Goal: Task Accomplishment & Management: Manage account settings

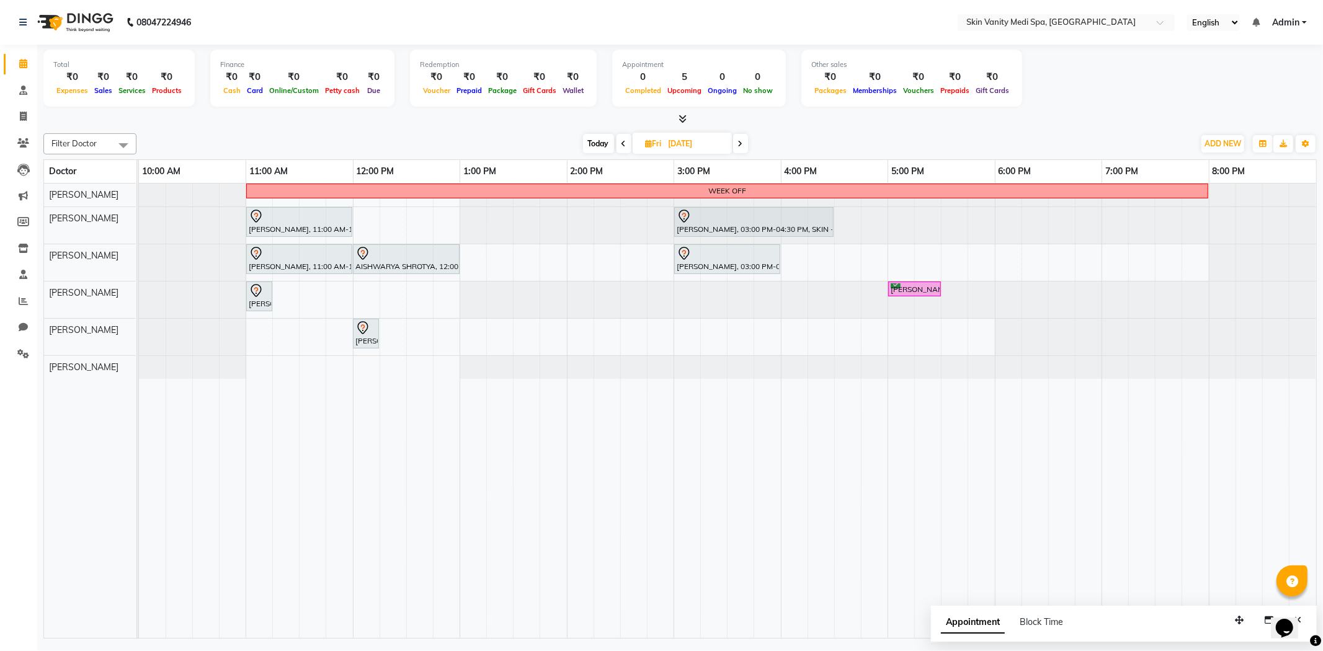
click at [528, 133] on div "Filter Doctor Select All [PERSON_NAME] [PERSON_NAME] EMAA [PERSON_NAME] [PERSON…" at bounding box center [680, 143] width 1274 height 21
click at [594, 144] on span "Today" at bounding box center [598, 143] width 31 height 19
type input "[DATE]"
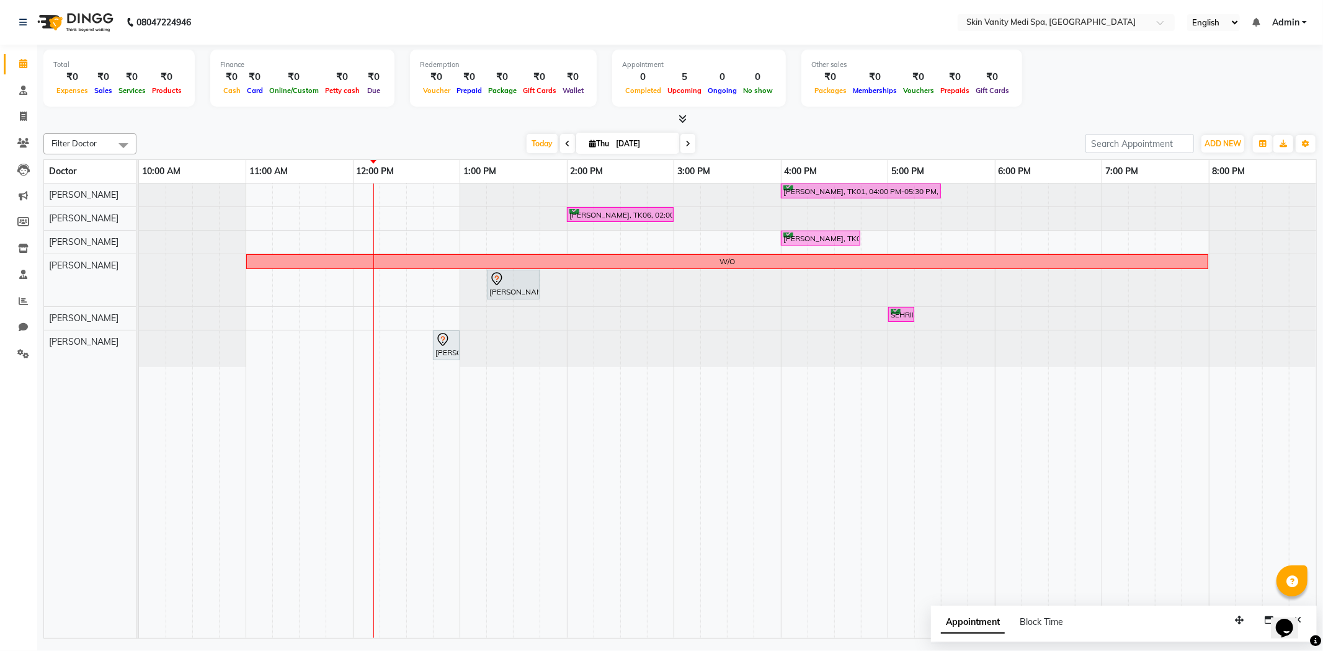
click at [385, 314] on div "[PERSON_NAME], TK01, 04:00 PM-05:30 PM, LASER - FULL LEGS ( [DEMOGRAPHIC_DATA] …" at bounding box center [727, 411] width 1177 height 455
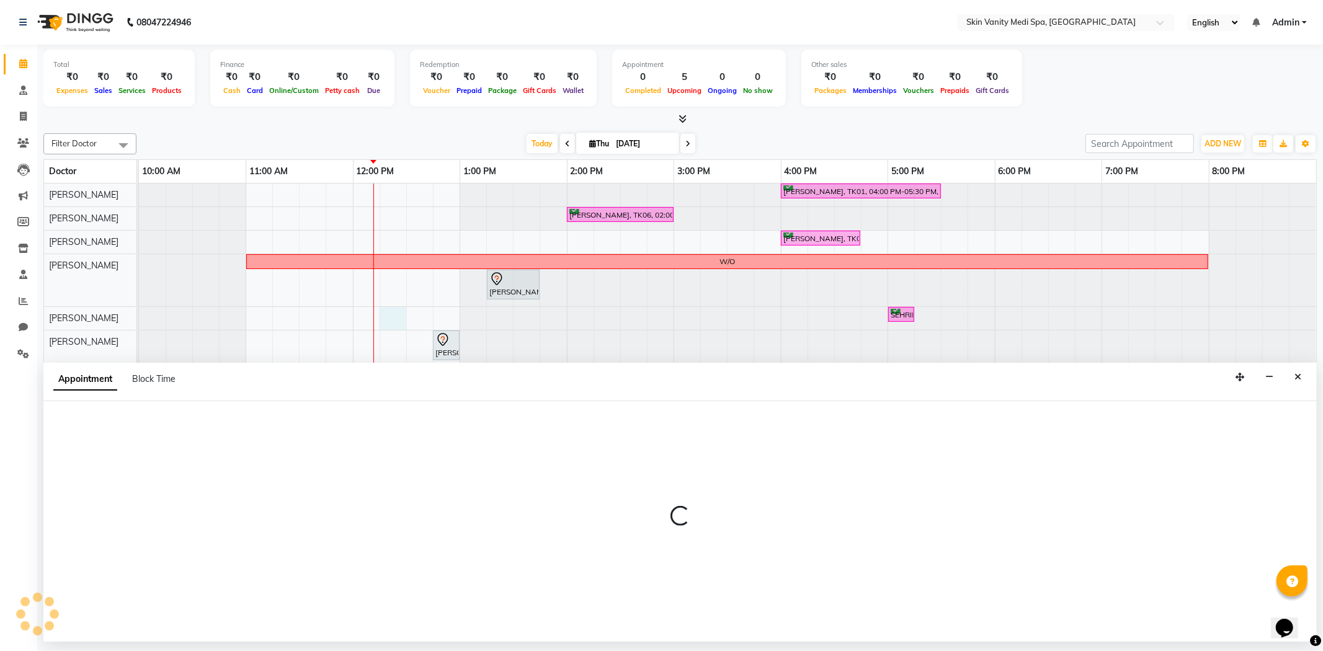
select select "70351"
select select "tentative"
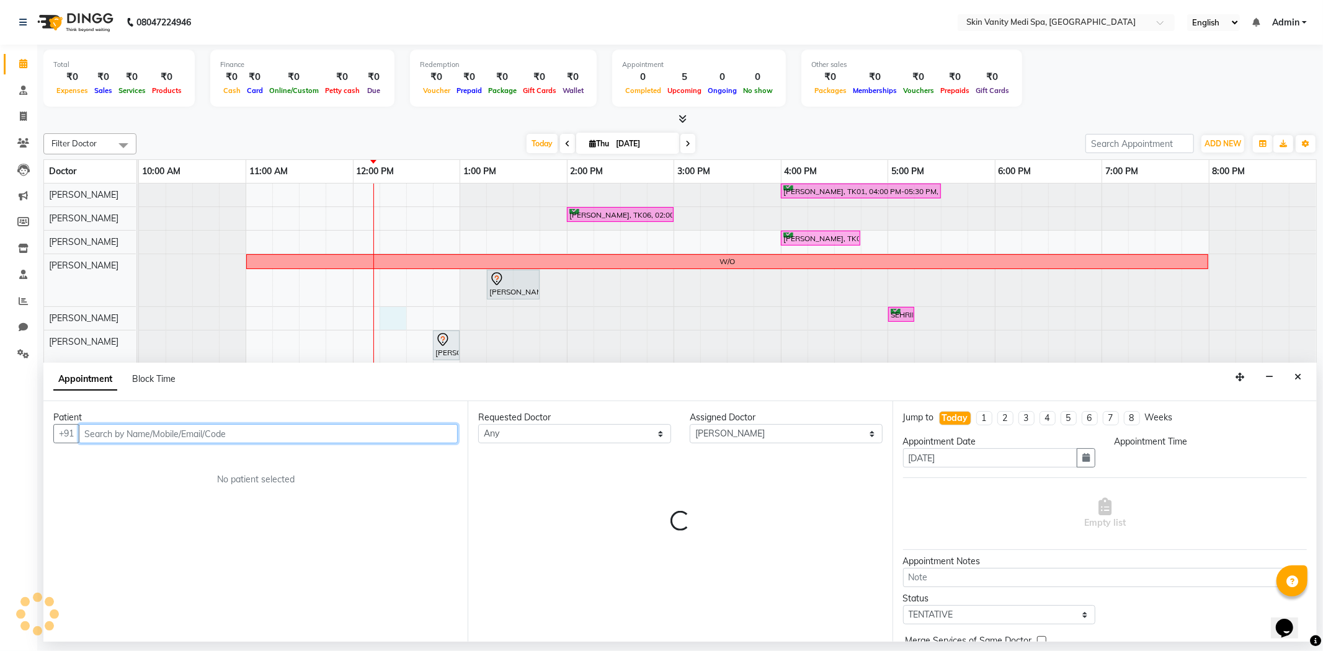
select select "735"
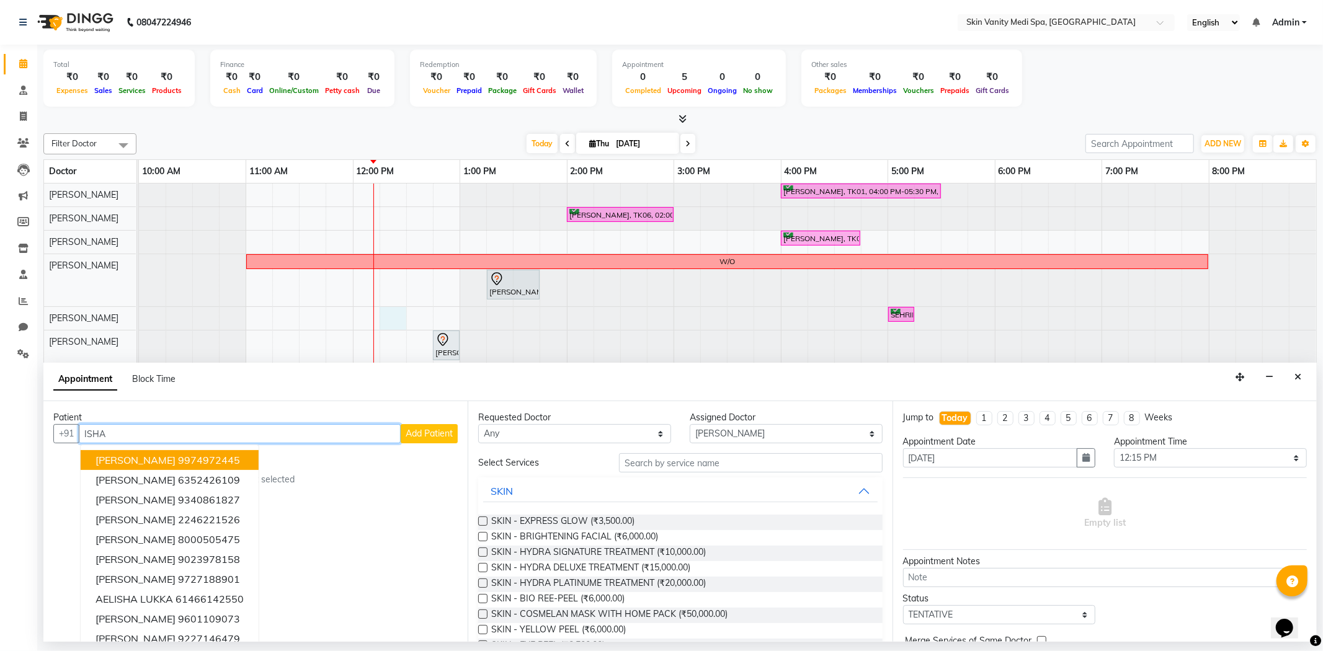
type input "ISHA"
click at [407, 431] on span "Add Patient" at bounding box center [429, 433] width 47 height 11
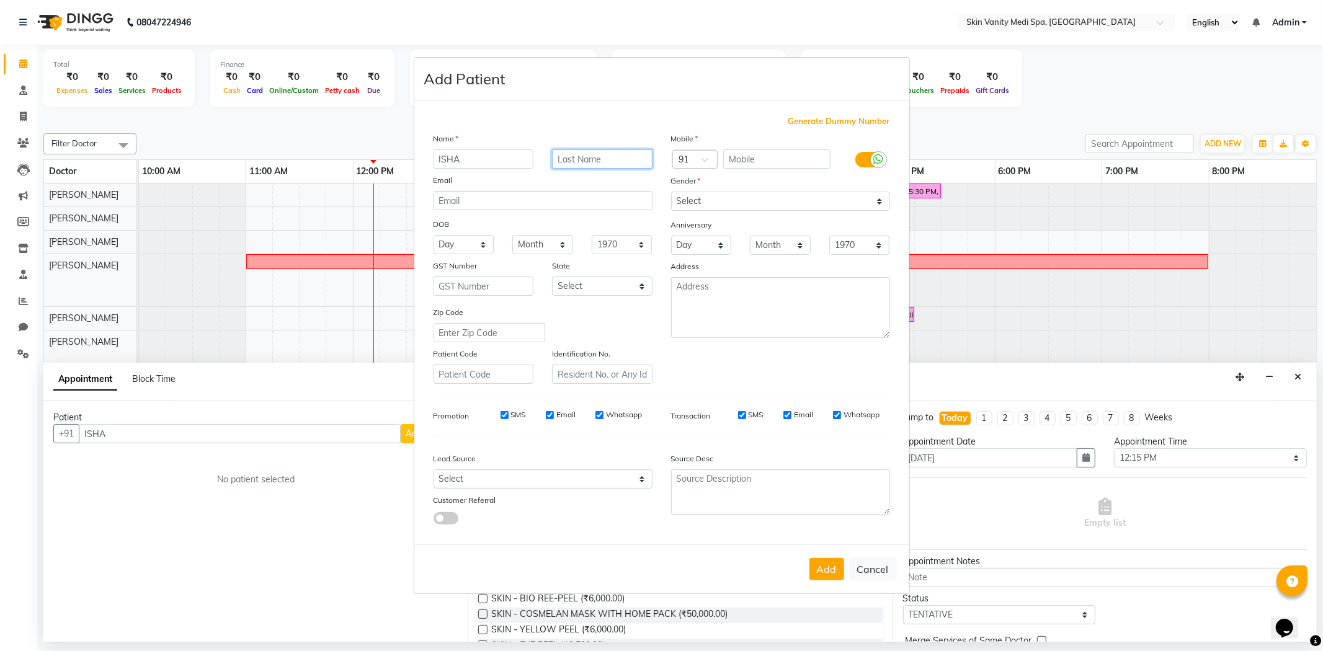
click at [581, 158] on input "text" at bounding box center [602, 159] width 100 height 19
type input "[PERSON_NAME]"
click at [797, 167] on input "text" at bounding box center [776, 159] width 107 height 19
type input "8320563441"
click at [737, 199] on select "Select [DEMOGRAPHIC_DATA] [DEMOGRAPHIC_DATA] Other Prefer Not To Say" at bounding box center [780, 201] width 219 height 19
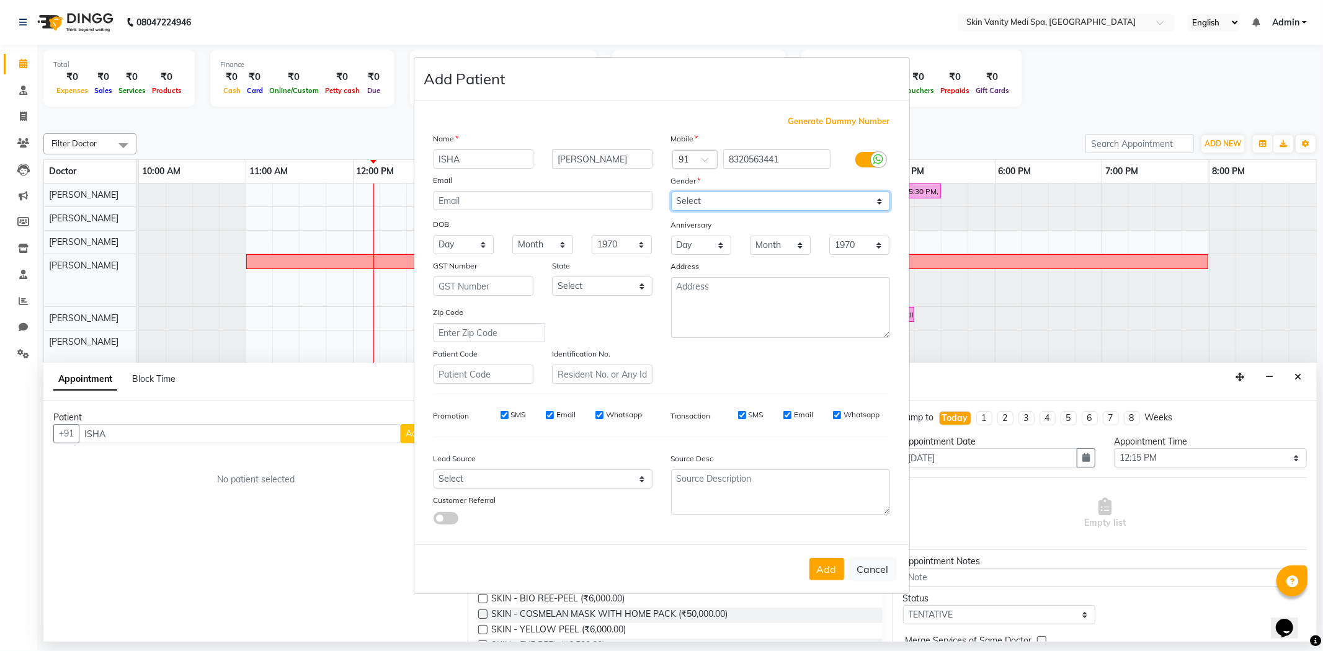
select select "[DEMOGRAPHIC_DATA]"
click at [671, 192] on select "Select [DEMOGRAPHIC_DATA] [DEMOGRAPHIC_DATA] Other Prefer Not To Say" at bounding box center [780, 201] width 219 height 19
click at [586, 280] on select "Select [GEOGRAPHIC_DATA] [GEOGRAPHIC_DATA] [GEOGRAPHIC_DATA] [GEOGRAPHIC_DATA] …" at bounding box center [602, 286] width 100 height 19
select select "12"
click at [552, 277] on select "Select [GEOGRAPHIC_DATA] [GEOGRAPHIC_DATA] [GEOGRAPHIC_DATA] [GEOGRAPHIC_DATA] …" at bounding box center [602, 286] width 100 height 19
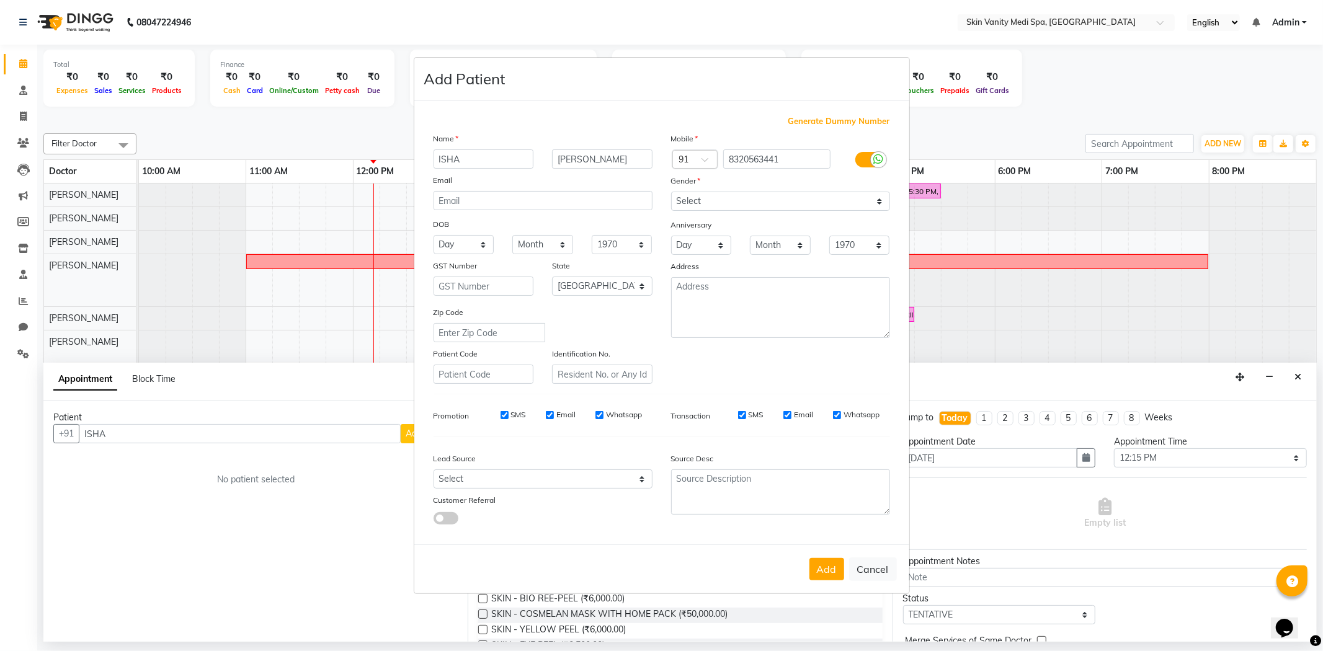
click at [824, 569] on button "Add" at bounding box center [827, 569] width 35 height 22
type input "8320563441"
select select
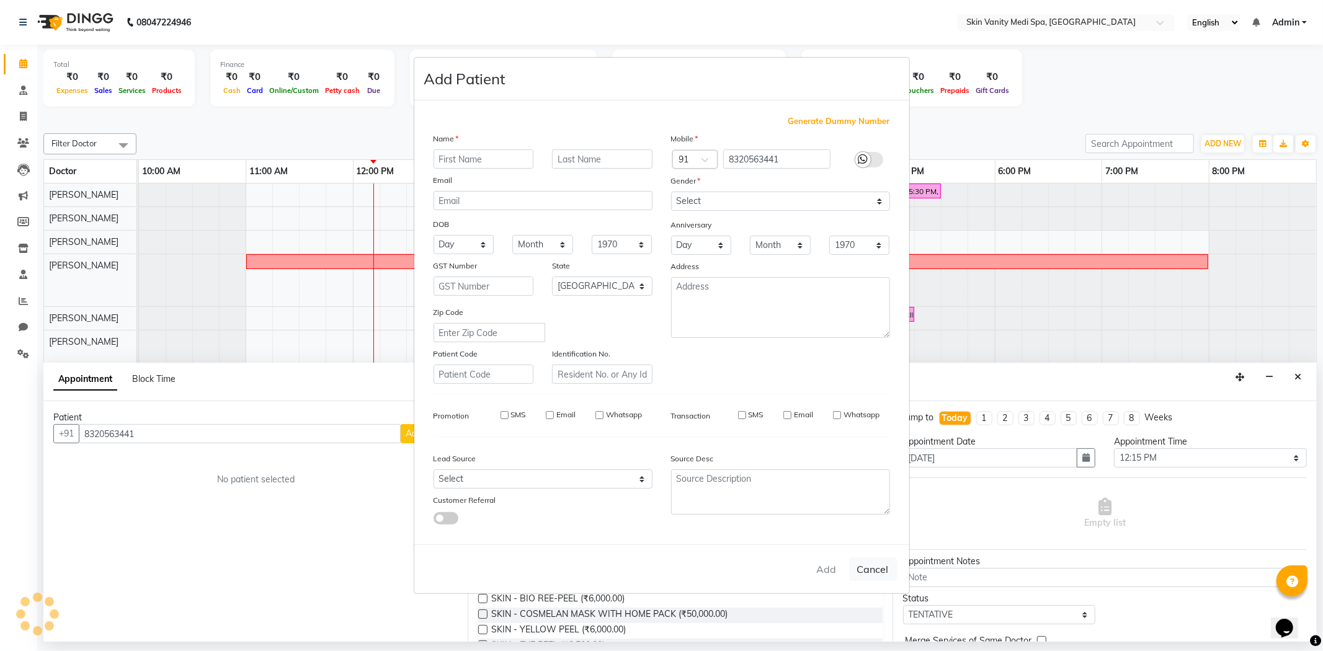
select select "null"
select select
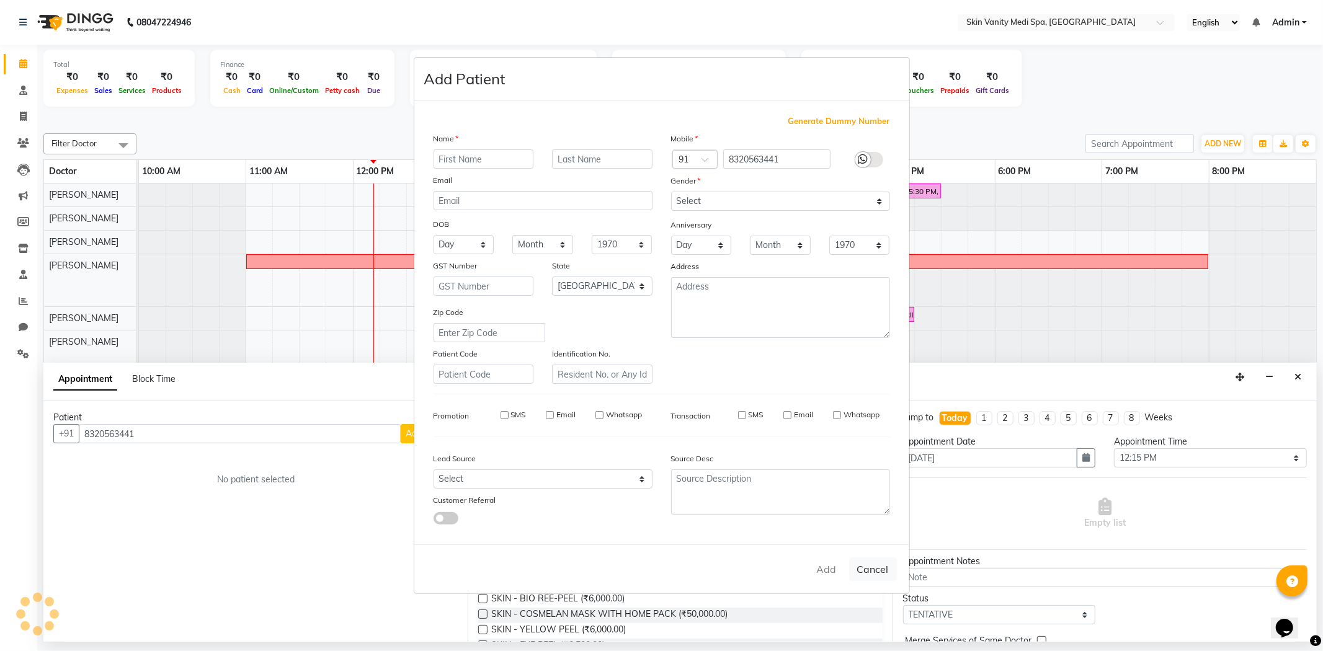
checkbox input "false"
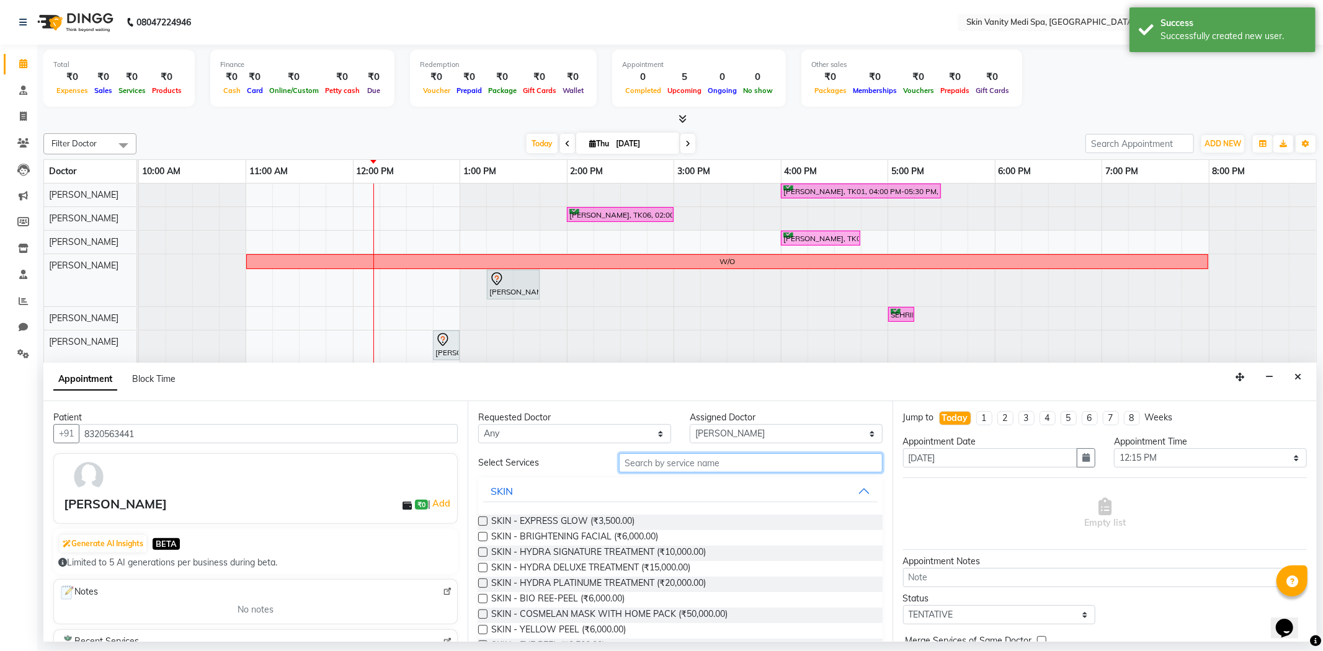
click at [658, 462] on input "text" at bounding box center [750, 462] width 263 height 19
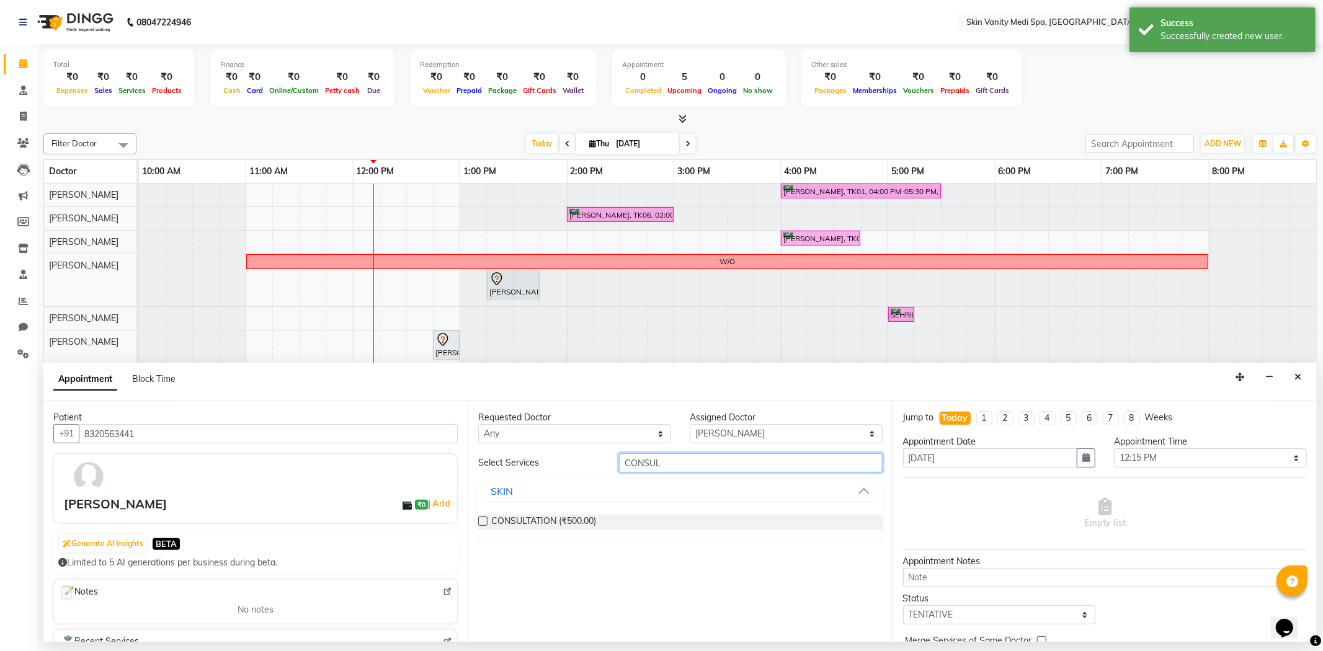
type input "CONSUL"
click at [486, 517] on label at bounding box center [482, 521] width 9 height 9
click at [486, 519] on input "checkbox" at bounding box center [482, 523] width 8 height 8
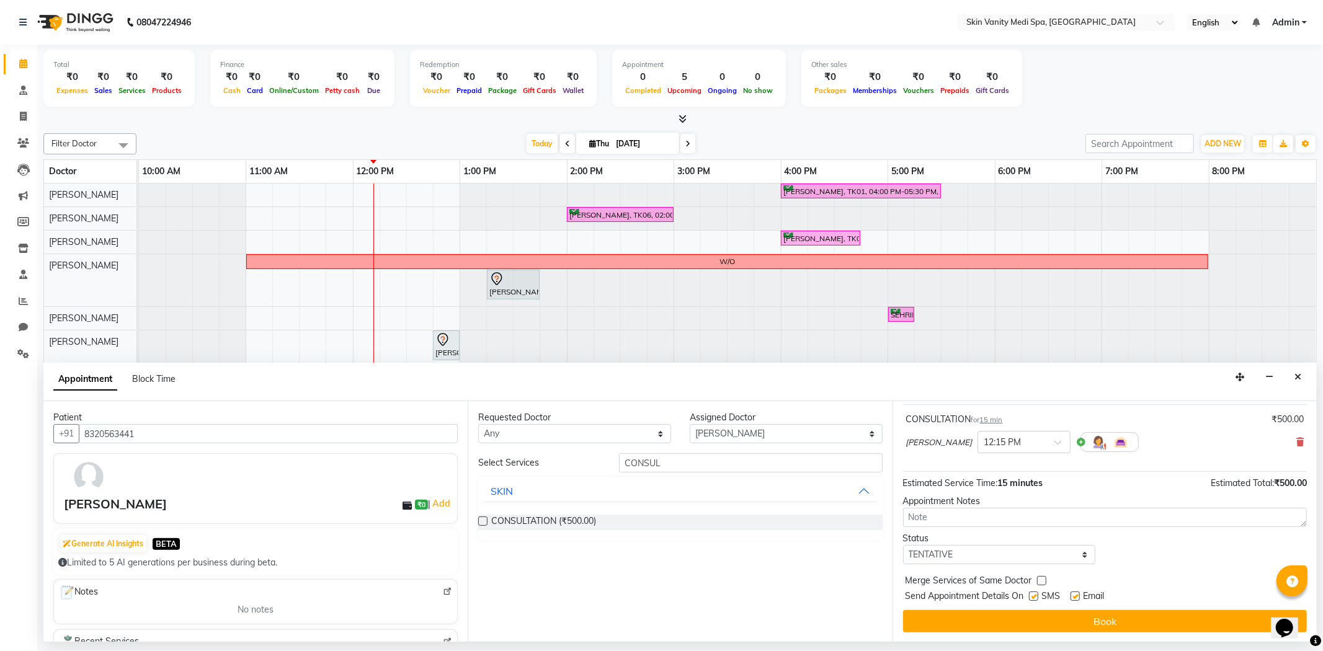
scroll to position [74, 0]
click at [486, 522] on label at bounding box center [482, 521] width 9 height 9
click at [486, 522] on input "checkbox" at bounding box center [482, 523] width 8 height 8
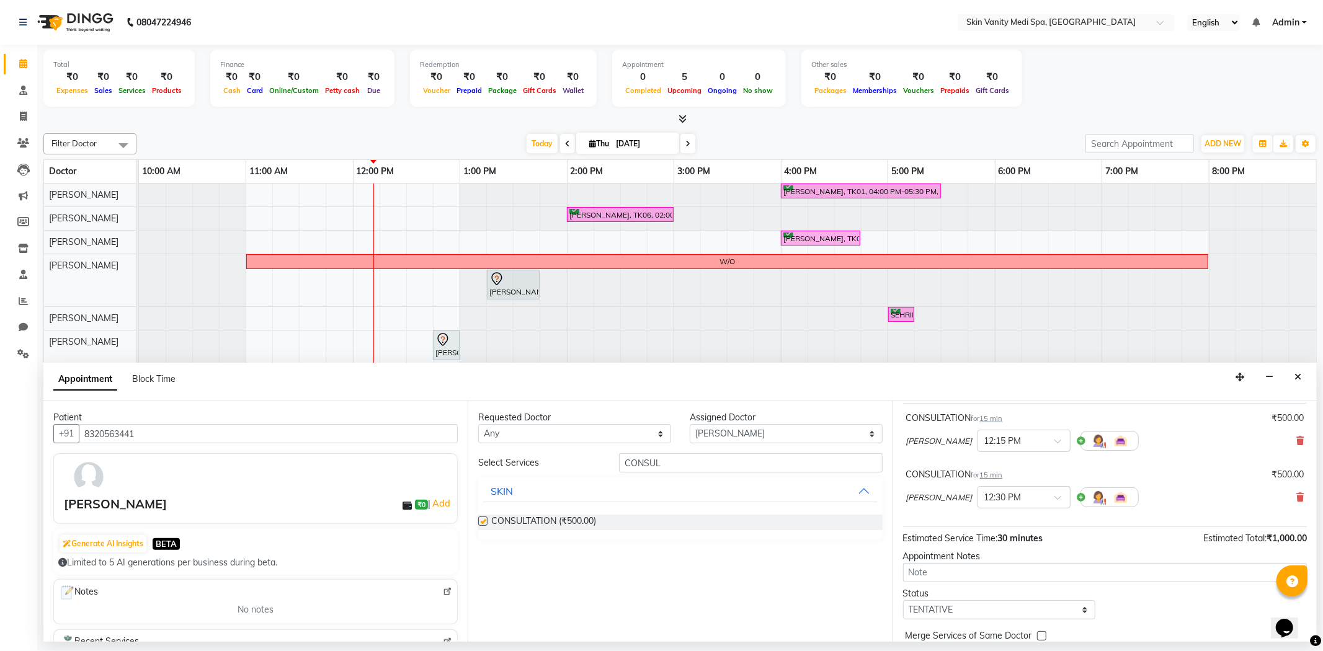
checkbox input "false"
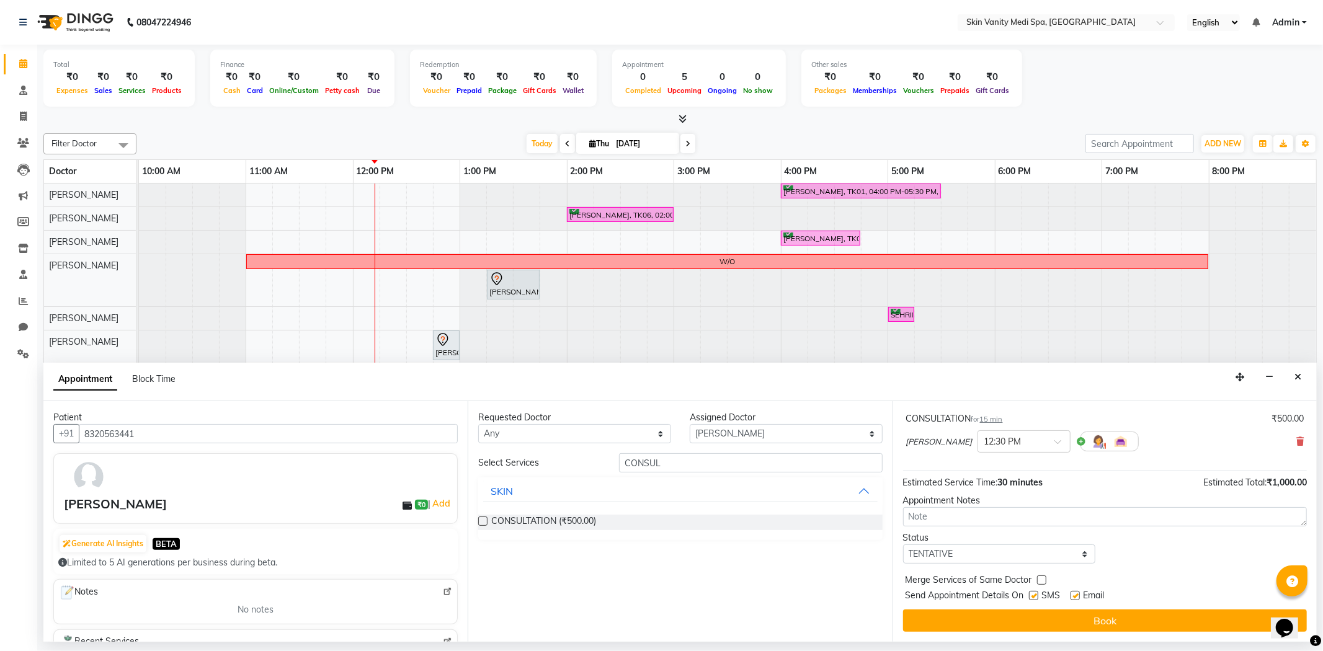
scroll to position [131, 0]
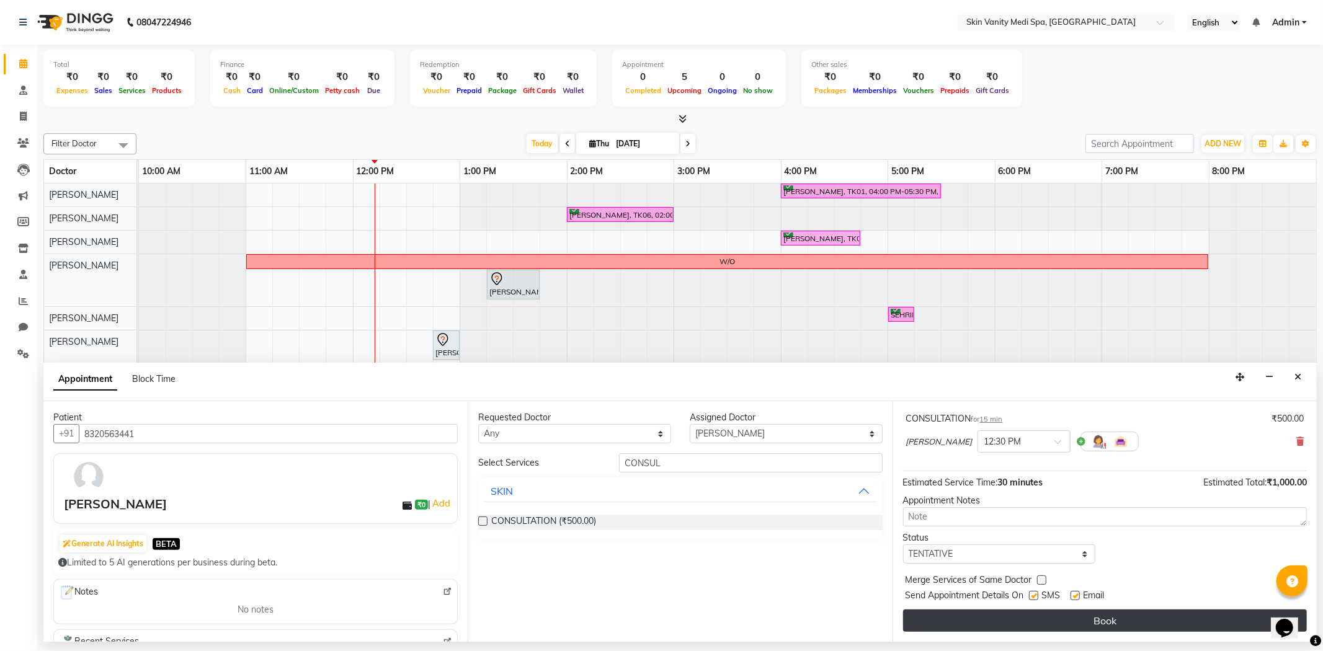
click at [1024, 618] on button "Book" at bounding box center [1105, 621] width 404 height 22
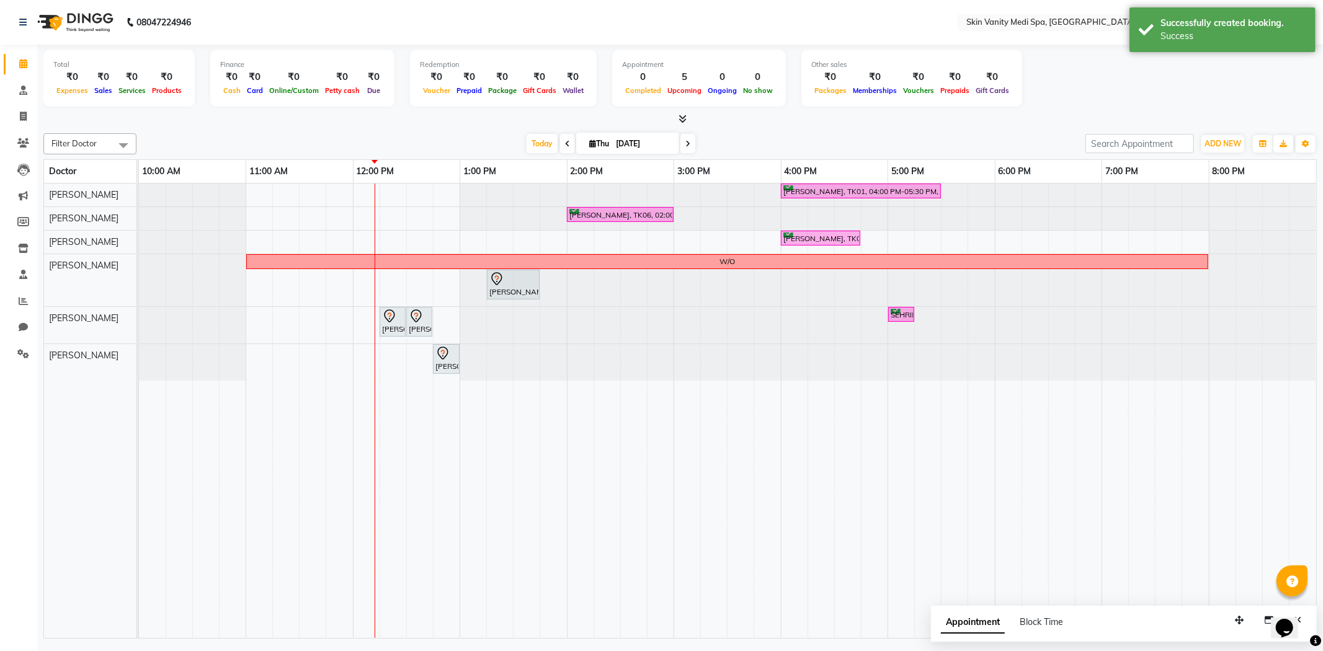
click at [612, 141] on input "[DATE]" at bounding box center [643, 144] width 62 height 19
select select "9"
select select "2025"
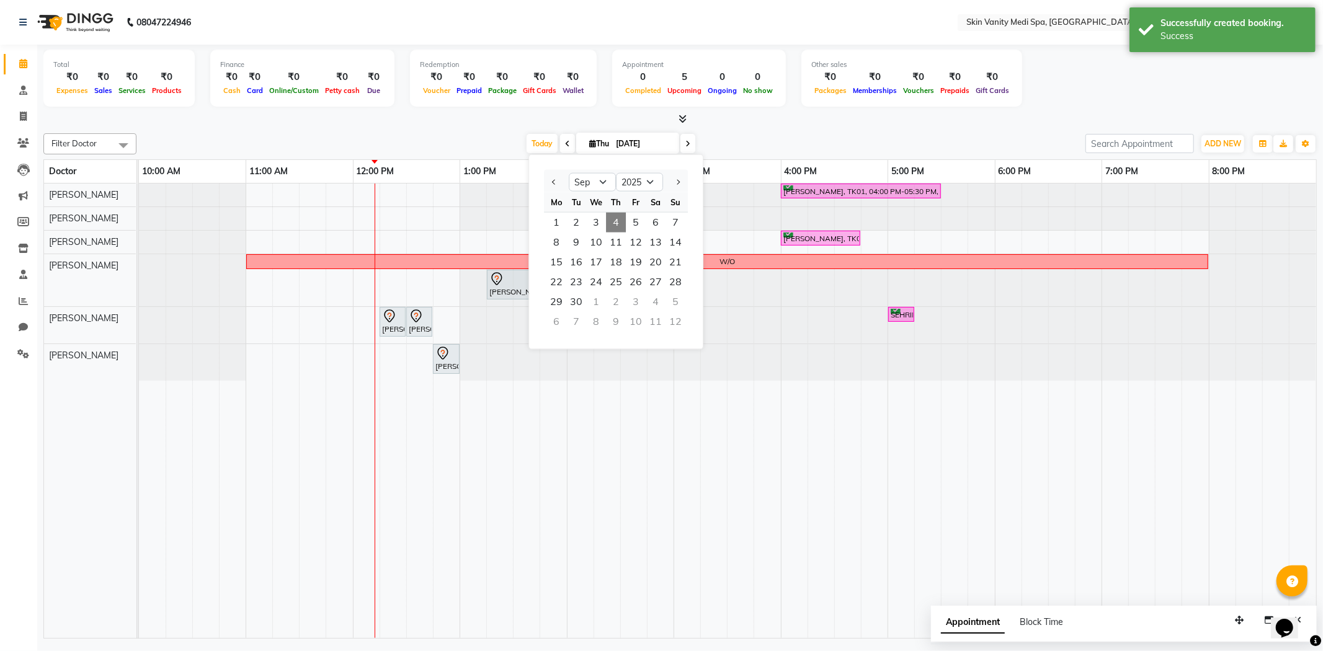
click at [484, 139] on div "[DATE] [DATE] Jan Feb Mar Apr May Jun [DATE] Aug Sep Oct Nov [DATE] 2016 2017 2…" at bounding box center [611, 144] width 937 height 19
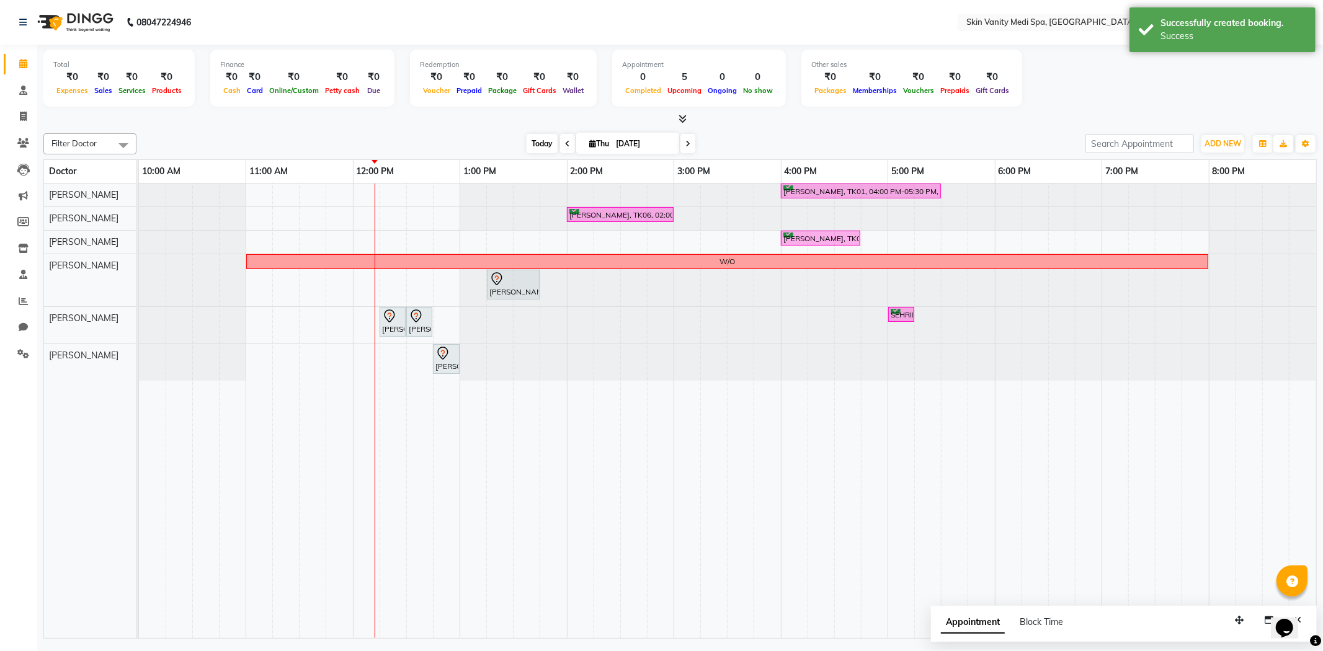
click at [530, 139] on span "Today" at bounding box center [542, 143] width 31 height 19
click at [685, 143] on icon at bounding box center [687, 143] width 5 height 7
type input "[DATE]"
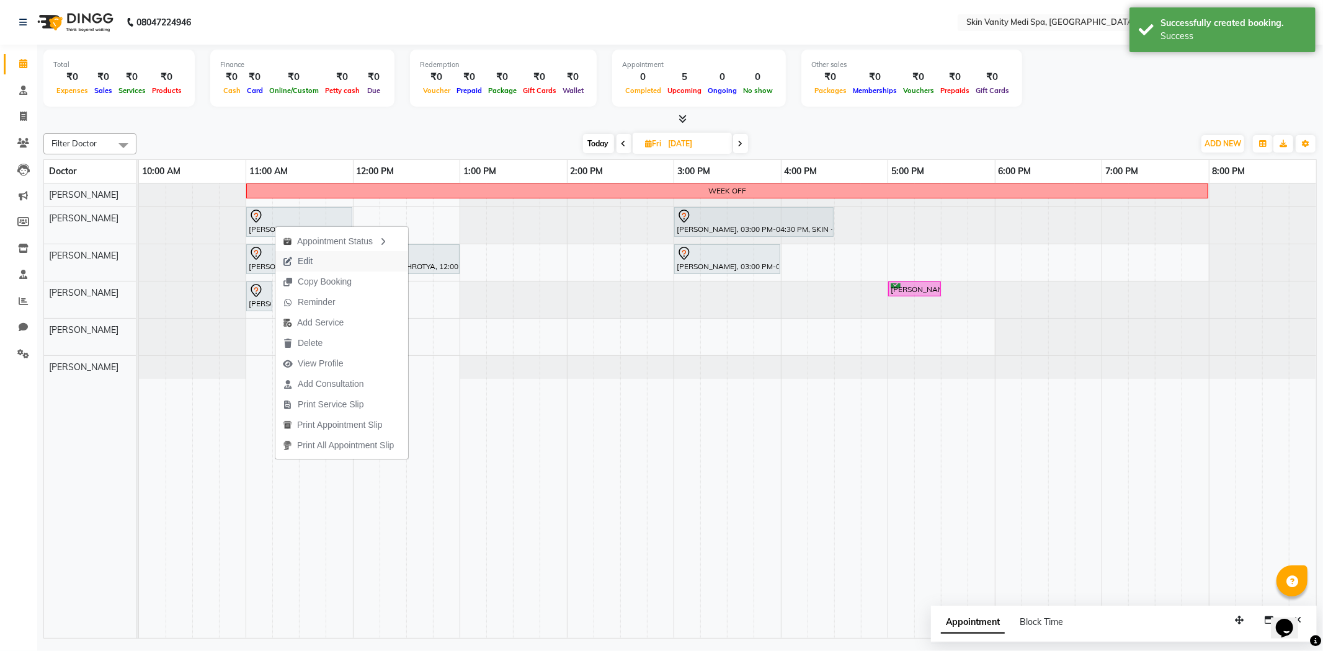
click at [318, 261] on span "Edit" at bounding box center [297, 261] width 45 height 20
select select "tentative"
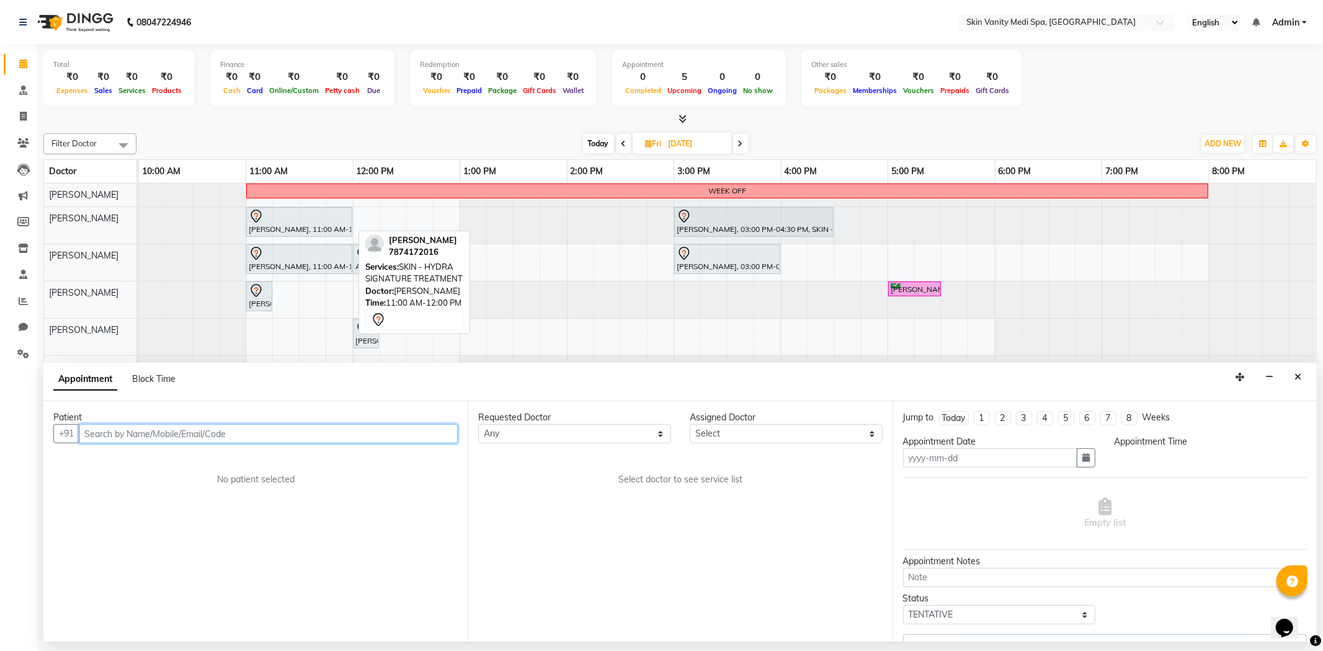
type input "[DATE]"
select select "70347"
select select "660"
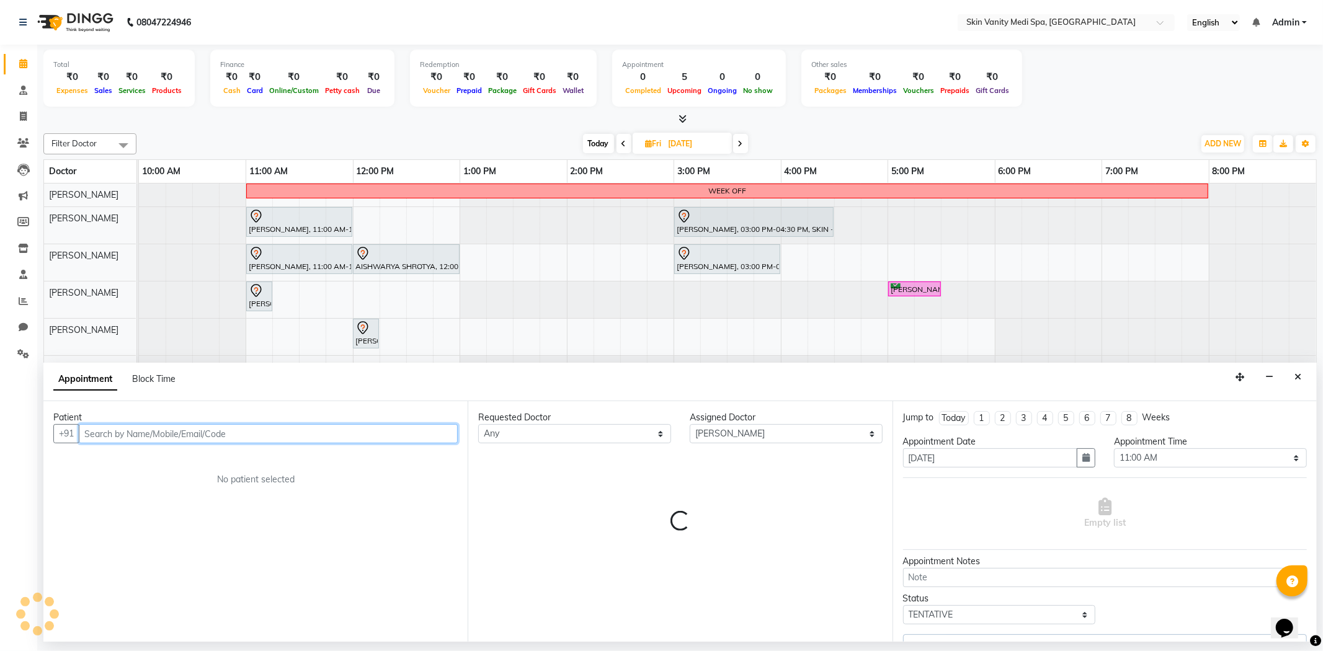
select select "3954"
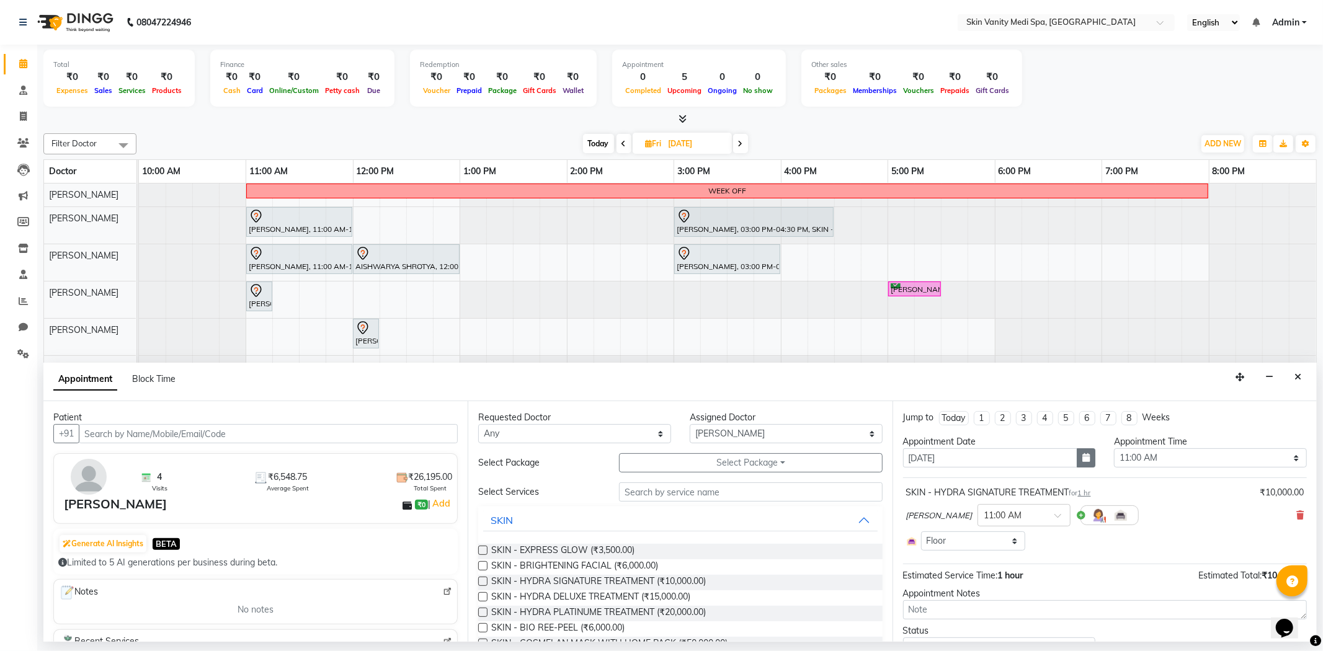
click at [1077, 452] on button "button" at bounding box center [1086, 458] width 19 height 19
click at [993, 580] on div "26" at bounding box center [996, 583] width 20 height 20
type input "[DATE]"
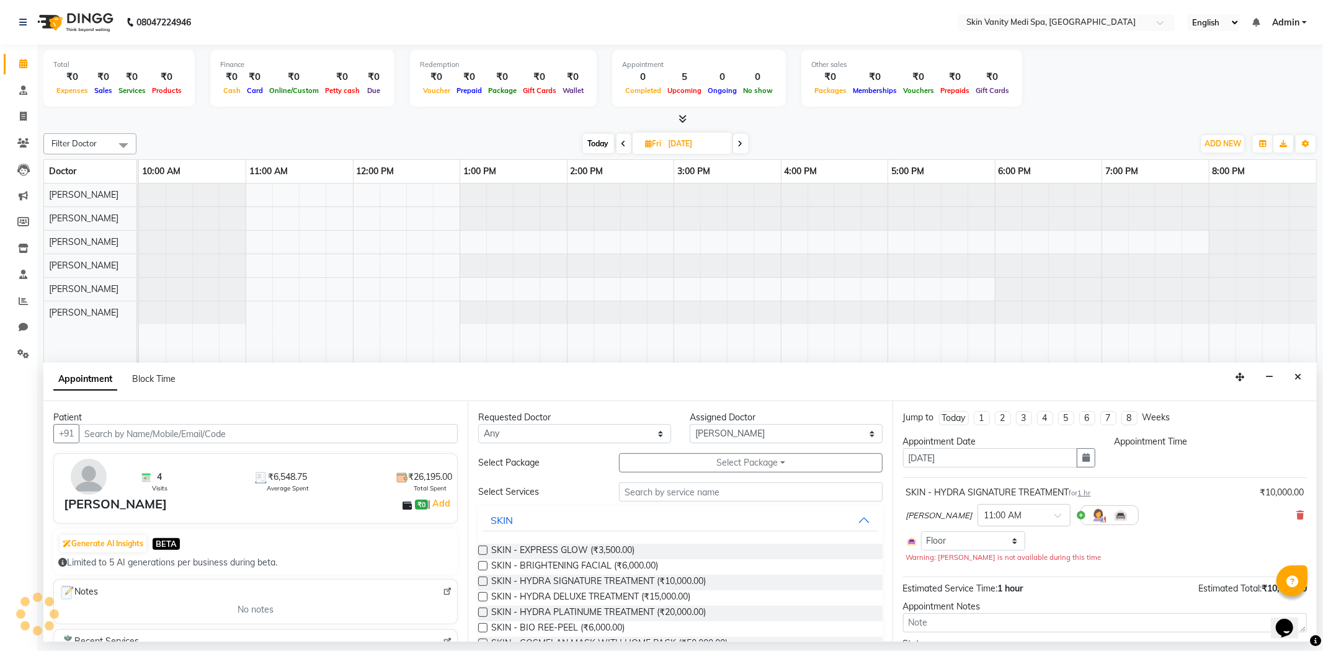
select select "660"
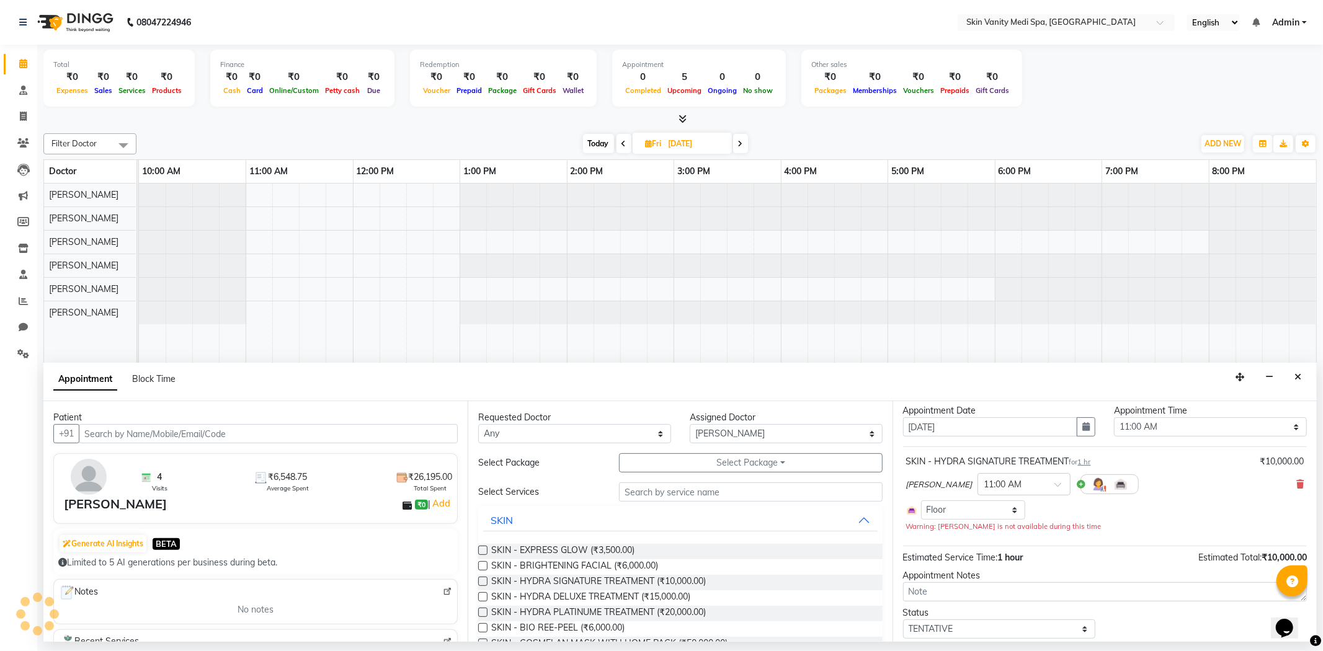
scroll to position [70, 0]
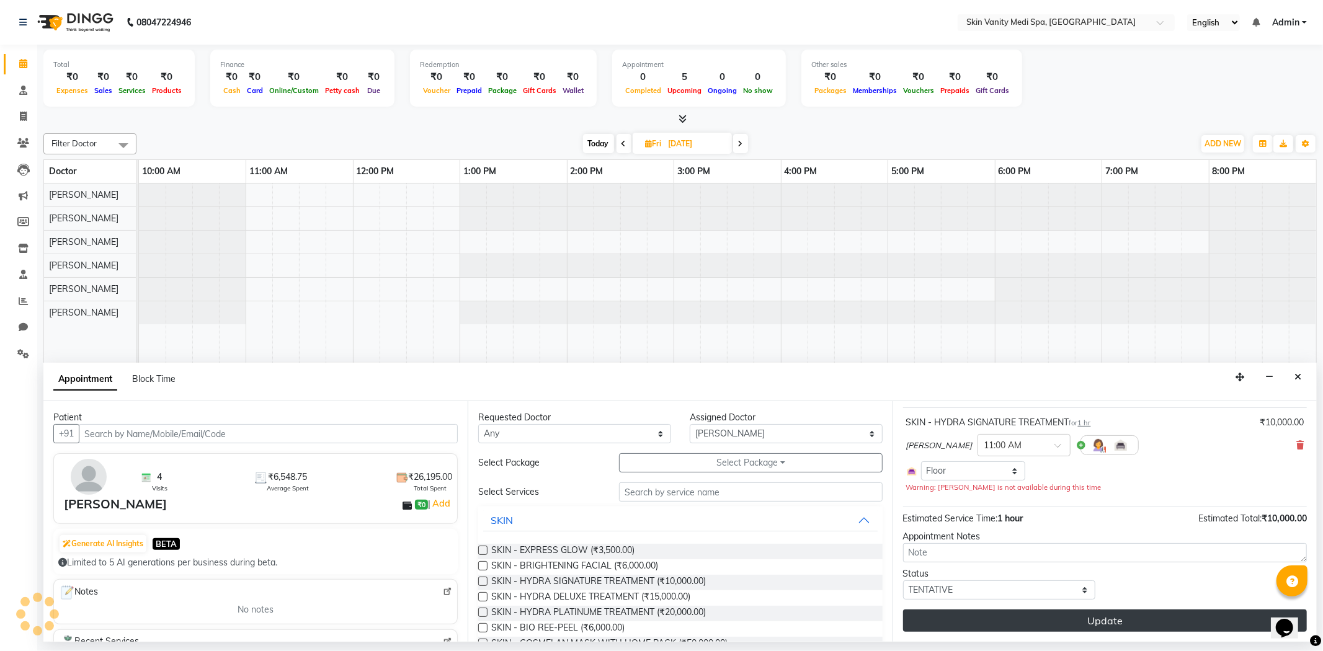
click at [1032, 614] on button "Update" at bounding box center [1105, 621] width 404 height 22
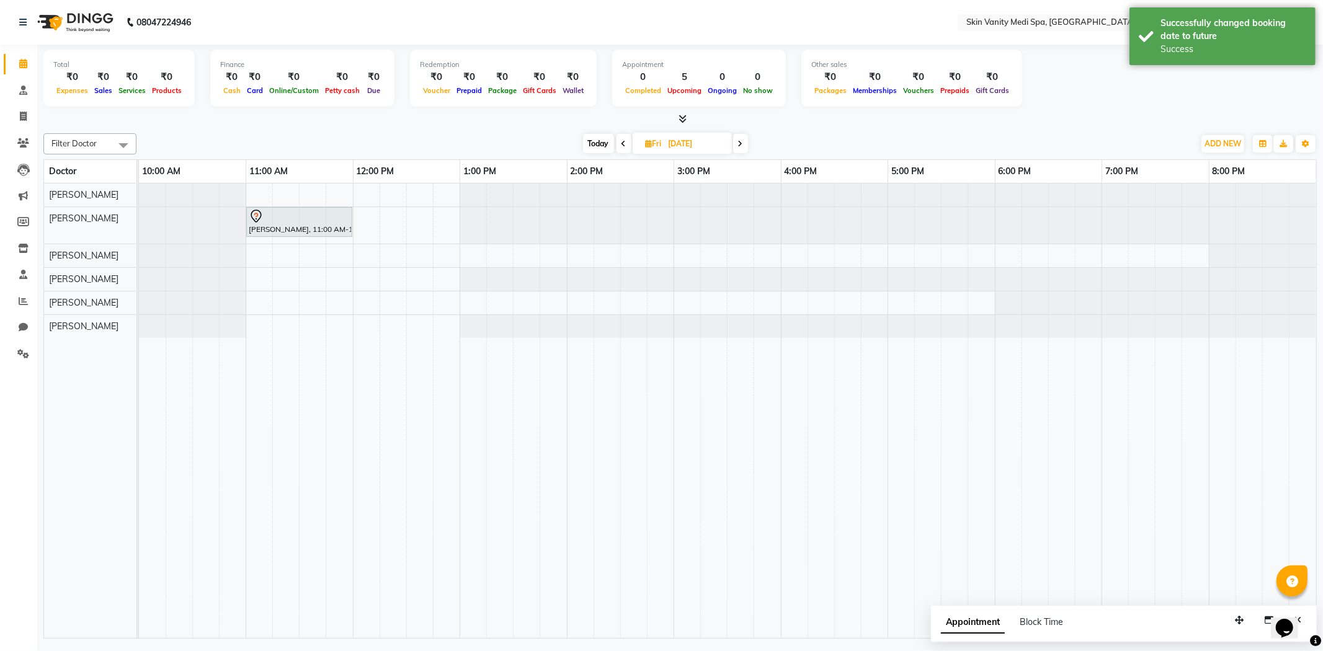
click at [590, 145] on span "Today" at bounding box center [598, 143] width 31 height 19
type input "[DATE]"
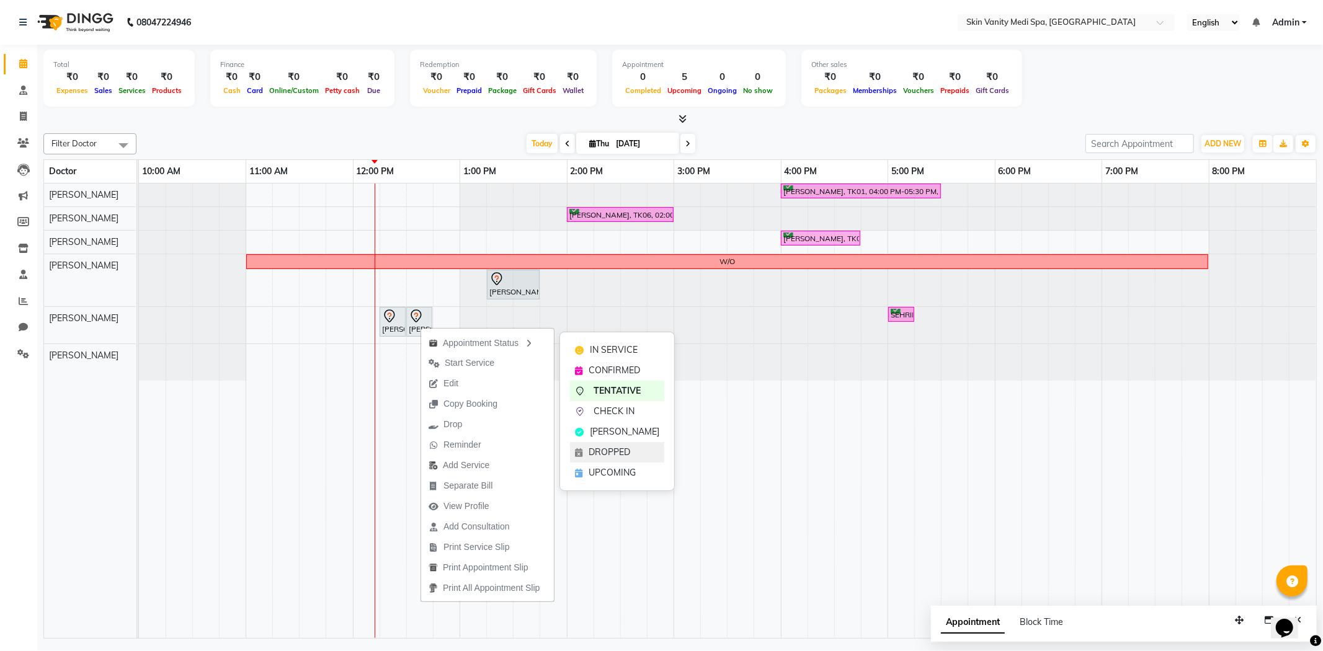
click at [612, 449] on span "DROPPED" at bounding box center [610, 452] width 42 height 13
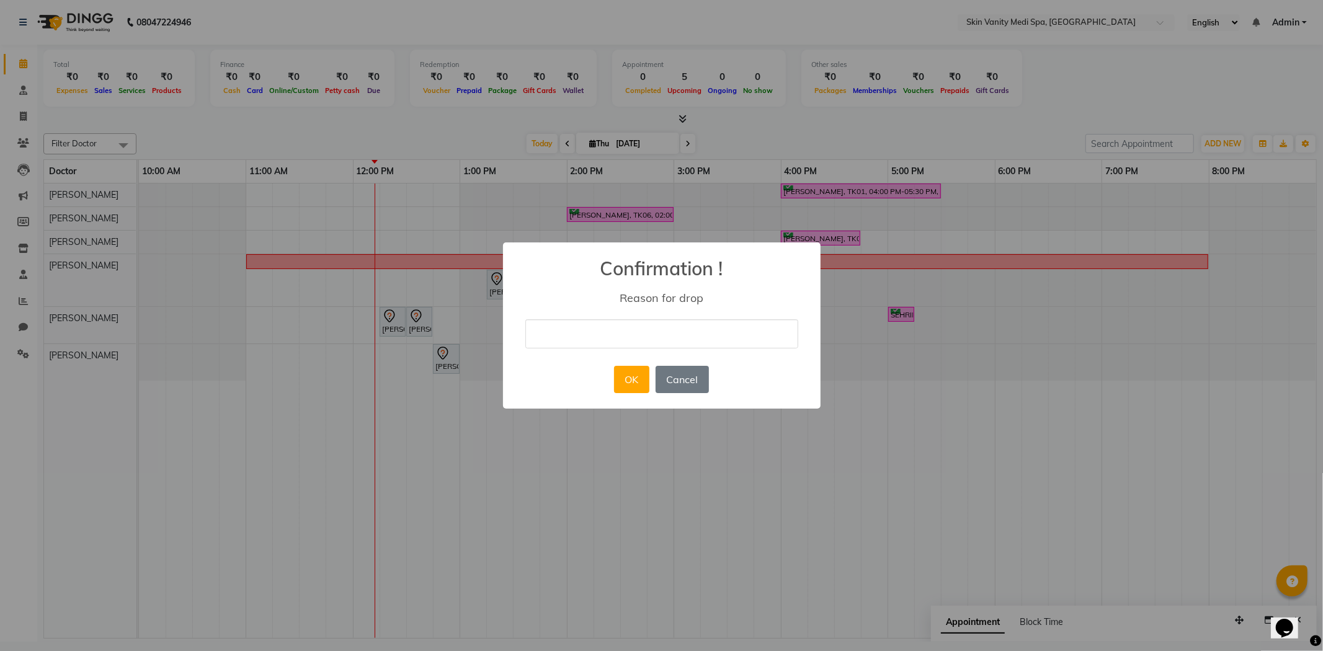
click at [591, 337] on input "text" at bounding box center [661, 333] width 273 height 29
type input "MK"
click at [633, 375] on button "OK" at bounding box center [631, 379] width 35 height 27
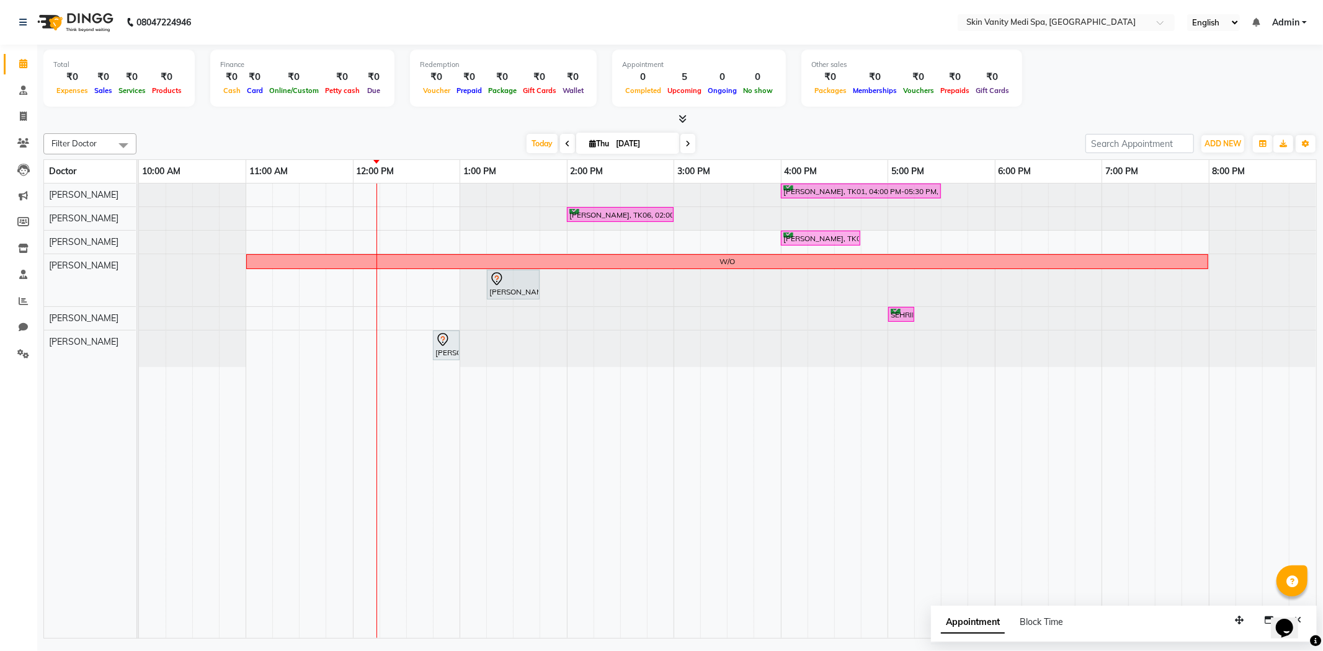
click at [385, 323] on div "[PERSON_NAME], TK01, 04:00 PM-05:30 PM, LASER - FULL LEGS ( [DEMOGRAPHIC_DATA] …" at bounding box center [727, 411] width 1177 height 455
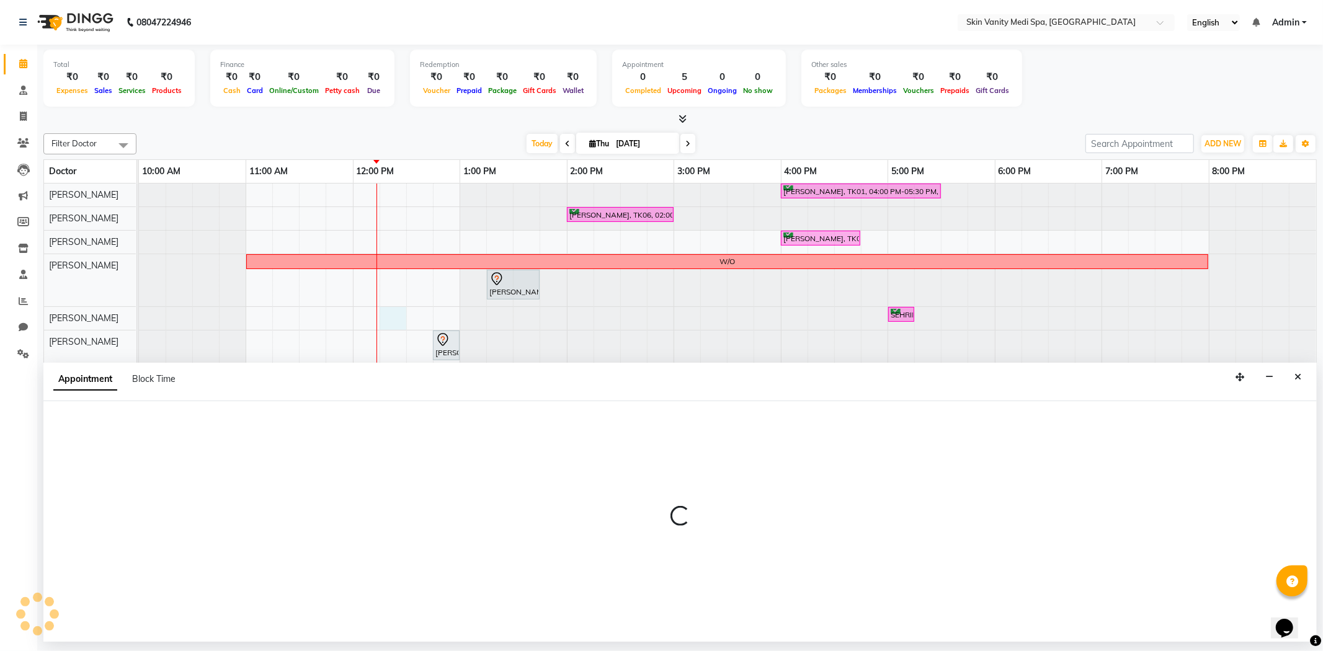
select select "70351"
select select "735"
select select "tentative"
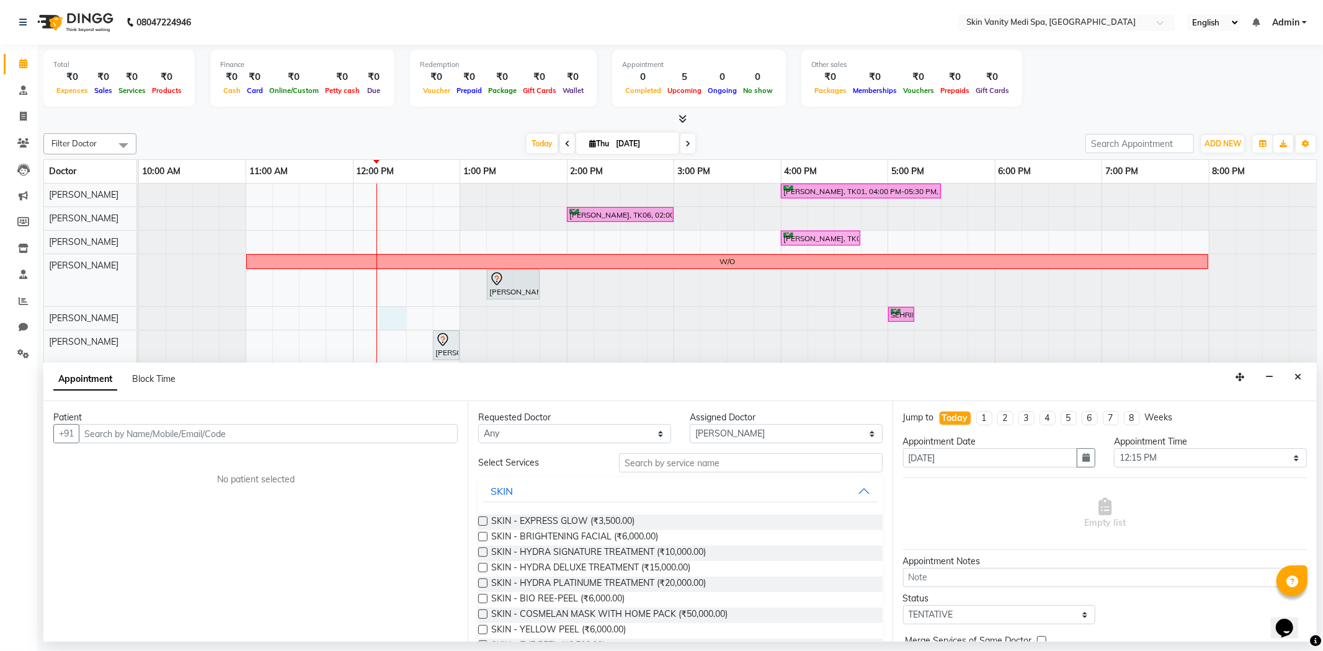
click at [182, 432] on input "text" at bounding box center [268, 433] width 379 height 19
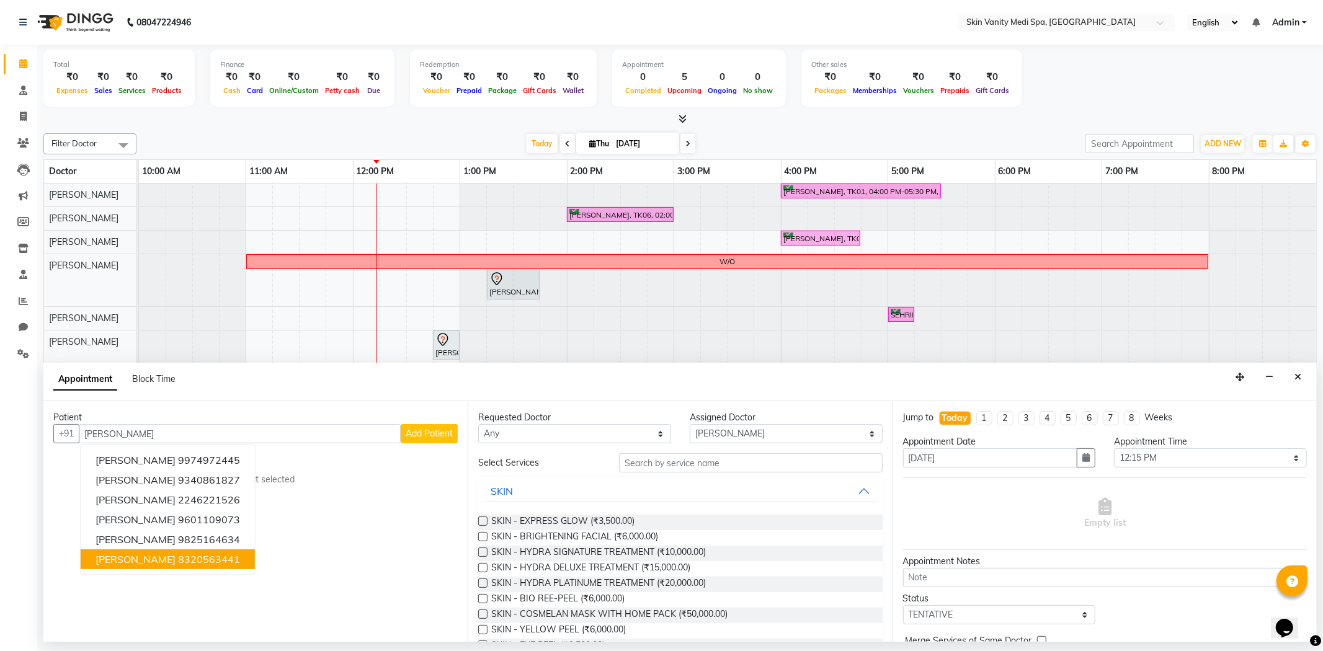
click at [203, 556] on ngb-highlight "8320563441" at bounding box center [209, 559] width 62 height 12
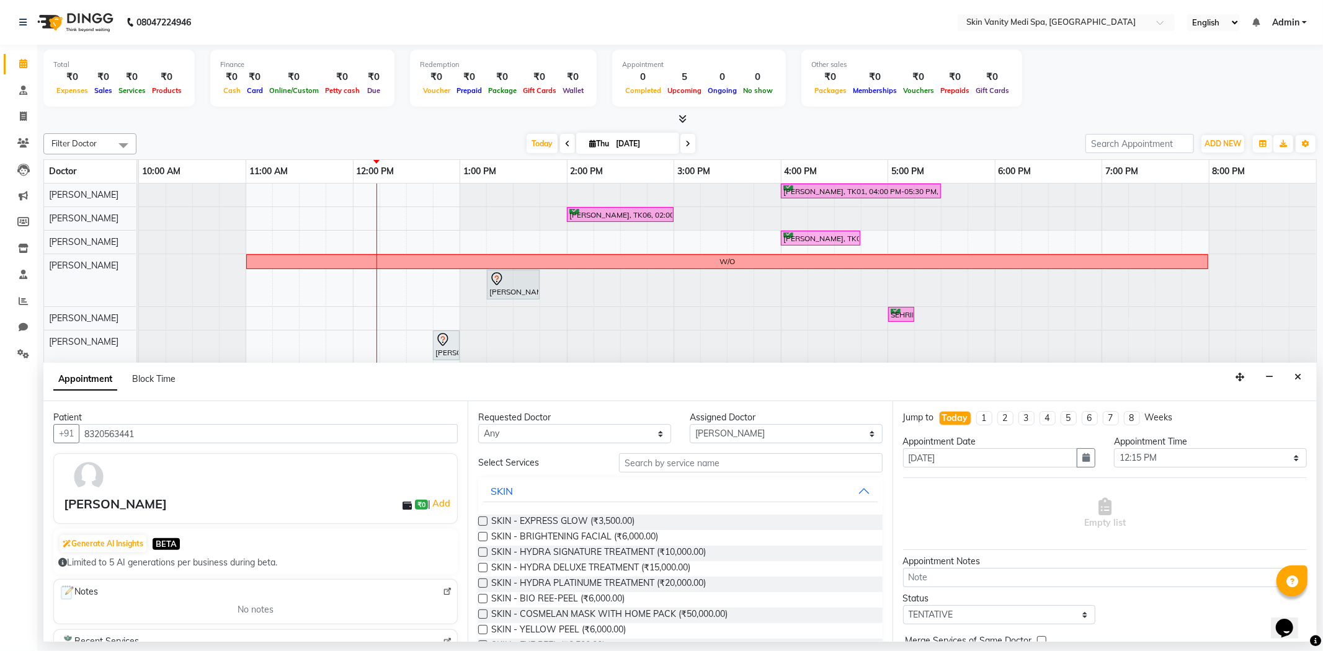
type input "8320563441"
click at [643, 465] on input "text" at bounding box center [750, 462] width 263 height 19
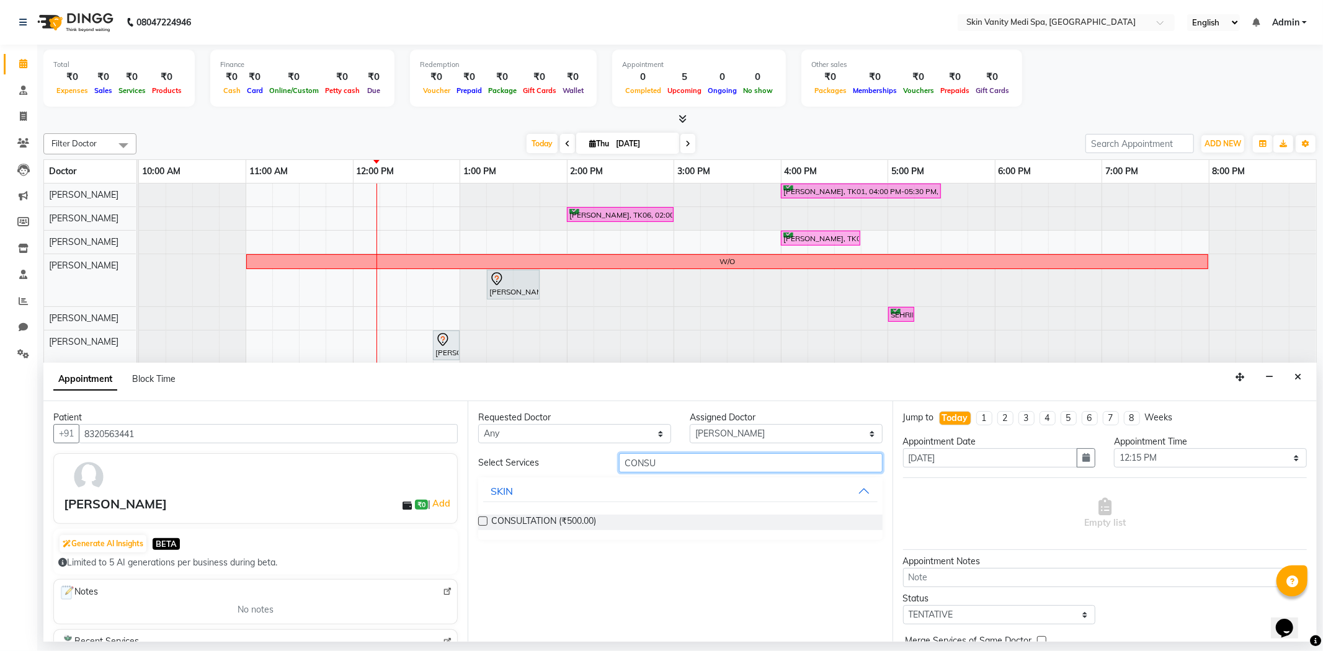
type input "CONSU"
click at [481, 519] on label at bounding box center [482, 521] width 9 height 9
click at [481, 519] on input "checkbox" at bounding box center [482, 523] width 8 height 8
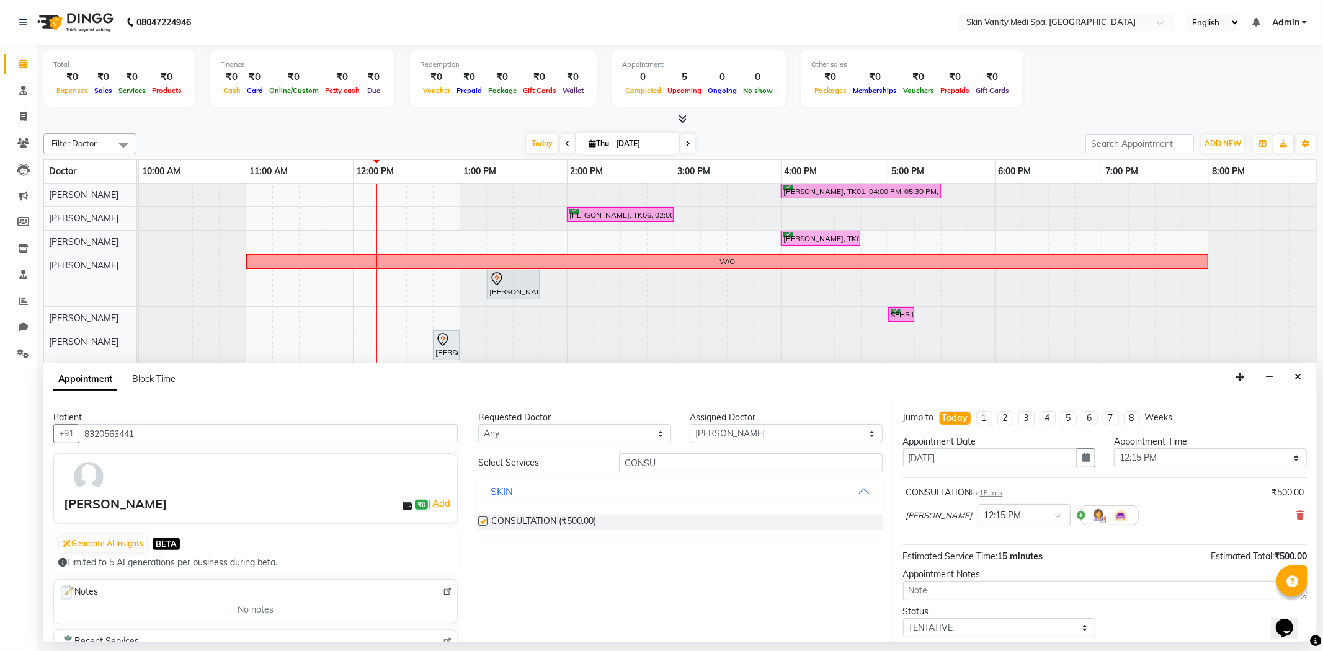
checkbox input "false"
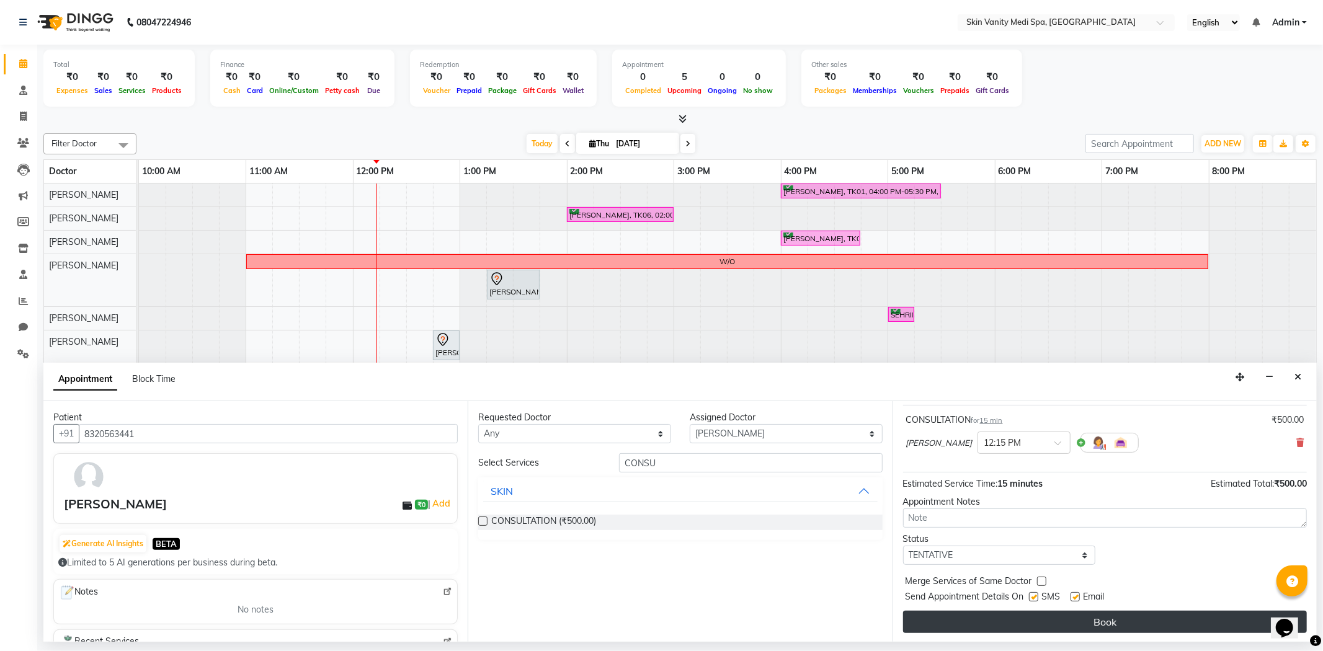
scroll to position [74, 0]
click at [988, 618] on button "Book" at bounding box center [1105, 621] width 404 height 22
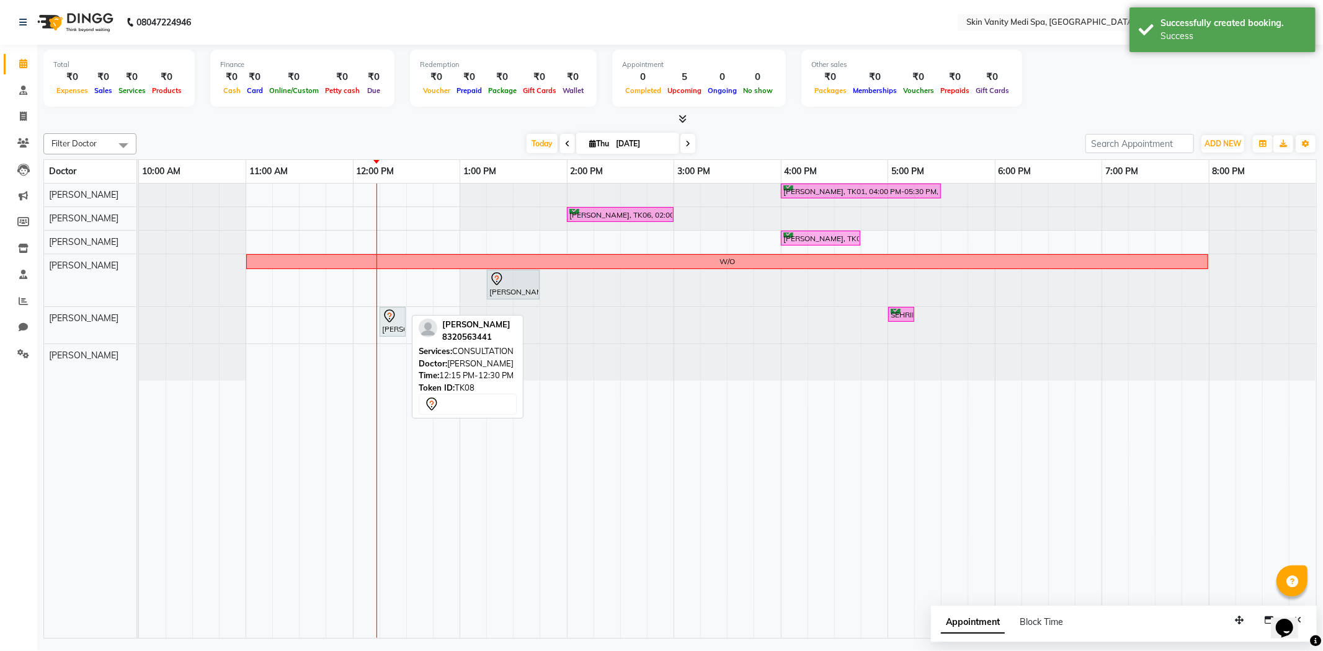
click at [395, 327] on div "[PERSON_NAME], TK08, 12:15 PM-12:30 PM, CONSULTATION" at bounding box center [393, 322] width 24 height 26
click at [394, 323] on div "[PERSON_NAME], TK08, 12:15 PM-12:30 PM, CONSULTATION" at bounding box center [393, 322] width 24 height 26
select select "7"
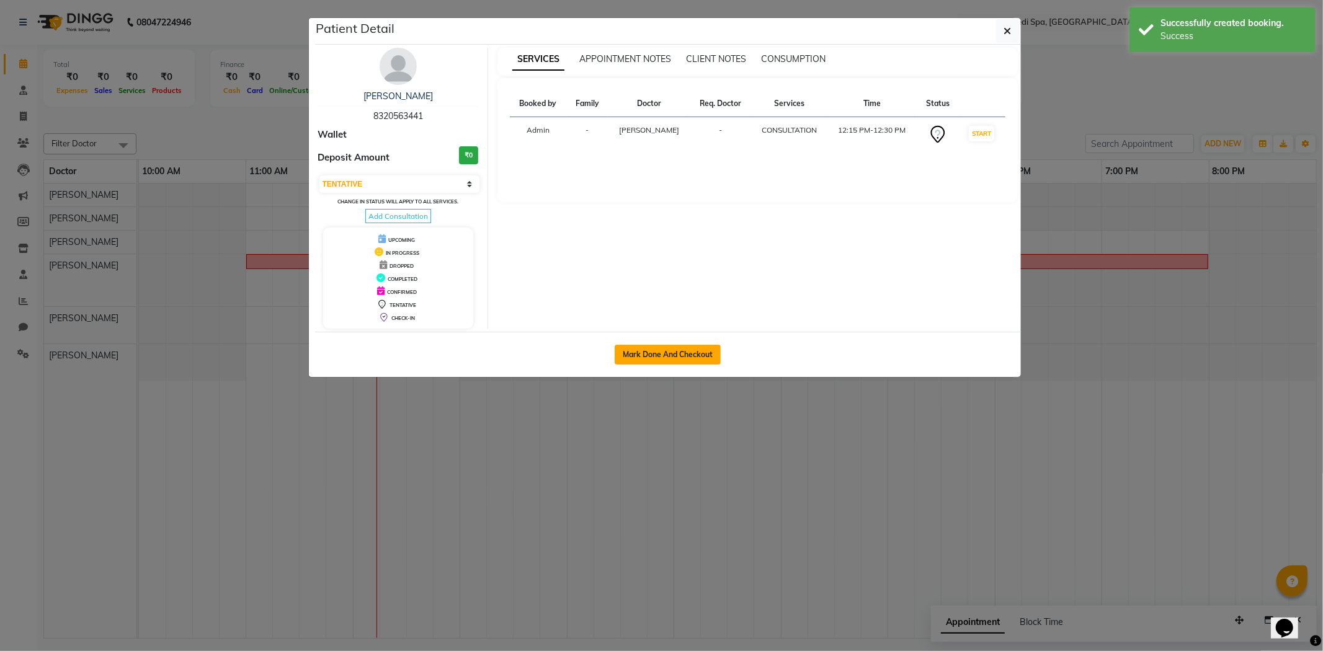
click at [669, 347] on button "Mark Done And Checkout" at bounding box center [668, 355] width 106 height 20
select select "service"
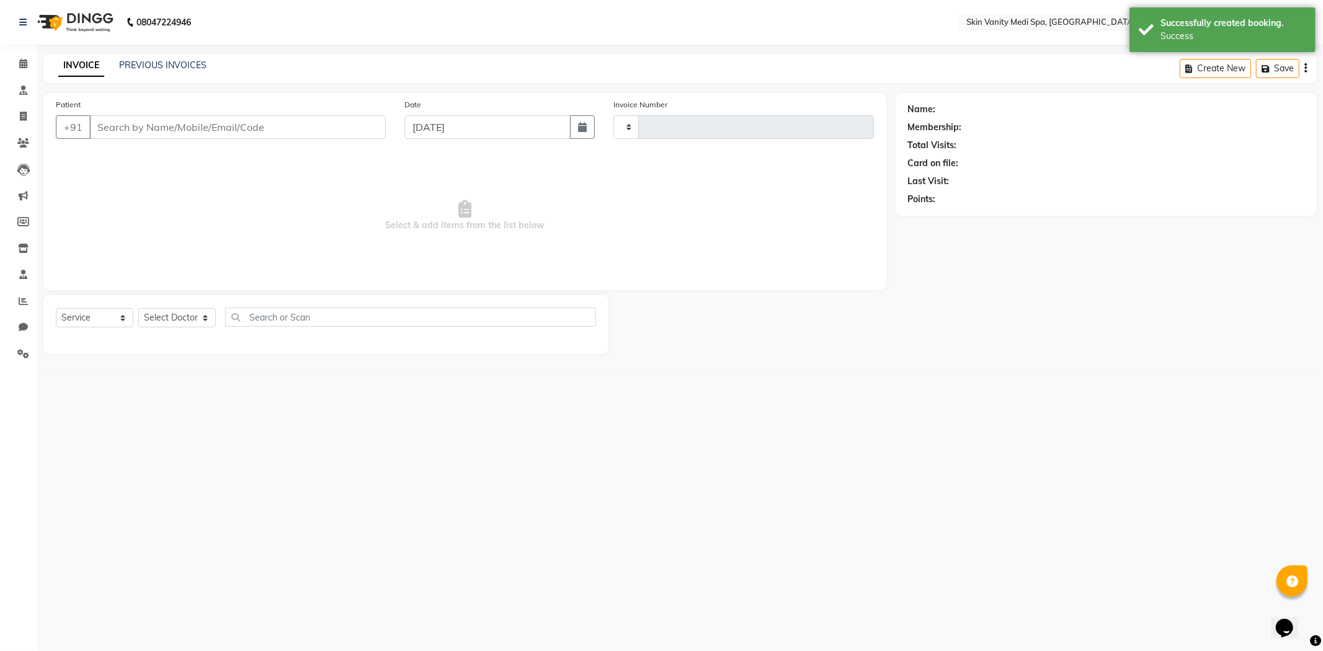
type input "0690"
select select "7826"
type input "8320563441"
select select "70351"
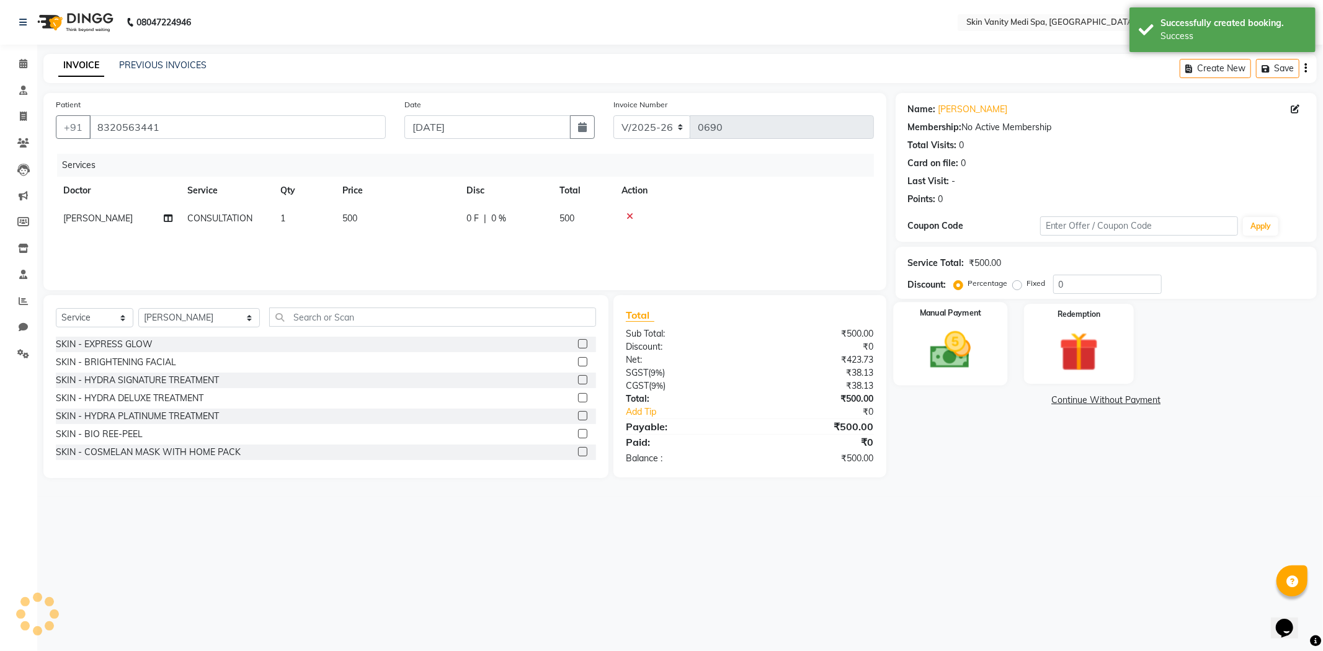
click at [946, 354] on img at bounding box center [950, 350] width 66 height 47
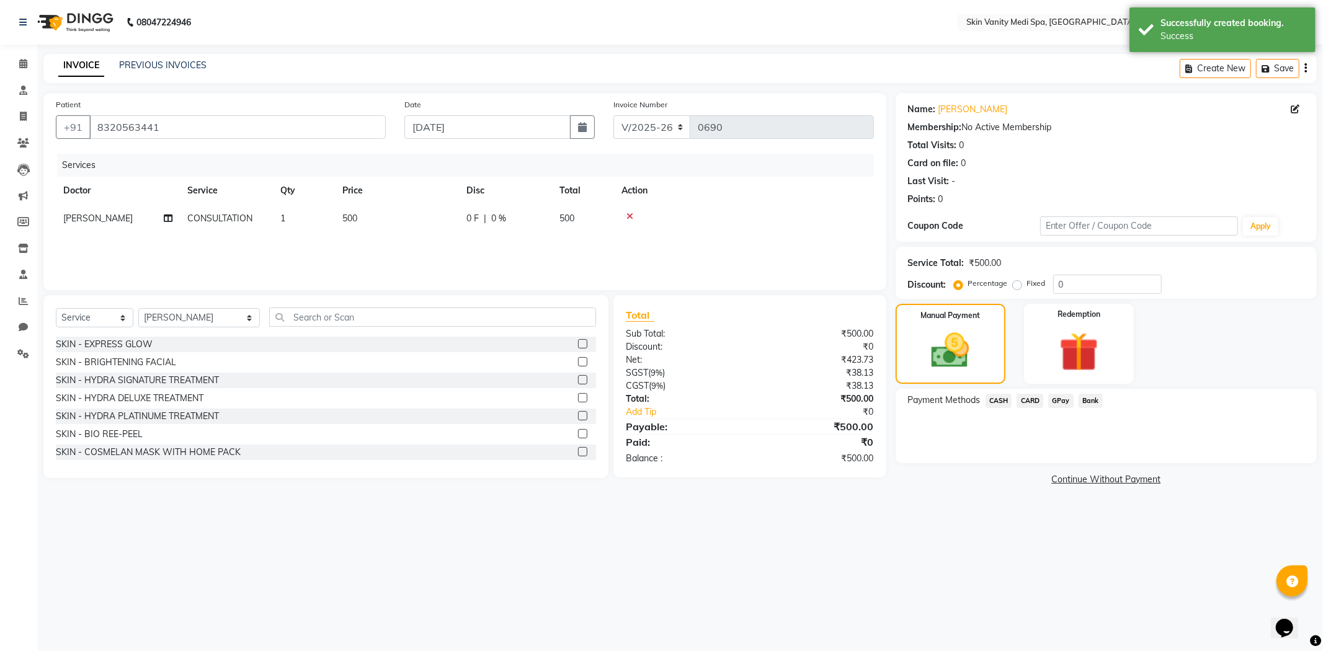
click at [1062, 400] on span "GPay" at bounding box center [1060, 401] width 25 height 14
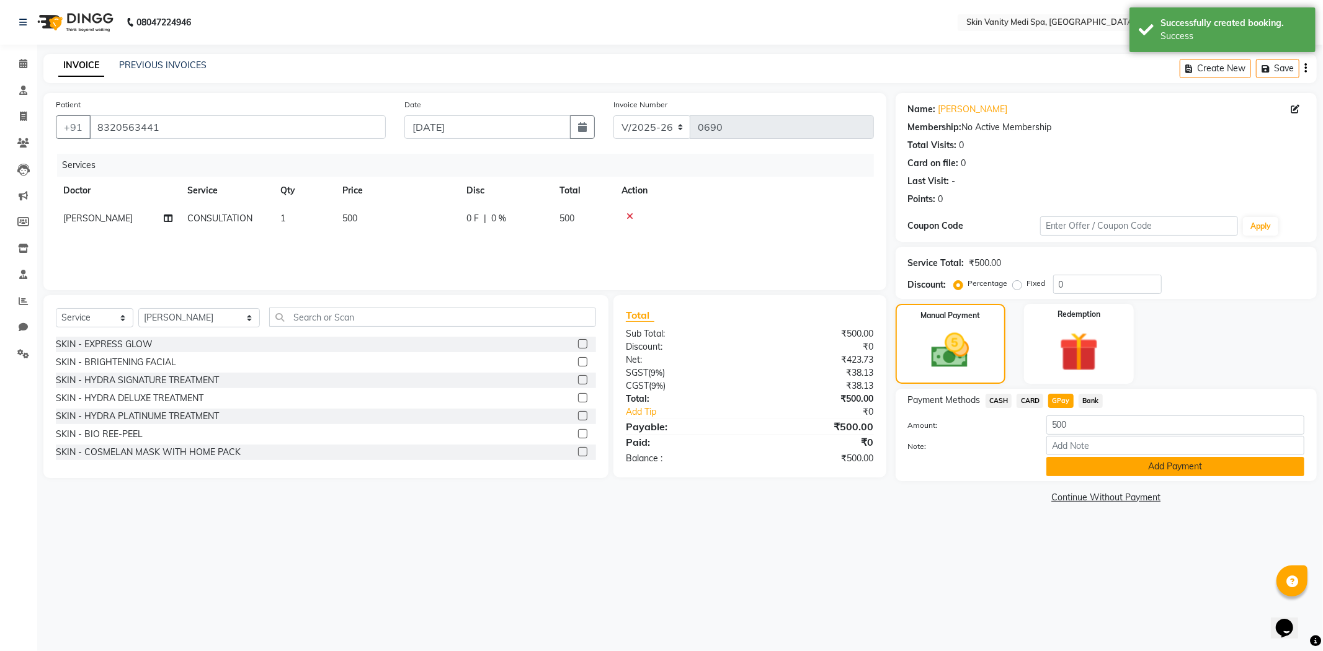
click at [1099, 466] on button "Add Payment" at bounding box center [1176, 466] width 258 height 19
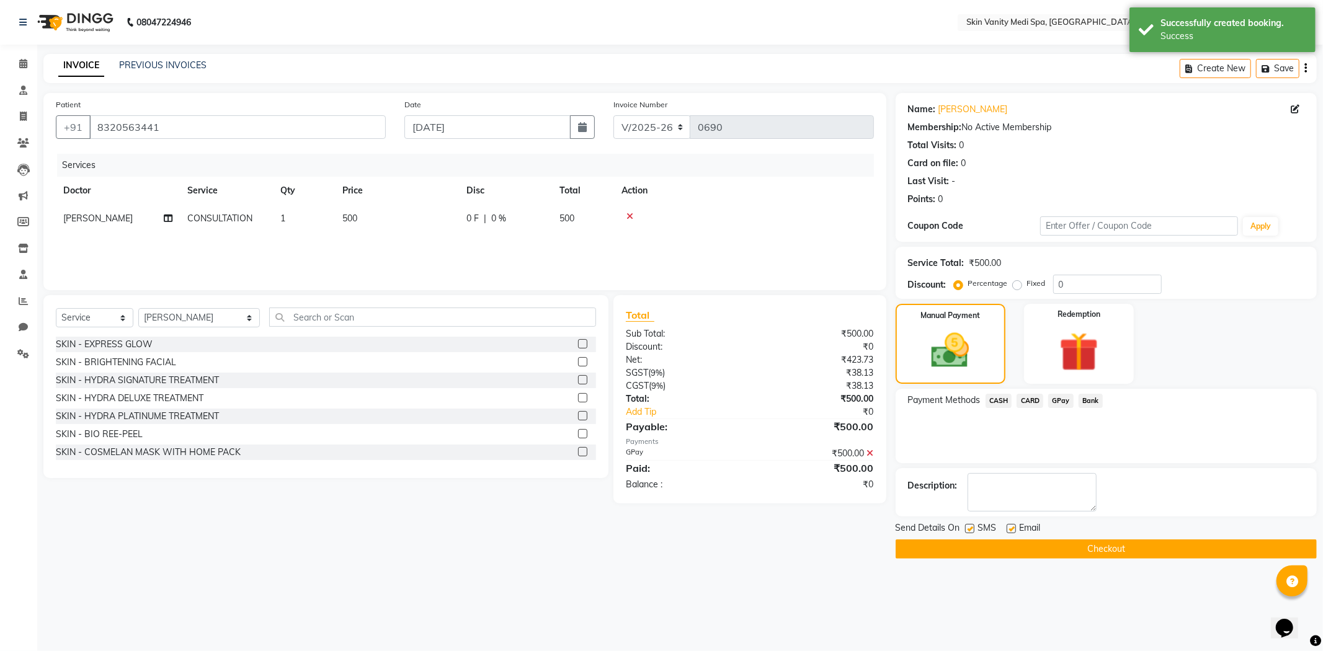
click at [1072, 550] on button "Checkout" at bounding box center [1106, 549] width 421 height 19
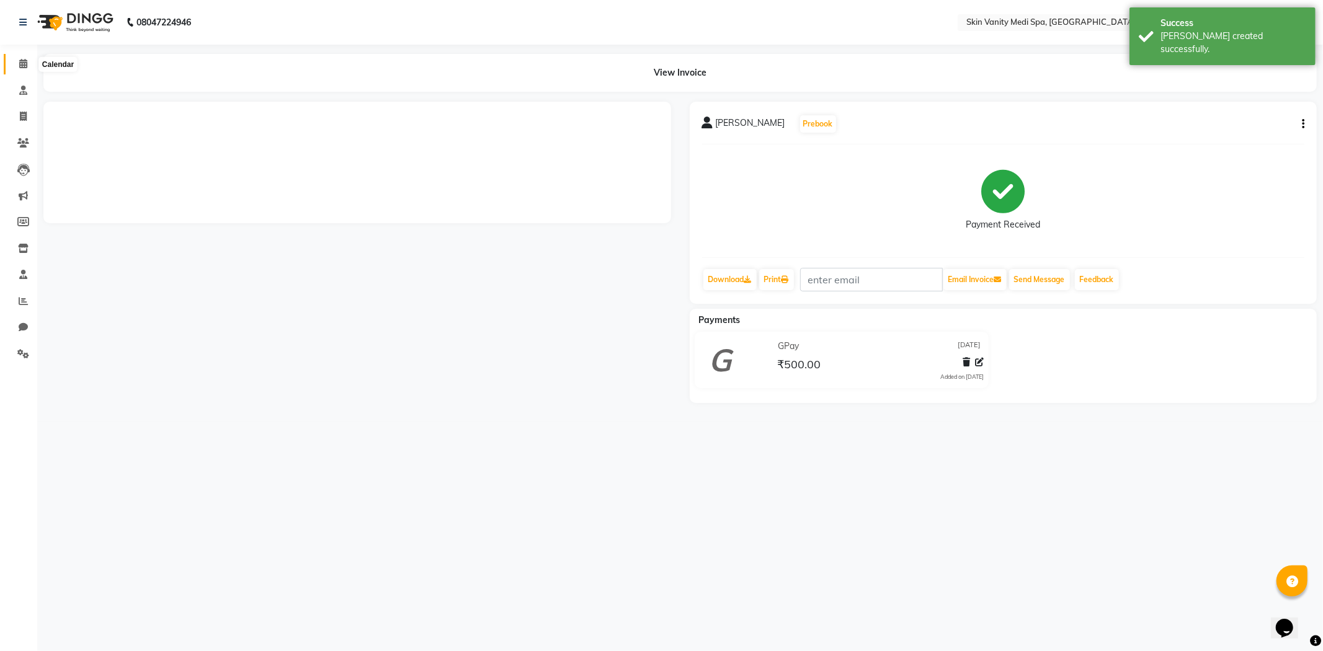
click at [22, 65] on icon at bounding box center [23, 63] width 8 height 9
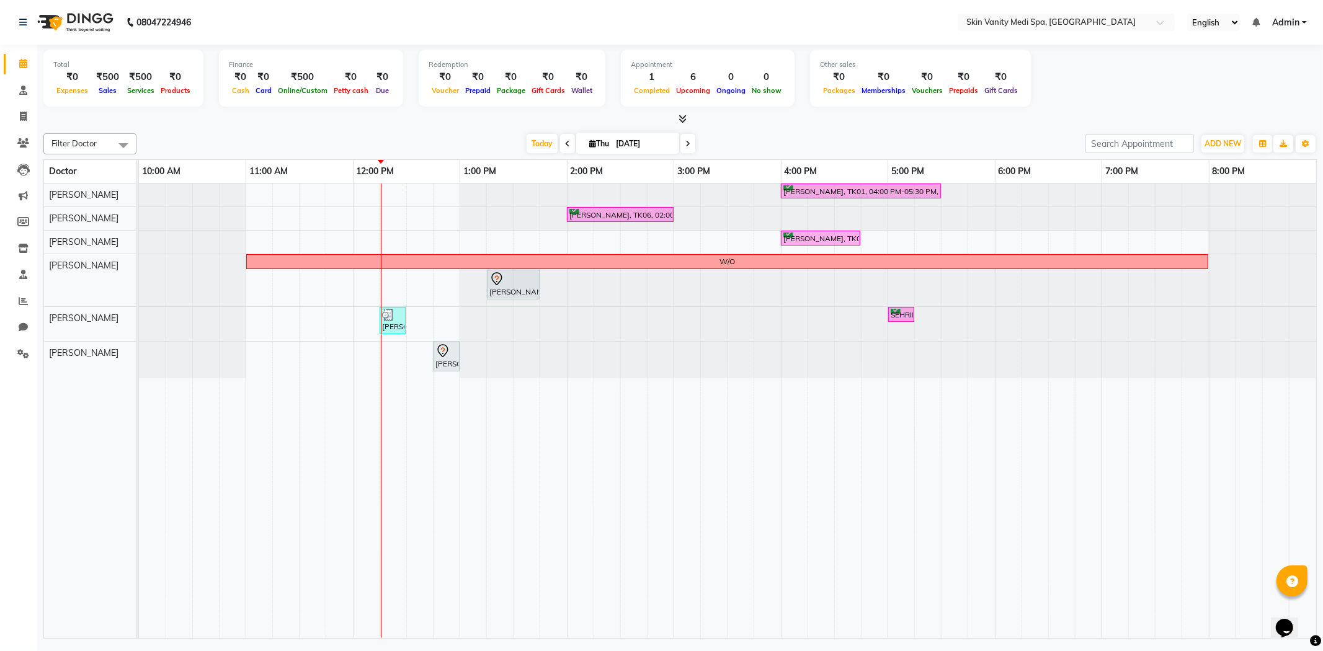
drag, startPoint x: 478, startPoint y: 130, endPoint x: 484, endPoint y: 138, distance: 10.6
click at [481, 135] on div "Filter Doctor Select All [PERSON_NAME] [PERSON_NAME] EMAA [PERSON_NAME] [PERSON…" at bounding box center [680, 383] width 1274 height 511
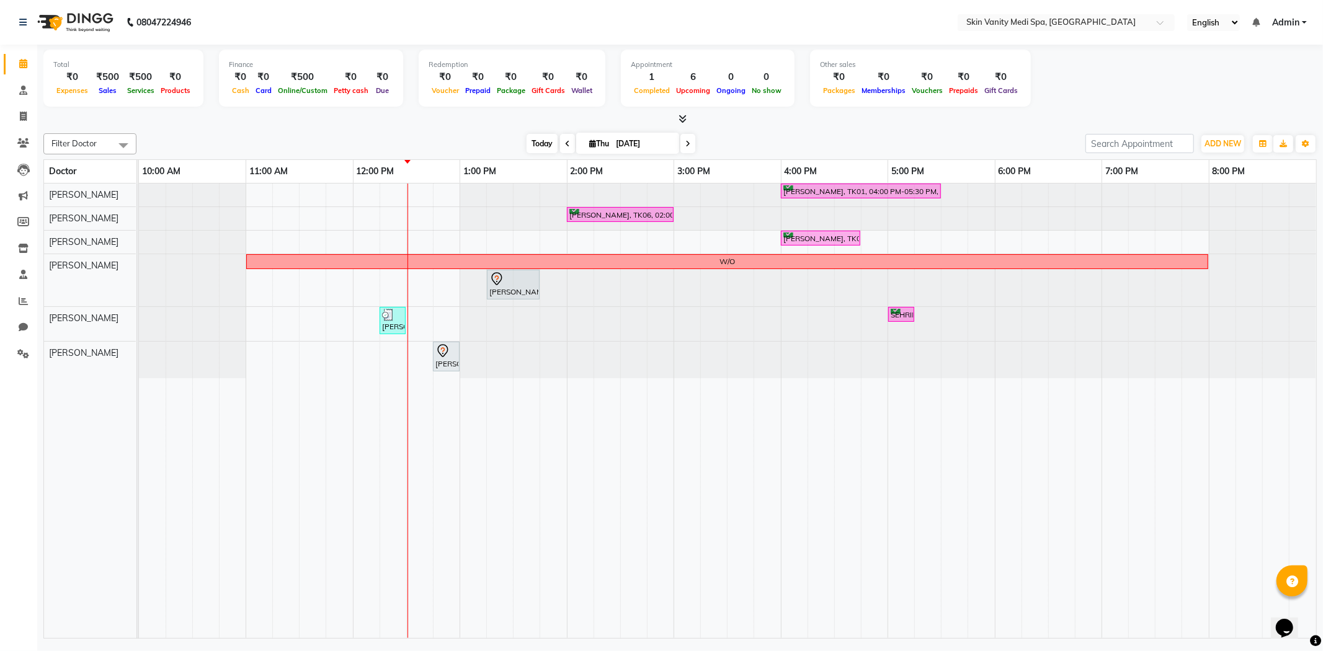
click at [542, 138] on span "Today" at bounding box center [542, 143] width 31 height 19
click at [687, 148] on span at bounding box center [688, 143] width 15 height 19
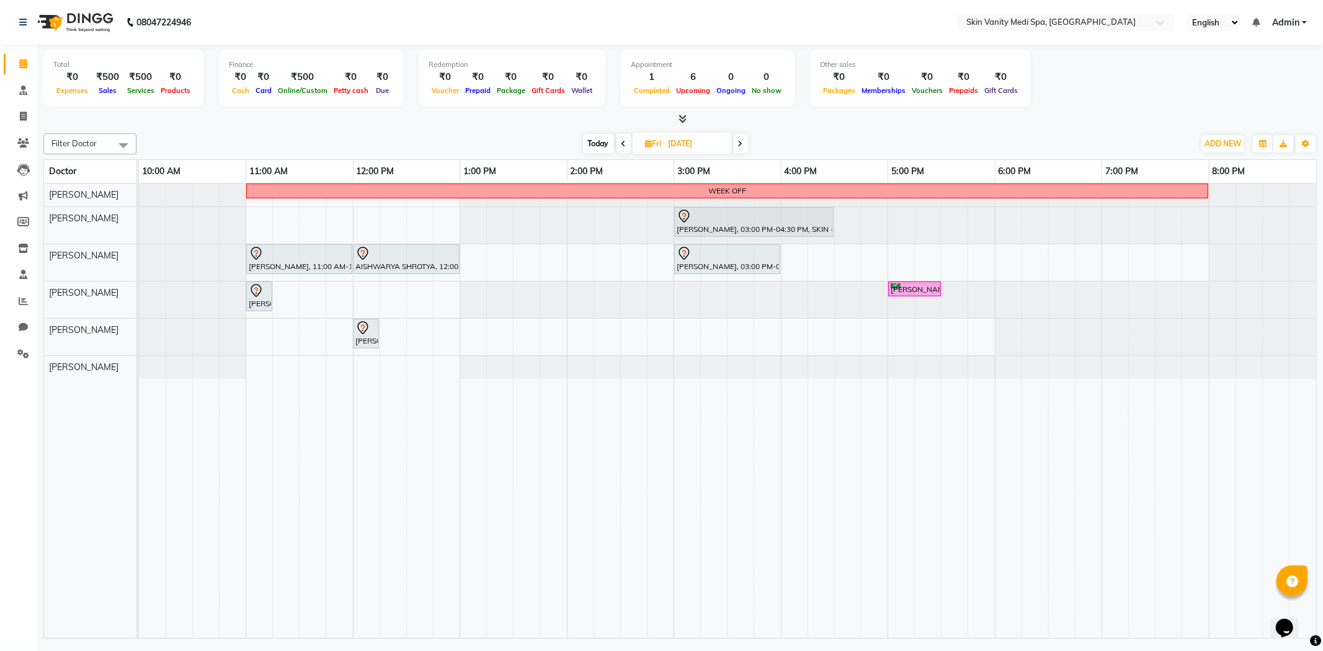
click at [739, 146] on icon at bounding box center [740, 143] width 5 height 7
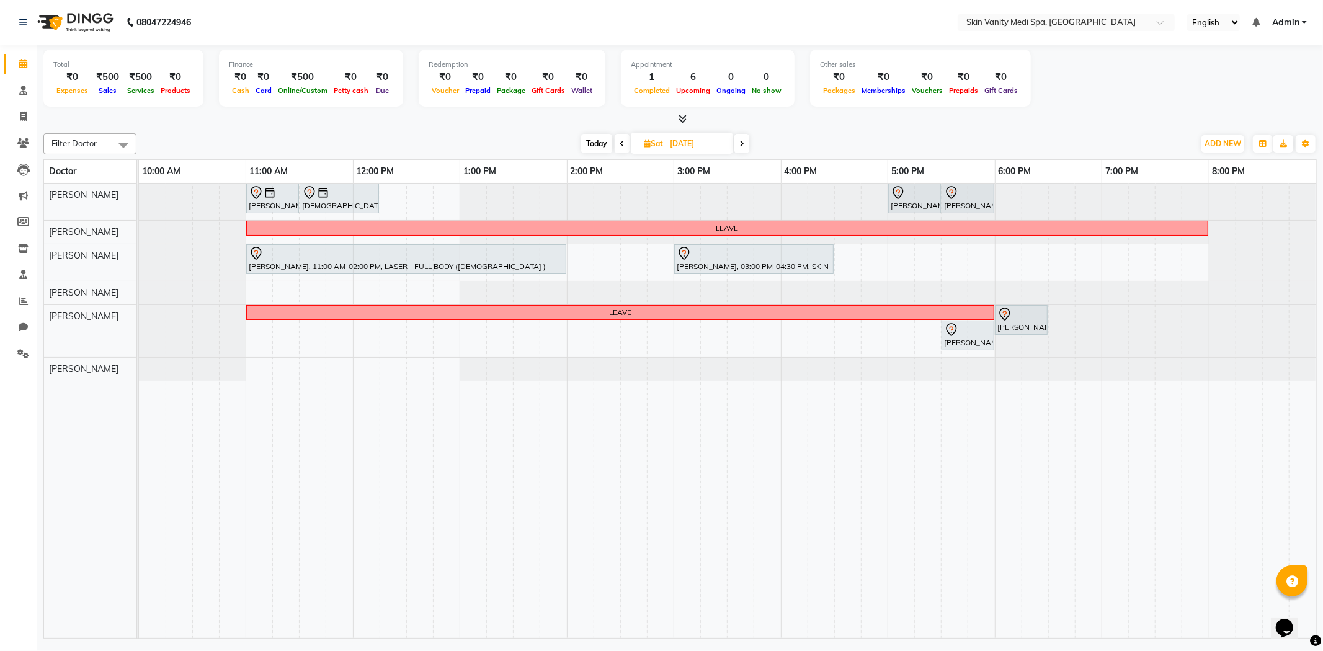
click at [584, 140] on span "Today" at bounding box center [596, 143] width 31 height 19
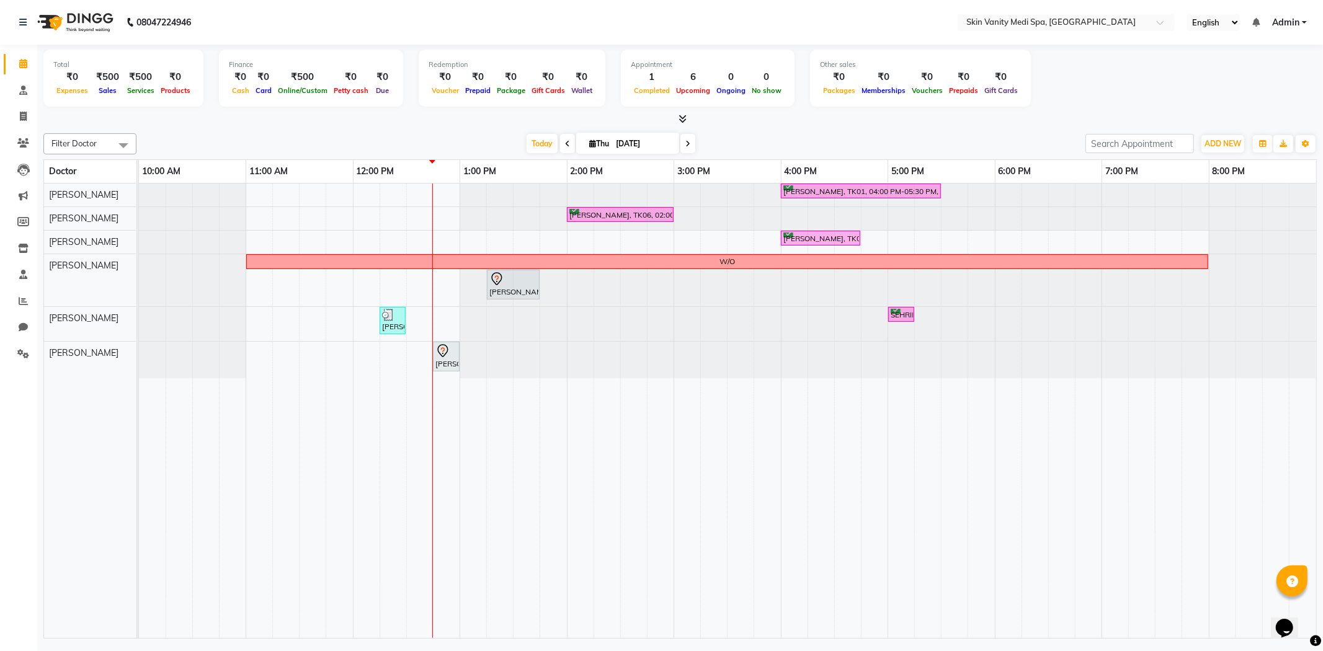
click at [685, 143] on icon at bounding box center [687, 143] width 5 height 7
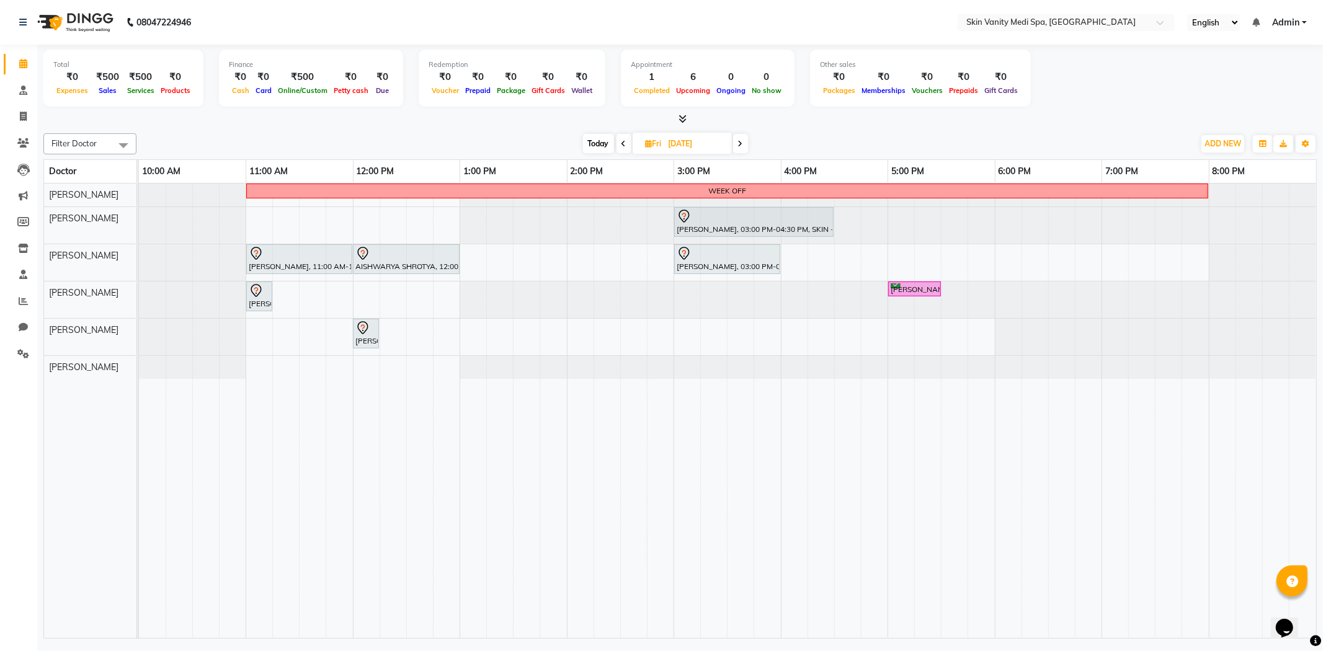
click at [623, 143] on icon at bounding box center [624, 143] width 5 height 7
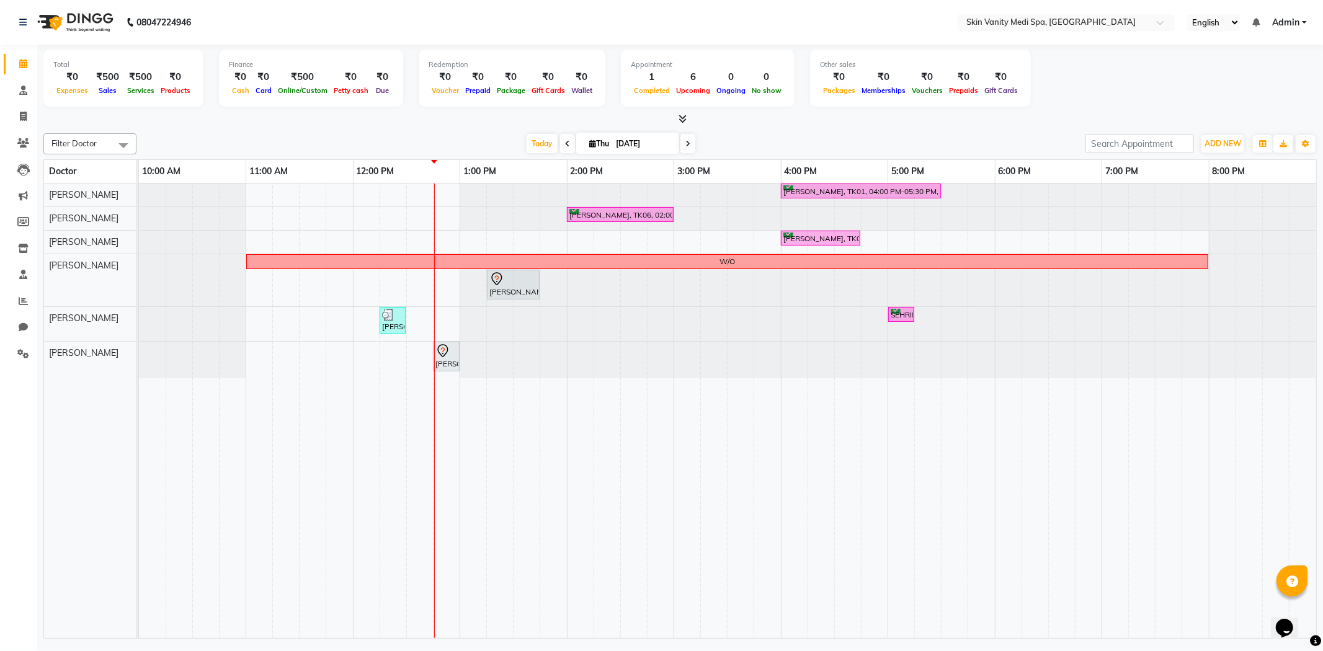
click at [686, 138] on span at bounding box center [688, 143] width 15 height 19
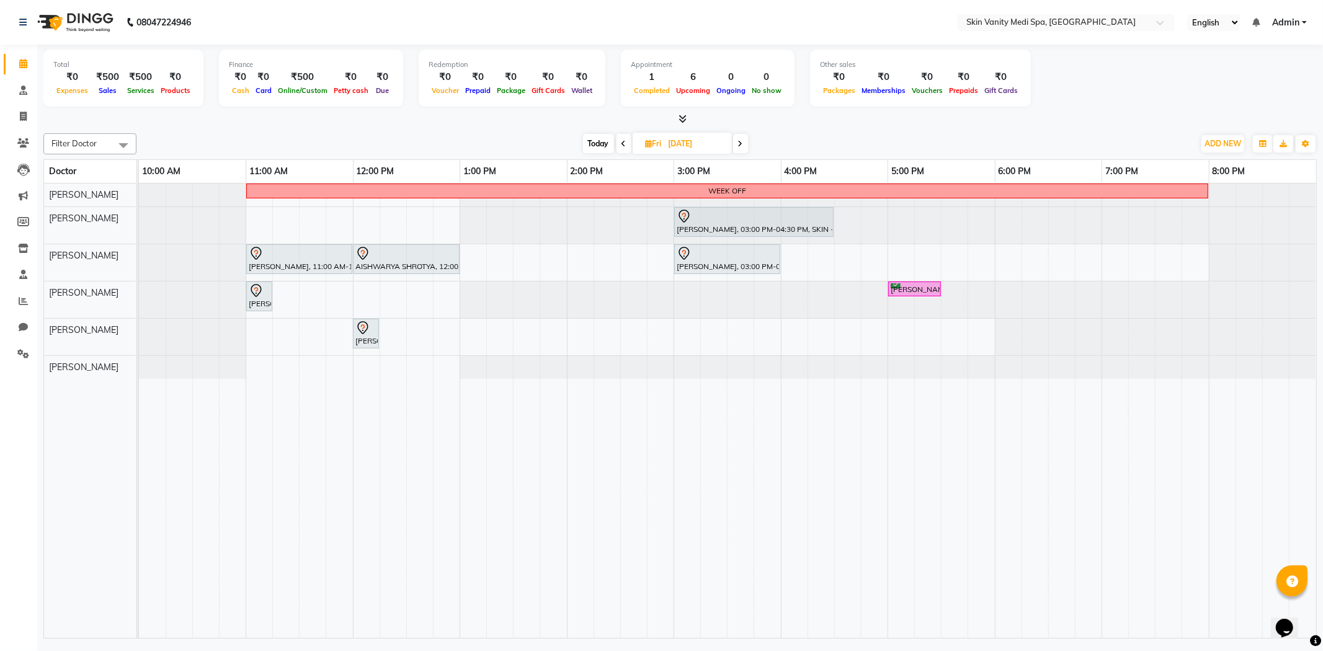
click at [743, 143] on icon at bounding box center [740, 143] width 5 height 7
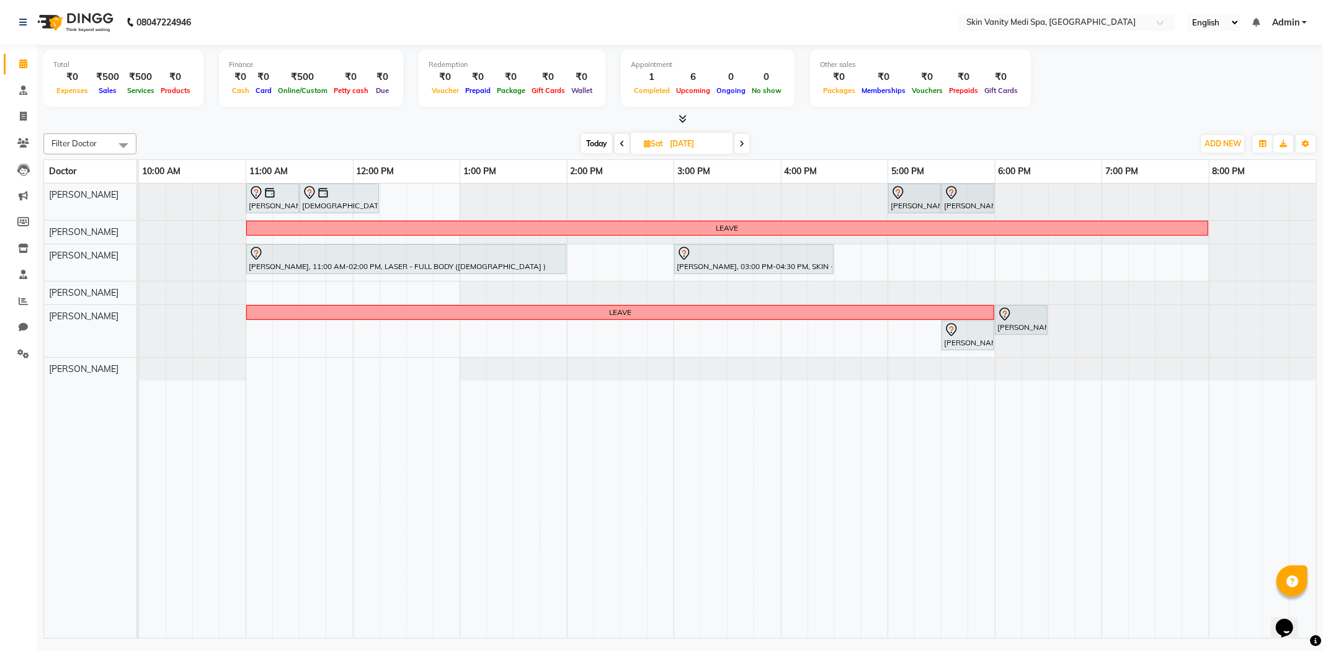
click at [593, 138] on span "Today" at bounding box center [596, 143] width 31 height 19
type input "[DATE]"
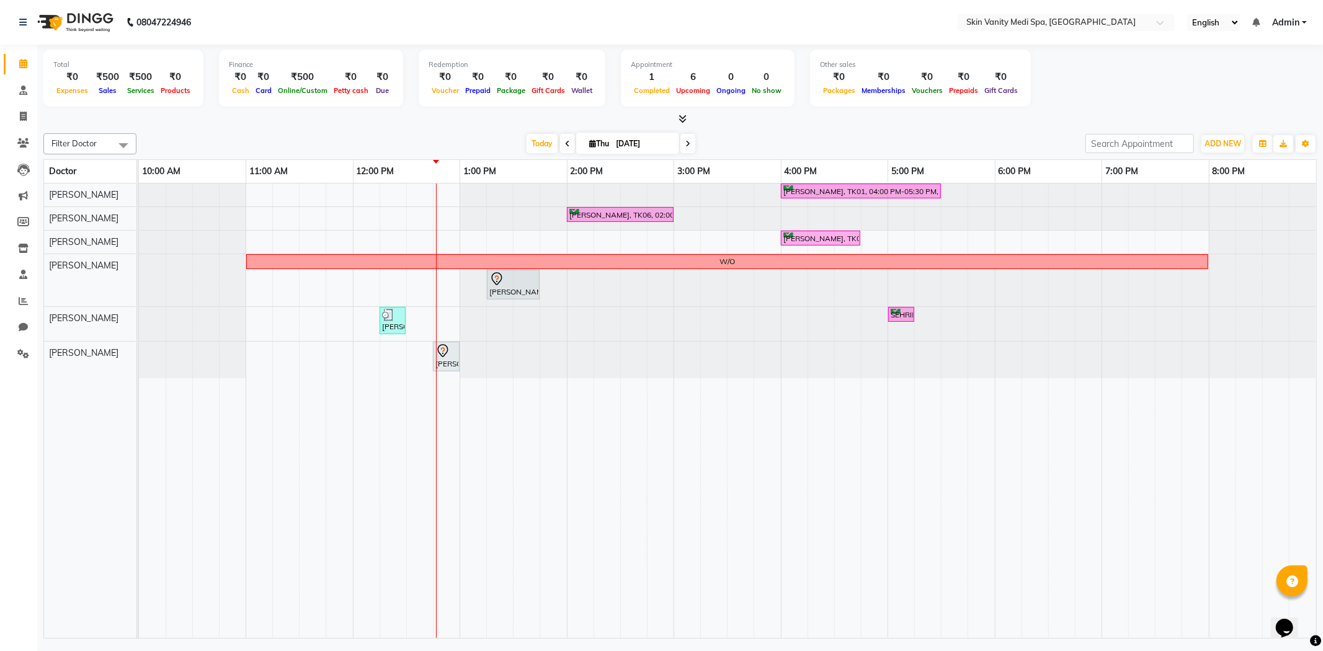
click at [433, 139] on div "[DATE] [DATE]" at bounding box center [611, 144] width 937 height 19
click at [24, 140] on icon at bounding box center [23, 142] width 12 height 9
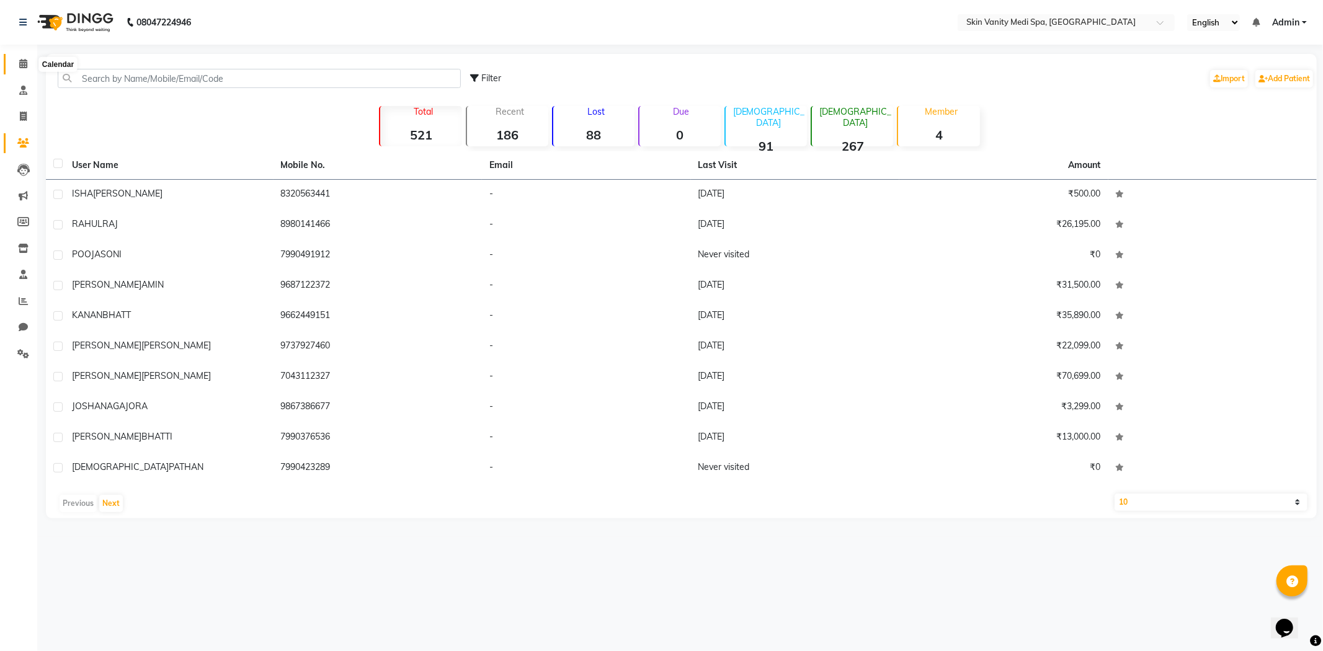
click at [23, 63] on icon at bounding box center [23, 63] width 8 height 9
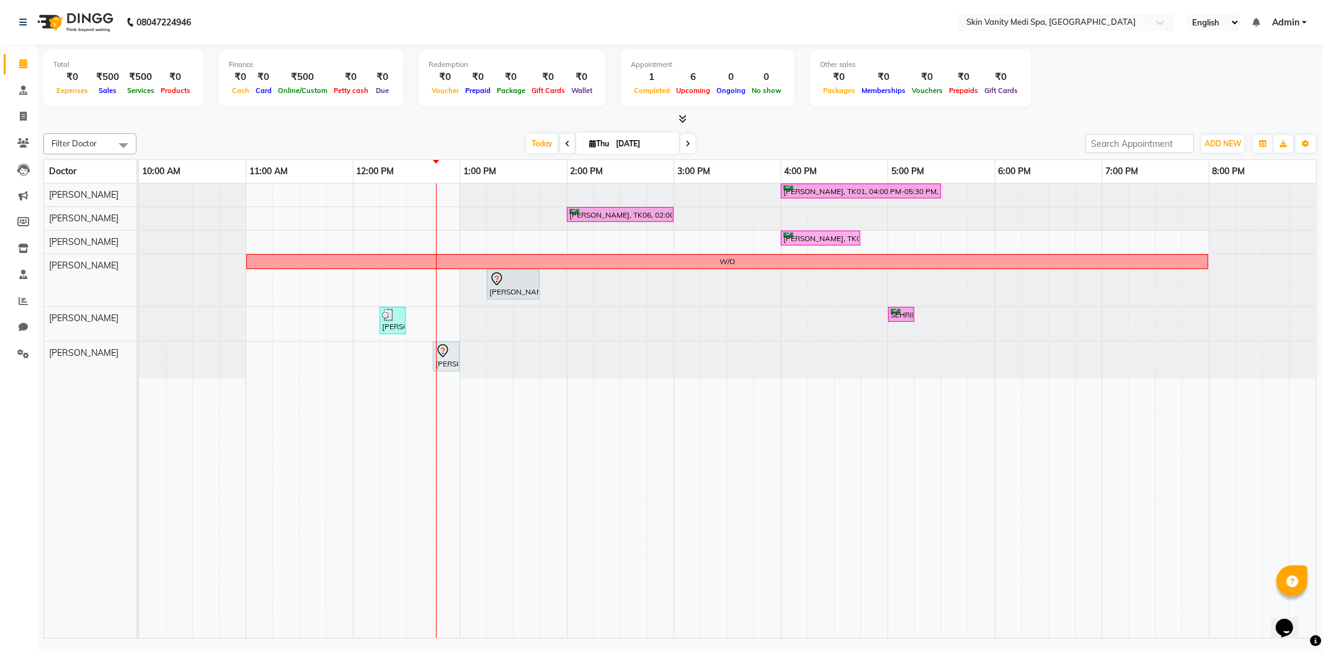
click at [237, 130] on div "Filter Doctor Select All [PERSON_NAME] [PERSON_NAME] EMAA [PERSON_NAME] [PERSON…" at bounding box center [680, 383] width 1274 height 511
click at [686, 141] on icon at bounding box center [687, 143] width 5 height 7
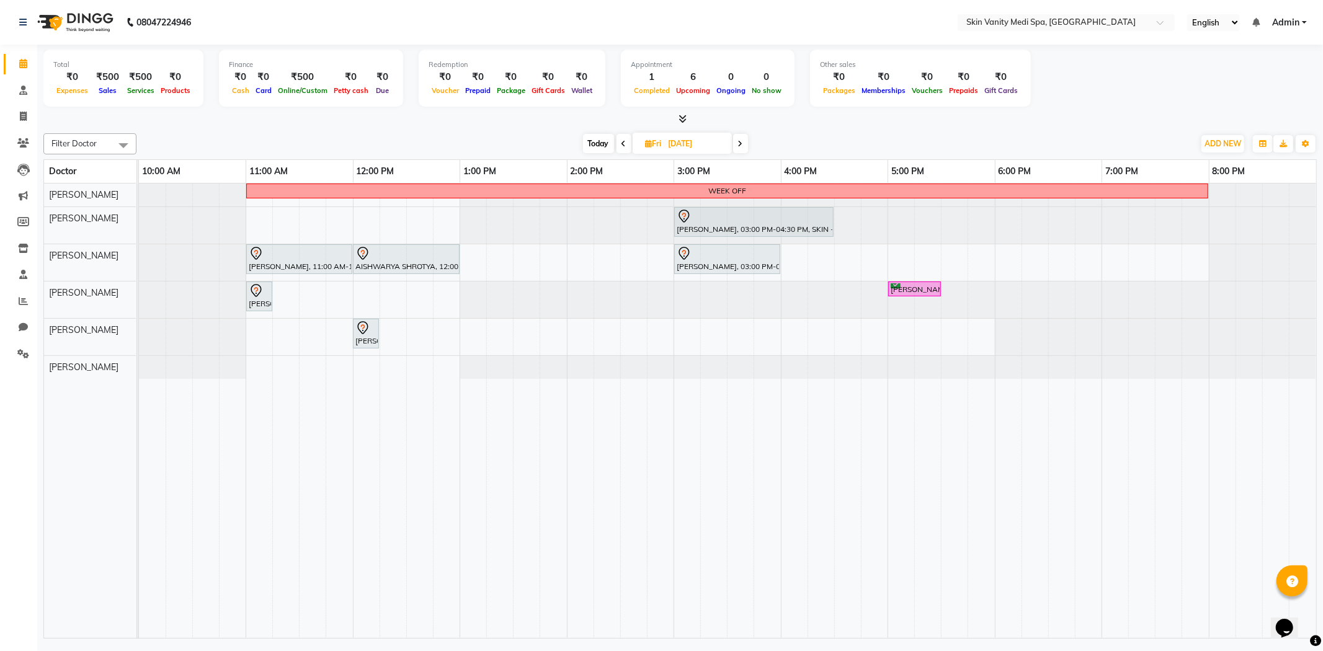
click at [599, 145] on span "Today" at bounding box center [598, 143] width 31 height 19
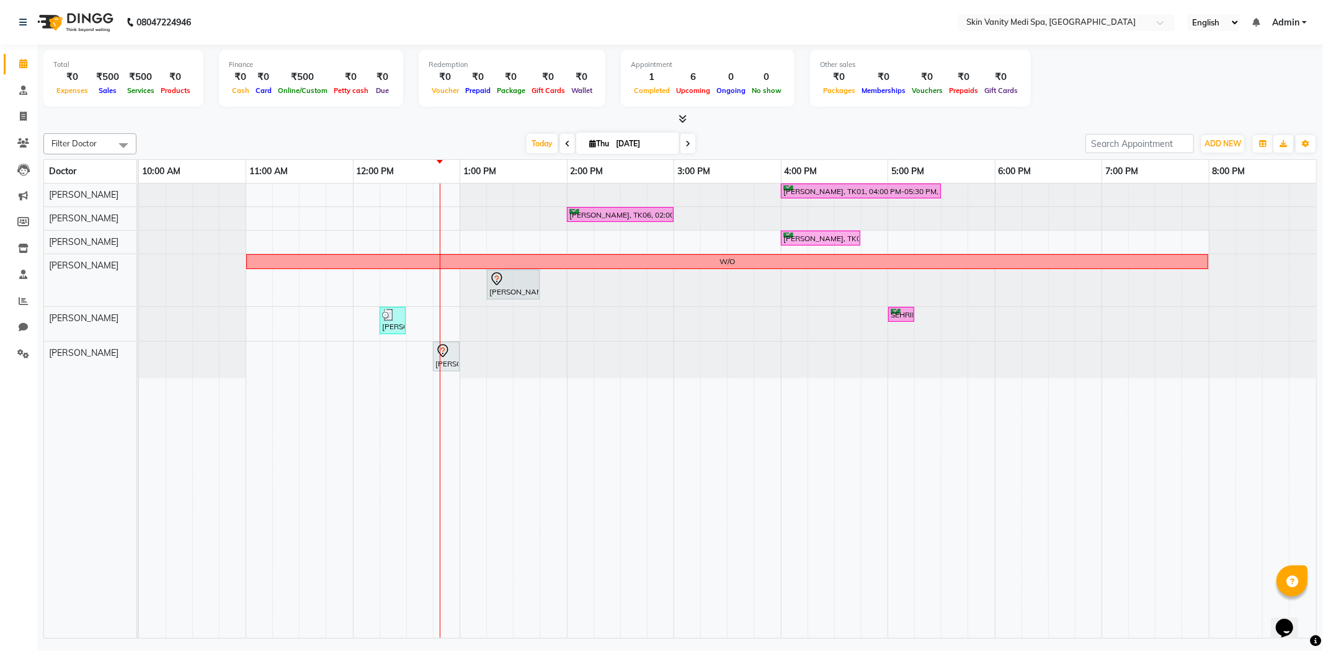
click at [685, 143] on icon at bounding box center [687, 143] width 5 height 7
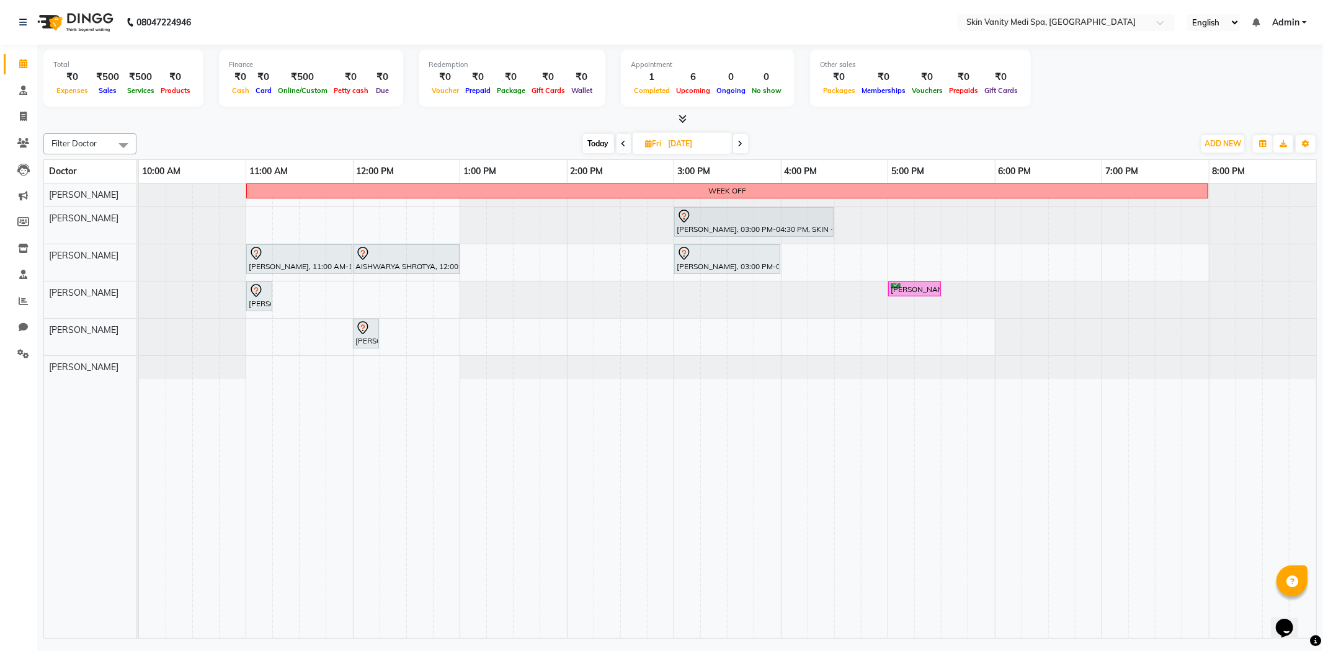
click at [583, 141] on span "Today" at bounding box center [598, 143] width 31 height 19
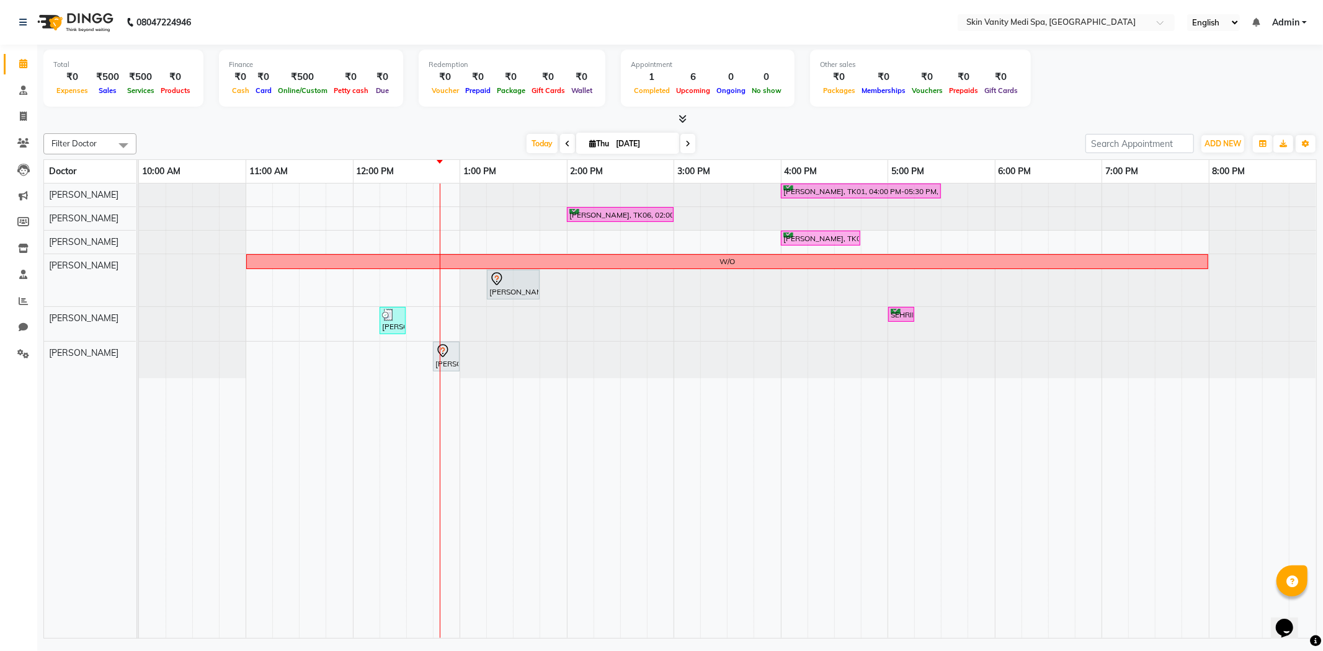
click at [436, 141] on div "[DATE] [DATE]" at bounding box center [611, 144] width 937 height 19
click at [469, 136] on div "[DATE] [DATE]" at bounding box center [611, 144] width 937 height 19
click at [502, 143] on div "[DATE] [DATE]" at bounding box center [611, 144] width 937 height 19
click at [500, 149] on div "[DATE] [DATE]" at bounding box center [611, 144] width 937 height 19
click at [505, 141] on div "[DATE] [DATE]" at bounding box center [611, 144] width 937 height 19
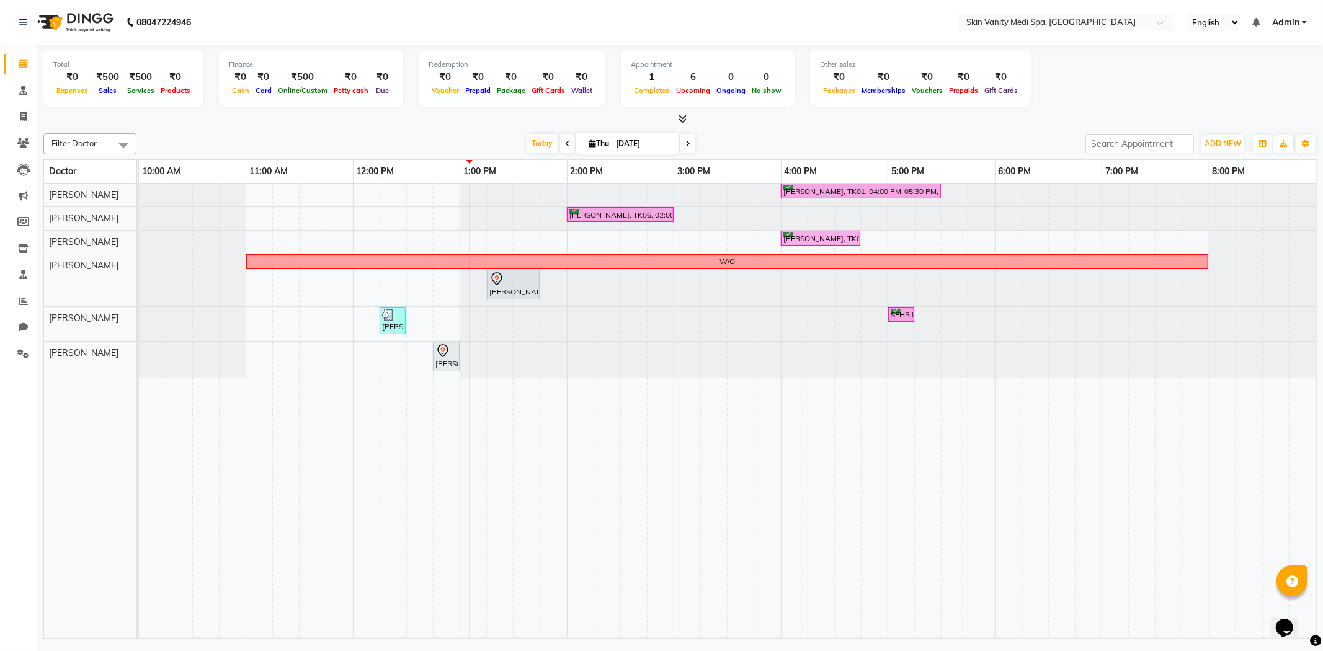
click at [681, 143] on span at bounding box center [688, 143] width 15 height 19
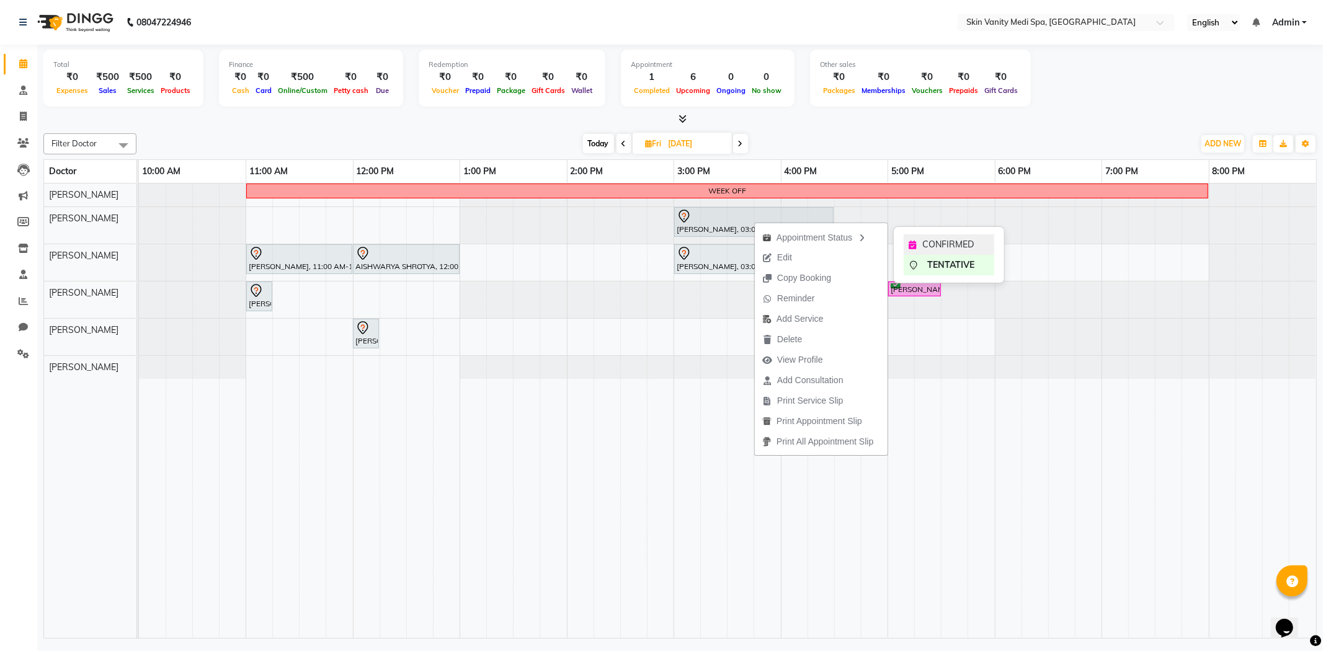
click at [928, 243] on span "CONFIRMED" at bounding box center [947, 244] width 51 height 13
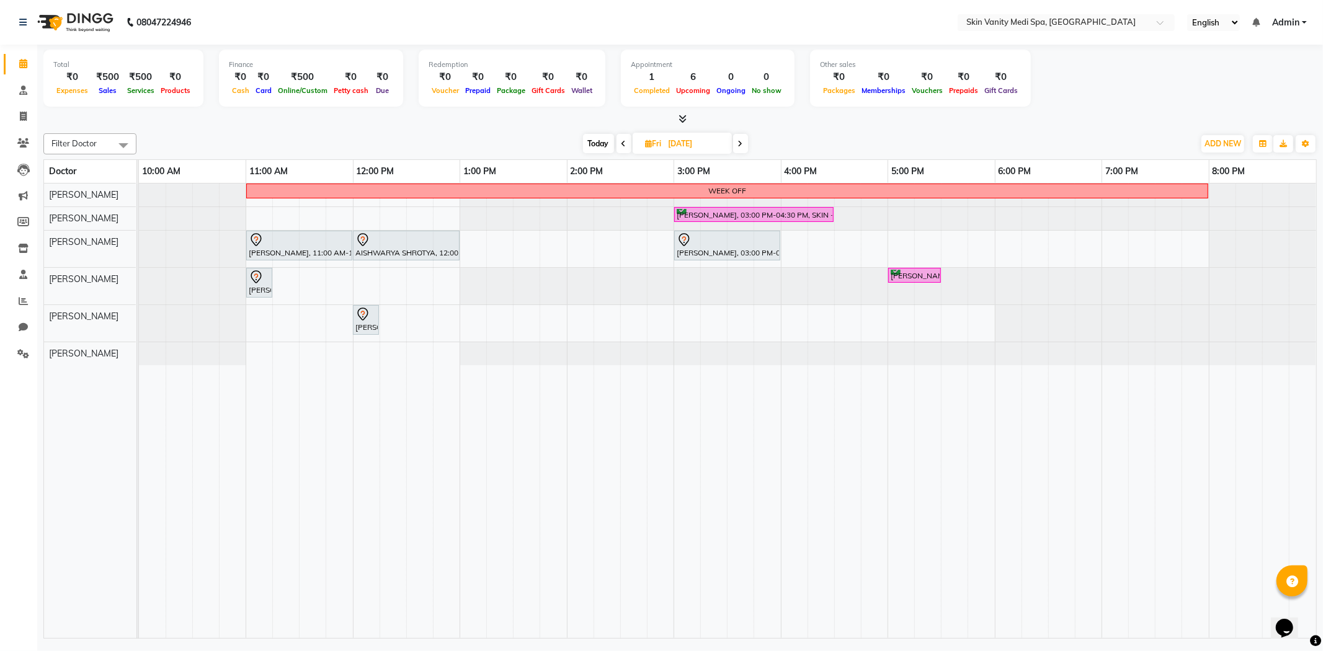
click at [600, 141] on span "Today" at bounding box center [598, 143] width 31 height 19
type input "[DATE]"
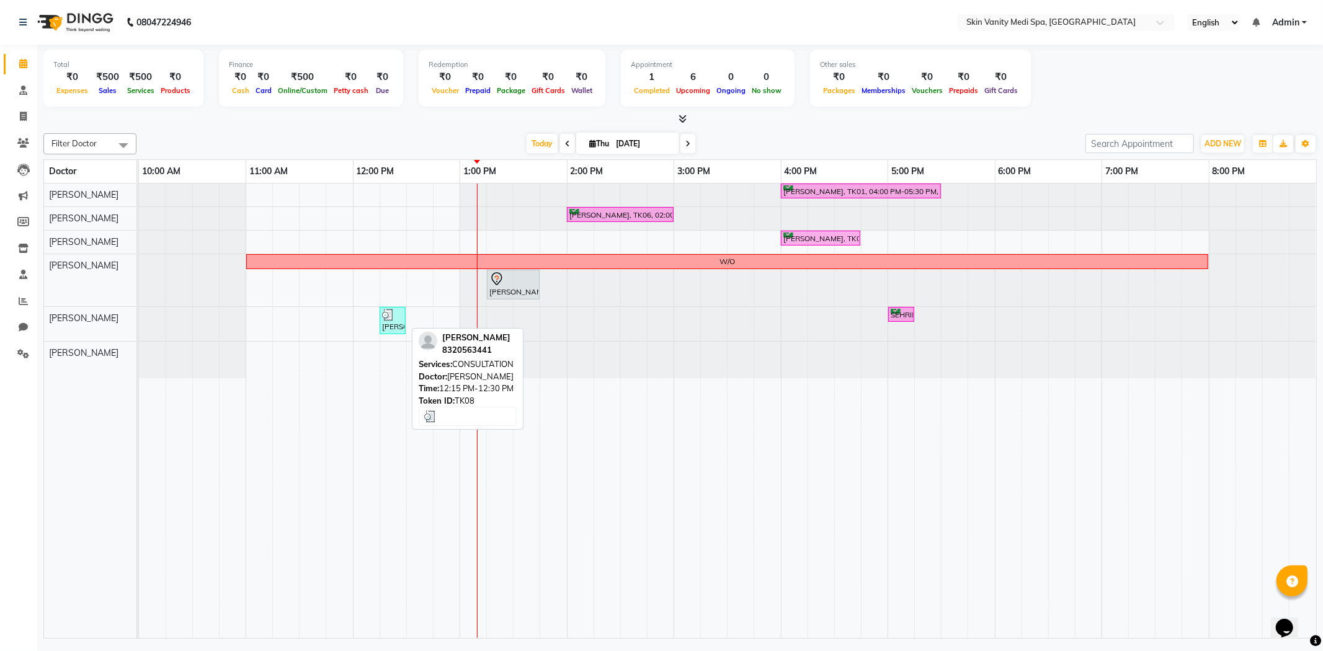
click at [391, 323] on div "[PERSON_NAME], TK08, 12:15 PM-12:30 PM, CONSULTATION" at bounding box center [393, 321] width 24 height 24
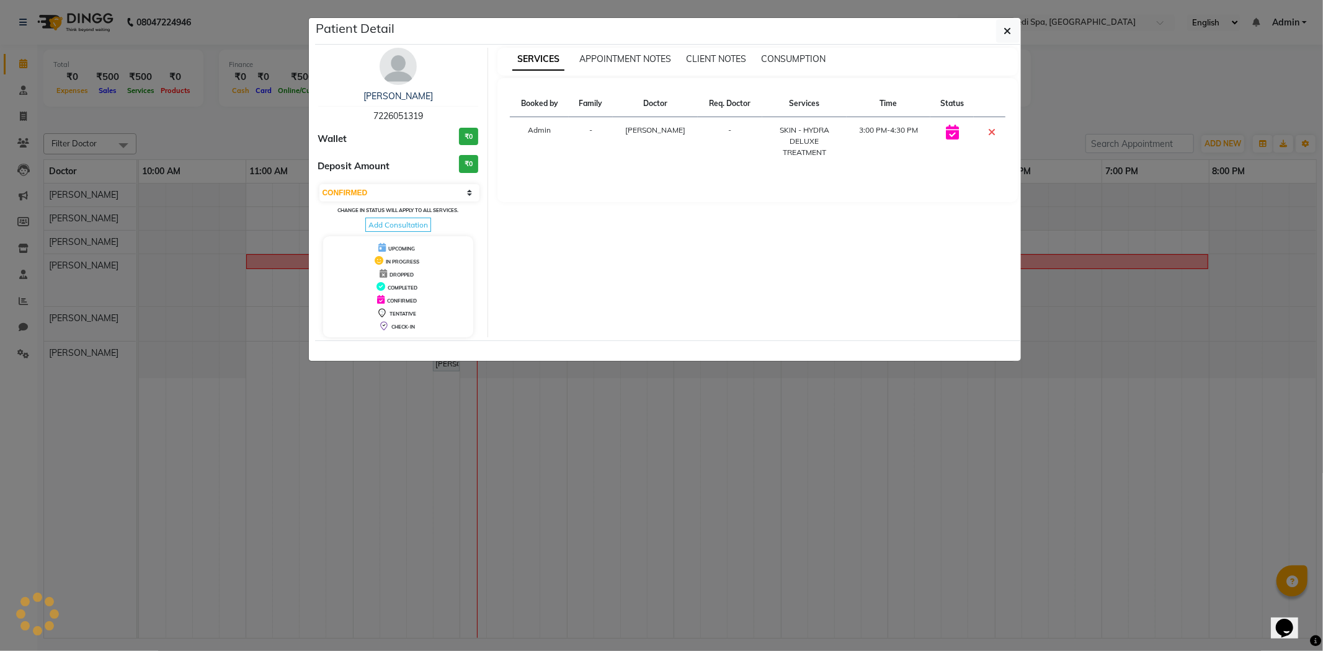
select select "3"
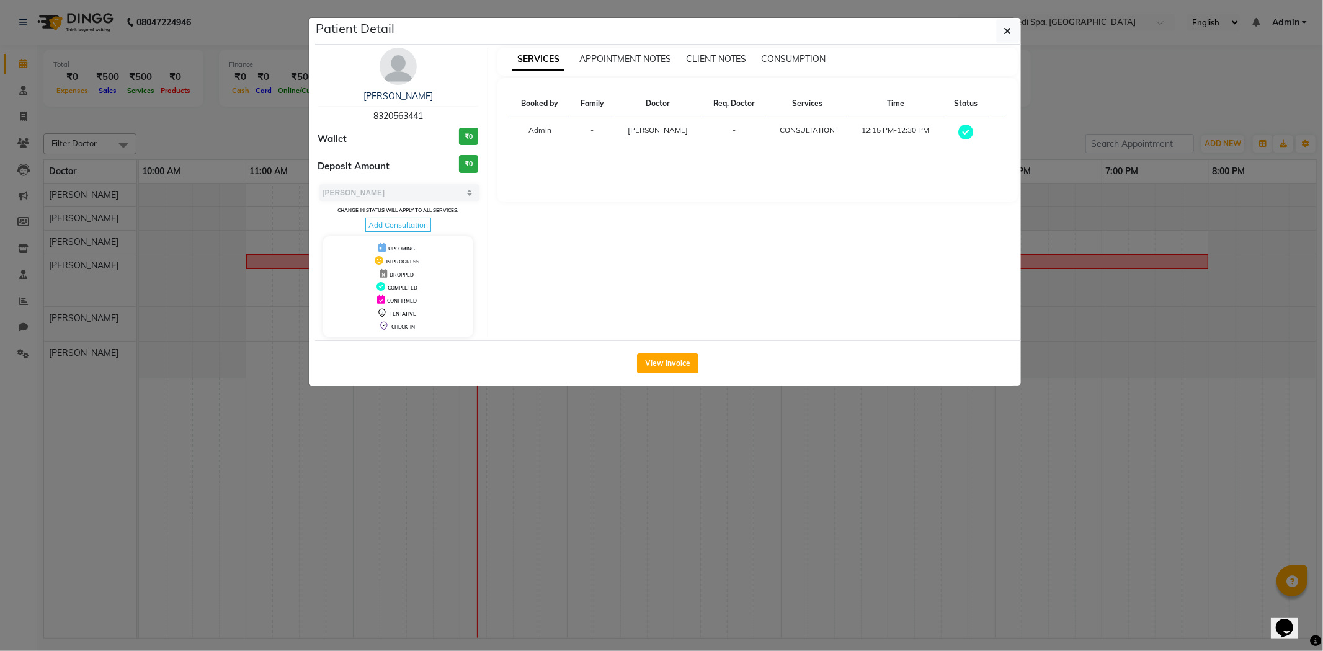
drag, startPoint x: 370, startPoint y: 114, endPoint x: 432, endPoint y: 114, distance: 62.0
click at [432, 114] on div "[PERSON_NAME] 8320563441" at bounding box center [398, 106] width 161 height 33
copy span "8320563441"
click at [488, 449] on ngb-modal-window "Patient Detail [PERSON_NAME] 8320563441 Wallet ₹0 Deposit Amount ₹0 Select MARK…" at bounding box center [661, 325] width 1323 height 651
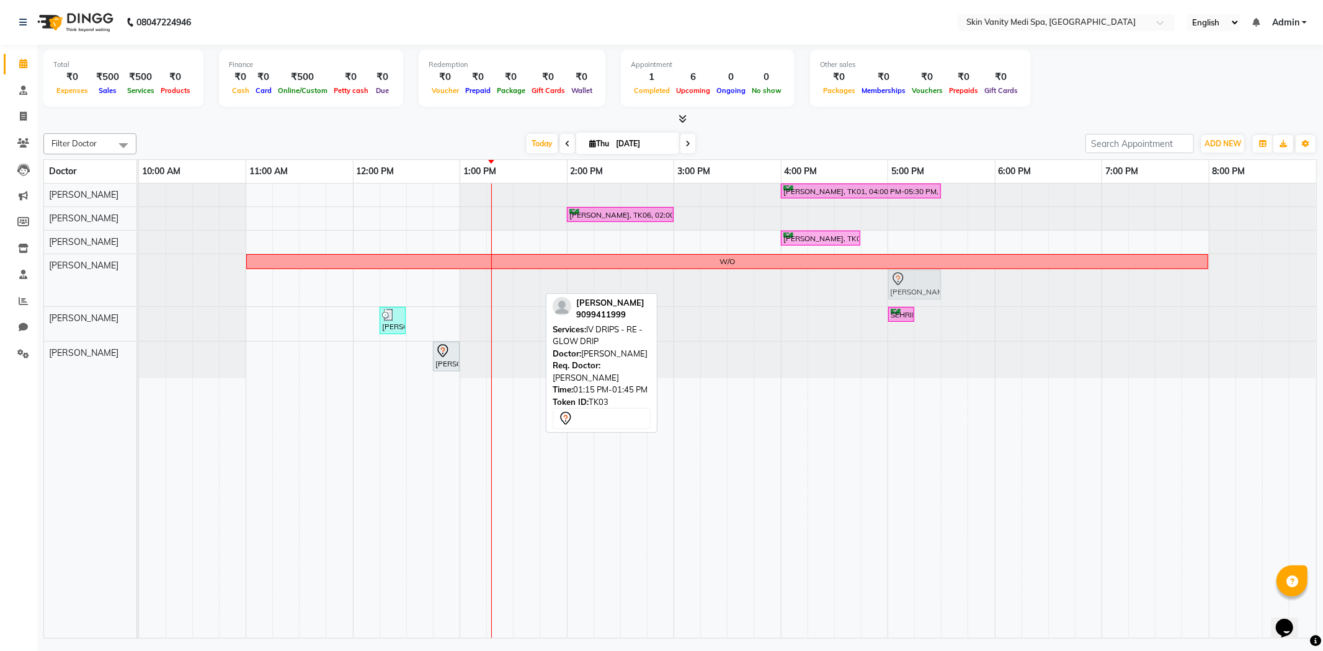
drag, startPoint x: 522, startPoint y: 280, endPoint x: 922, endPoint y: 287, distance: 399.6
click at [139, 287] on div "W/O [PERSON_NAME], TK03, 01:15 PM-01:45 PM, IV DRIPS - RE - GLOW DRIP [PERSON_N…" at bounding box center [139, 280] width 0 height 52
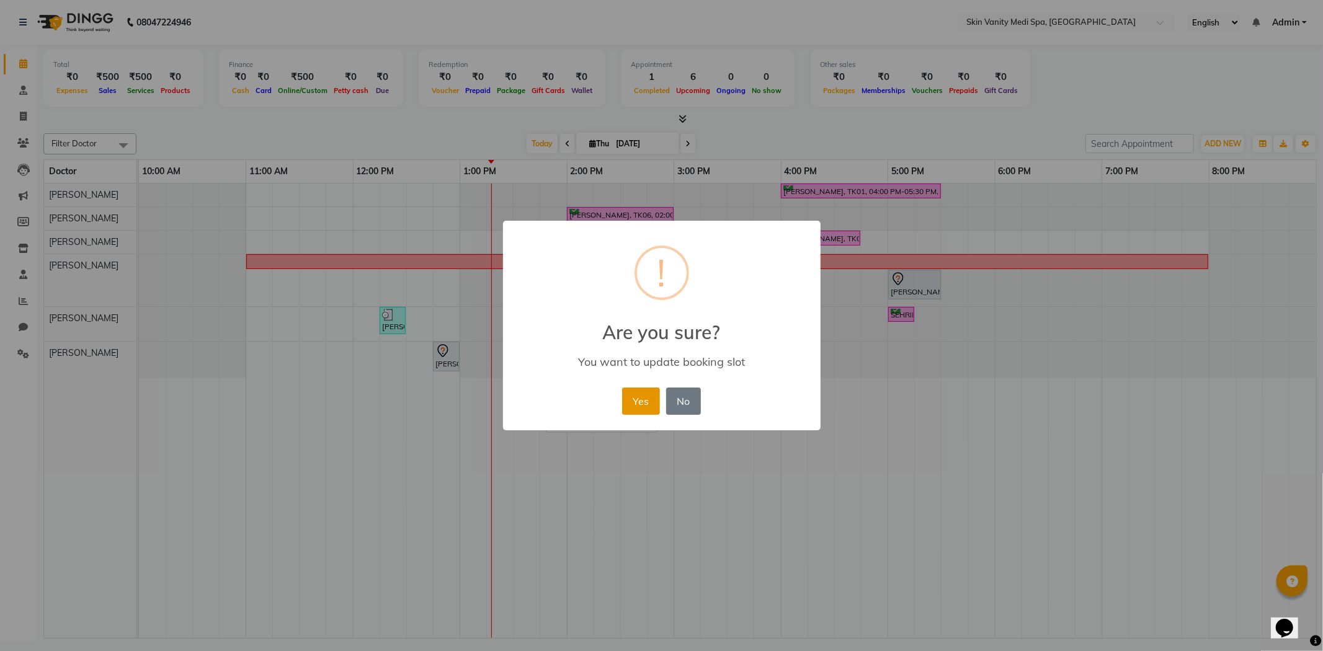
click at [642, 400] on button "Yes" at bounding box center [641, 401] width 38 height 27
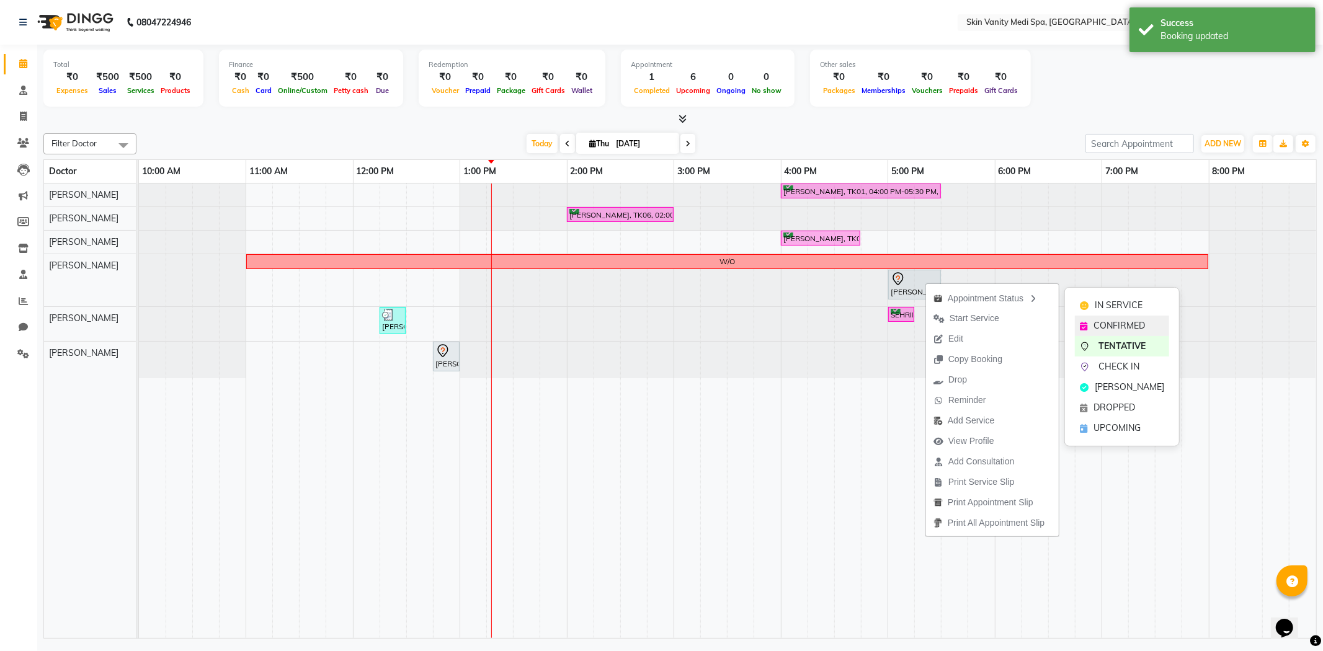
click at [1117, 319] on span "CONFIRMED" at bounding box center [1119, 325] width 51 height 13
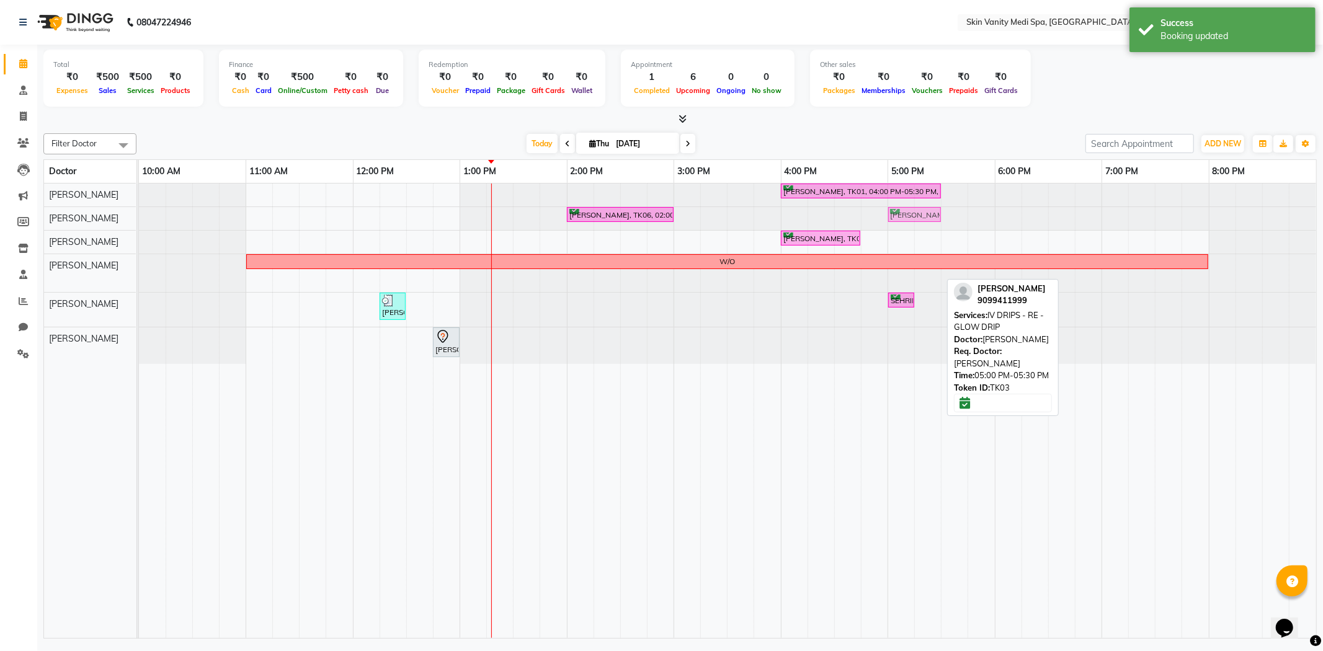
drag, startPoint x: 921, startPoint y: 280, endPoint x: 914, endPoint y: 223, distance: 56.9
click at [914, 220] on tbody "[PERSON_NAME], TK01, 04:00 PM-05:30 PM, LASER - FULL LEGS ( [DEMOGRAPHIC_DATA] …" at bounding box center [727, 274] width 1177 height 181
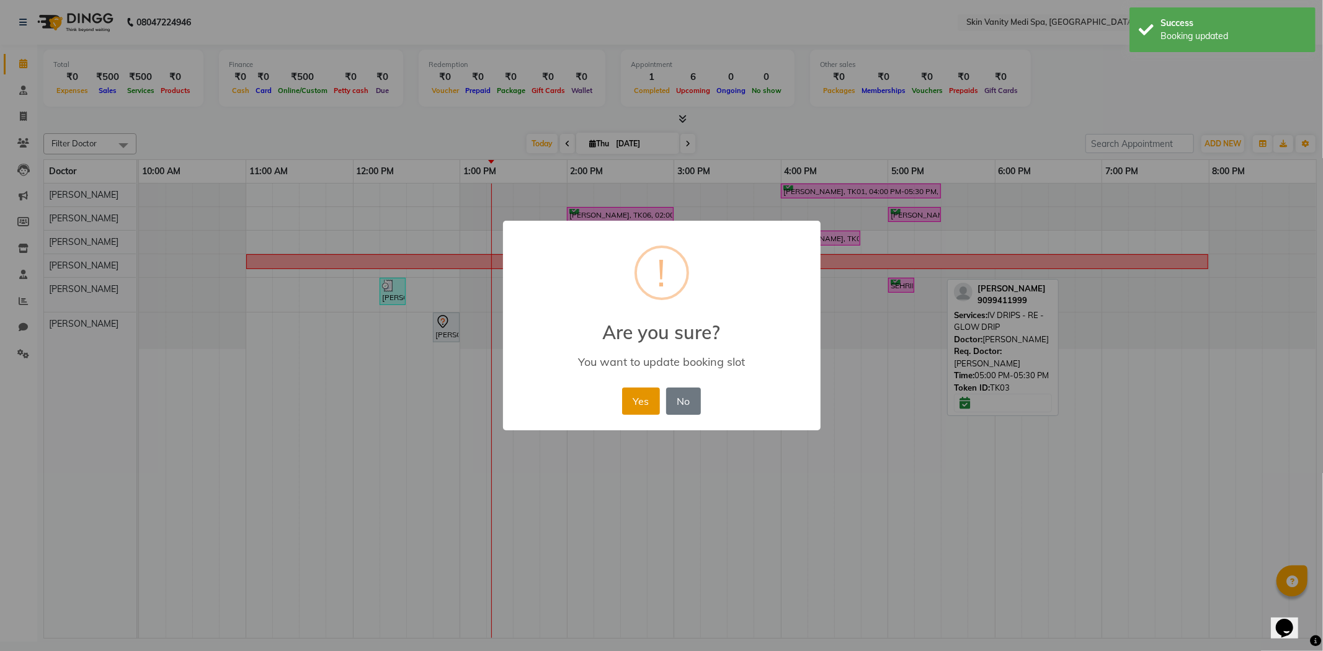
click at [638, 397] on button "Yes" at bounding box center [641, 401] width 38 height 27
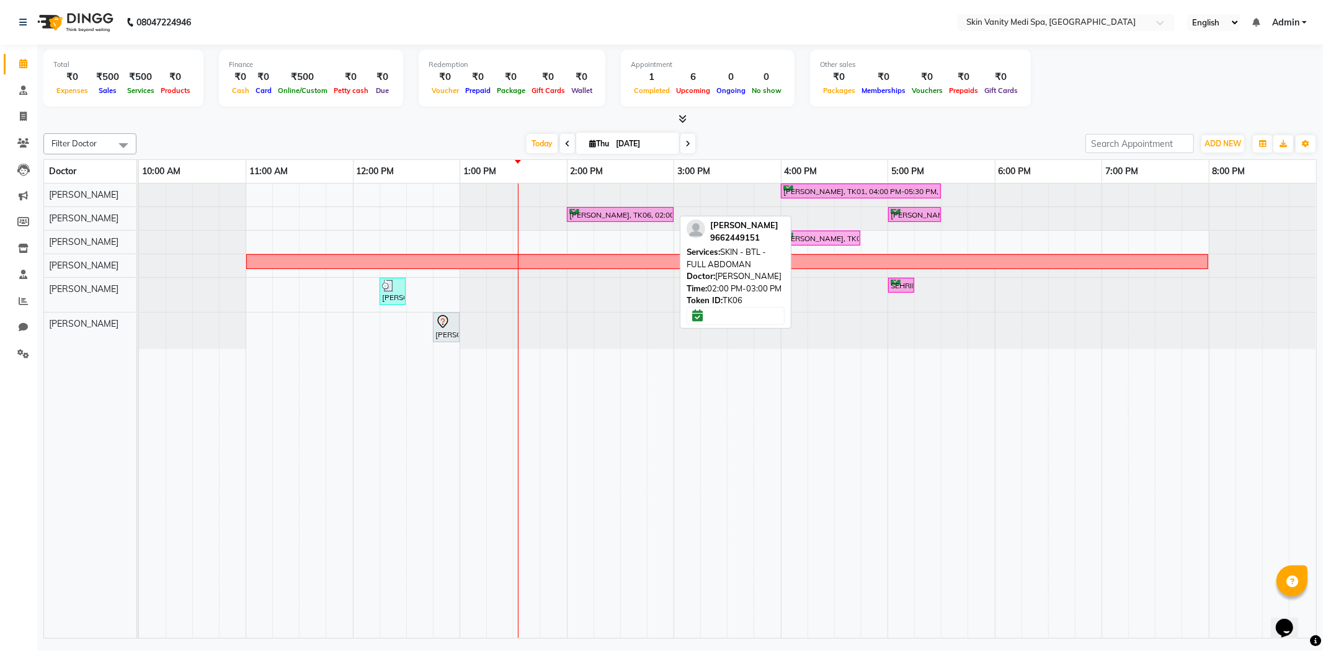
click at [607, 213] on div "[PERSON_NAME], TK06, 02:00 PM-03:00 PM, SKIN - BTL - FULL ABDOMAN" at bounding box center [620, 215] width 104 height 12
click at [686, 143] on icon at bounding box center [687, 143] width 5 height 7
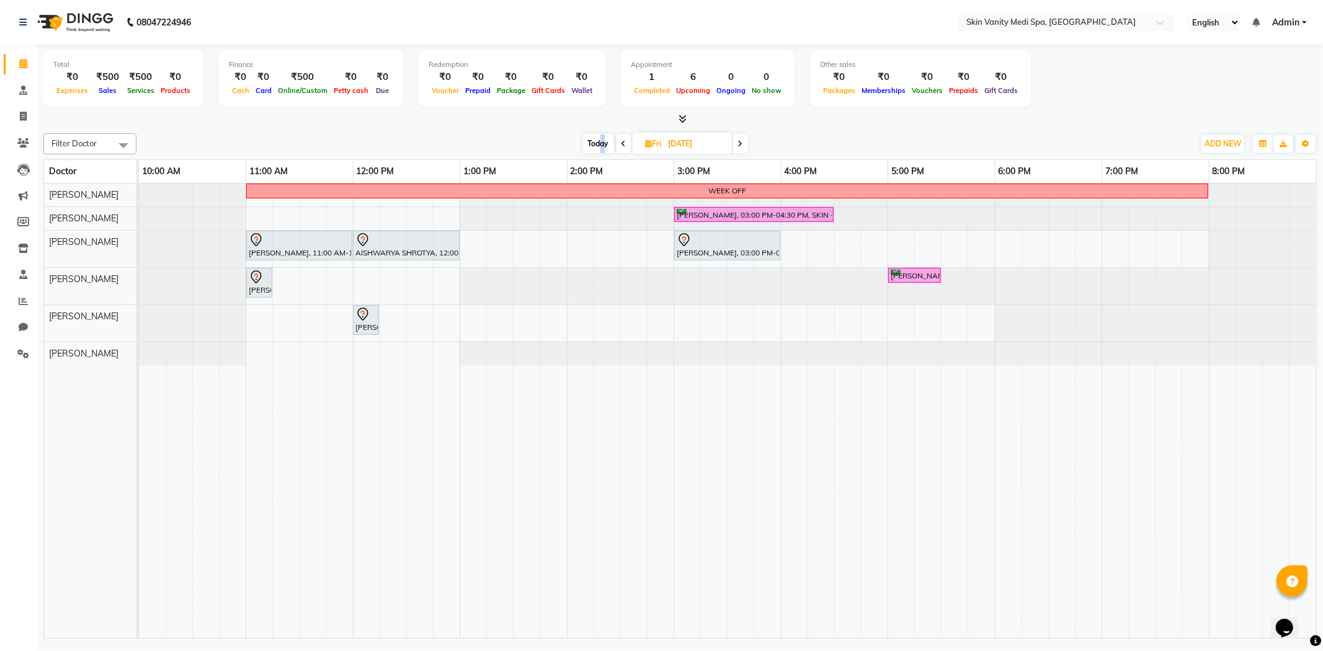
click at [602, 143] on span "Today" at bounding box center [598, 143] width 31 height 19
type input "[DATE]"
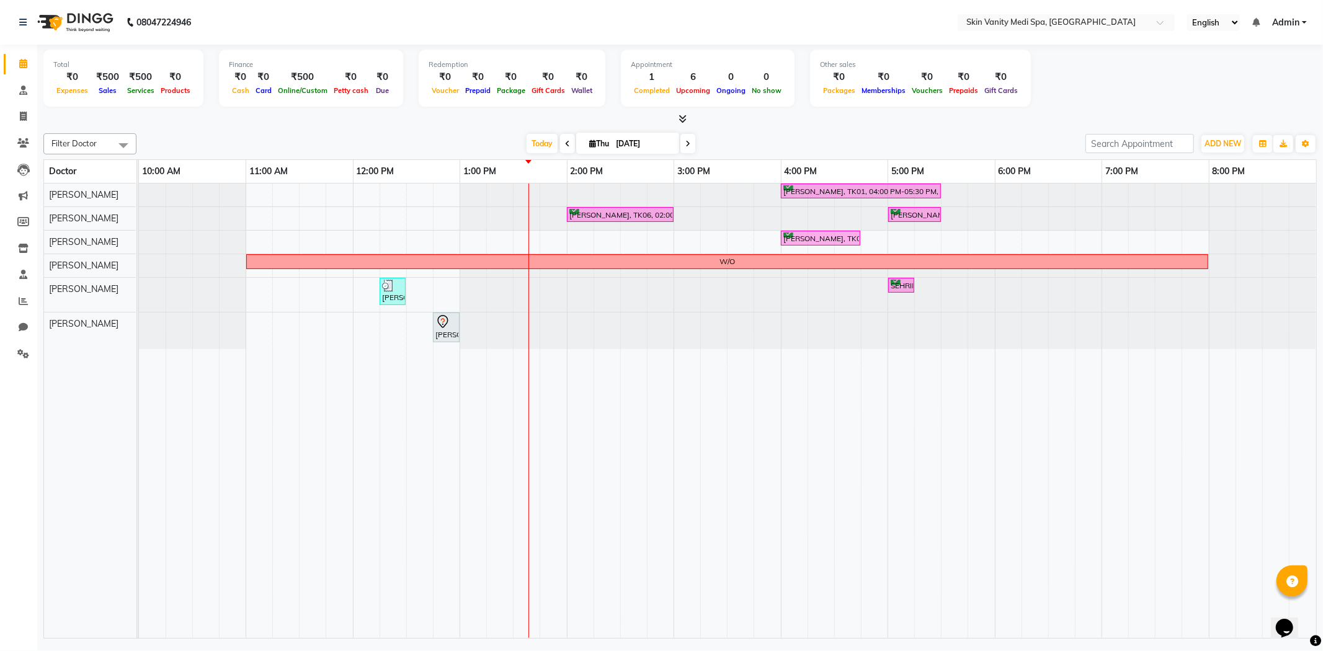
click at [1062, 116] on div at bounding box center [680, 119] width 1274 height 13
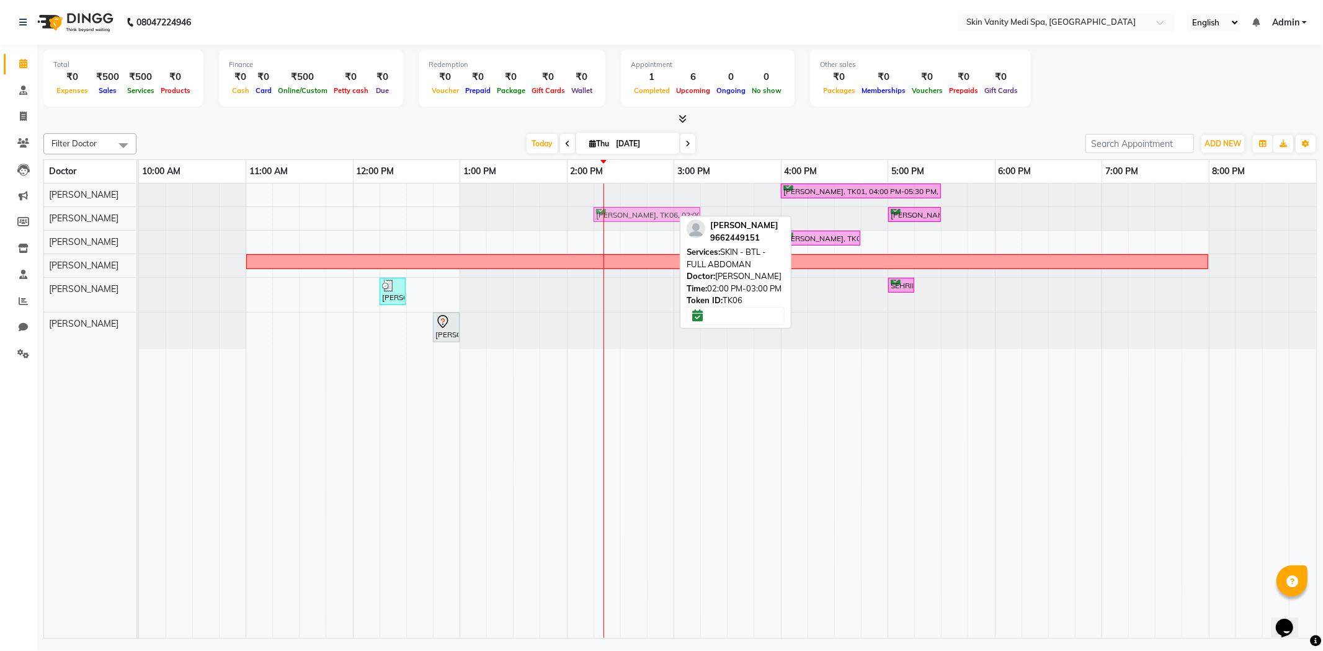
drag, startPoint x: 619, startPoint y: 213, endPoint x: 653, endPoint y: 213, distance: 33.5
click at [139, 213] on div "[PERSON_NAME], TK06, 02:00 PM-03:00 PM, SKIN - BTL - FULL ABDOMAN [PERSON_NAME]…" at bounding box center [139, 218] width 0 height 22
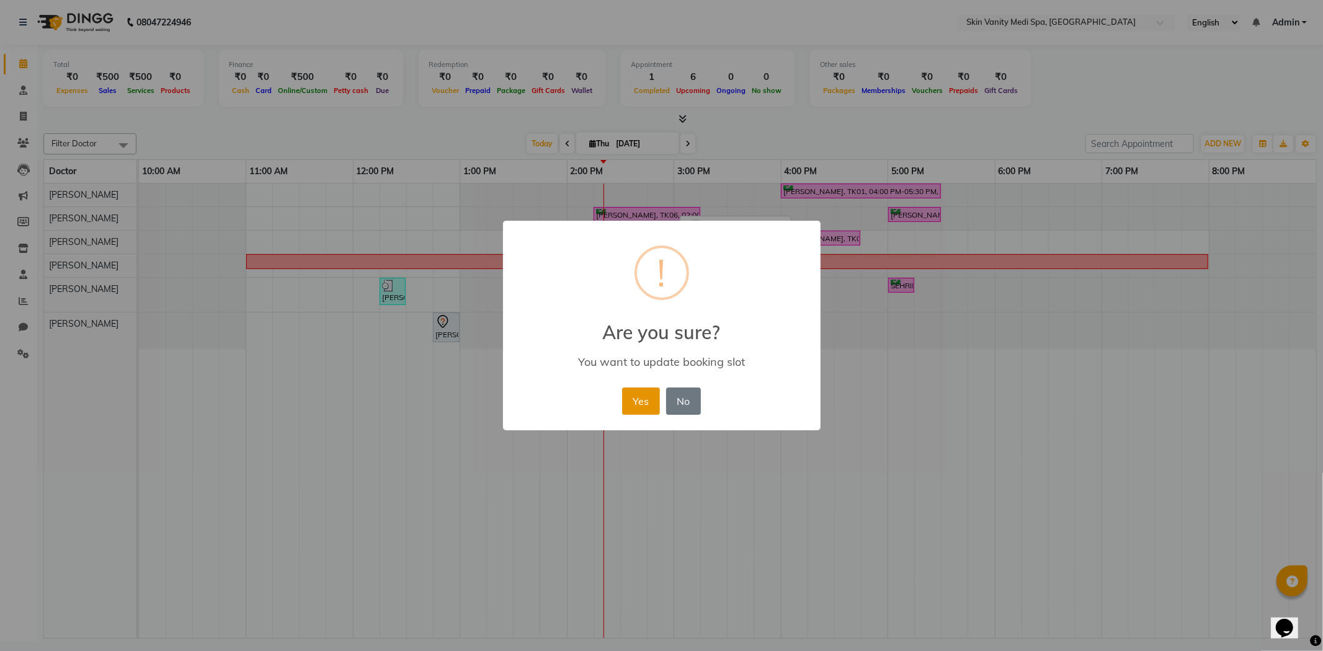
click at [633, 404] on button "Yes" at bounding box center [641, 401] width 38 height 27
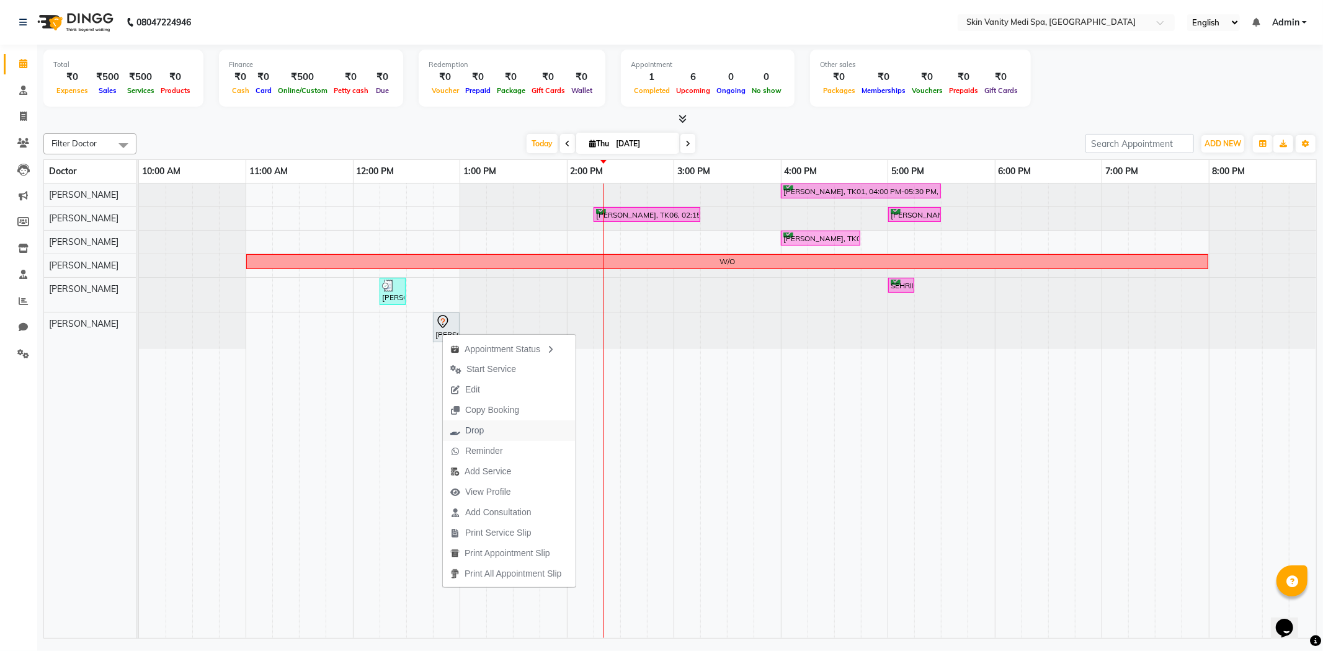
click at [490, 429] on span "Drop" at bounding box center [467, 431] width 48 height 20
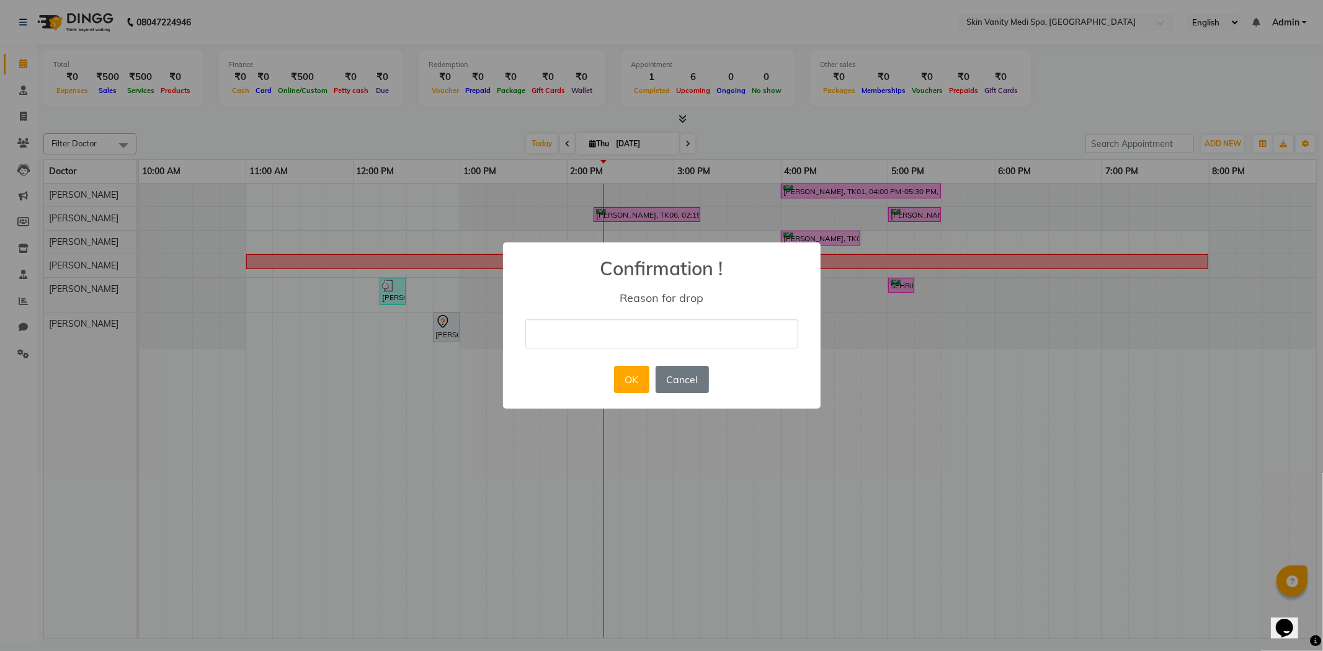
click at [558, 341] on input "text" at bounding box center [661, 333] width 273 height 29
type input "MJ"
click at [631, 372] on button "OK" at bounding box center [631, 379] width 35 height 27
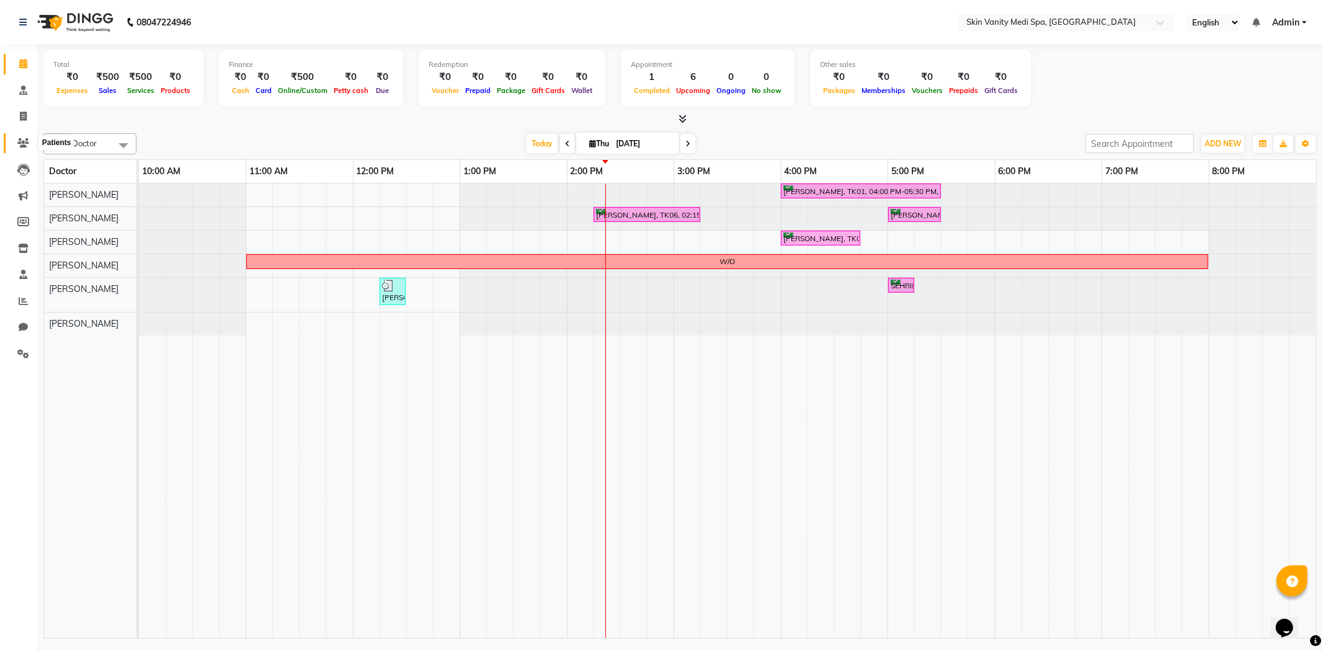
click at [27, 138] on icon at bounding box center [23, 142] width 12 height 9
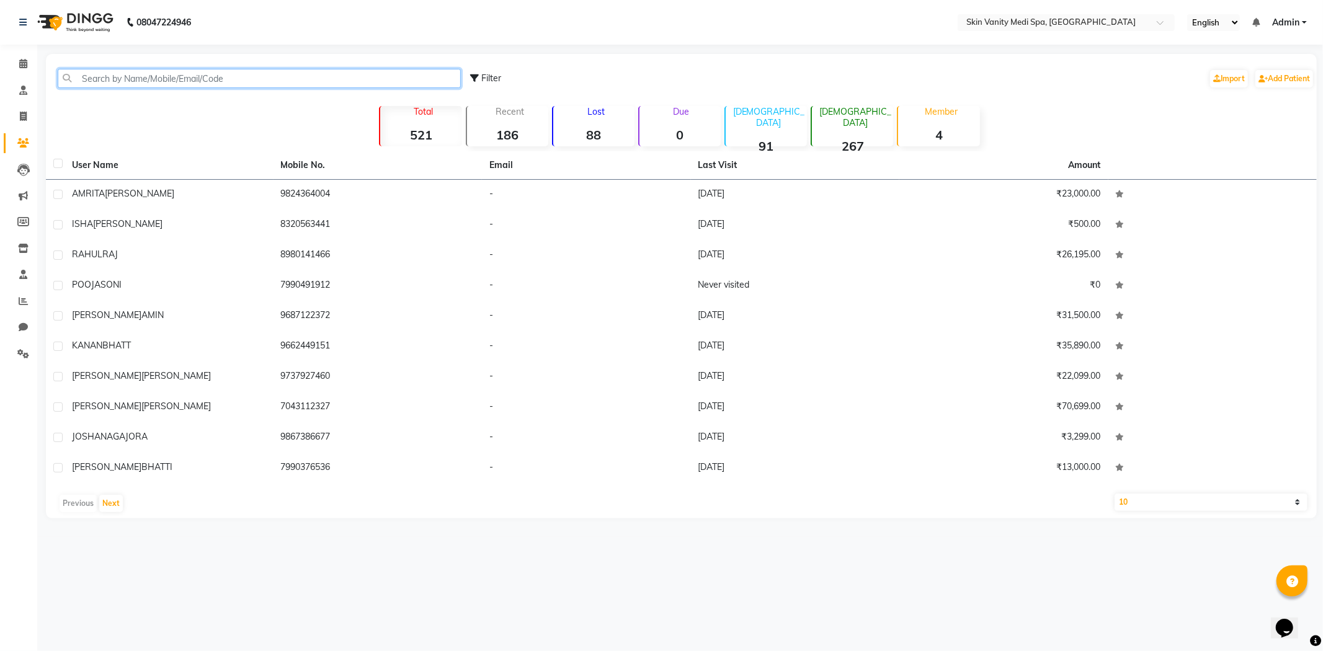
click at [148, 82] on input "text" at bounding box center [259, 78] width 403 height 19
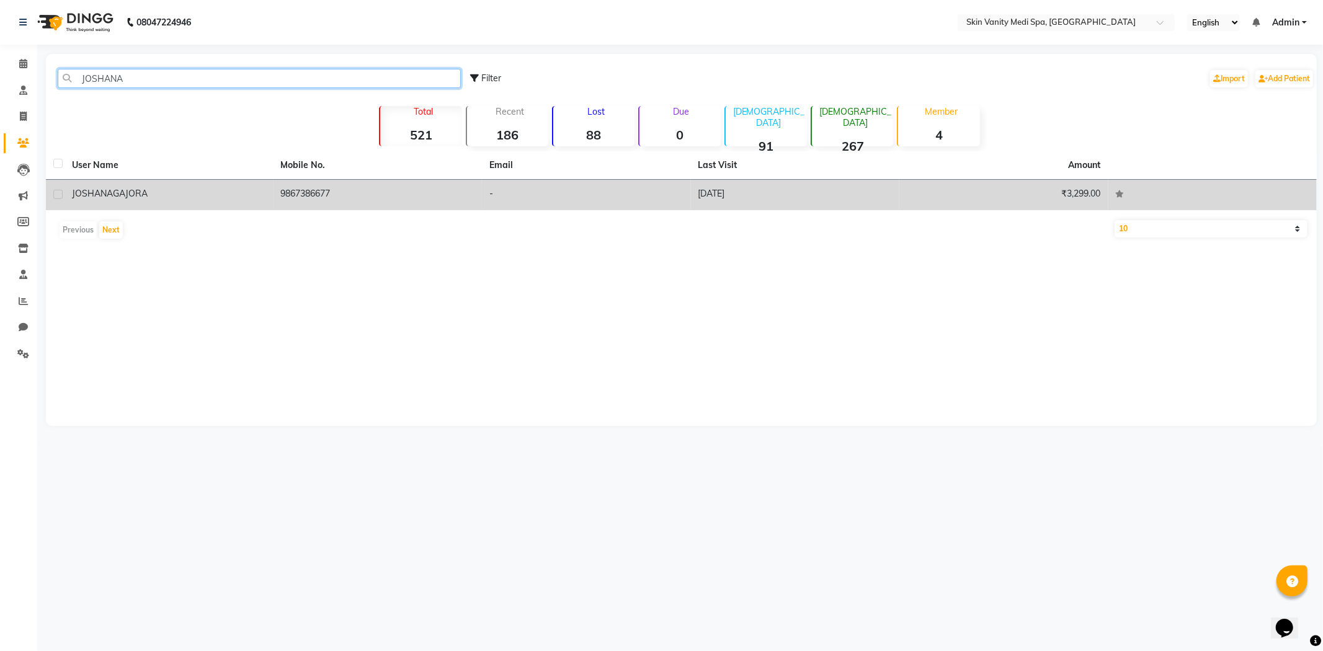
type input "JOSHANA"
click at [202, 187] on td "[PERSON_NAME]" at bounding box center [169, 195] width 209 height 30
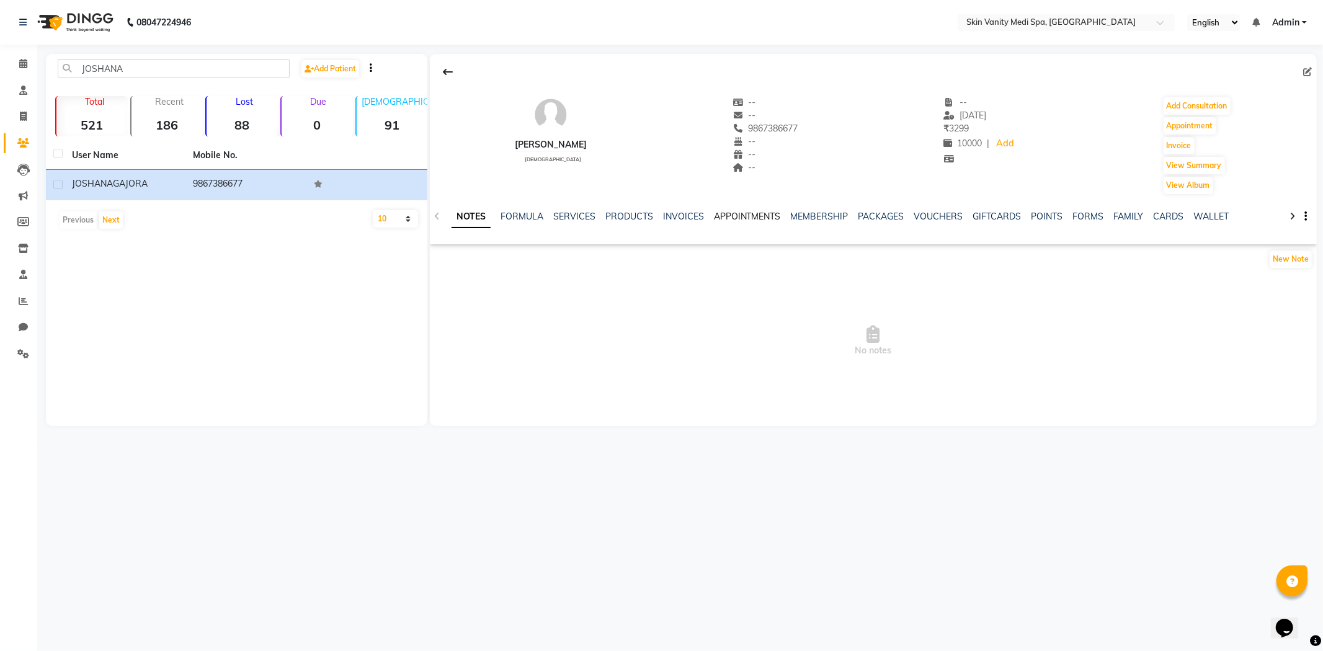
click at [743, 214] on link "APPOINTMENTS" at bounding box center [747, 216] width 67 height 11
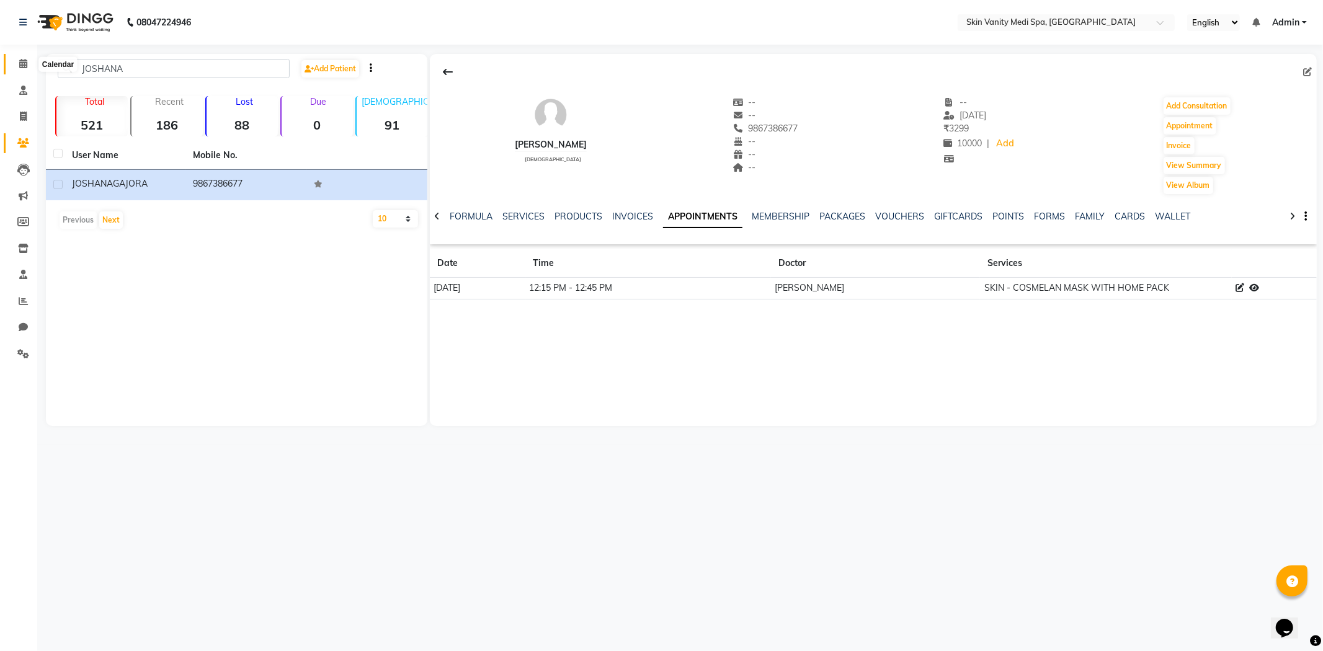
click at [24, 60] on icon at bounding box center [23, 63] width 8 height 9
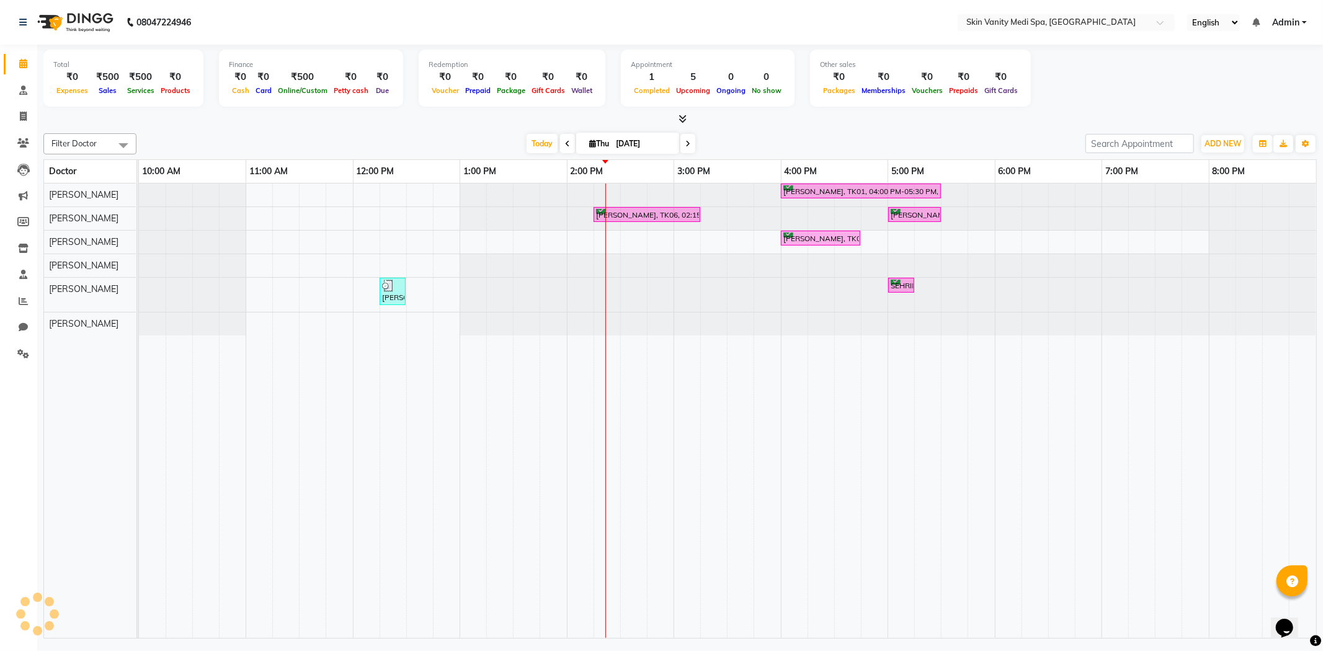
click at [687, 145] on span at bounding box center [688, 143] width 15 height 19
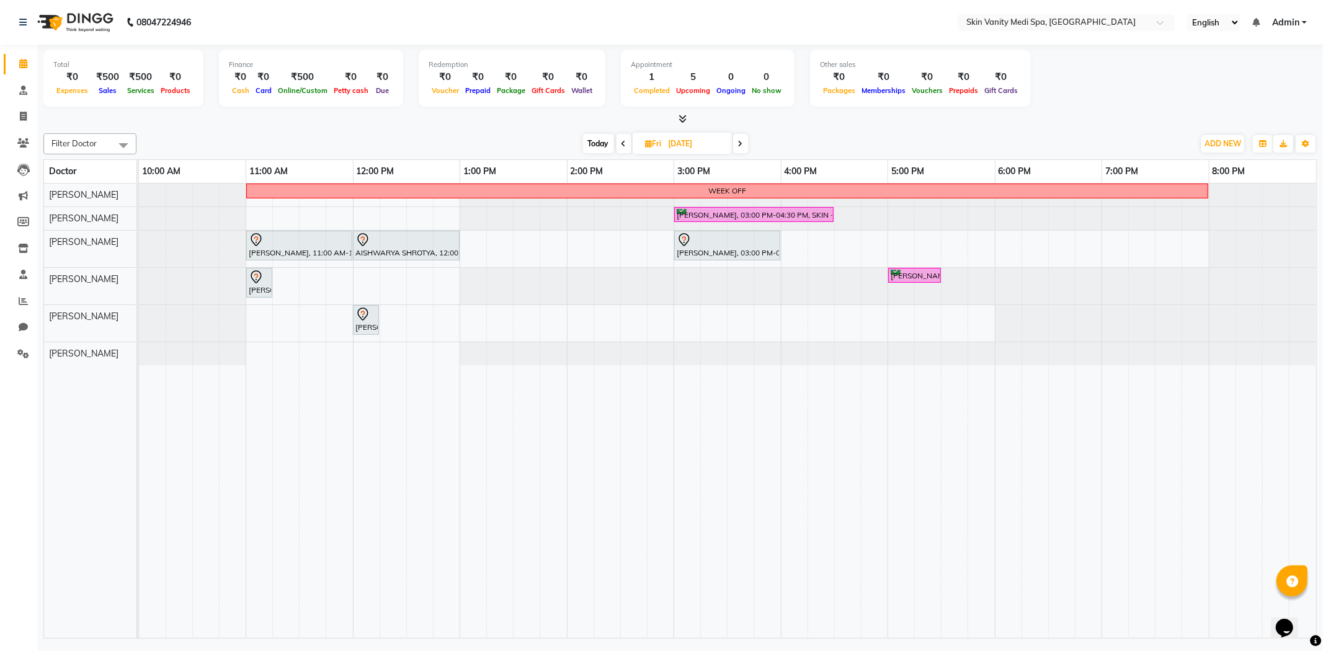
click at [739, 146] on icon at bounding box center [740, 143] width 5 height 7
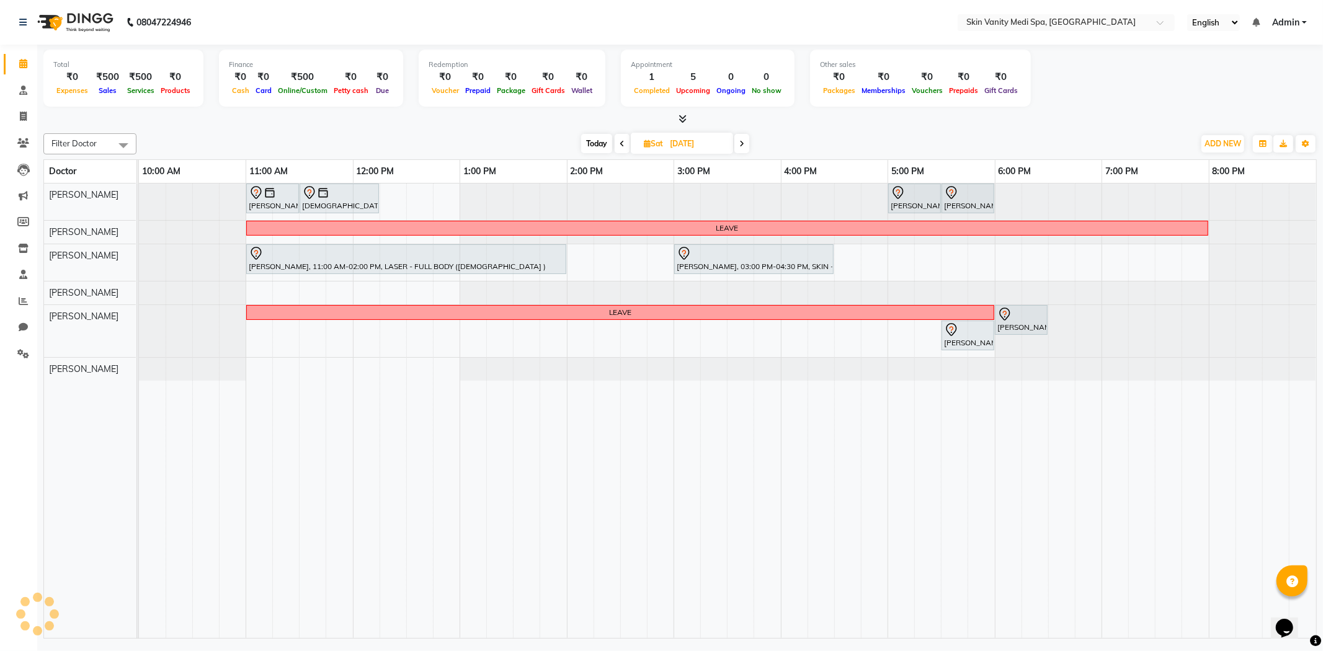
click at [599, 138] on span "Today" at bounding box center [596, 143] width 31 height 19
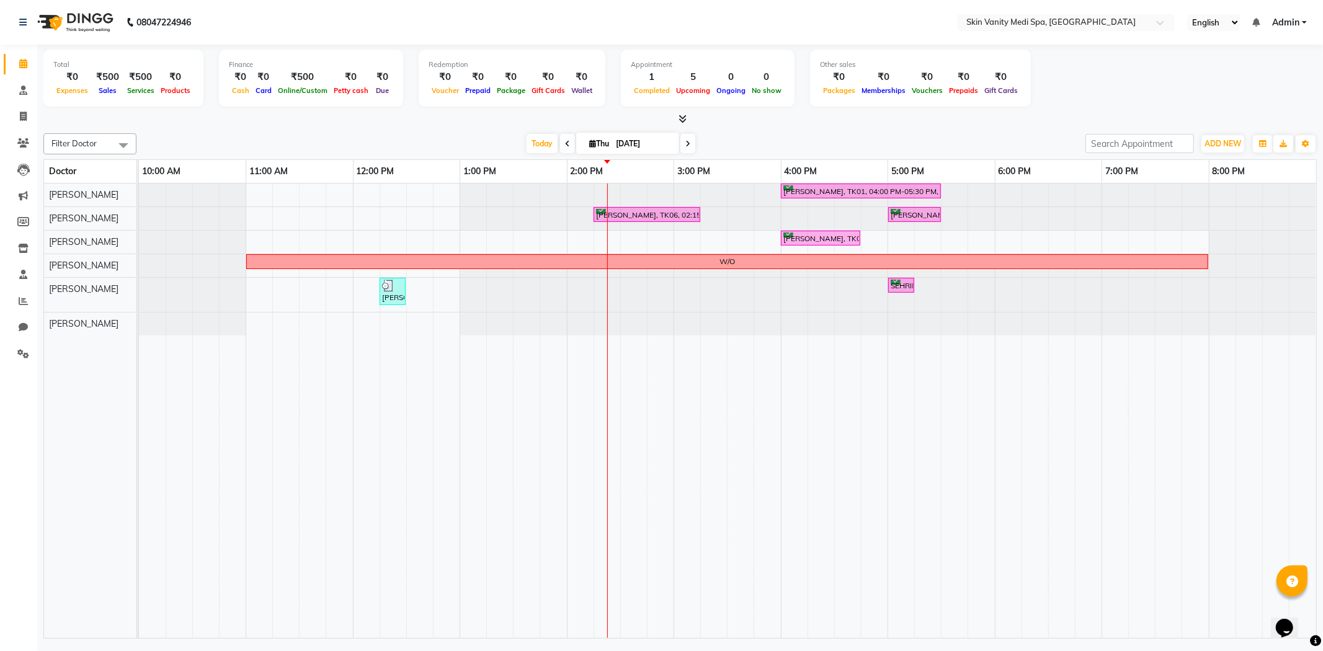
click at [687, 146] on icon at bounding box center [687, 143] width 5 height 7
type input "[DATE]"
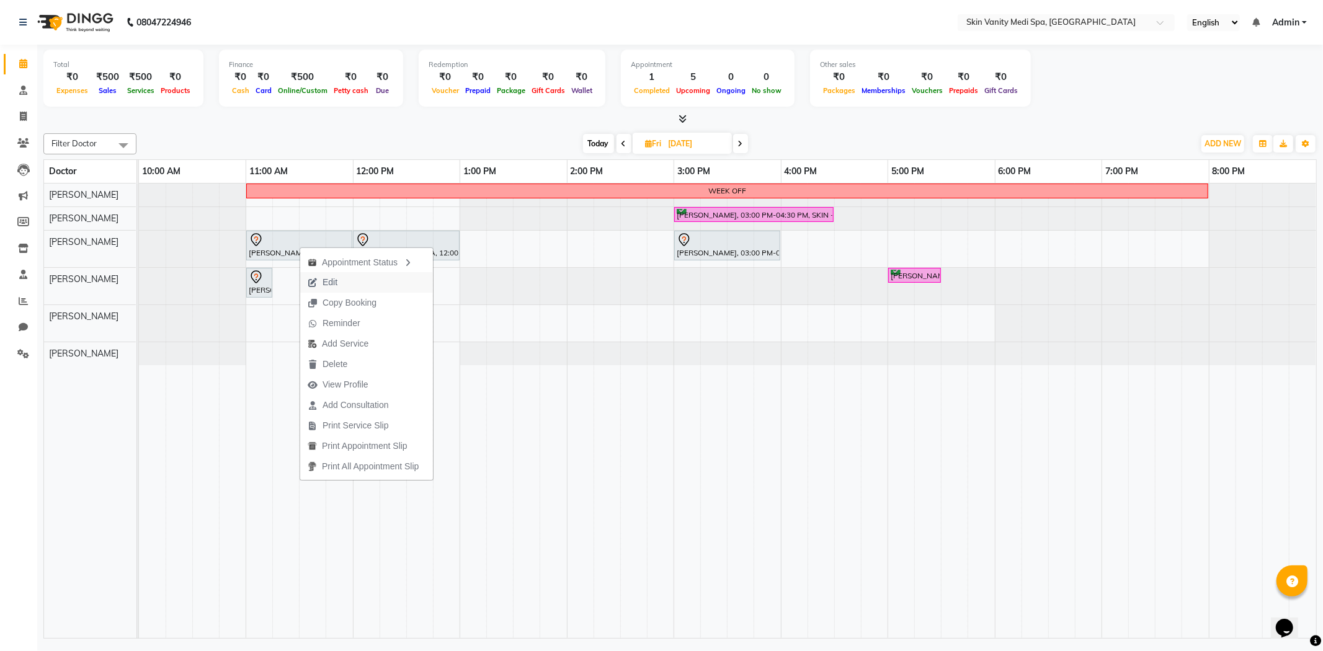
click at [329, 287] on span "Edit" at bounding box center [330, 282] width 15 height 13
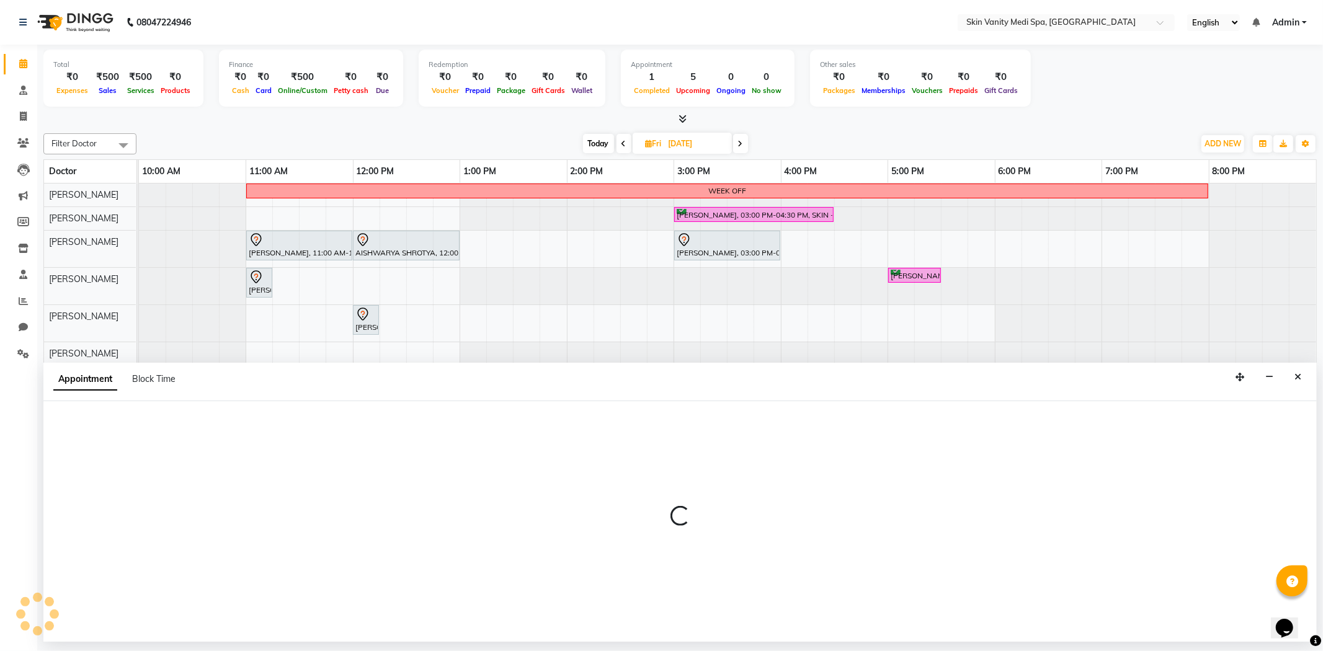
select select "tentative"
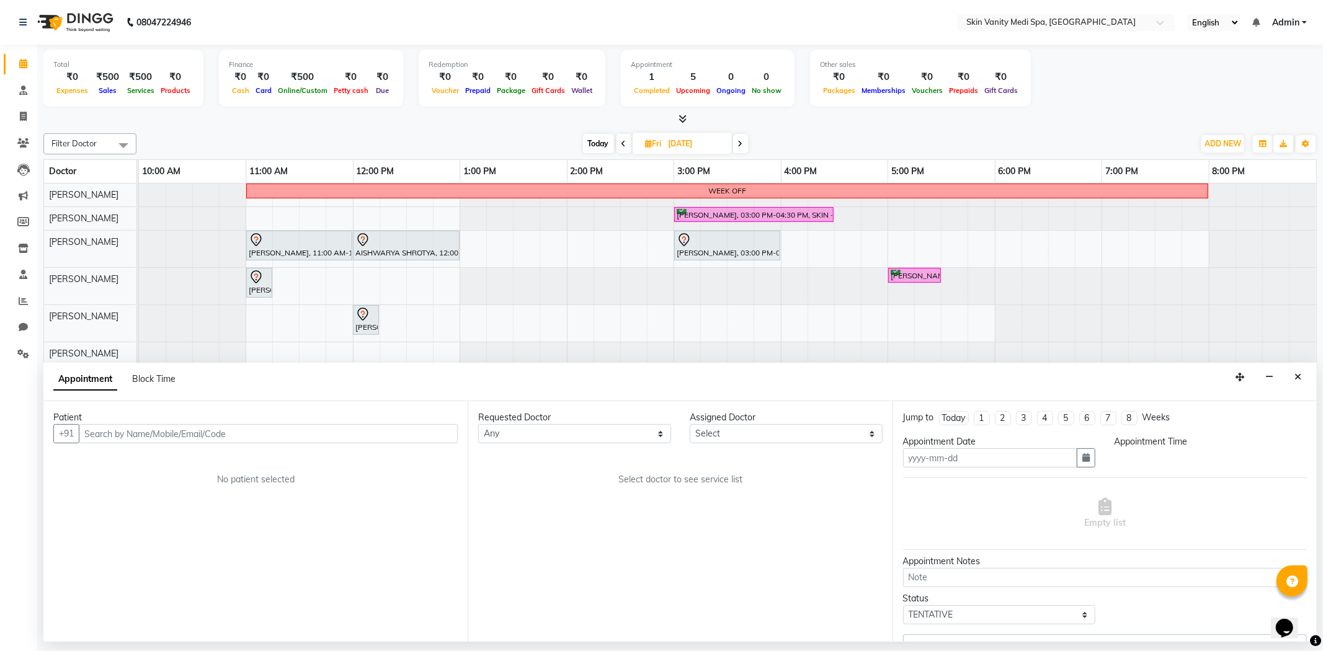
type input "[DATE]"
select select "660"
select select "70348"
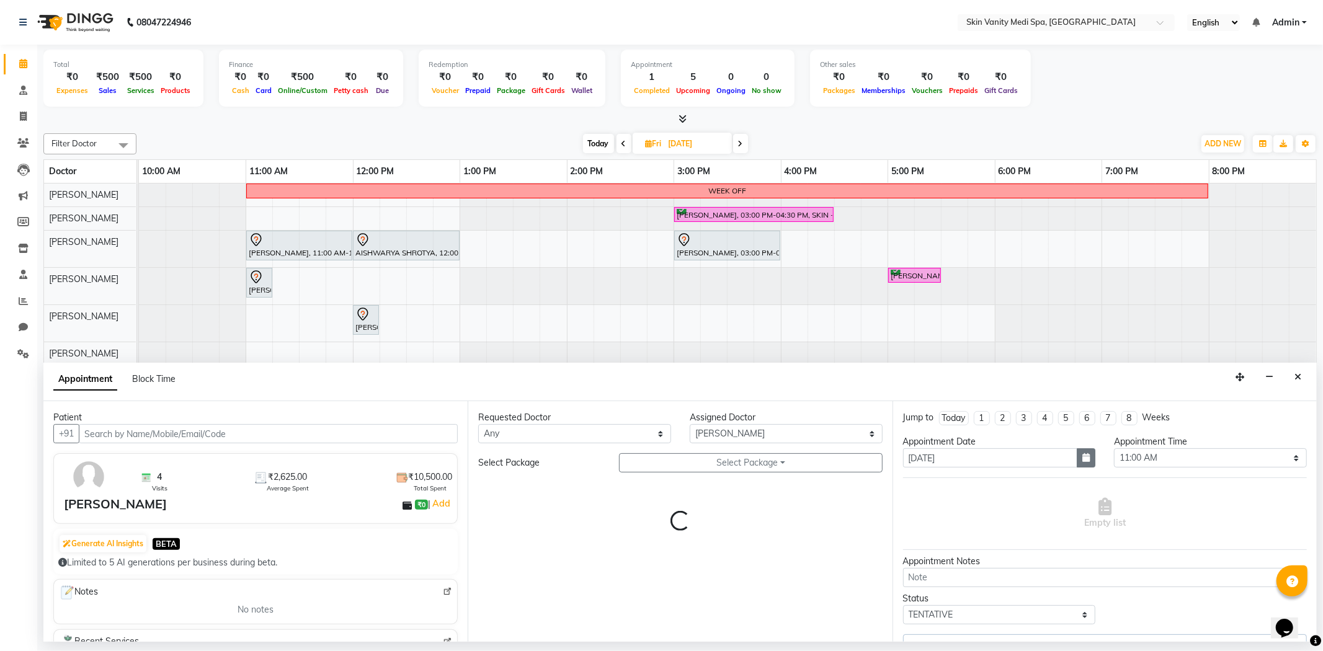
click at [1082, 460] on icon "button" at bounding box center [1085, 457] width 7 height 9
select select "3954"
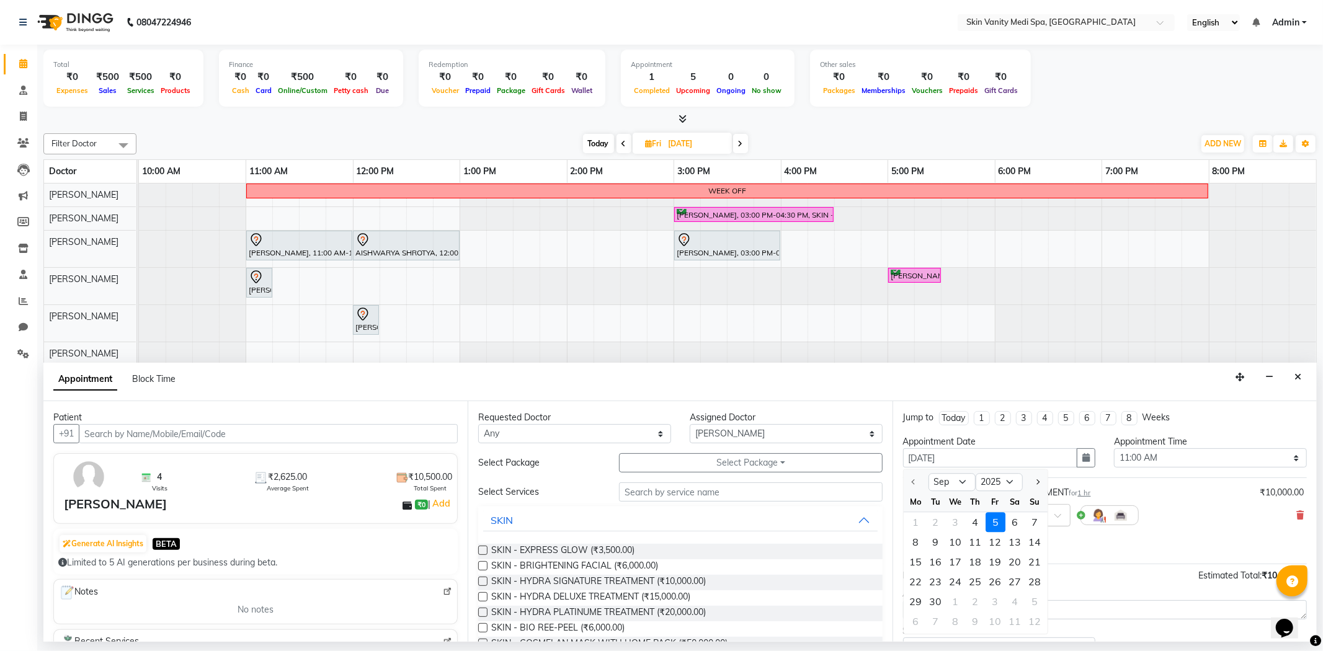
click at [1014, 522] on div "6" at bounding box center [1016, 523] width 20 height 20
type input "[DATE]"
select select "660"
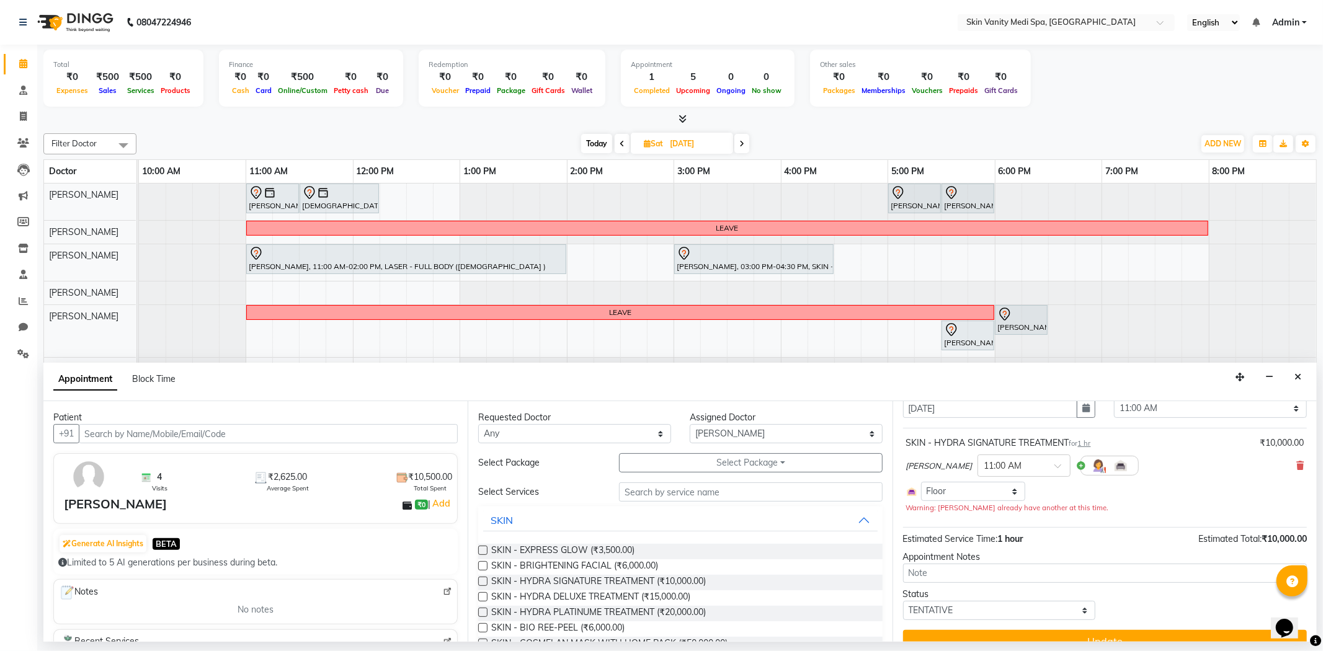
scroll to position [70, 0]
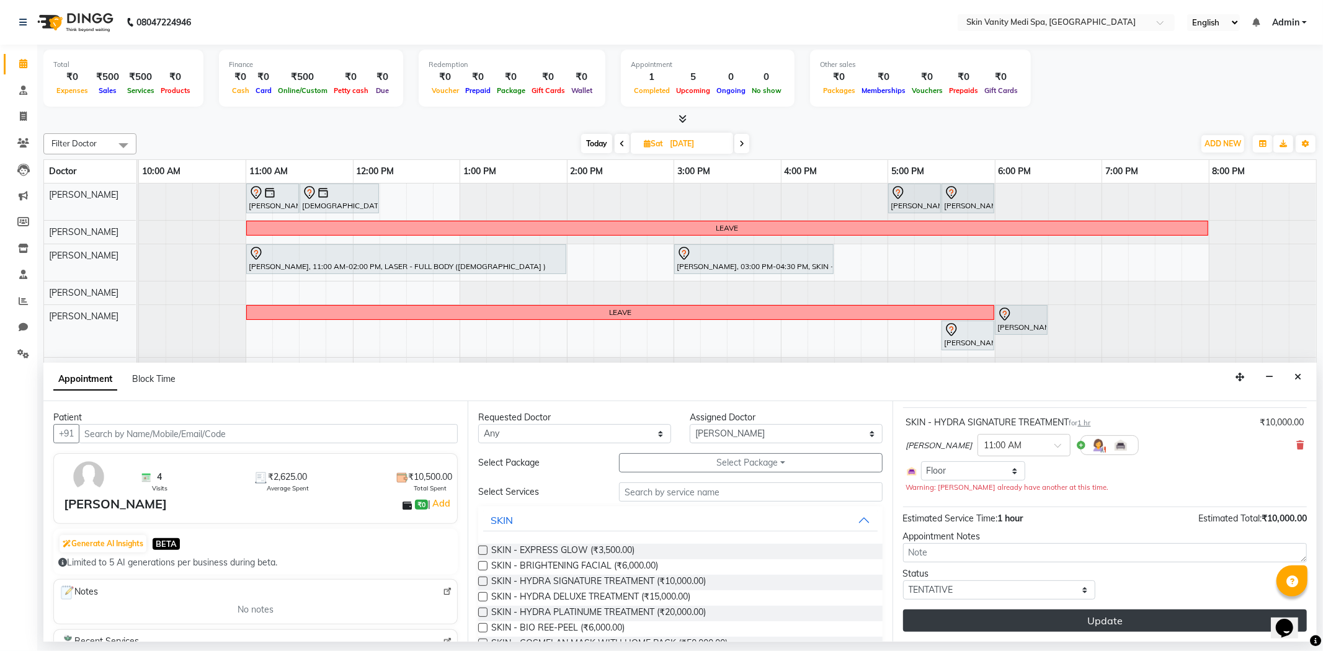
click at [1006, 622] on button "Update" at bounding box center [1105, 621] width 404 height 22
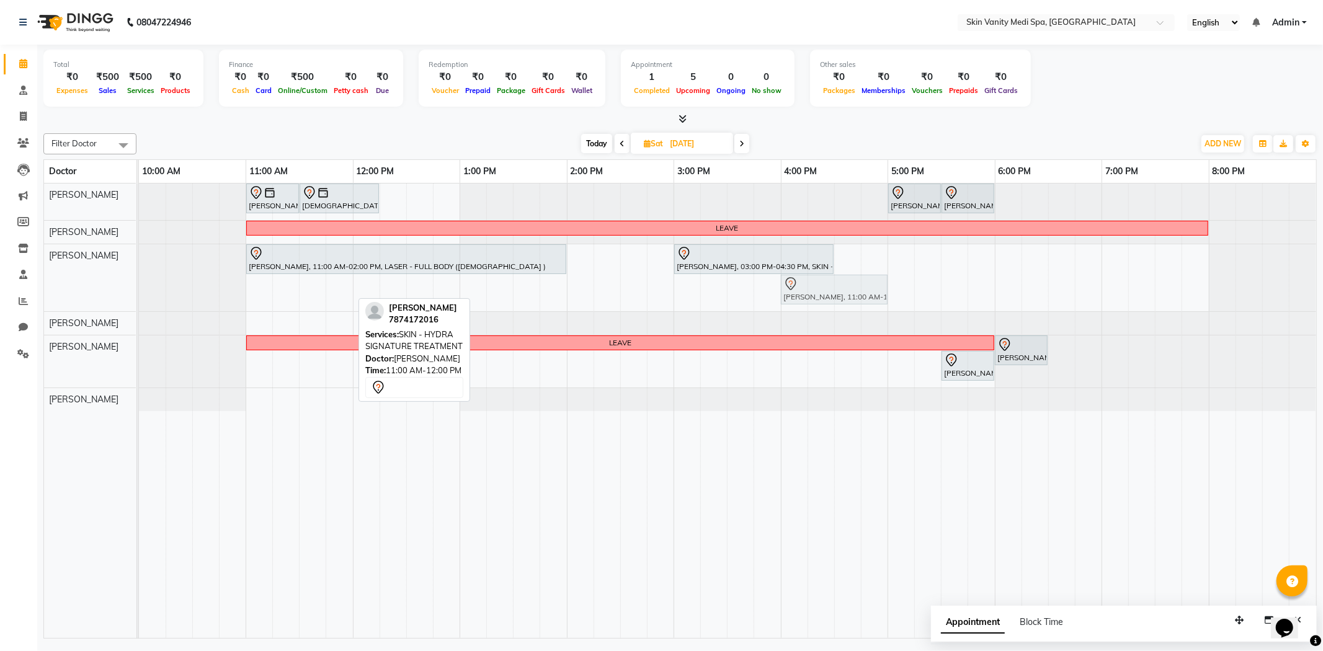
drag, startPoint x: 321, startPoint y: 289, endPoint x: 857, endPoint y: 282, distance: 535.4
click at [139, 282] on div "[PERSON_NAME], 11:00 AM-02:00 PM, LASER - FULL BODY ([DEMOGRAPHIC_DATA] ) [PERS…" at bounding box center [139, 277] width 0 height 67
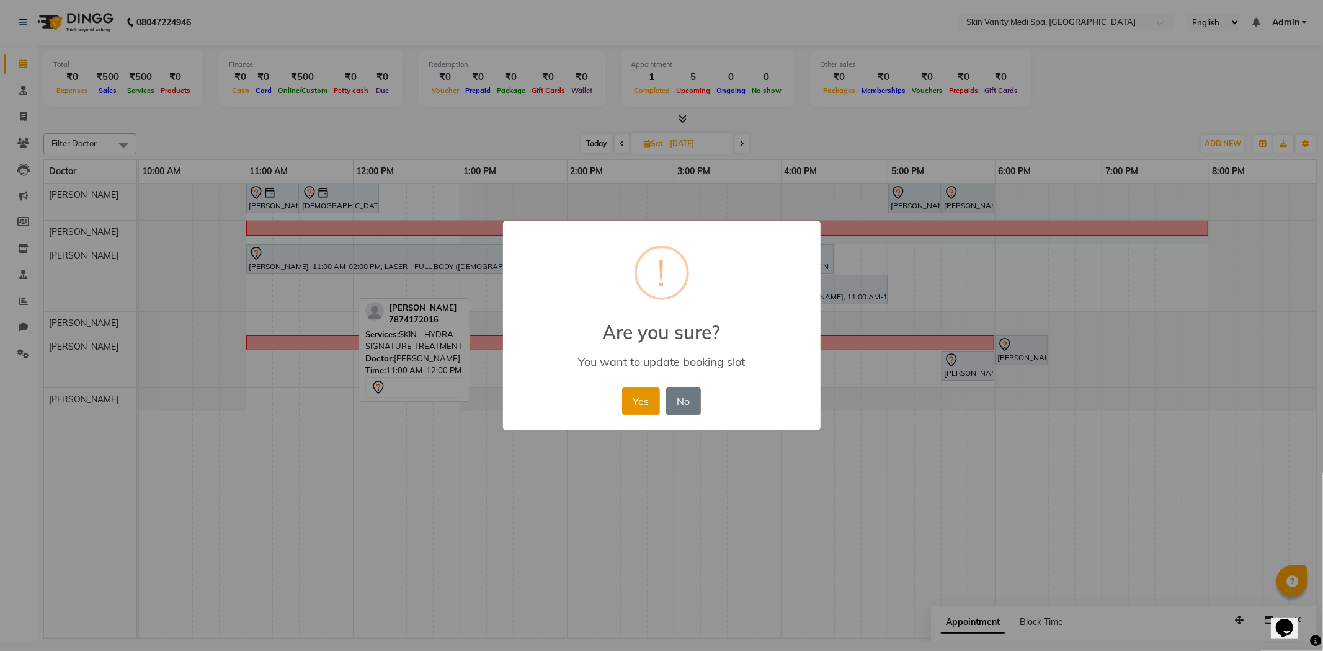
click at [631, 398] on button "Yes" at bounding box center [641, 401] width 38 height 27
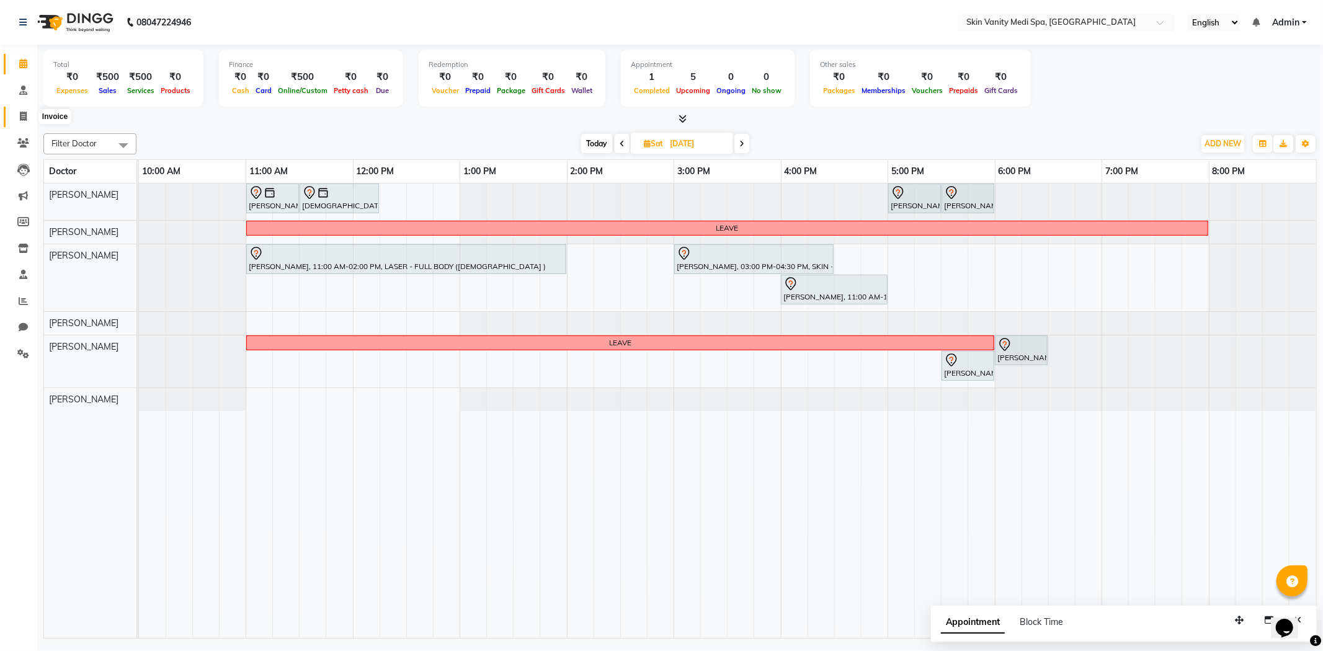
click at [26, 122] on span at bounding box center [23, 117] width 22 height 14
select select "service"
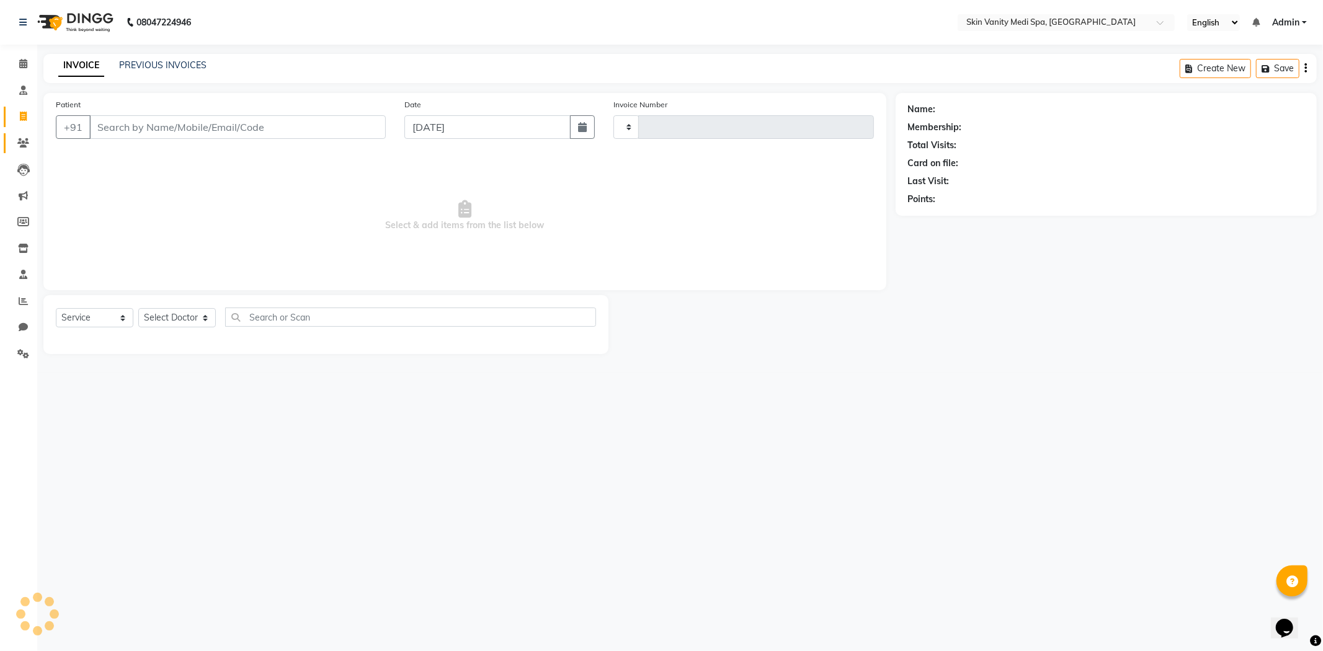
type input "0691"
select select "7826"
click at [22, 130] on li "Patients" at bounding box center [18, 143] width 37 height 27
click at [21, 141] on icon at bounding box center [23, 142] width 12 height 9
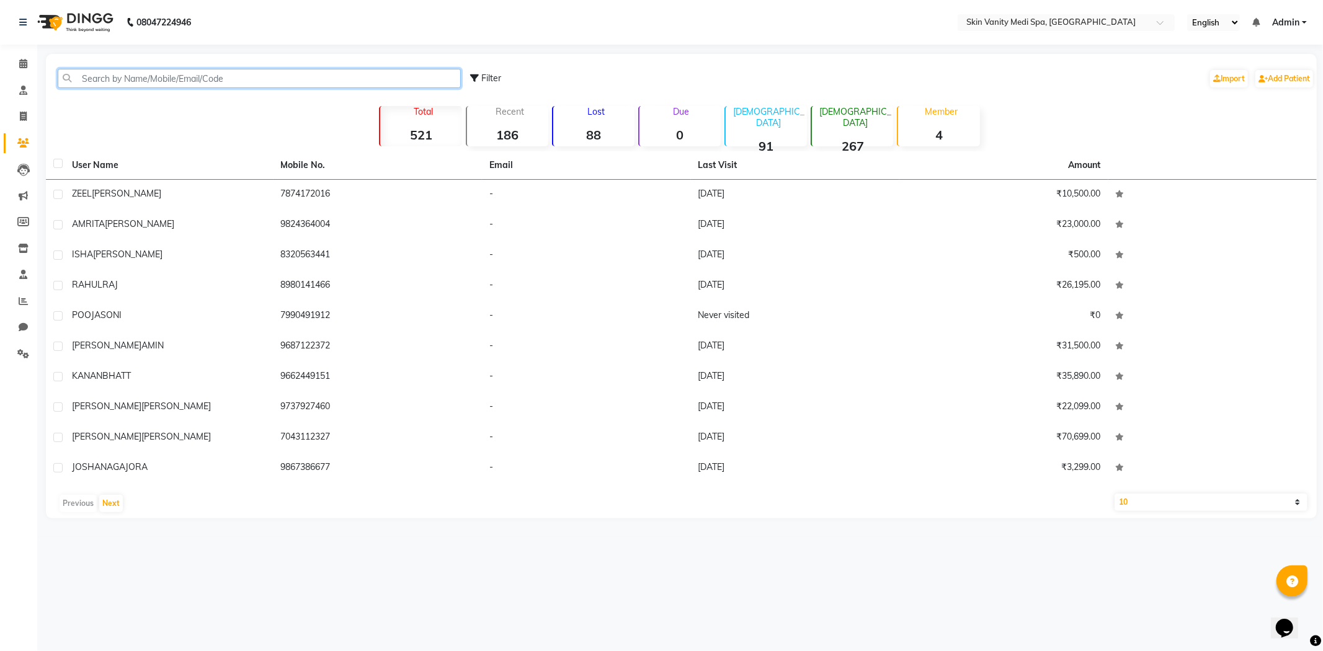
click at [114, 84] on input "text" at bounding box center [259, 78] width 403 height 19
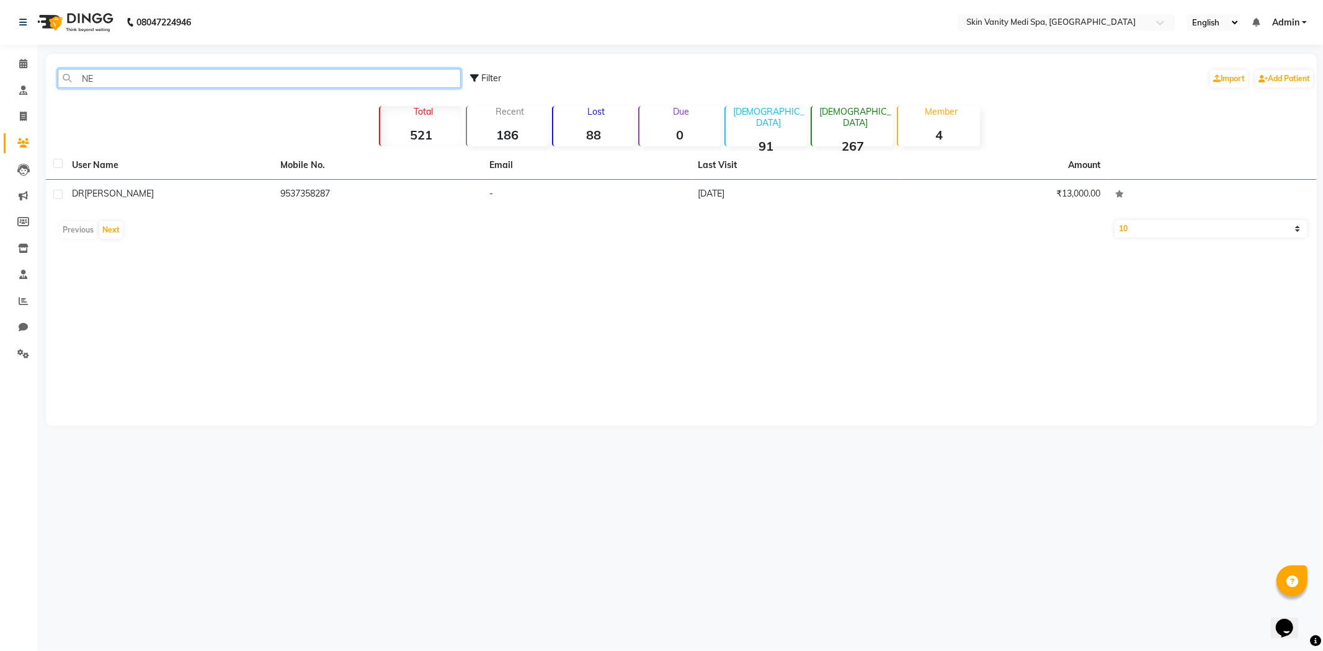
type input "N"
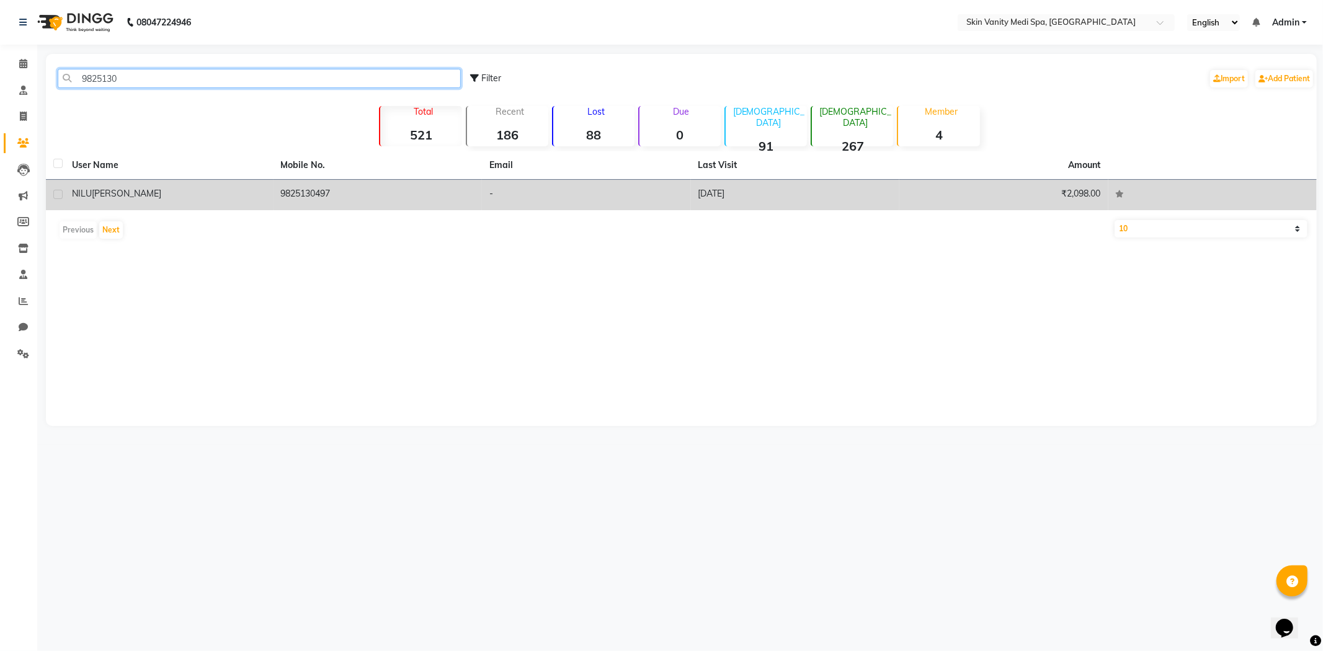
type input "9825130"
click at [213, 192] on div "[PERSON_NAME]" at bounding box center [169, 193] width 194 height 13
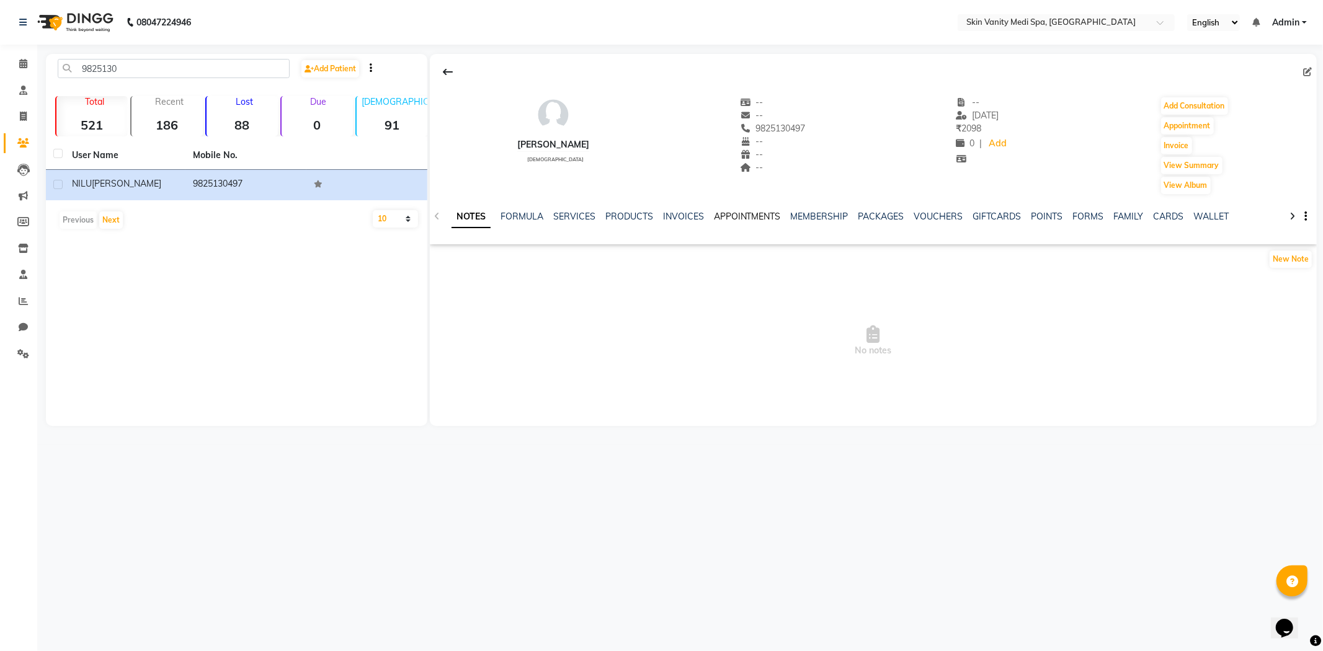
click at [749, 216] on link "APPOINTMENTS" at bounding box center [747, 216] width 67 height 11
click at [437, 215] on icon at bounding box center [437, 216] width 6 height 9
click at [20, 62] on icon at bounding box center [23, 63] width 8 height 9
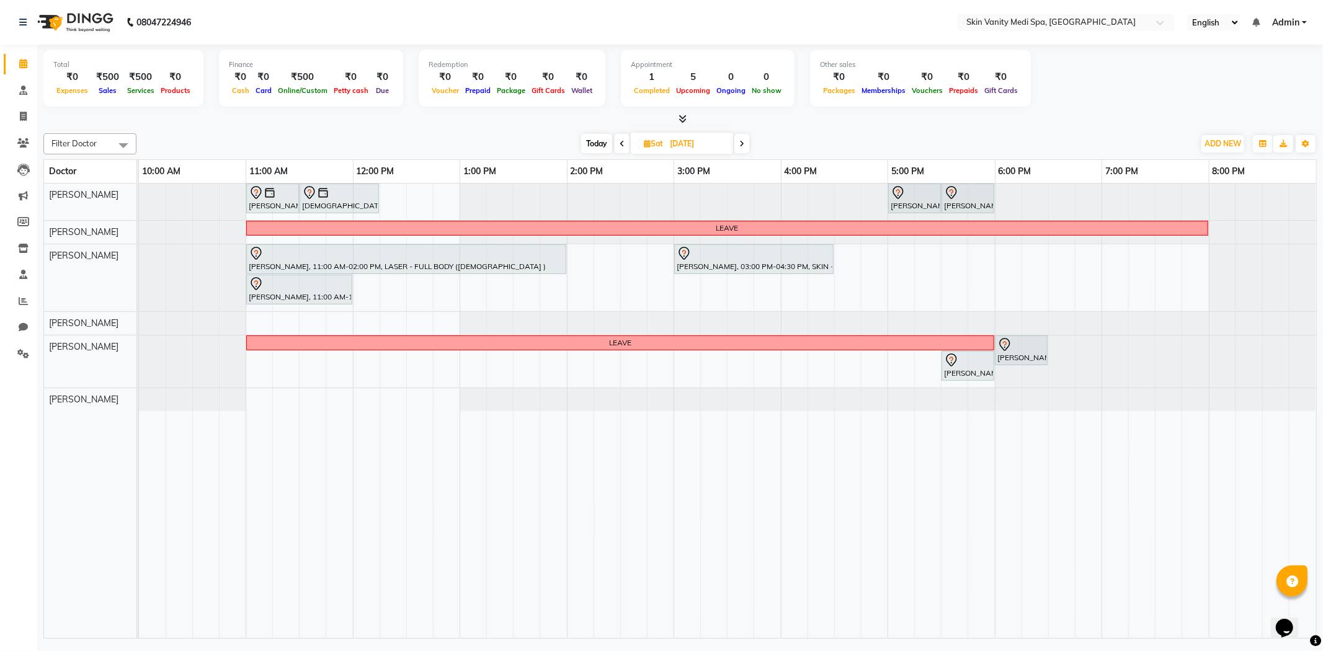
click at [674, 143] on input "[DATE]" at bounding box center [697, 144] width 62 height 19
select select "9"
select select "2025"
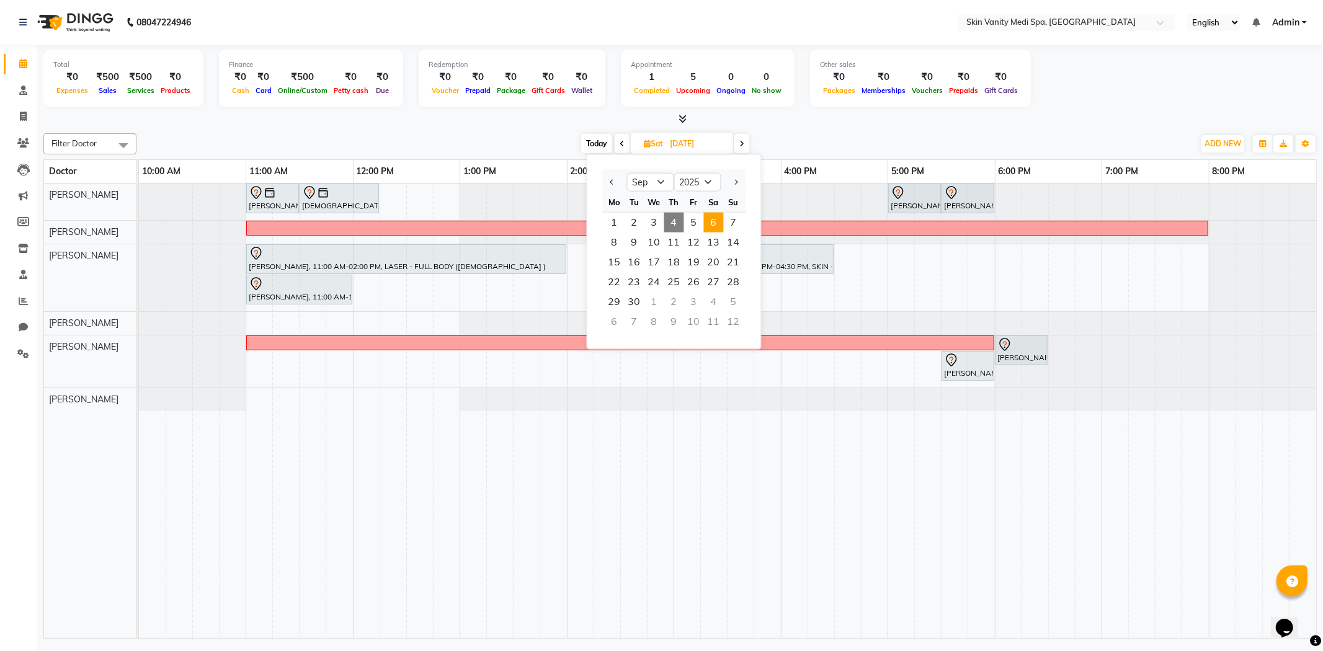
click at [585, 135] on span "Today" at bounding box center [596, 143] width 31 height 19
type input "[DATE]"
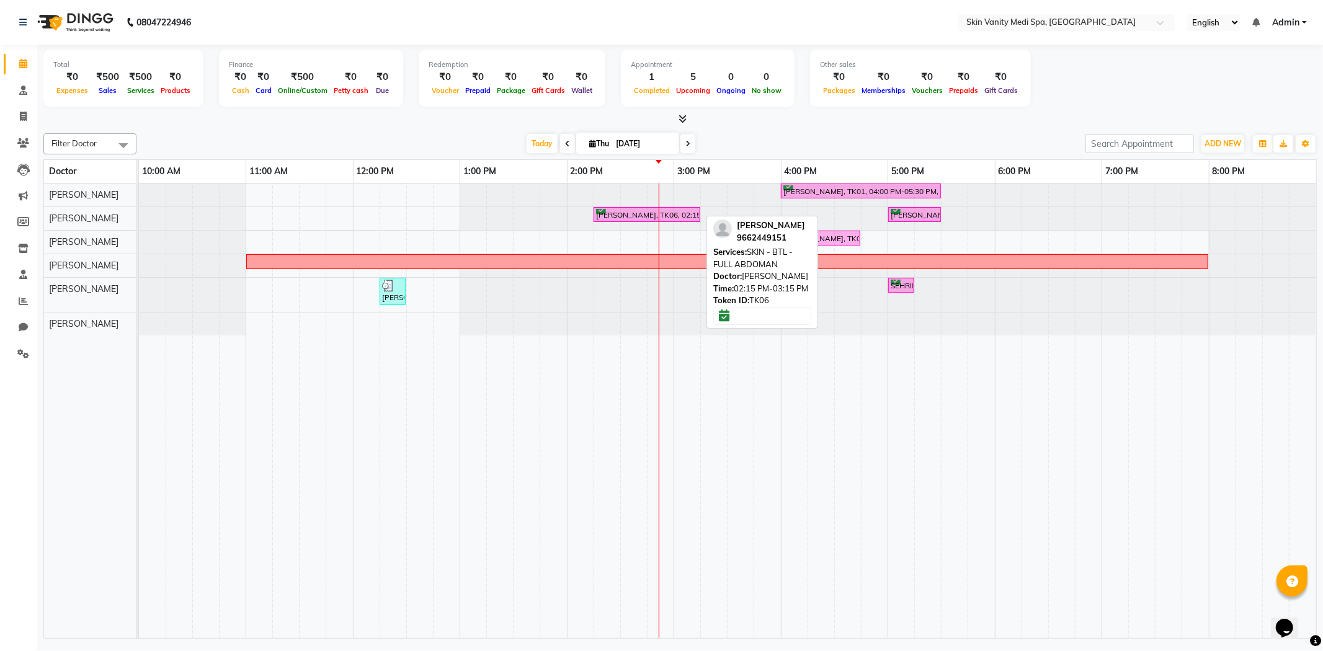
click at [636, 214] on div "[PERSON_NAME], TK06, 02:15 PM-03:15 PM, SKIN - BTL - FULL ABDOMAN" at bounding box center [647, 215] width 104 height 12
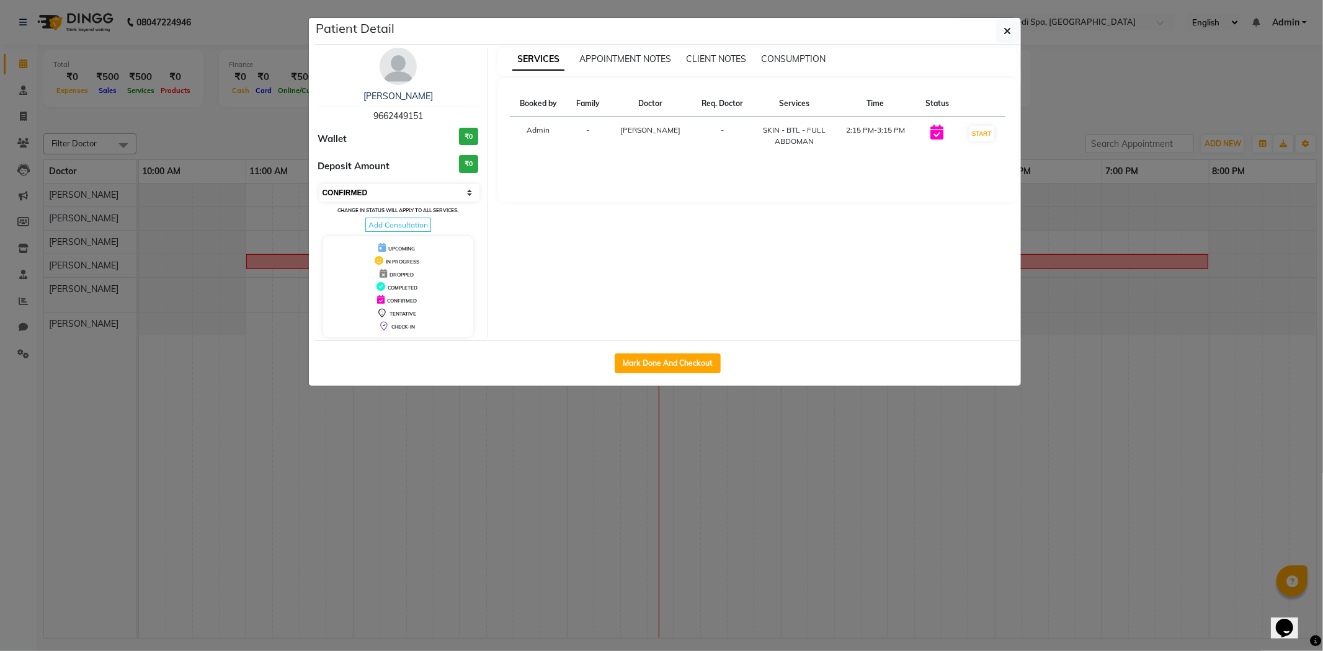
click at [332, 196] on select "Select IN SERVICE CONFIRMED TENTATIVE CHECK IN MARK DONE DROPPED UPCOMING" at bounding box center [399, 192] width 161 height 17
select select "1"
click at [319, 184] on select "Select IN SERVICE CONFIRMED TENTATIVE CHECK IN MARK DONE DROPPED UPCOMING" at bounding box center [399, 192] width 161 height 17
click at [1007, 33] on icon "button" at bounding box center [1007, 31] width 7 height 10
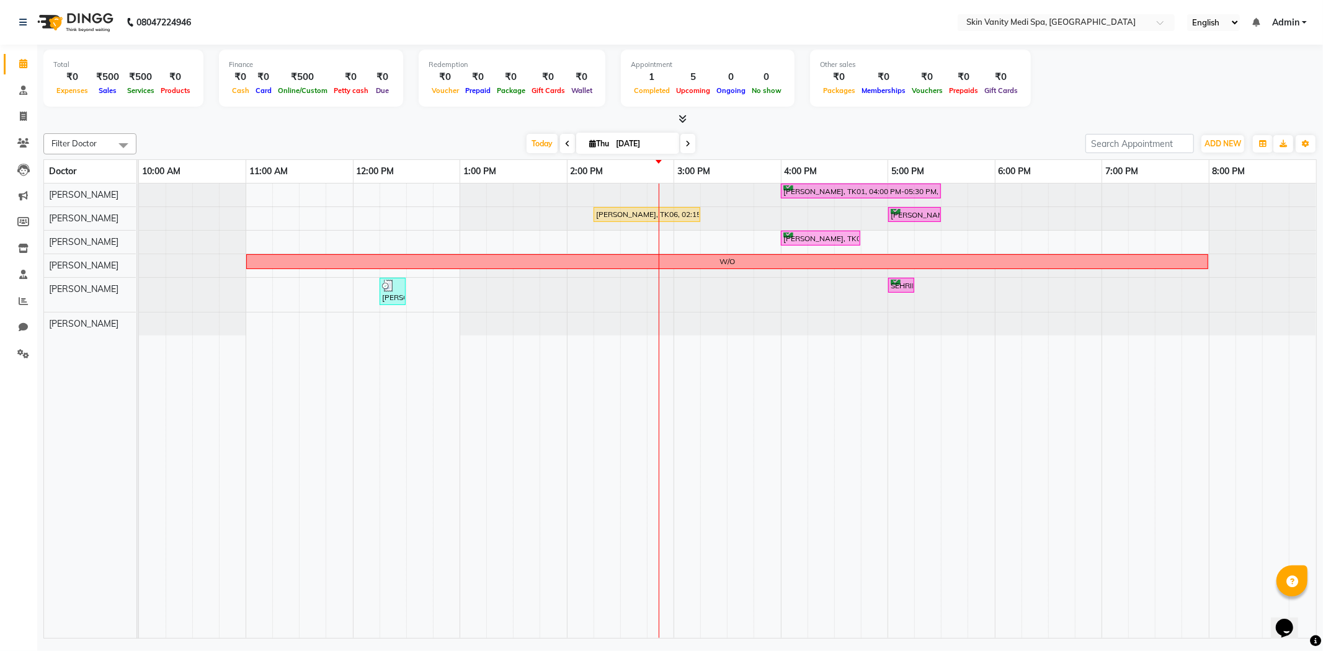
click at [681, 145] on span at bounding box center [688, 143] width 15 height 19
type input "[DATE]"
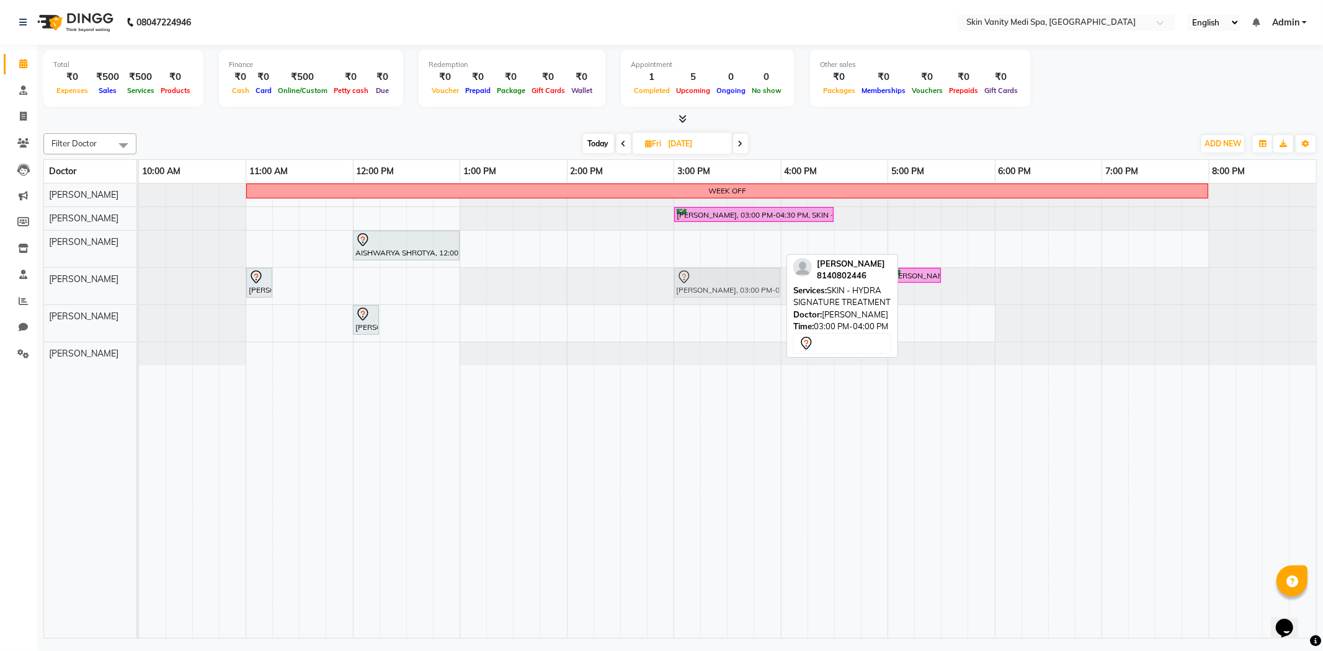
drag, startPoint x: 722, startPoint y: 247, endPoint x: 724, endPoint y: 293, distance: 45.9
click at [724, 293] on tbody "WEEK OFF [PERSON_NAME], 03:00 PM-04:30 PM, SKIN - HYDRA DELUXE TREATMENT AISHWA…" at bounding box center [727, 275] width 1177 height 182
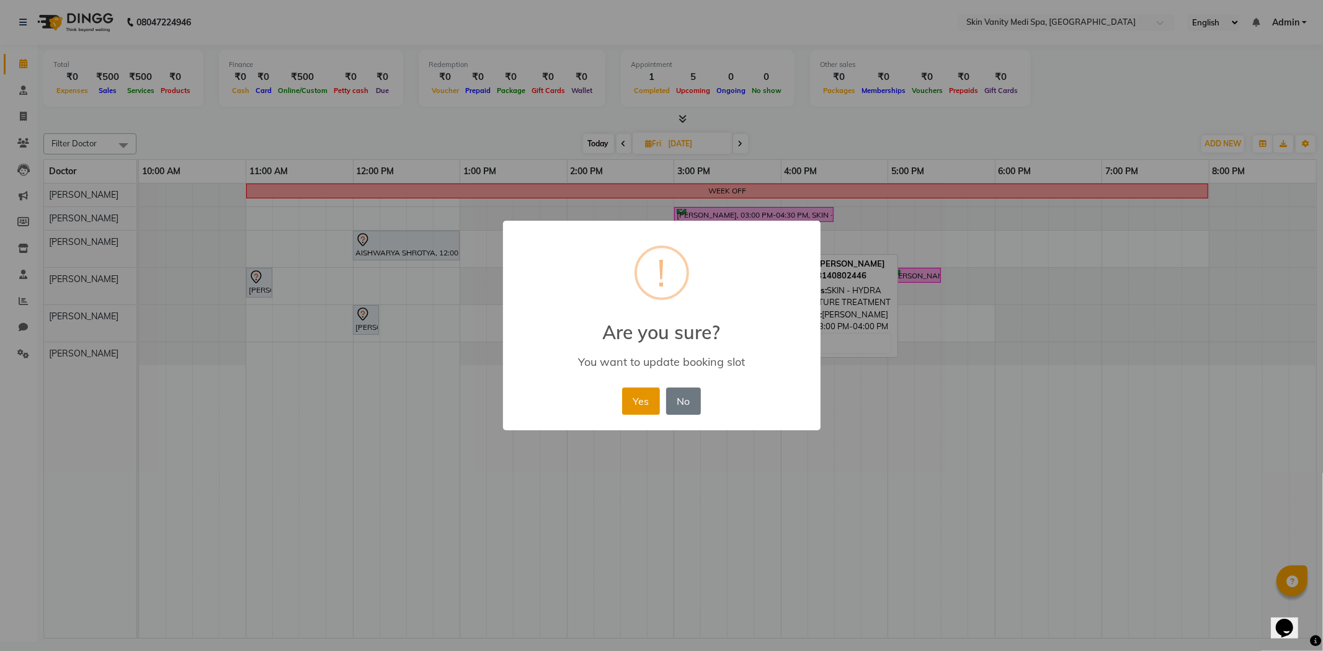
click at [643, 398] on button "Yes" at bounding box center [641, 401] width 38 height 27
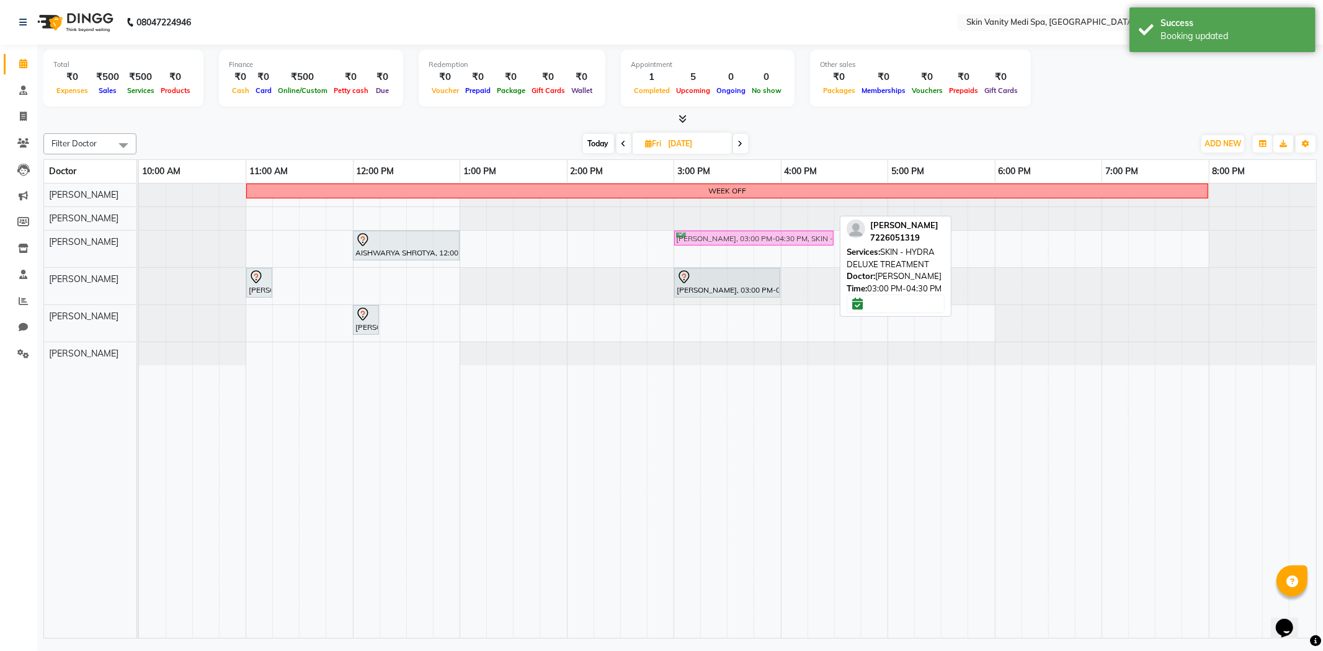
drag, startPoint x: 709, startPoint y: 214, endPoint x: 709, endPoint y: 239, distance: 25.4
click at [709, 239] on tbody "WEEK OFF [PERSON_NAME], 03:00 PM-04:30 PM, SKIN - HYDRA DELUXE TREATMENT AISHWA…" at bounding box center [727, 275] width 1177 height 182
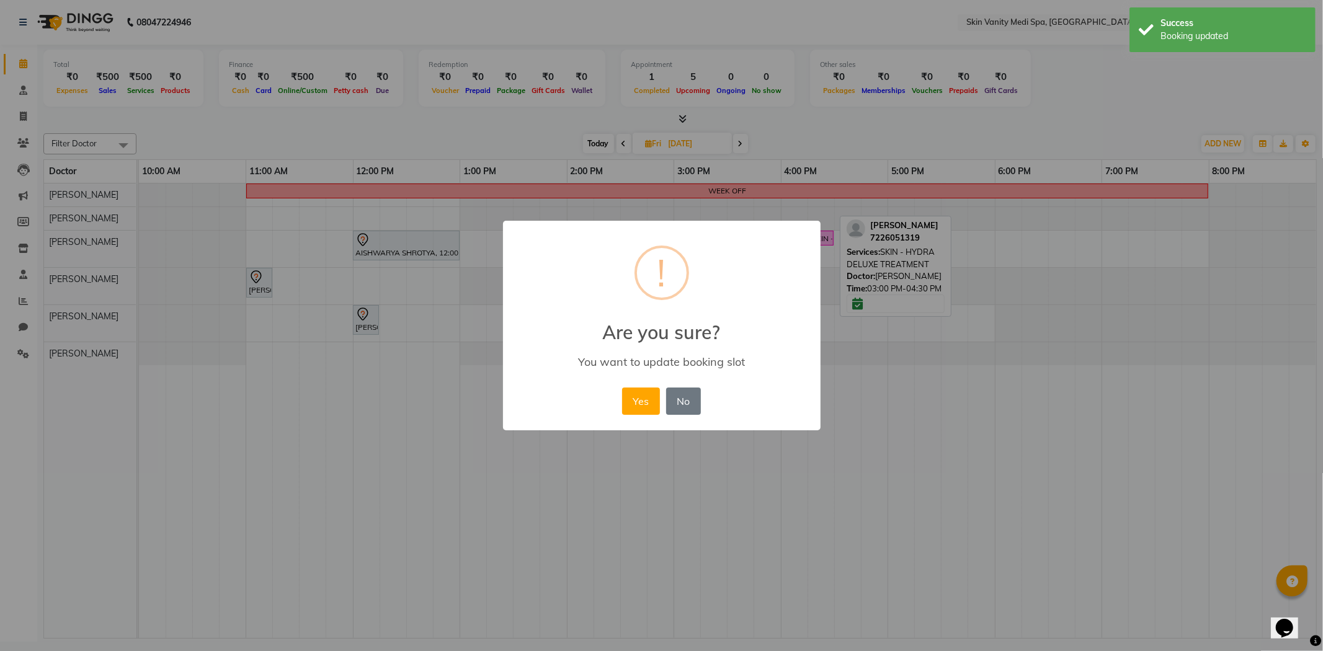
drag, startPoint x: 645, startPoint y: 394, endPoint x: 656, endPoint y: 337, distance: 58.2
click at [645, 391] on button "Yes" at bounding box center [641, 401] width 38 height 27
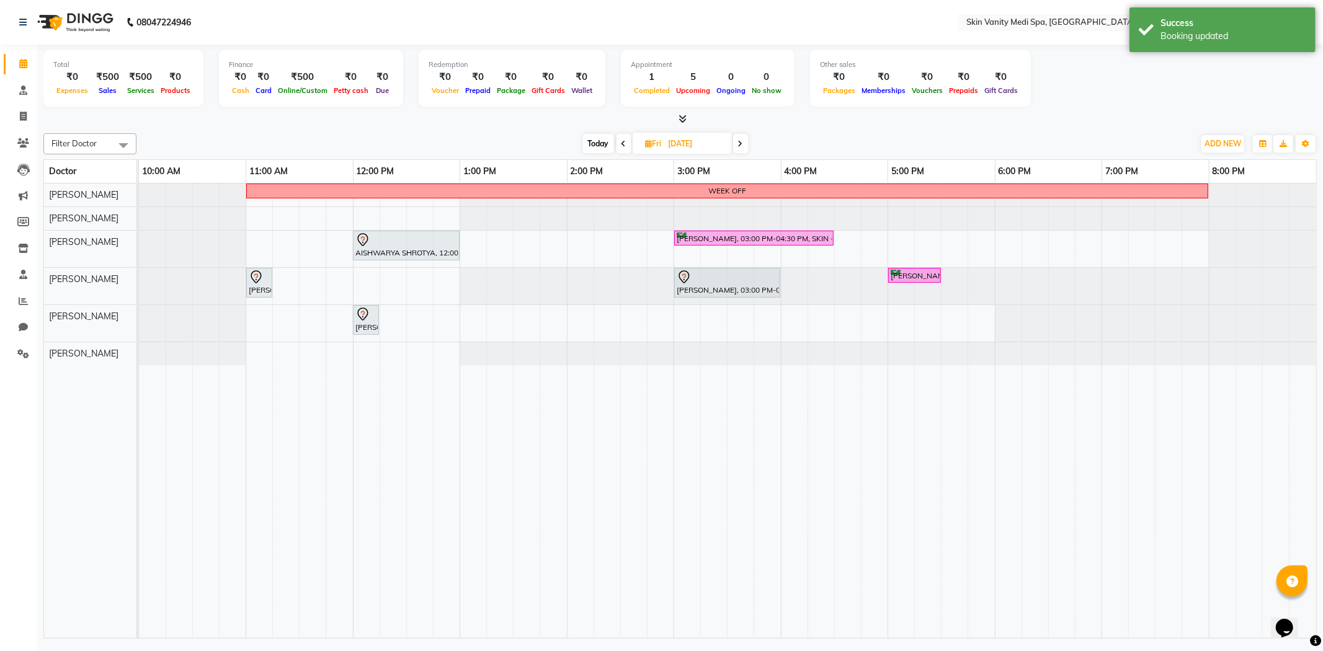
click at [139, 213] on div at bounding box center [139, 218] width 0 height 23
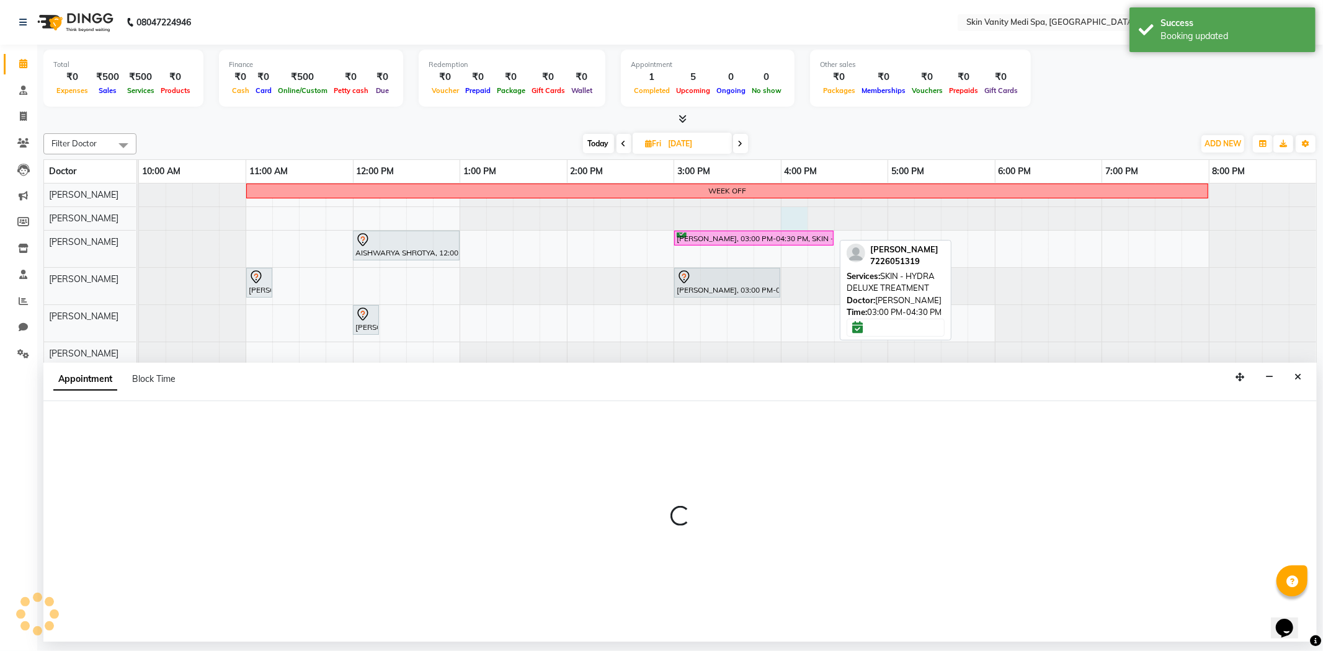
select select "70347"
select select "960"
select select "tentative"
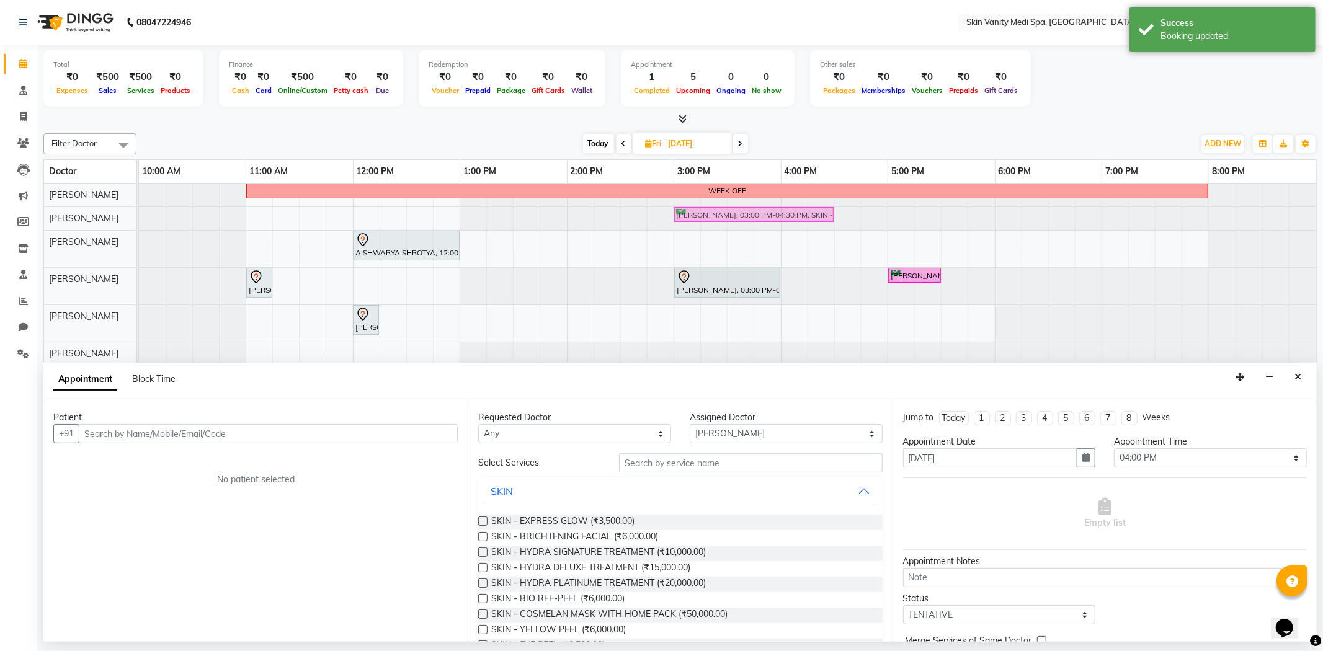
drag, startPoint x: 741, startPoint y: 232, endPoint x: 741, endPoint y: 223, distance: 8.7
click at [741, 214] on tbody "WEEK OFF [PERSON_NAME], 03:00 PM-04:30 PM, SKIN - HYDRA DELUXE TREATMENT AISHWA…" at bounding box center [727, 275] width 1177 height 182
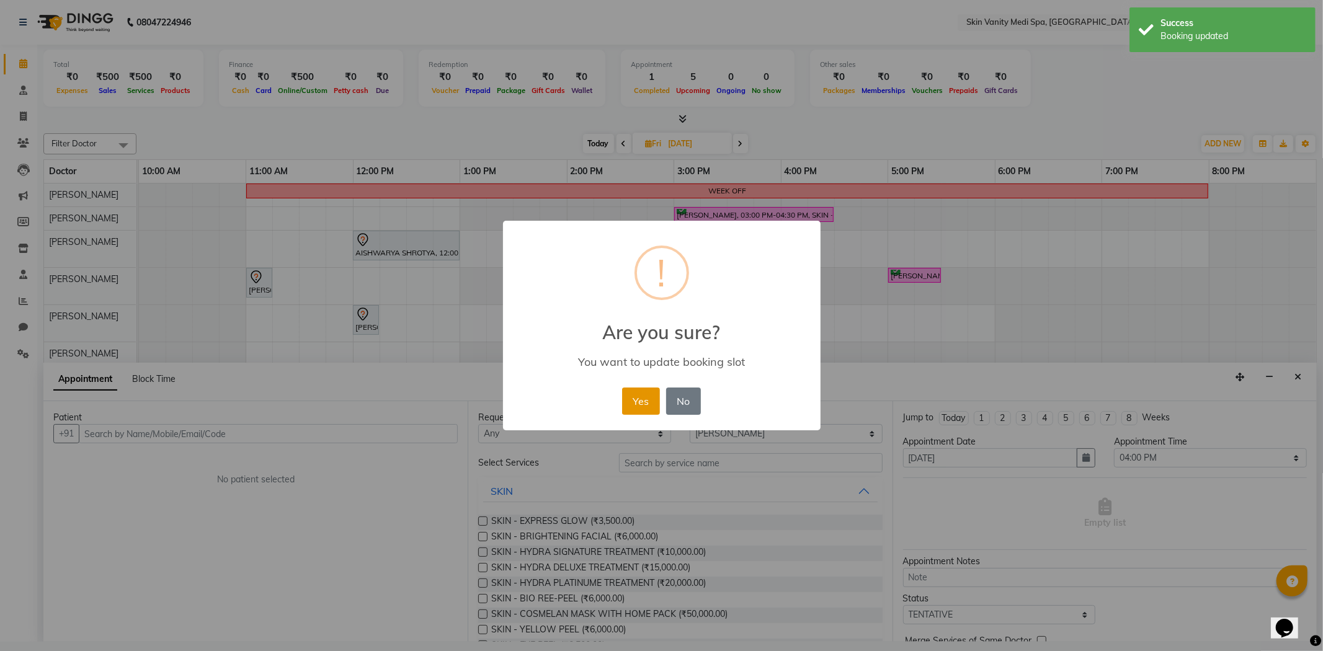
click at [646, 397] on button "Yes" at bounding box center [641, 401] width 38 height 27
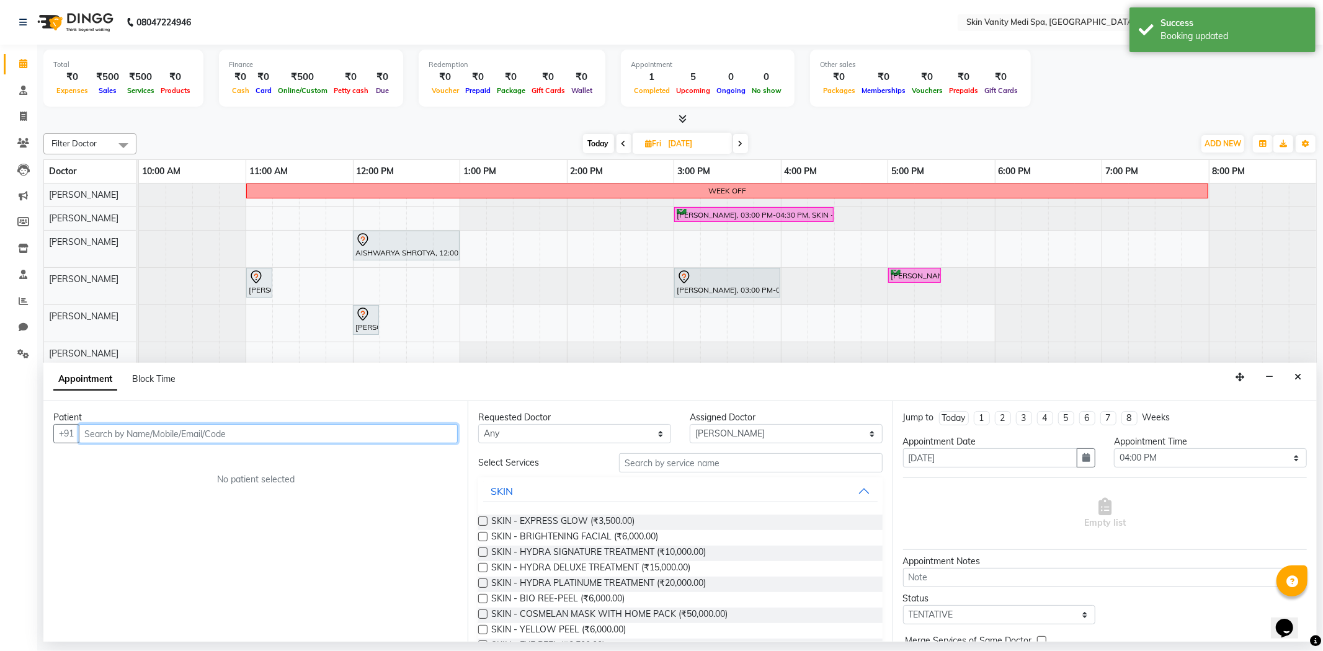
click at [795, 242] on div "WEEK OFF [PERSON_NAME], 03:00 PM-04:30 PM, SKIN - HYDRA DELUXE TREATMENT AISHWA…" at bounding box center [727, 411] width 1177 height 455
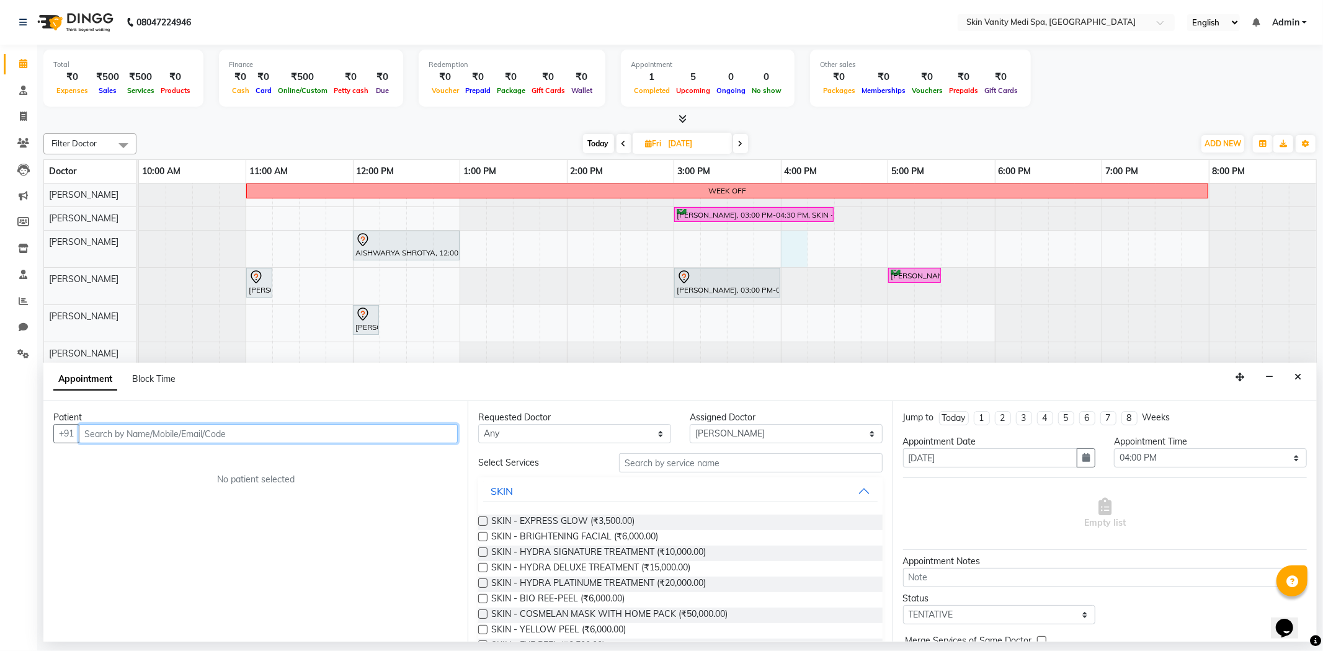
click at [236, 431] on input "text" at bounding box center [268, 433] width 379 height 19
type input "N"
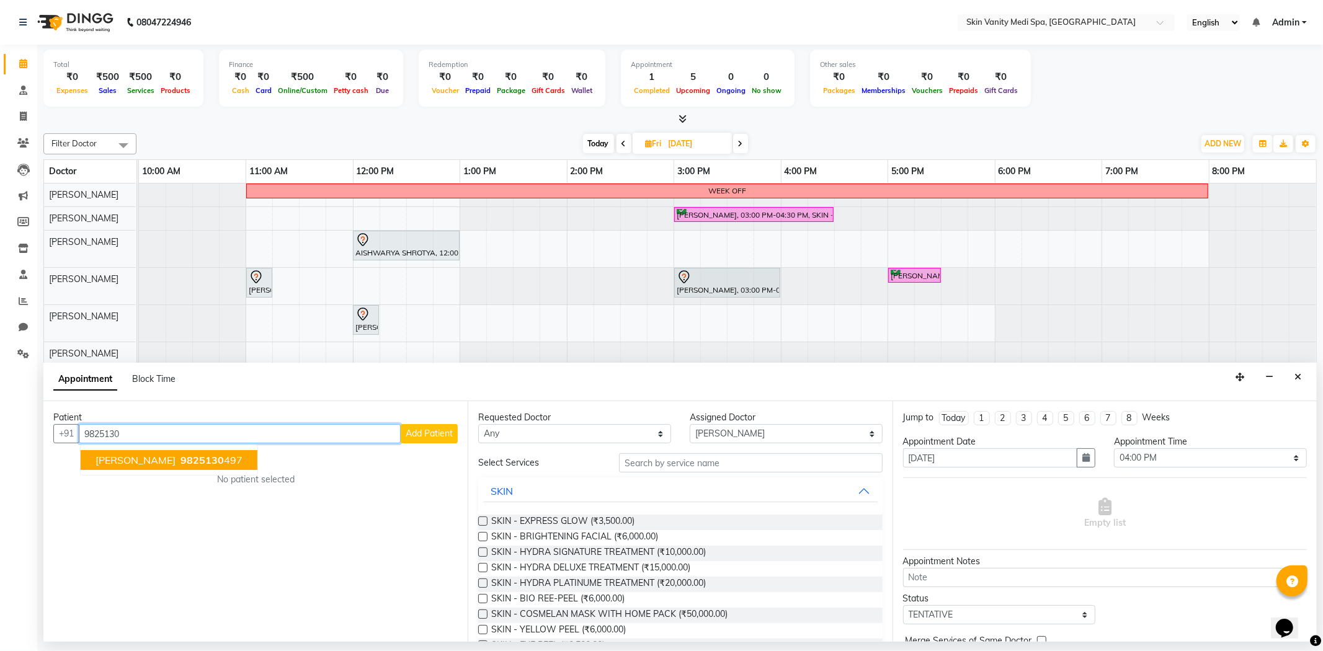
type input "9825130"
click at [679, 135] on input "[DATE]" at bounding box center [696, 144] width 62 height 19
select select "9"
select select "2025"
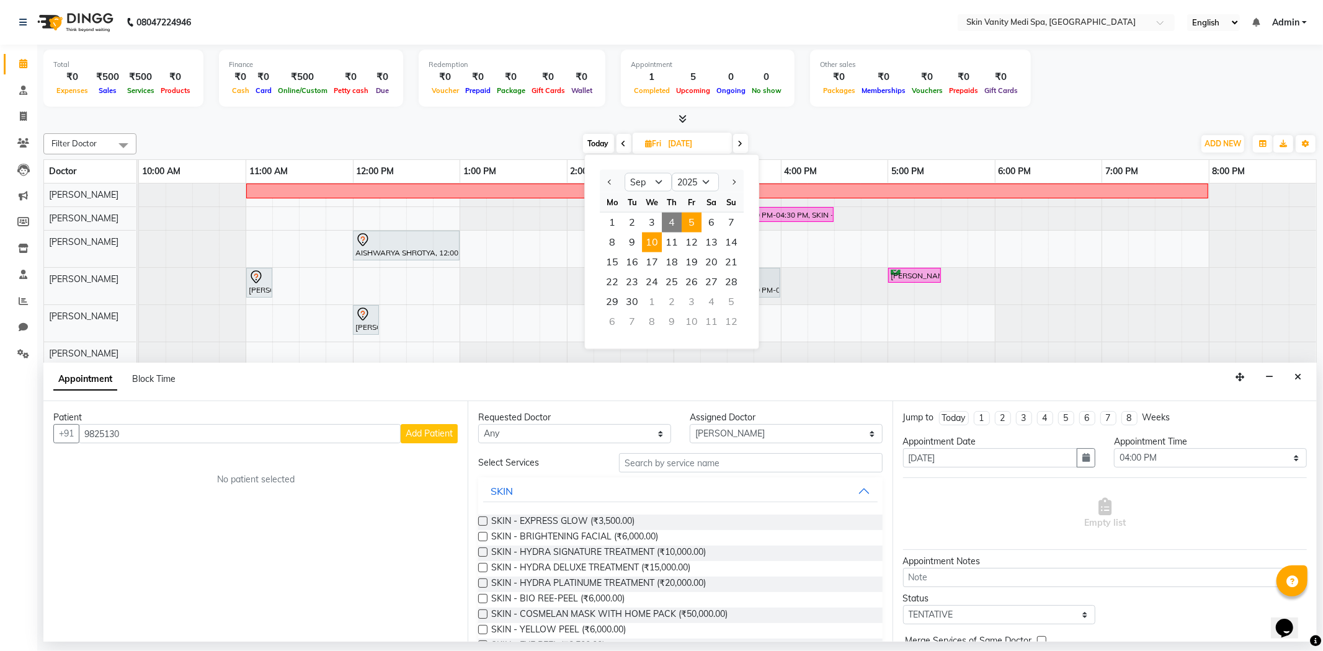
click at [653, 238] on span "10" at bounding box center [652, 243] width 20 height 20
type input "[DATE]"
select select "960"
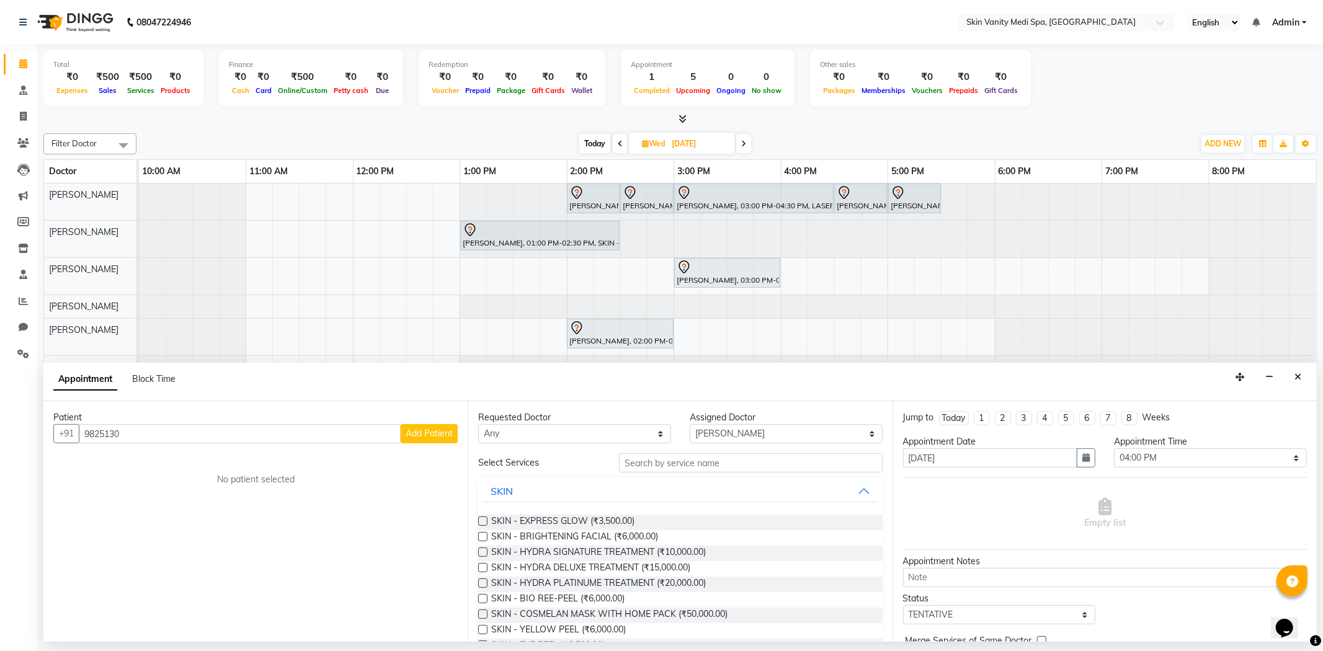
click at [139, 231] on div at bounding box center [139, 239] width 0 height 37
select select "70347"
select select "tentative"
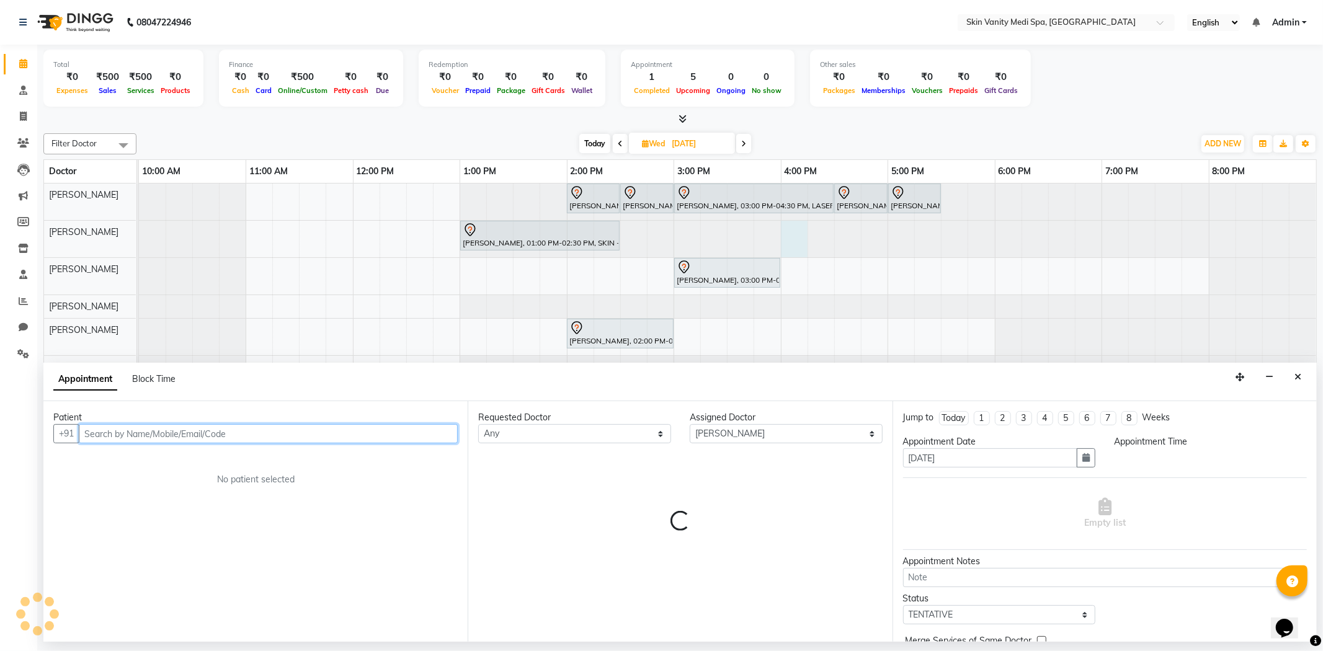
select select "960"
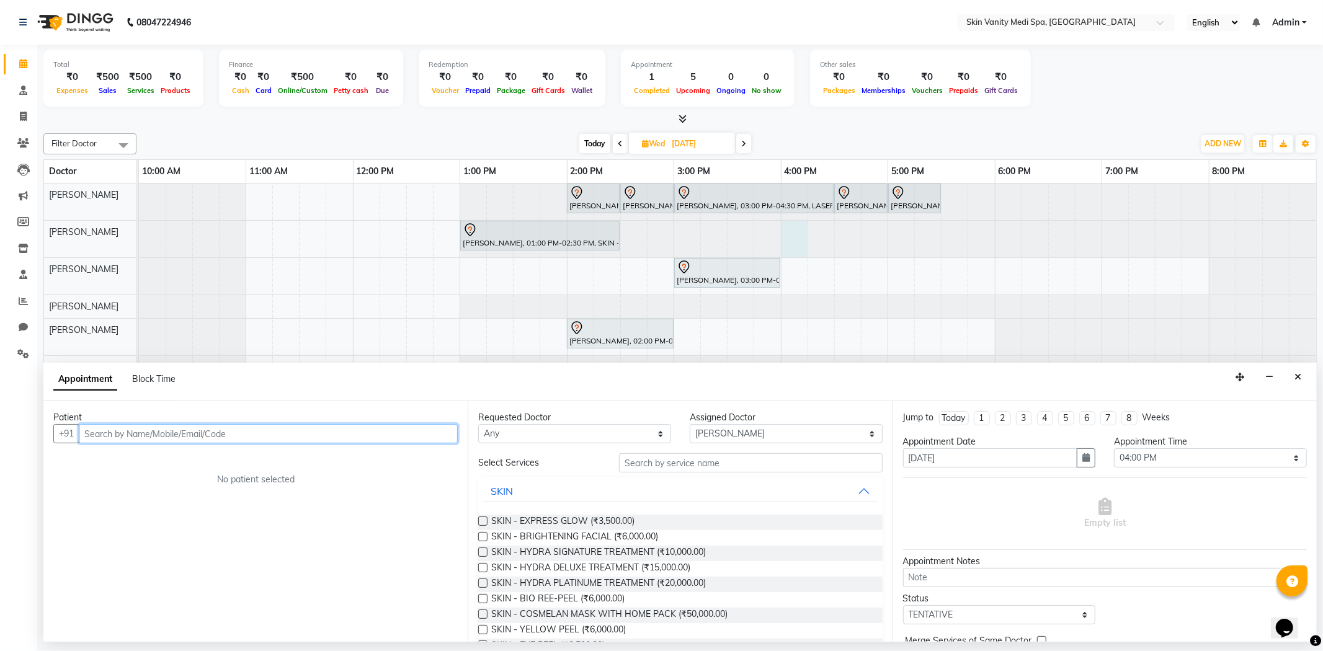
click at [153, 438] on input "text" at bounding box center [268, 433] width 379 height 19
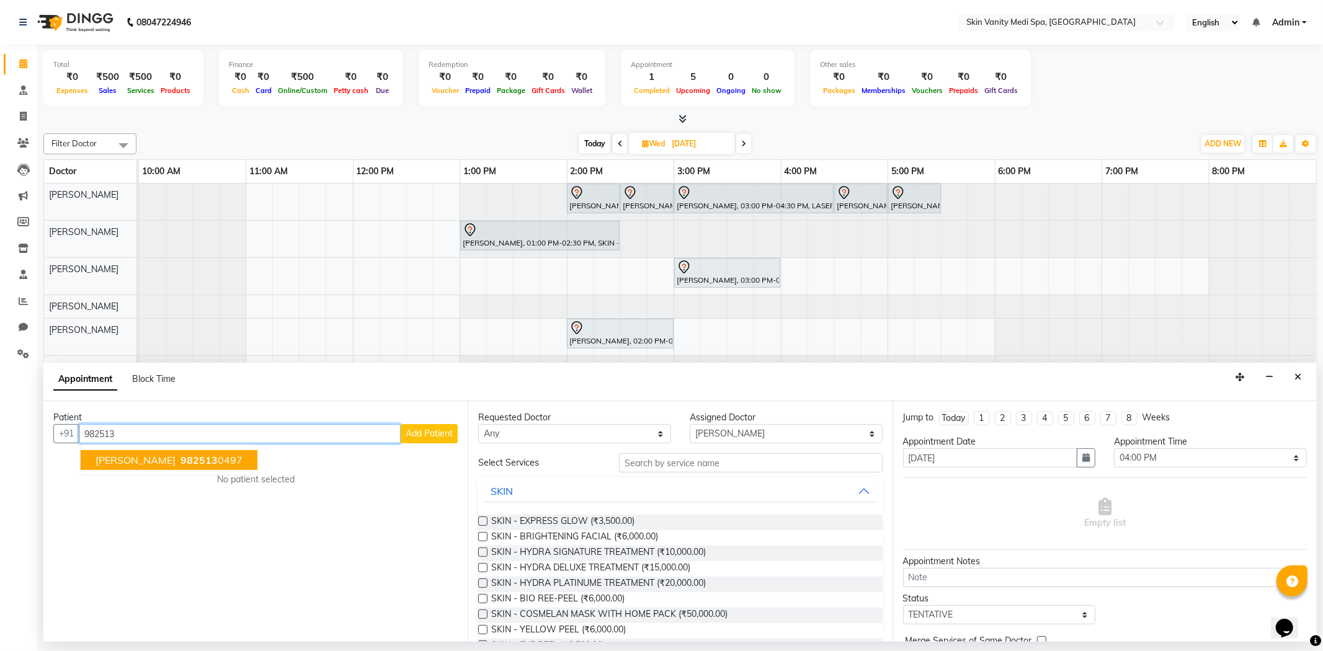
click at [181, 459] on span "982513" at bounding box center [199, 460] width 37 height 12
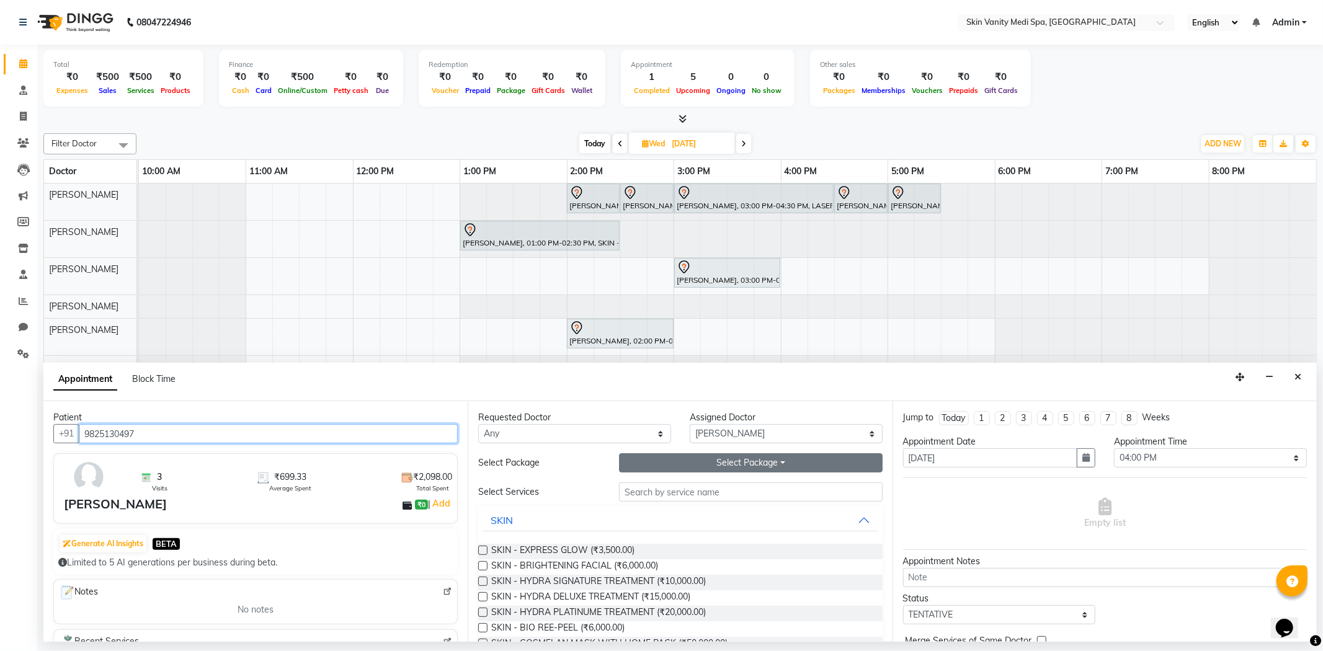
type input "9825130497"
click at [710, 468] on button "Select Package Toggle Dropdown" at bounding box center [750, 462] width 263 height 19
click at [695, 491] on li "LASER - FULL BODY (6 SESSIONS)" at bounding box center [709, 489] width 179 height 18
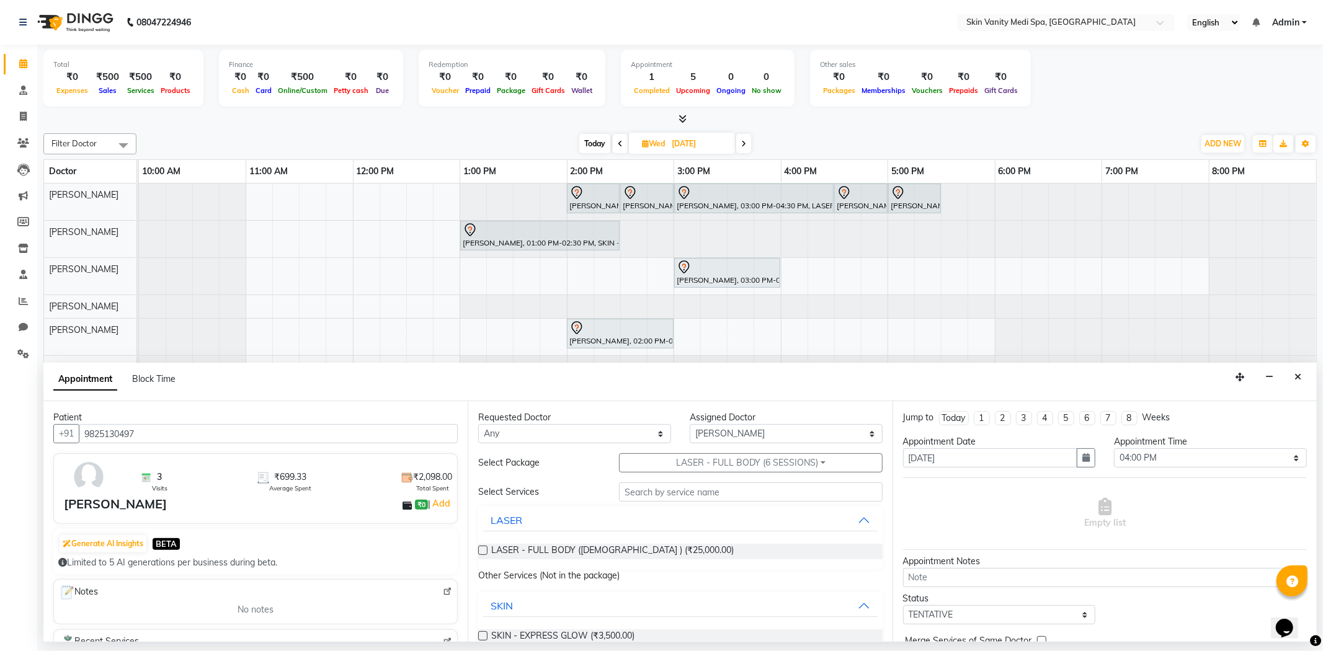
click at [478, 550] on label at bounding box center [482, 550] width 9 height 9
click at [478, 550] on input "checkbox" at bounding box center [482, 552] width 8 height 8
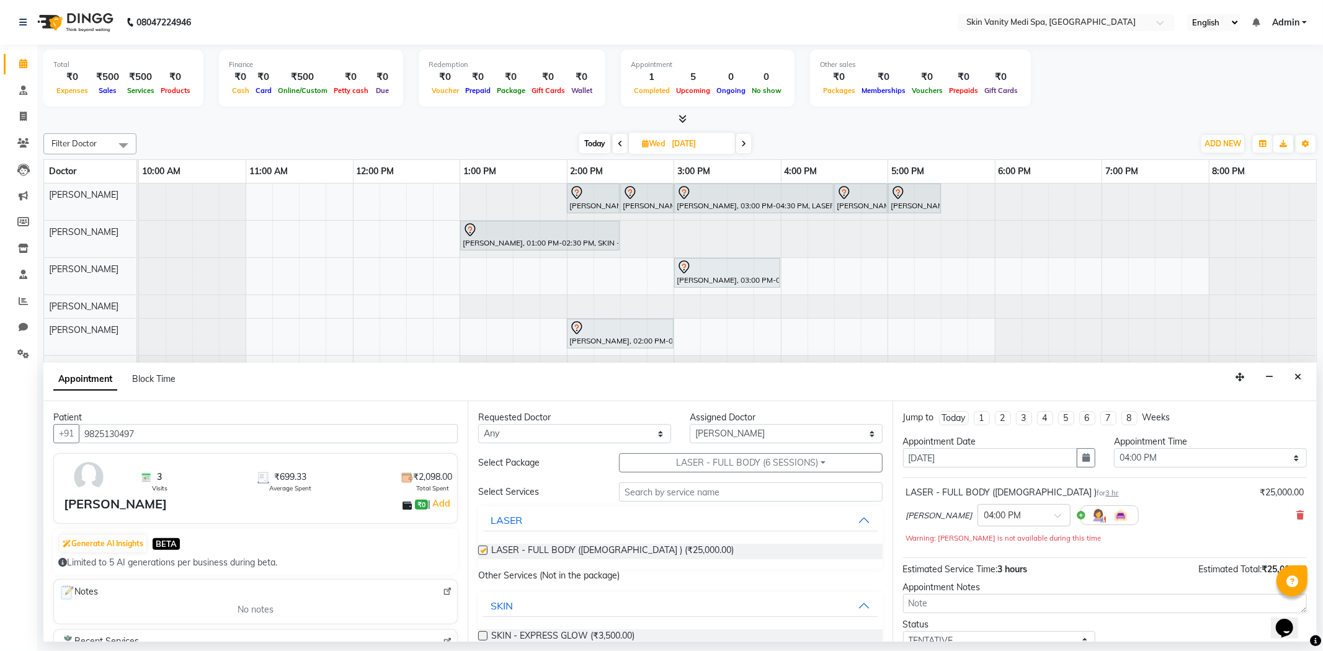
checkbox input "false"
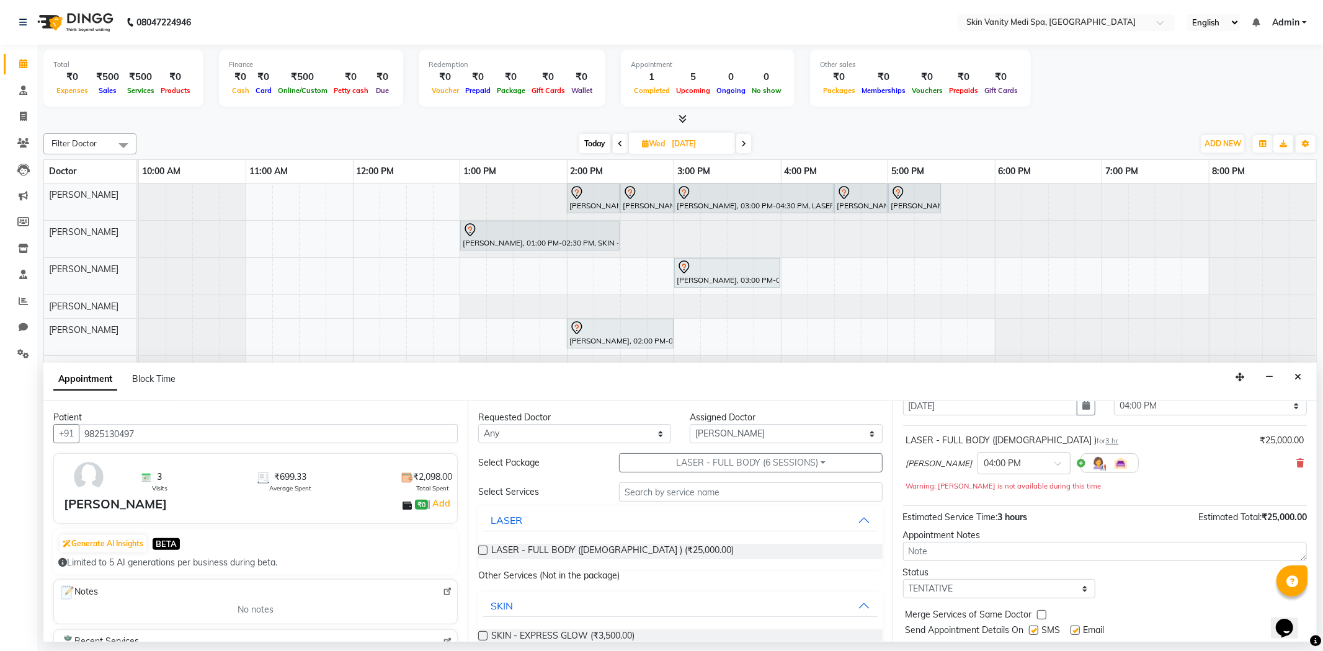
scroll to position [87, 0]
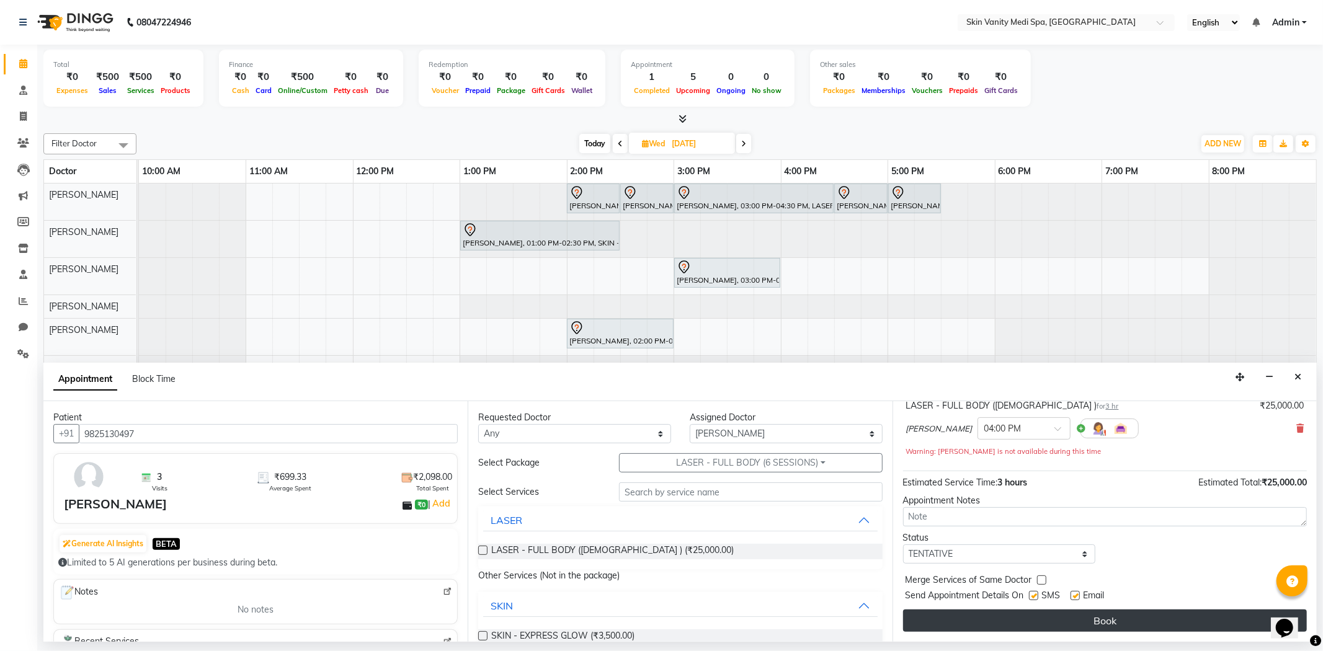
click at [1055, 621] on button "Book" at bounding box center [1105, 621] width 404 height 22
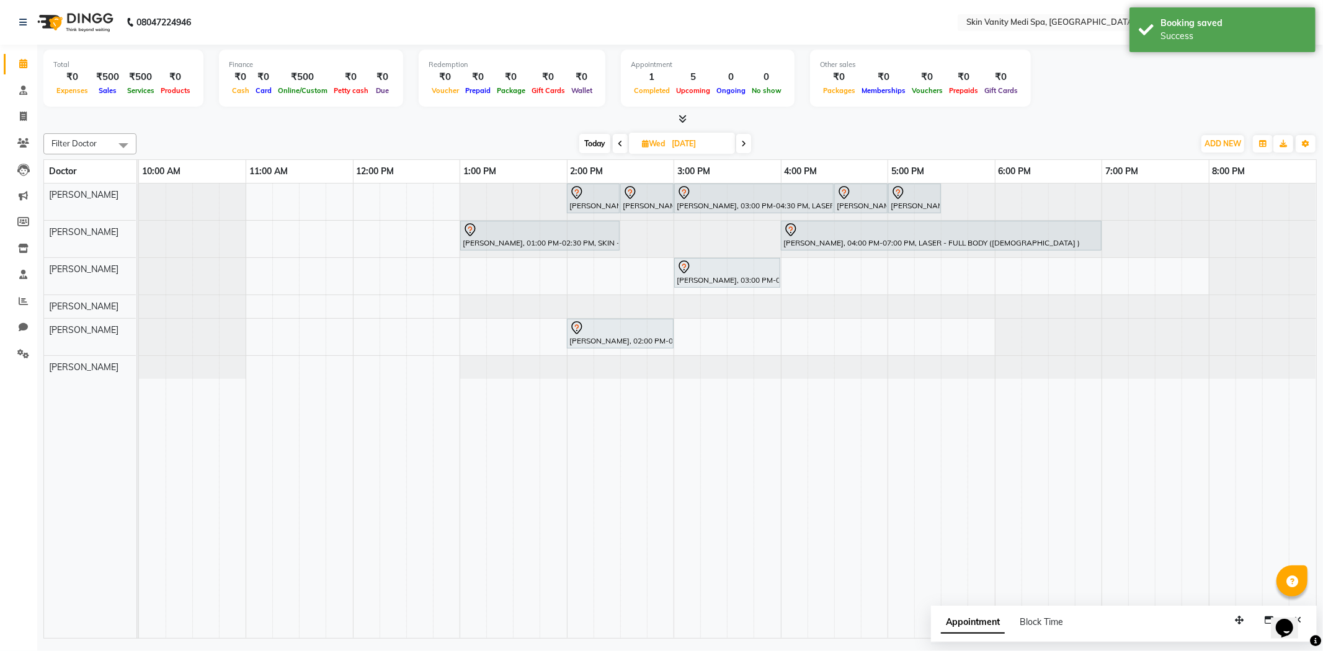
click at [598, 140] on span "Today" at bounding box center [594, 143] width 31 height 19
type input "[DATE]"
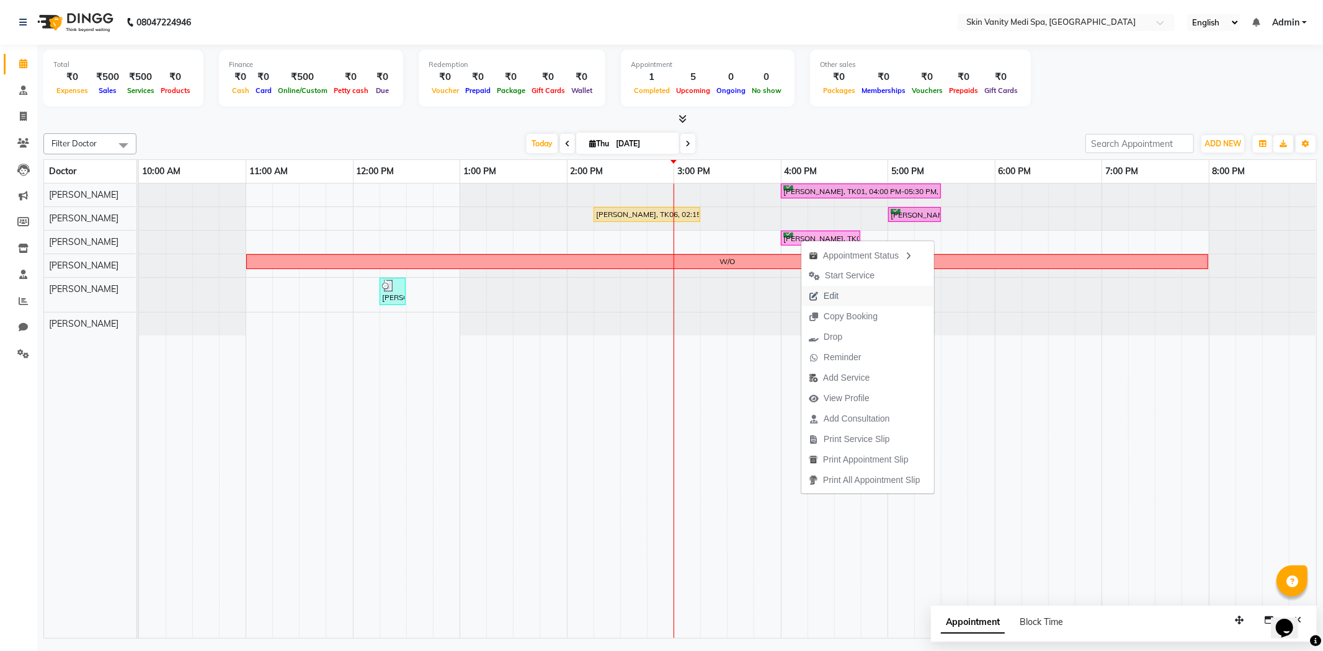
click at [838, 290] on span "Edit" at bounding box center [831, 296] width 15 height 13
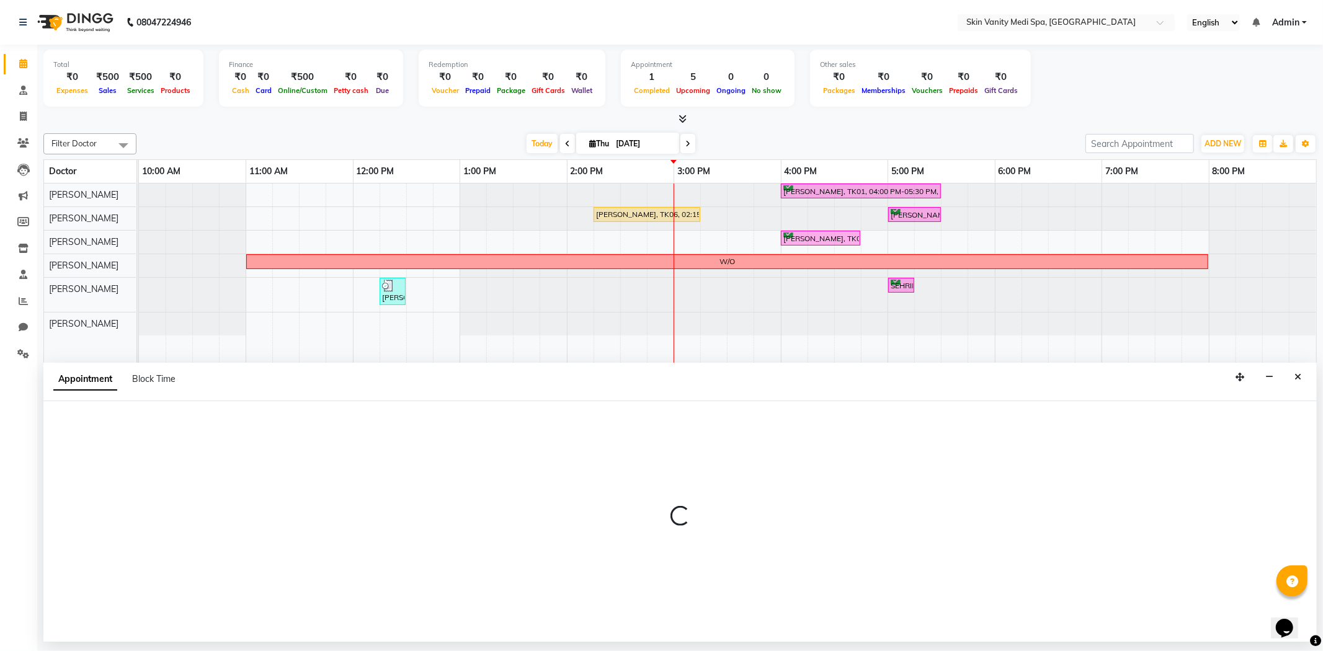
select select "tentative"
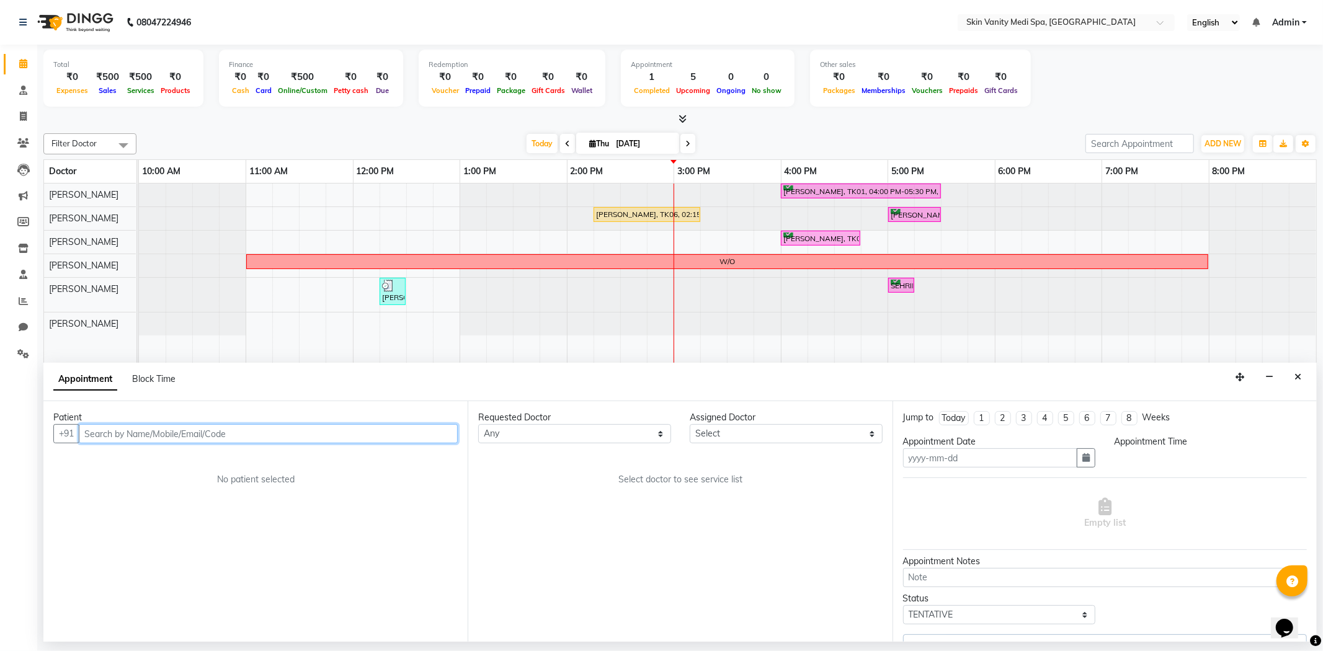
type input "[DATE]"
select select "confirm booking"
select select "960"
select select "70348"
select select "3954"
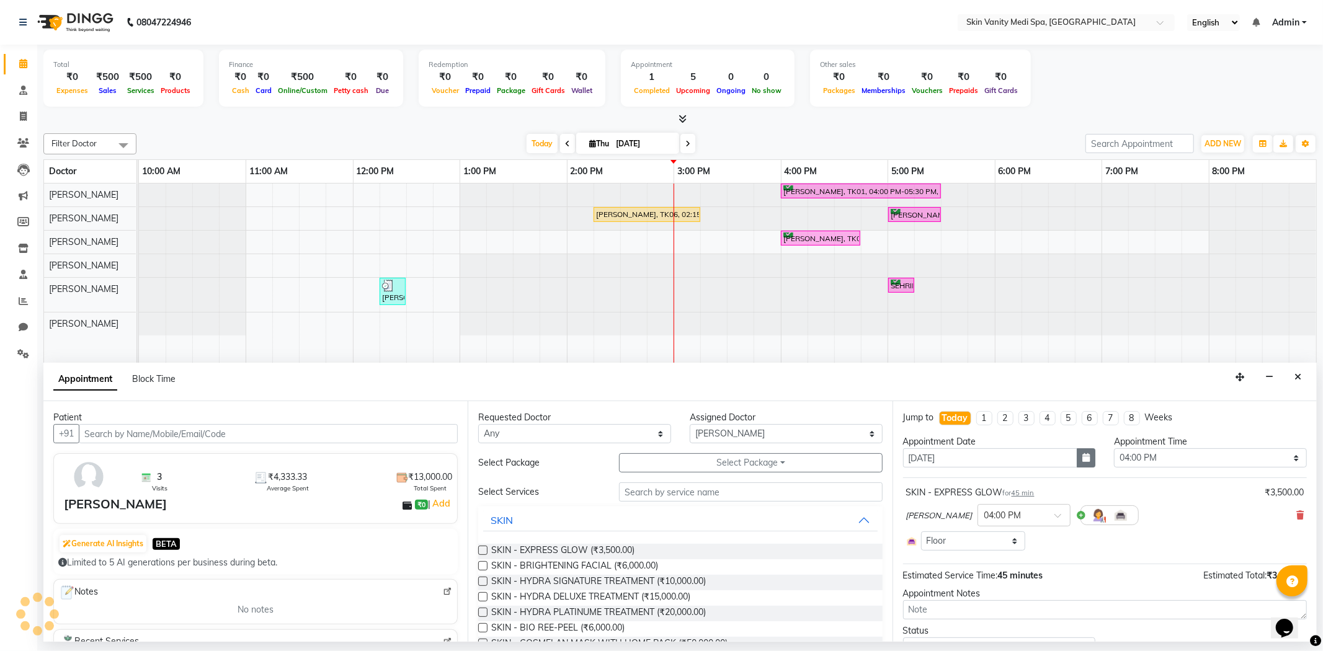
click at [1082, 462] on icon "button" at bounding box center [1085, 457] width 7 height 9
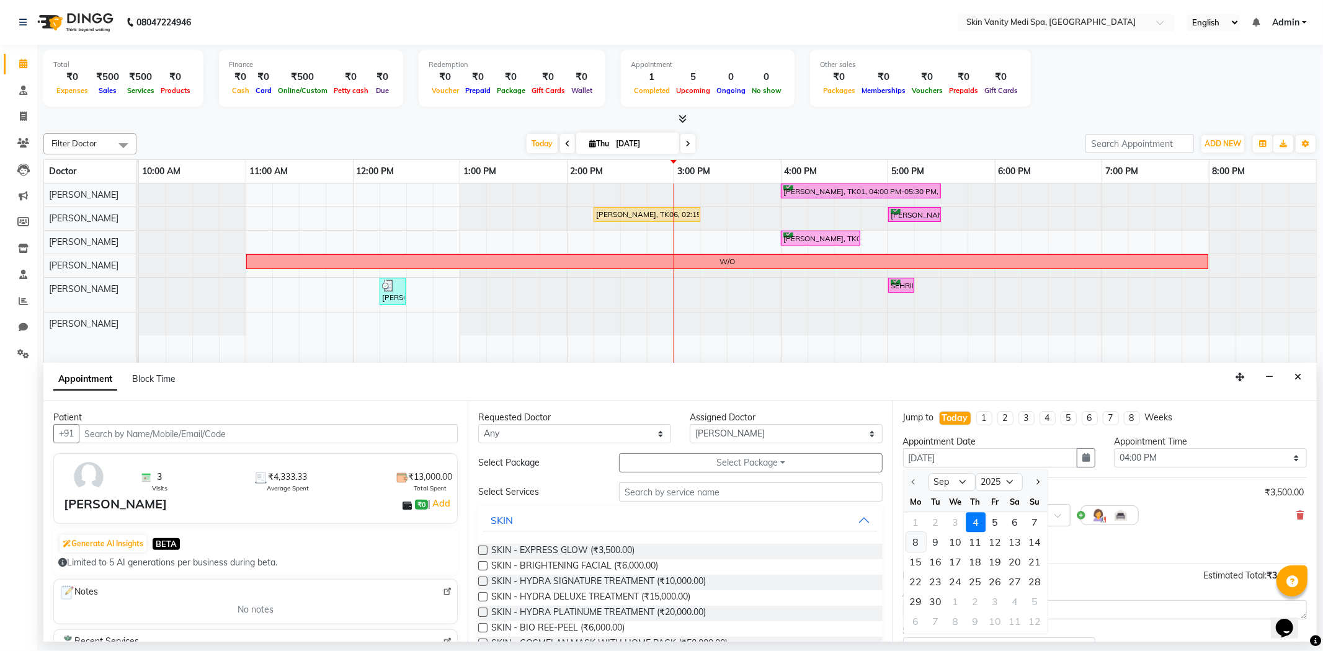
click at [914, 538] on div "8" at bounding box center [916, 543] width 20 height 20
type input "[DATE]"
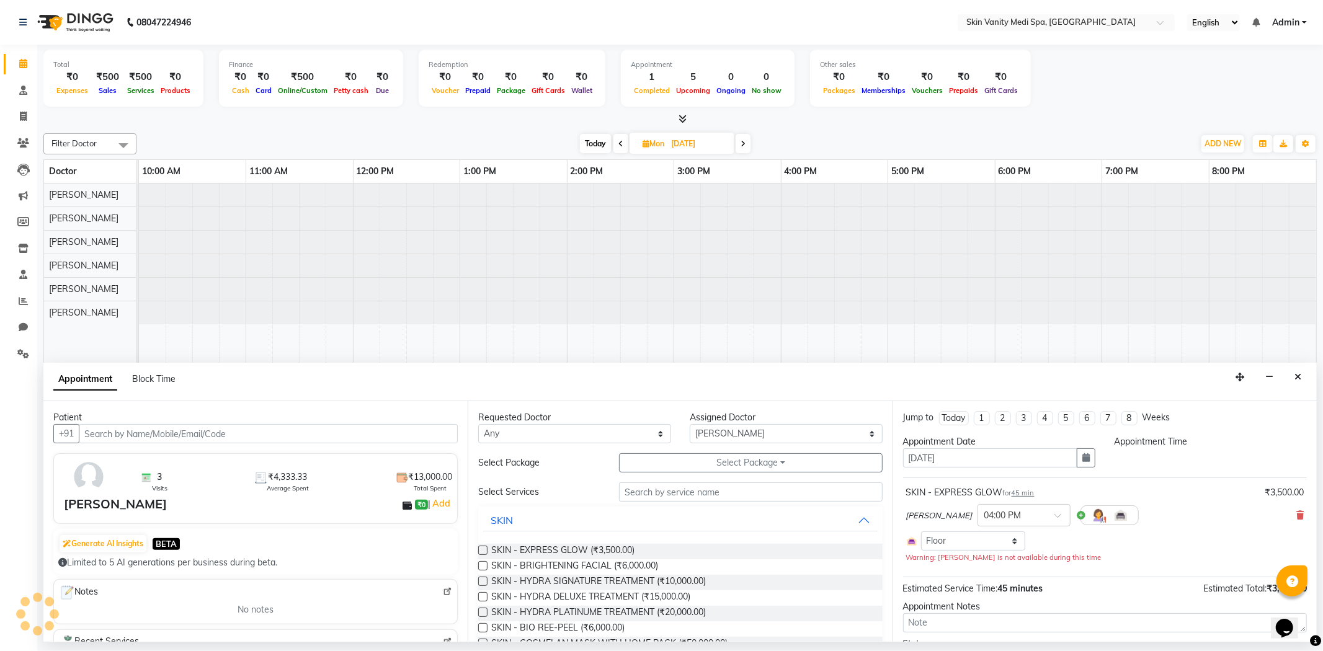
select select "960"
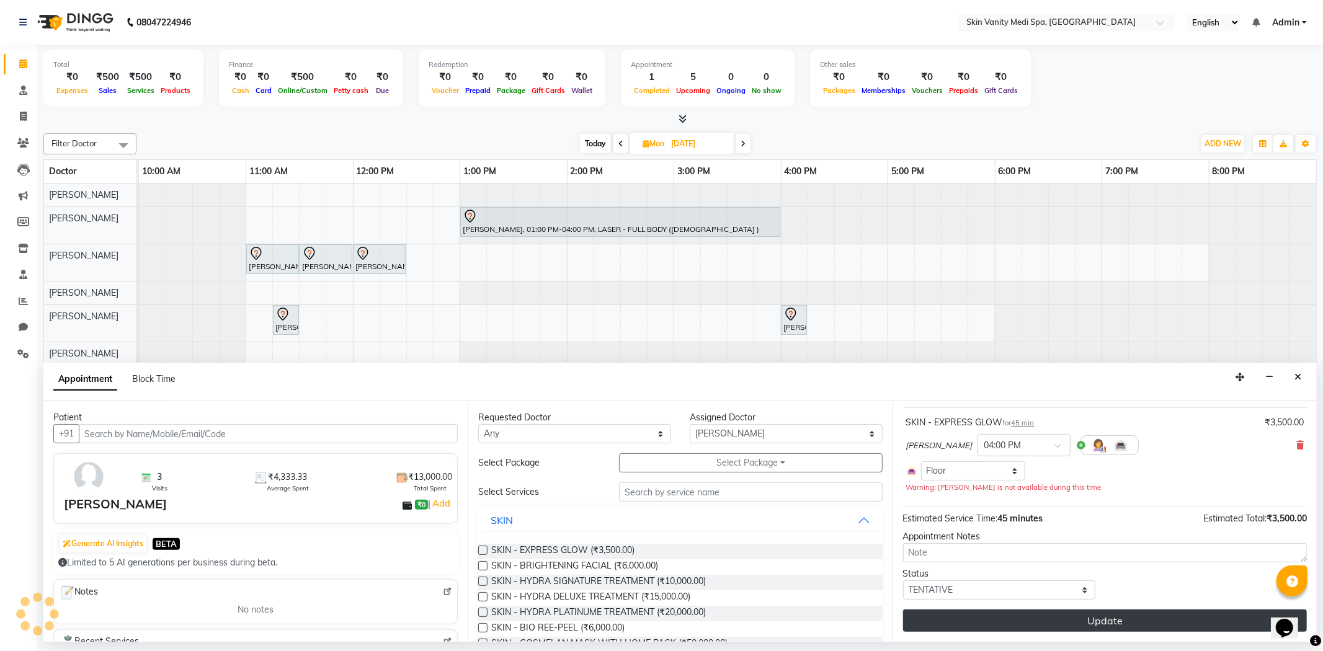
scroll to position [58, 0]
click at [1032, 625] on button "Update" at bounding box center [1105, 621] width 404 height 22
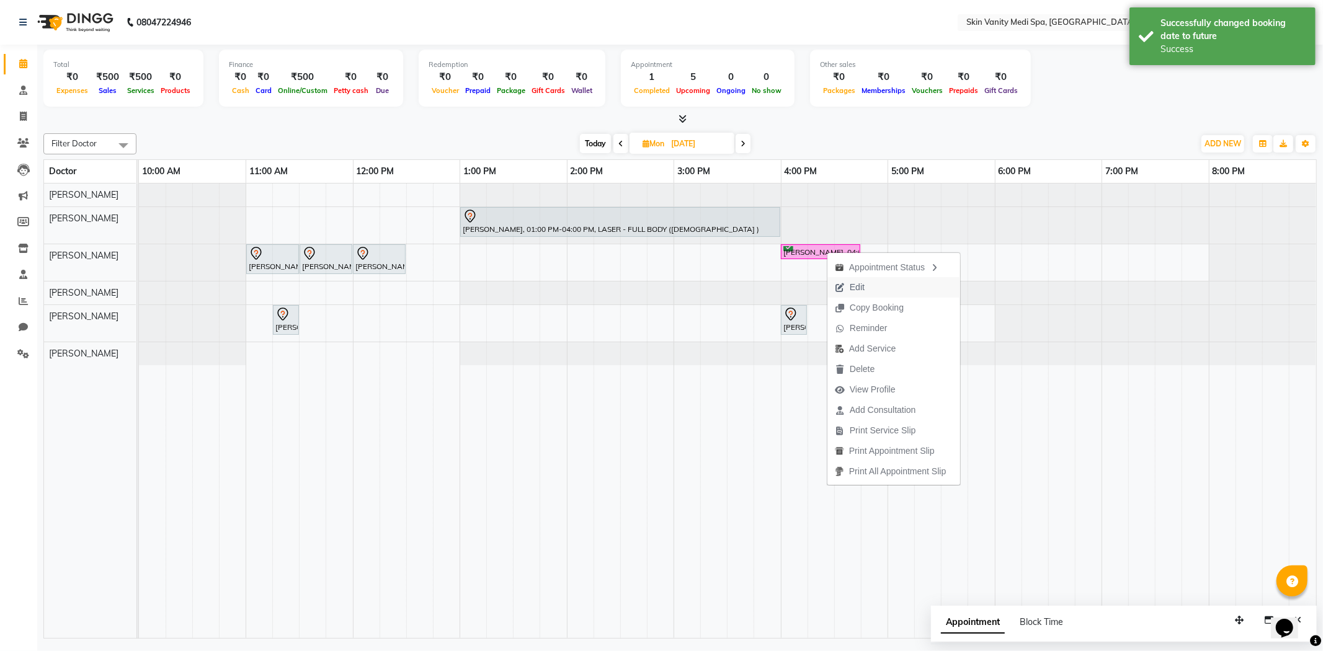
click at [875, 283] on button "Edit" at bounding box center [894, 287] width 133 height 20
select select "tentative"
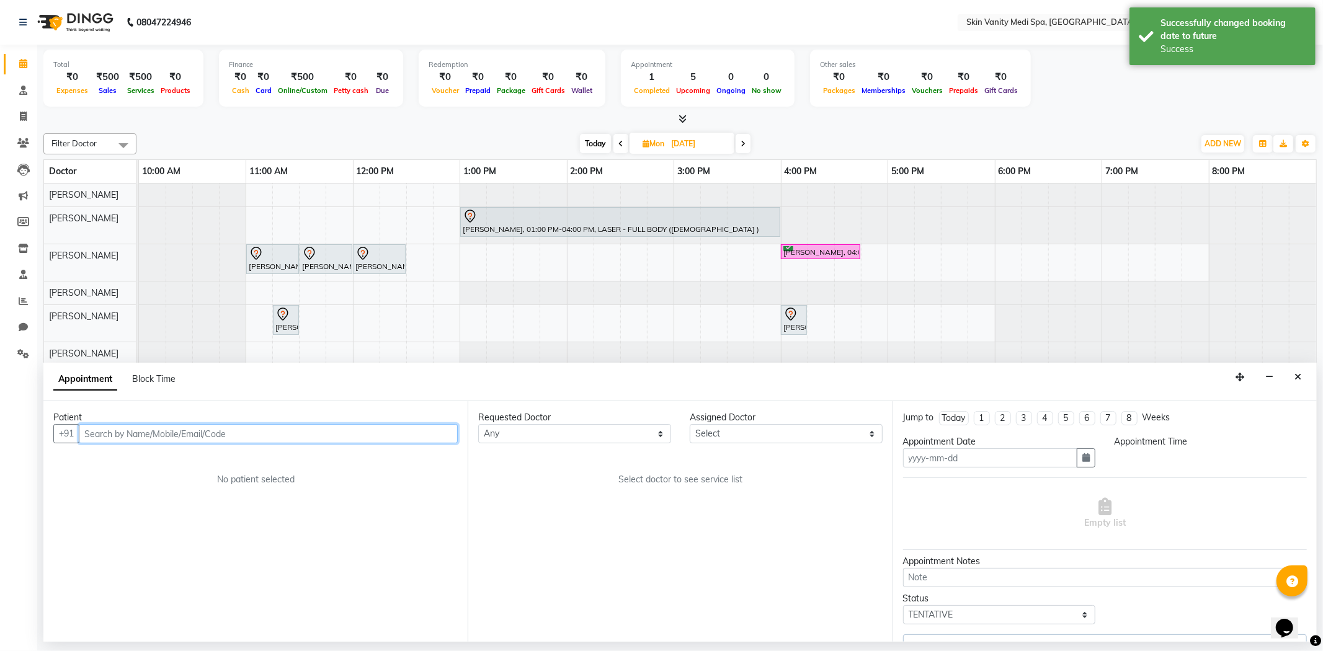
type input "[DATE]"
select select "confirm booking"
select select "70348"
select select "960"
select select "3954"
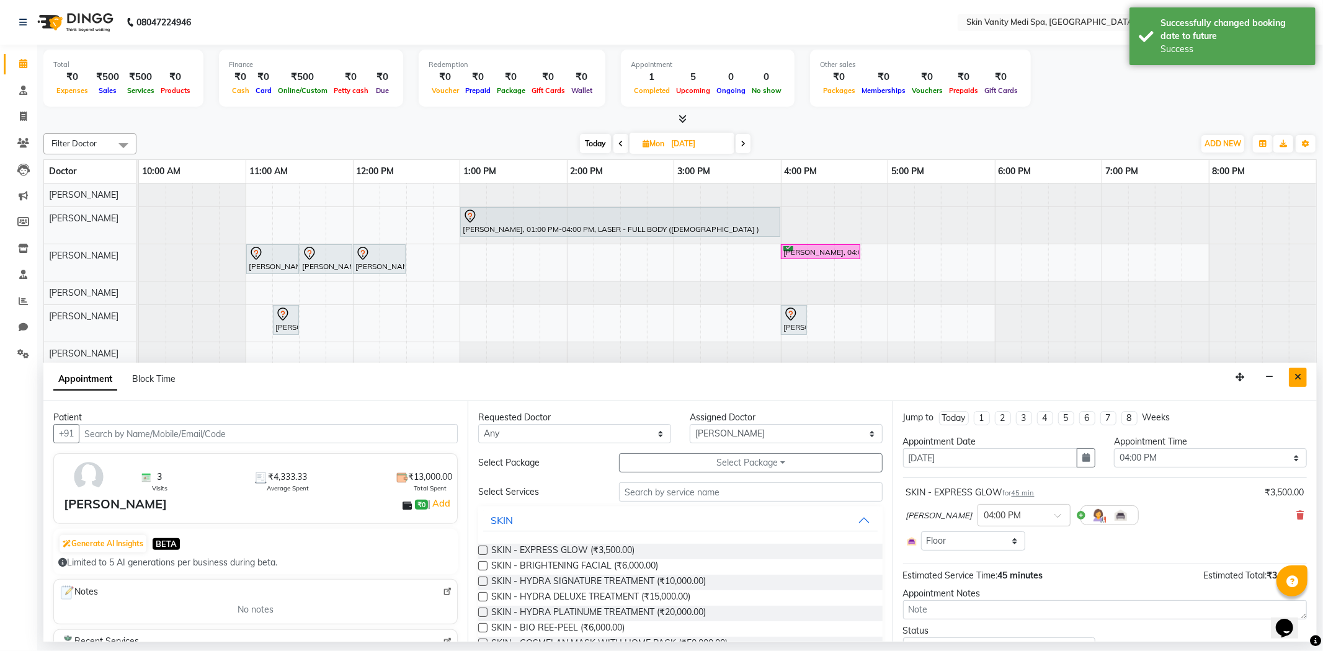
click at [1305, 377] on button "Close" at bounding box center [1298, 377] width 18 height 19
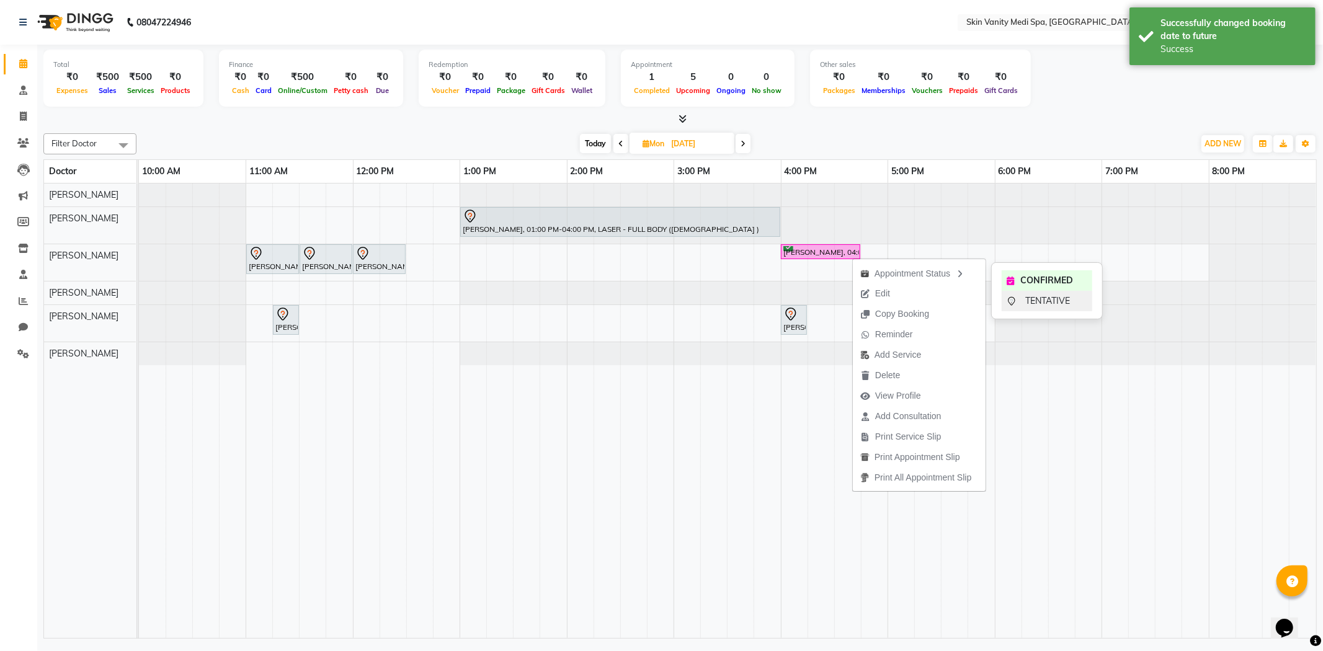
click at [1033, 299] on span "TENTATIVE" at bounding box center [1047, 301] width 45 height 13
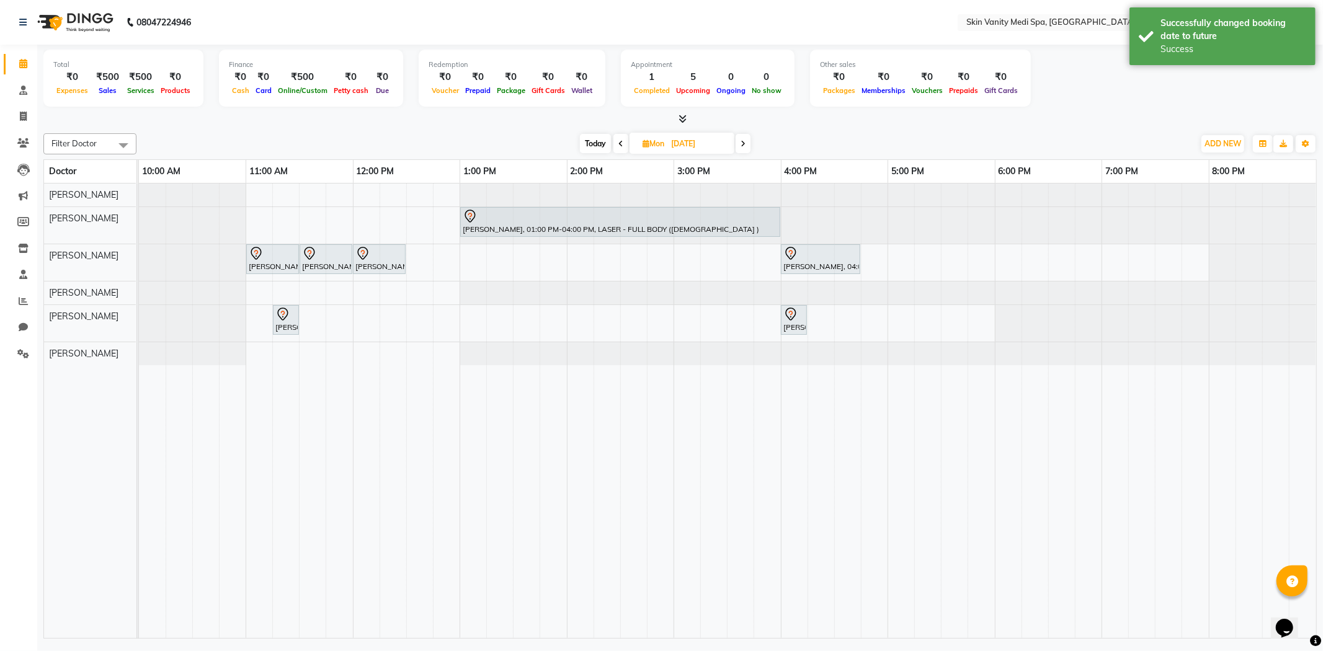
click at [590, 139] on span "Today" at bounding box center [595, 143] width 31 height 19
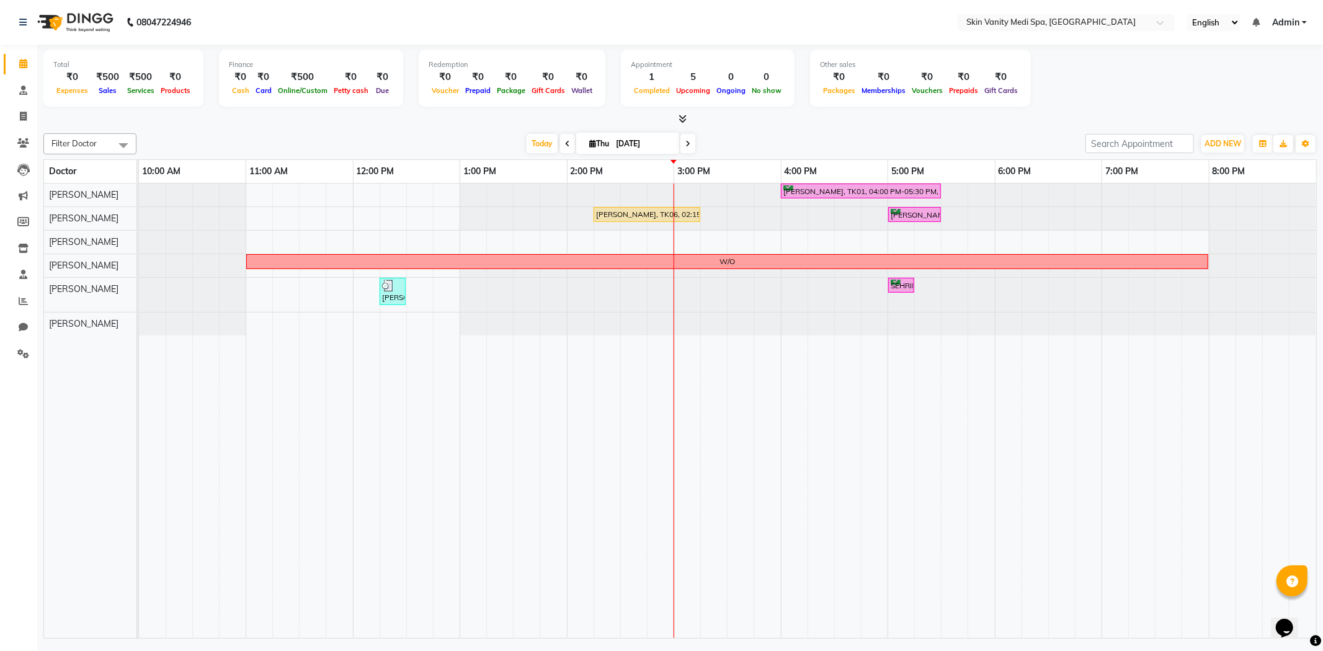
click at [687, 141] on span at bounding box center [688, 143] width 15 height 19
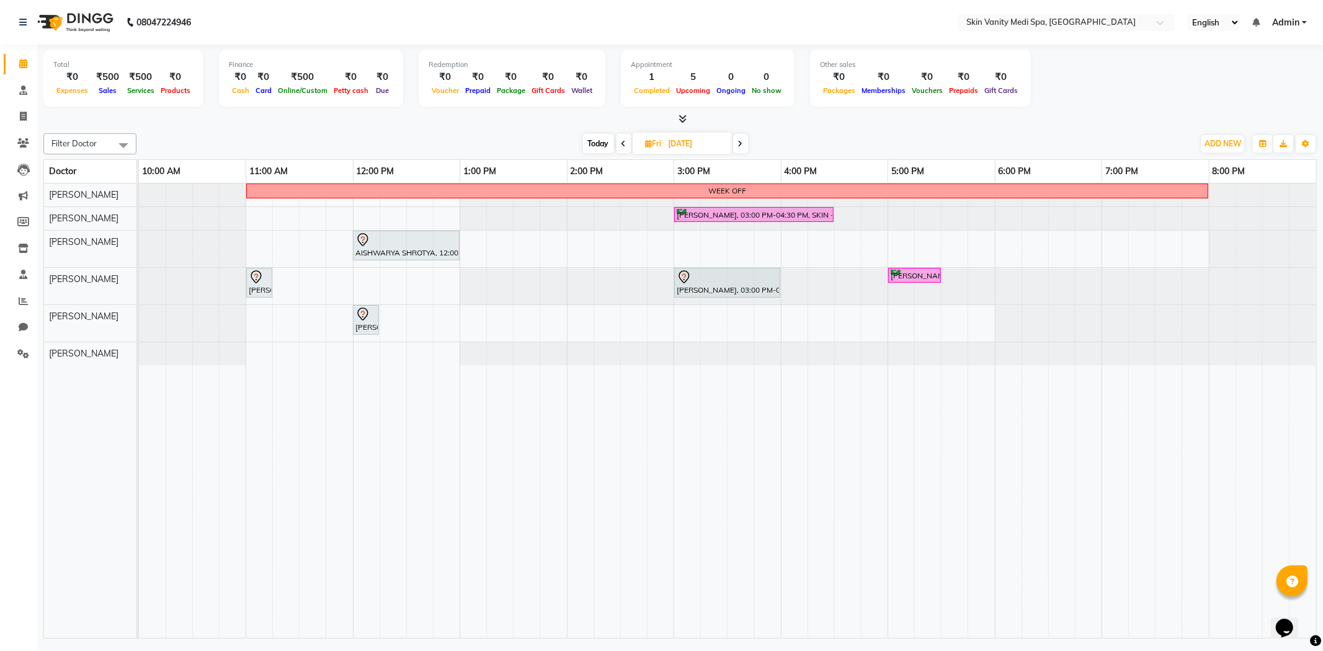
click at [741, 145] on icon at bounding box center [740, 143] width 5 height 7
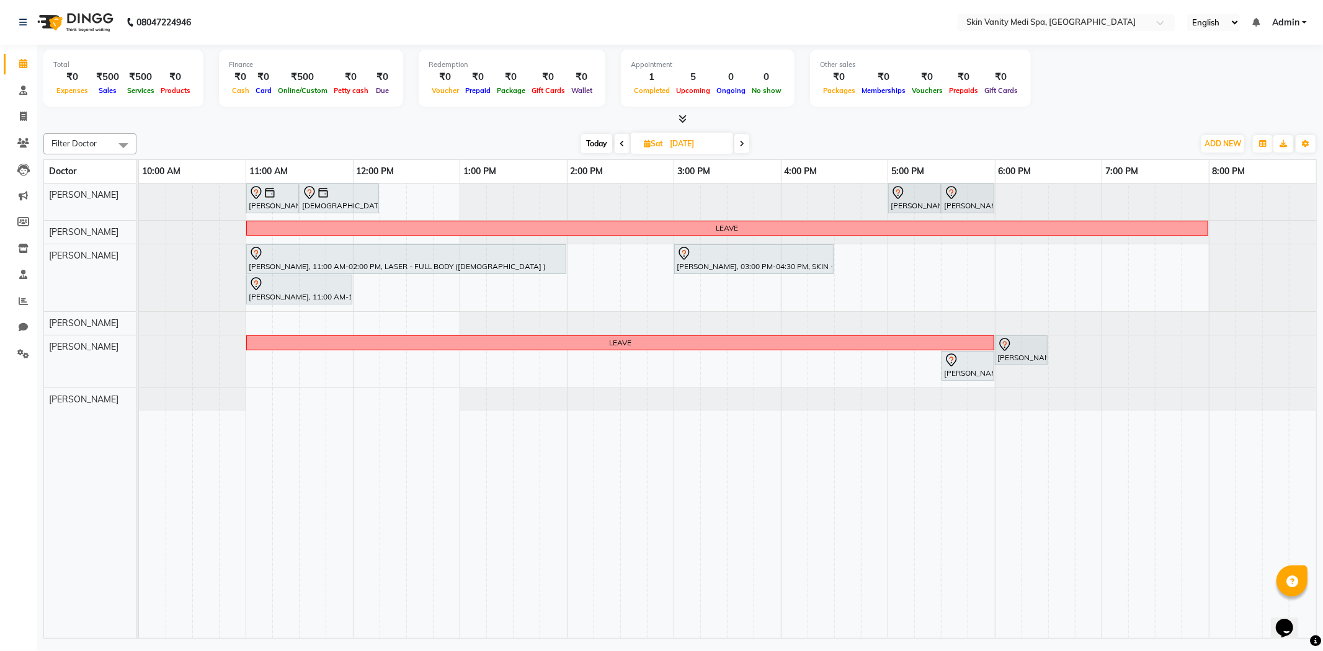
click at [745, 145] on span at bounding box center [741, 143] width 15 height 19
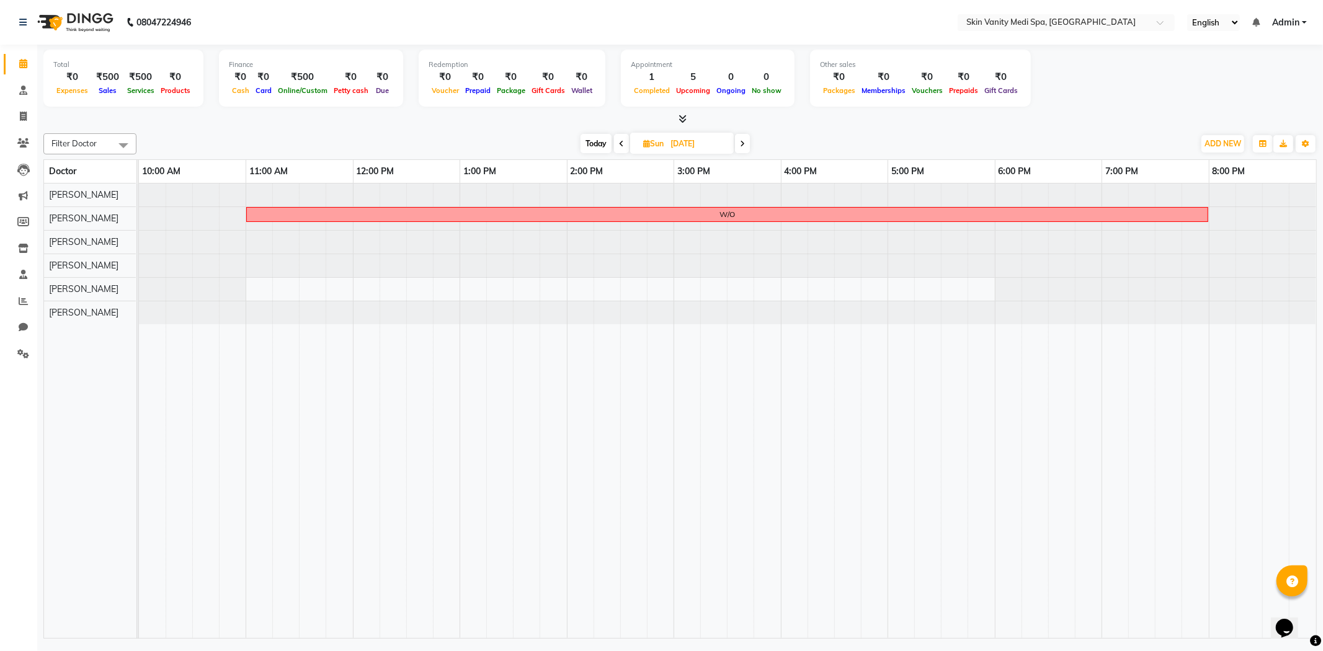
click at [744, 148] on span at bounding box center [742, 143] width 15 height 19
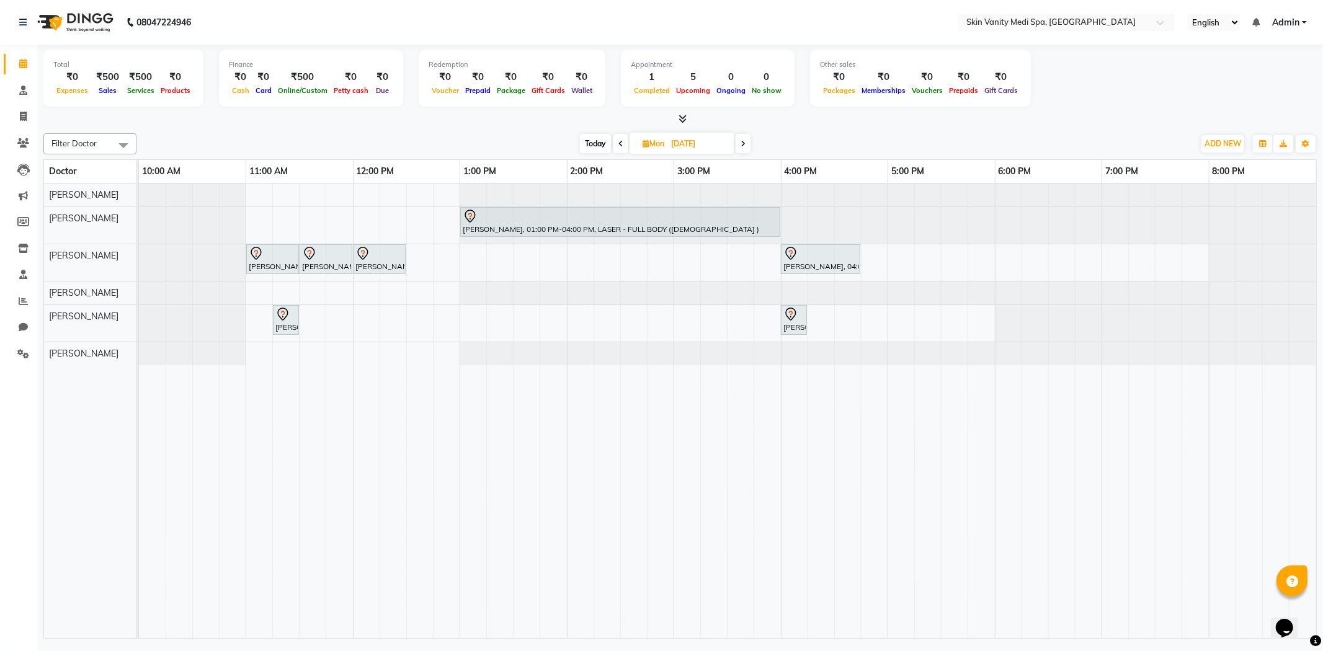
click at [744, 148] on span at bounding box center [743, 143] width 15 height 19
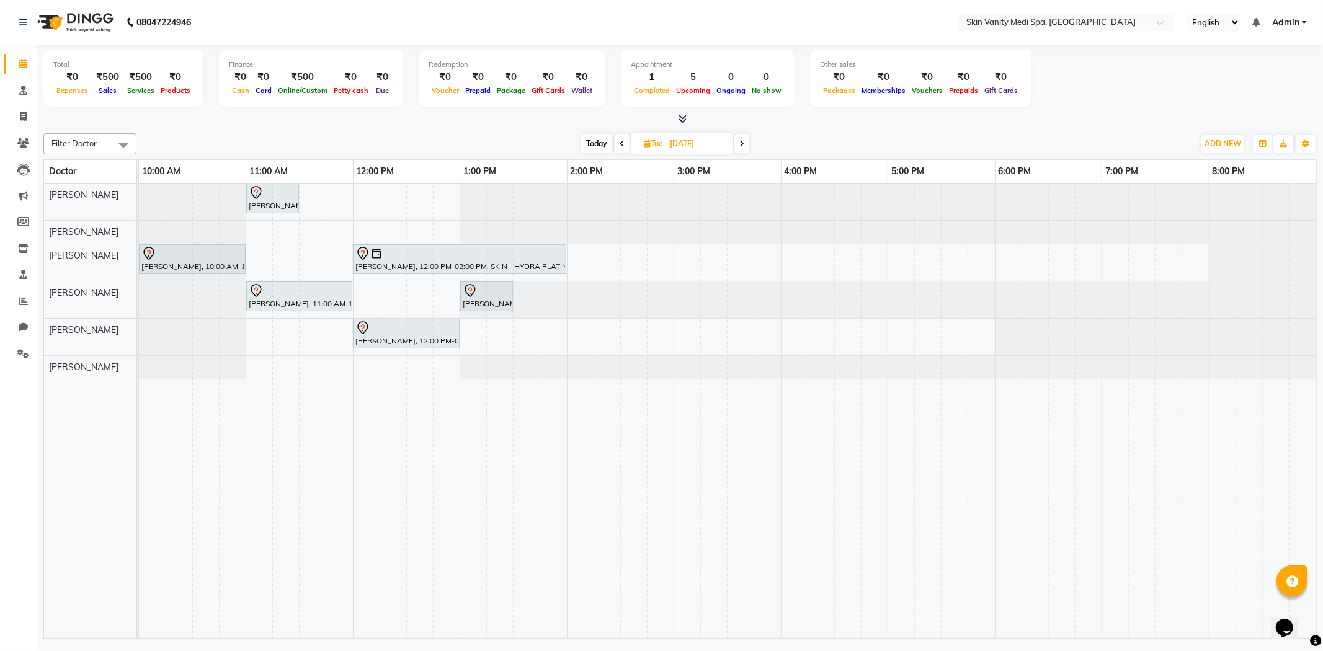
click at [744, 149] on span at bounding box center [741, 143] width 15 height 19
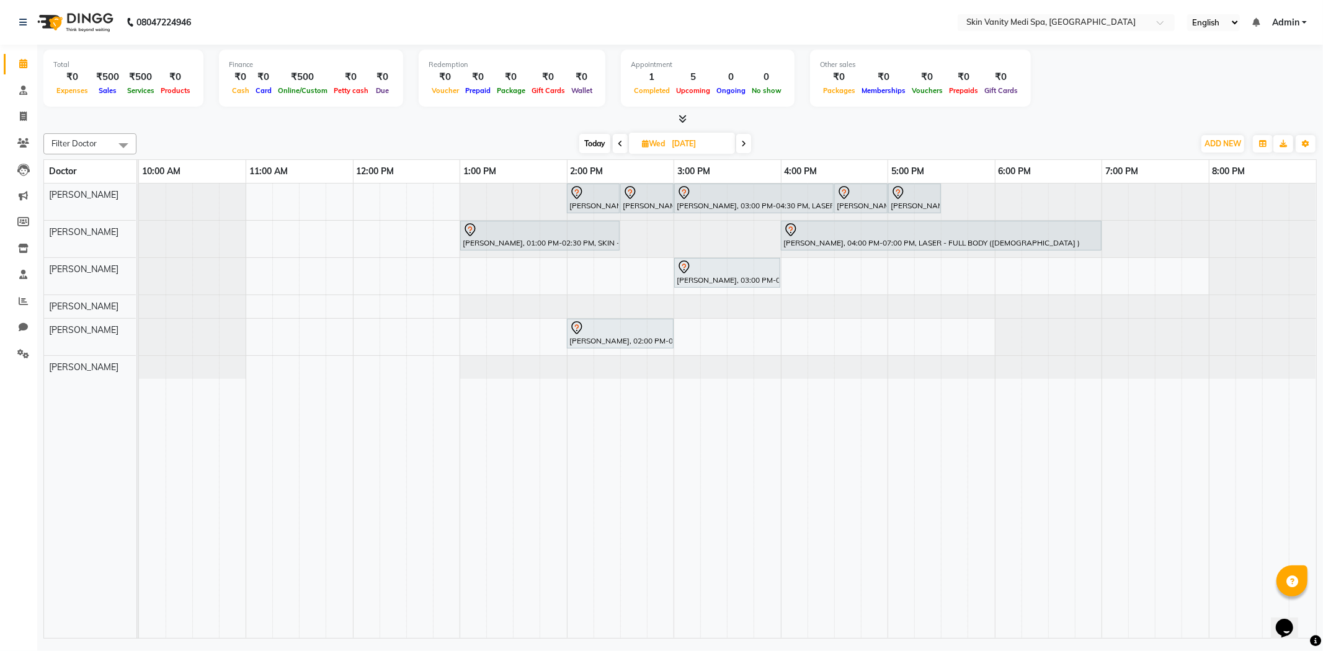
click at [744, 149] on span at bounding box center [743, 143] width 15 height 19
type input "[DATE]"
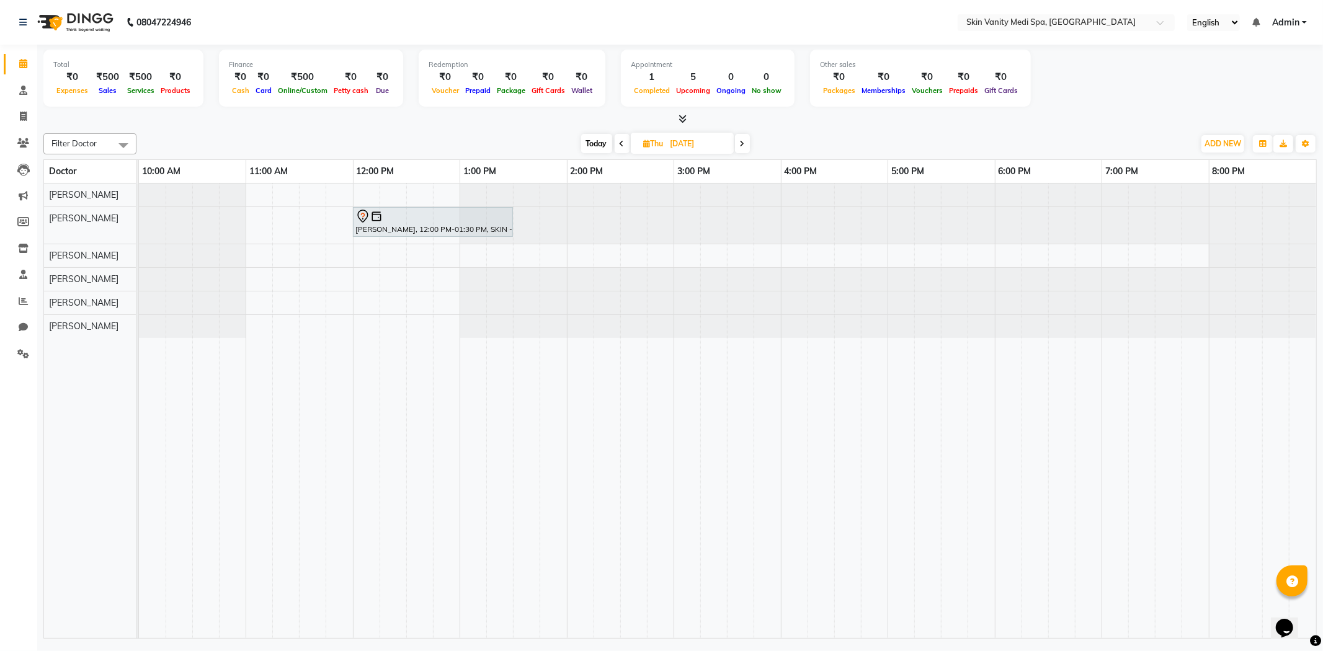
click at [645, 143] on icon at bounding box center [647, 144] width 7 height 8
select select "9"
select select "2025"
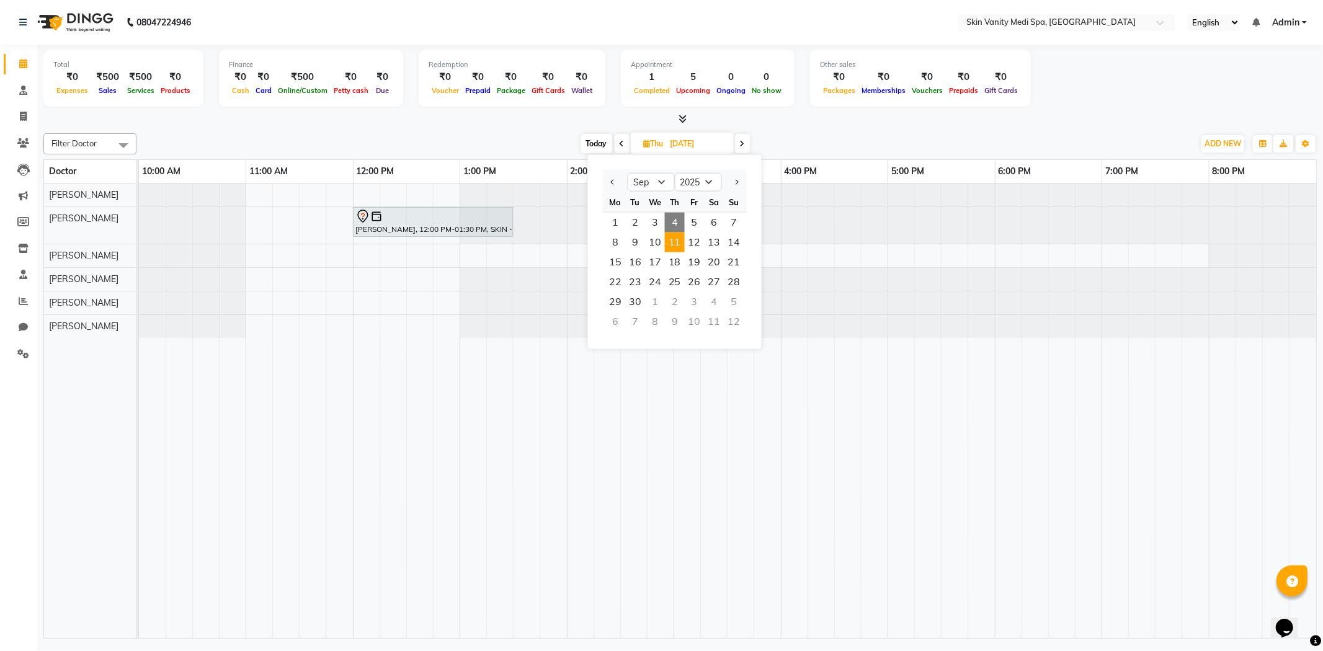
click at [679, 220] on span "4" at bounding box center [675, 223] width 20 height 20
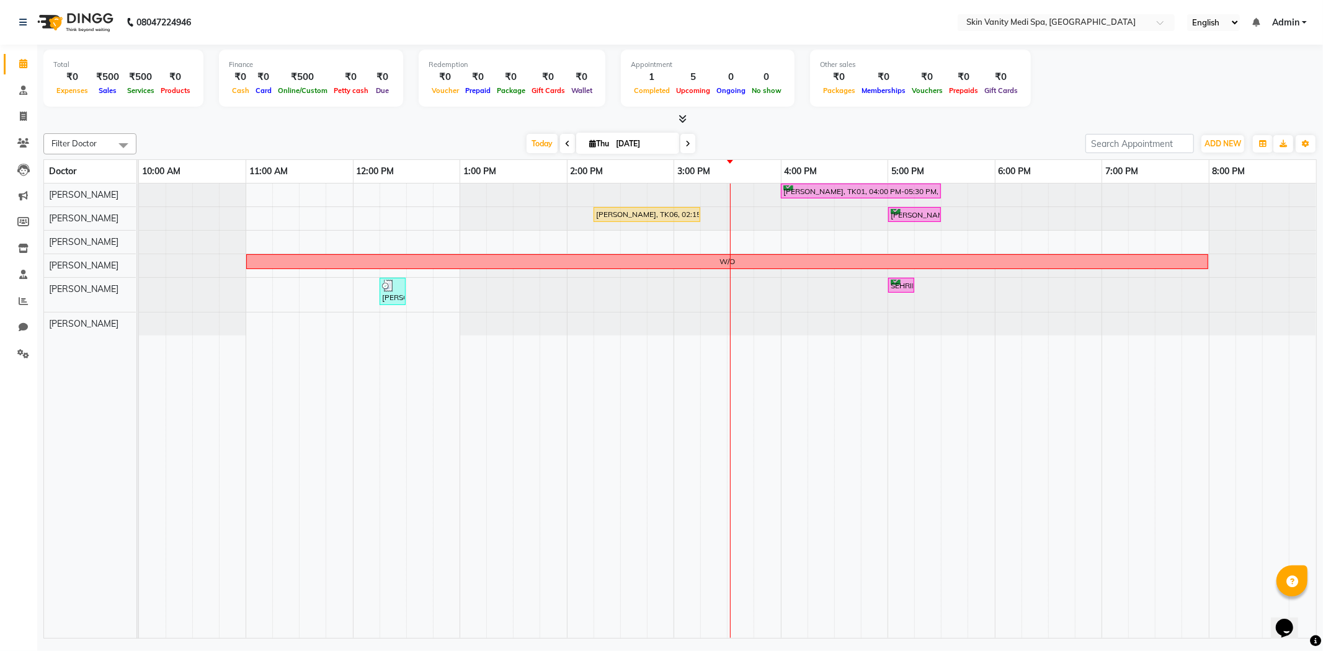
click at [685, 143] on icon at bounding box center [687, 143] width 5 height 7
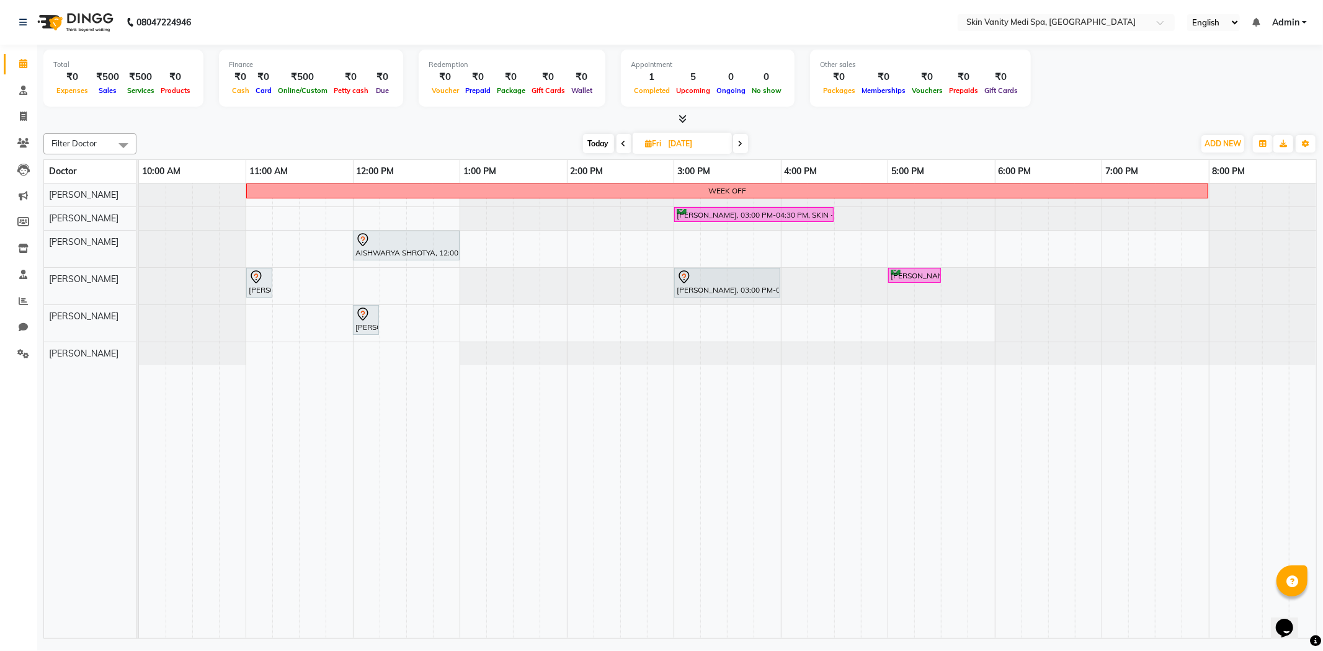
click at [736, 143] on span at bounding box center [740, 143] width 15 height 19
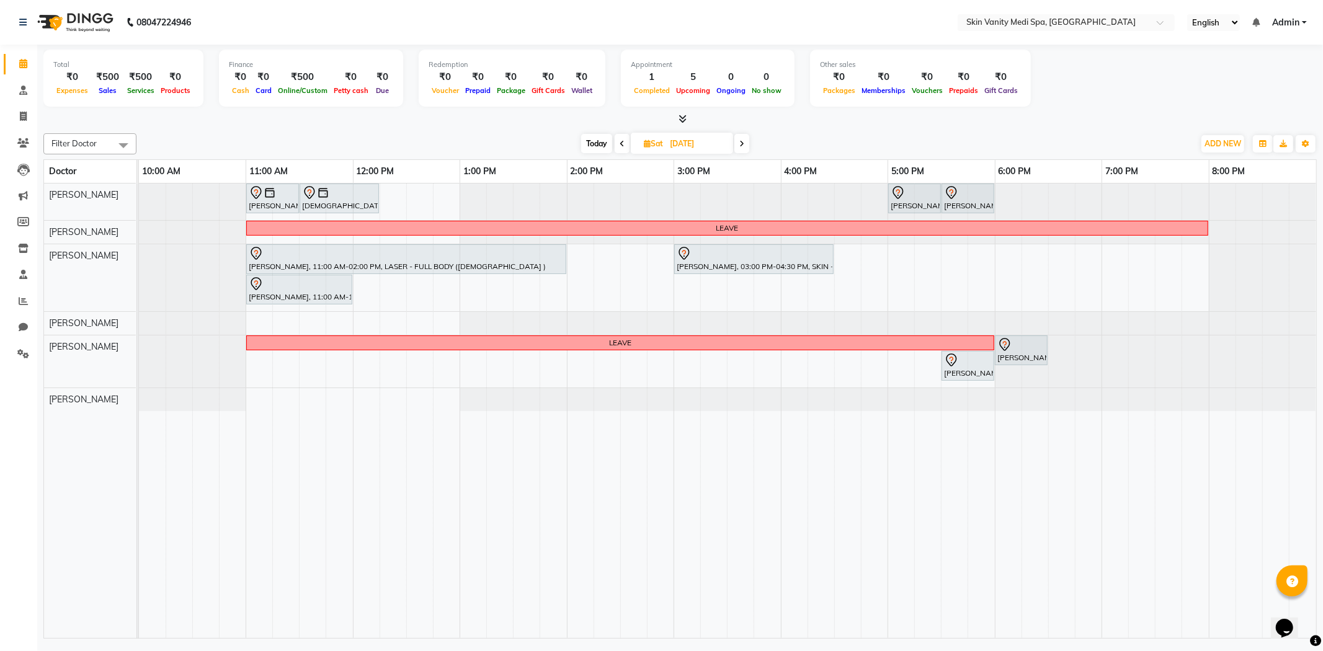
click at [737, 143] on span at bounding box center [741, 143] width 15 height 19
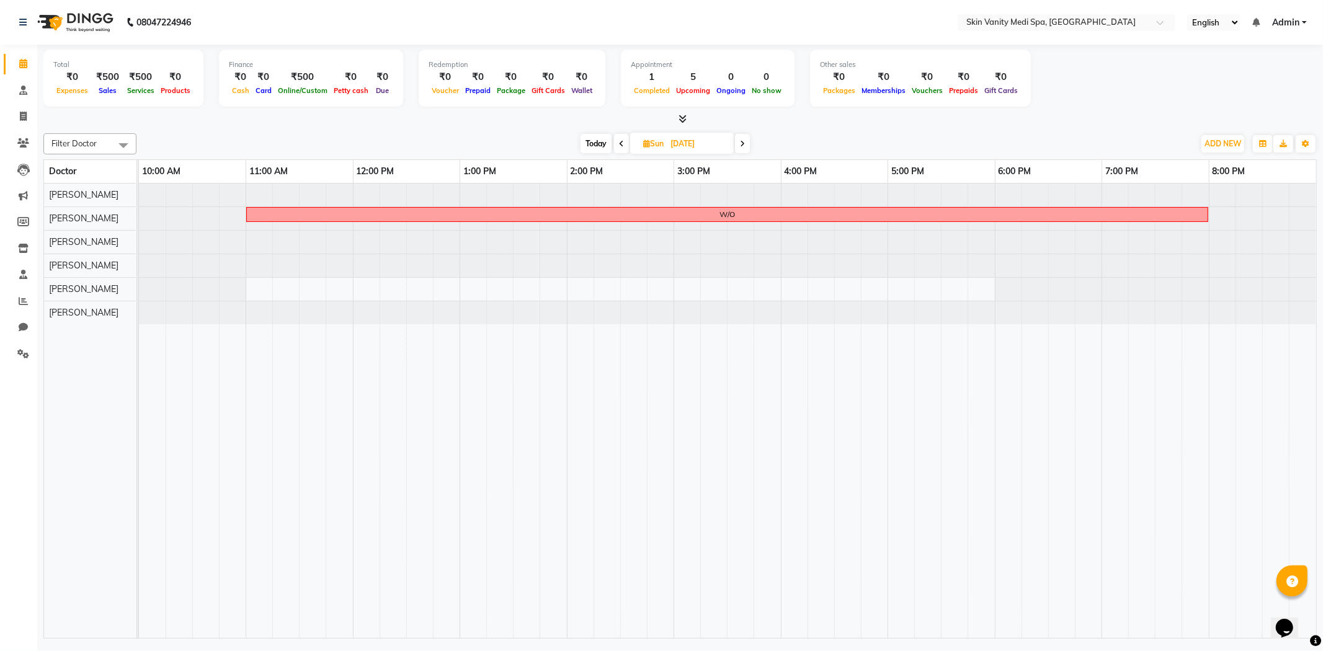
click at [740, 145] on span at bounding box center [742, 143] width 15 height 19
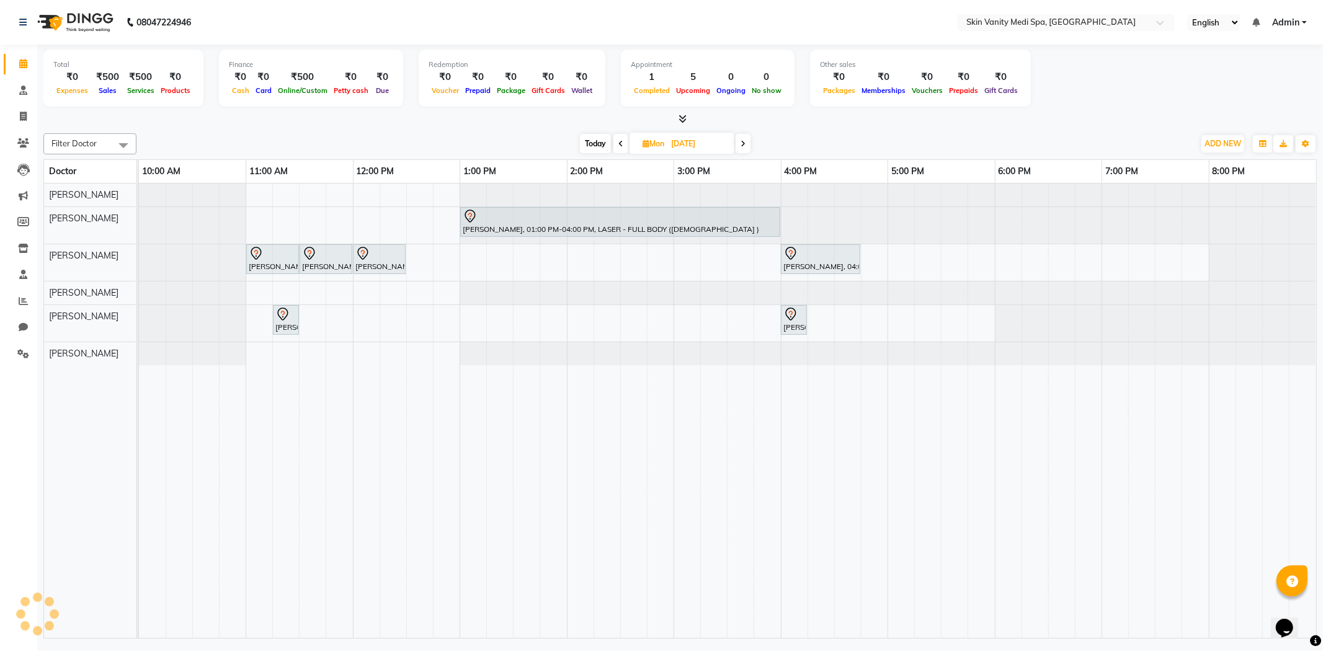
click at [740, 145] on span at bounding box center [743, 143] width 15 height 19
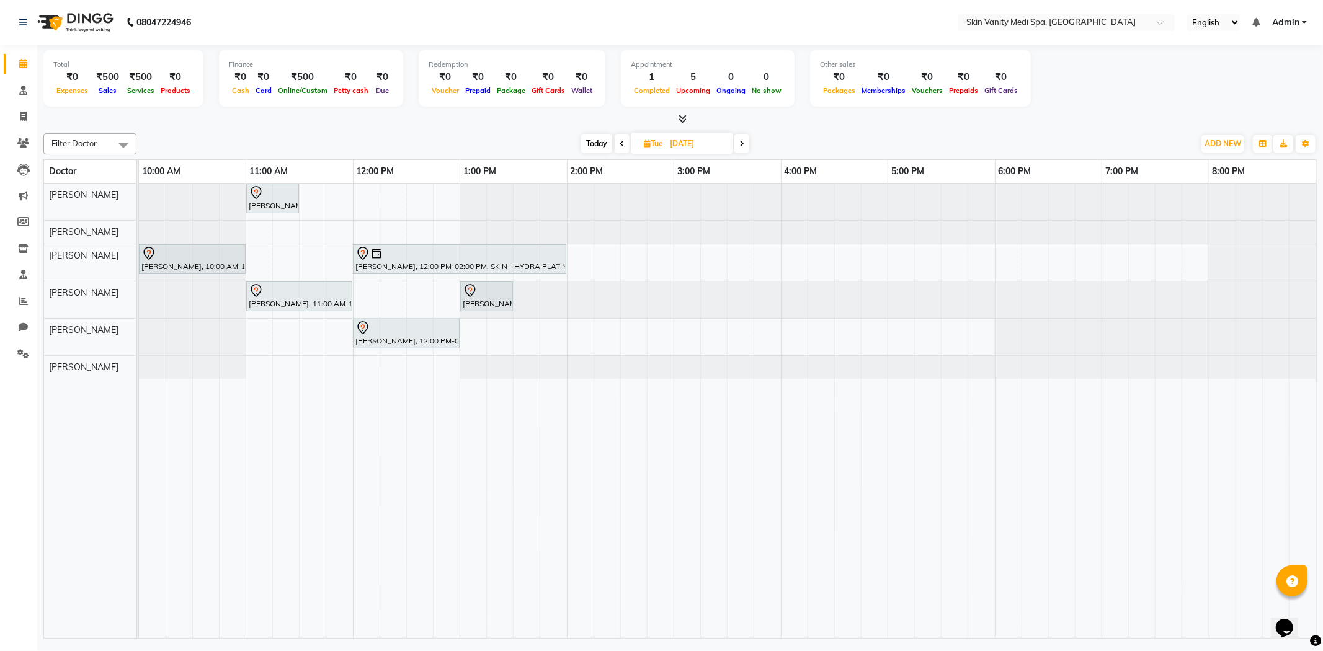
click at [740, 145] on icon at bounding box center [741, 143] width 5 height 7
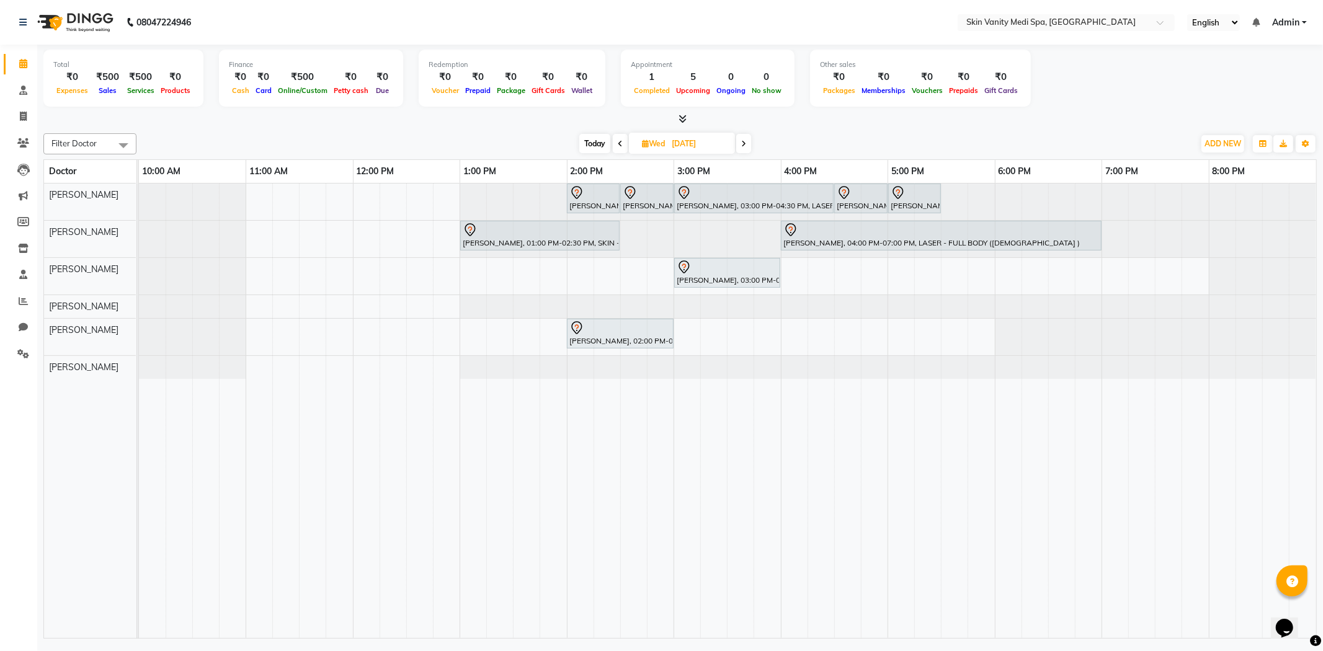
click at [740, 145] on span at bounding box center [743, 143] width 15 height 19
type input "[DATE]"
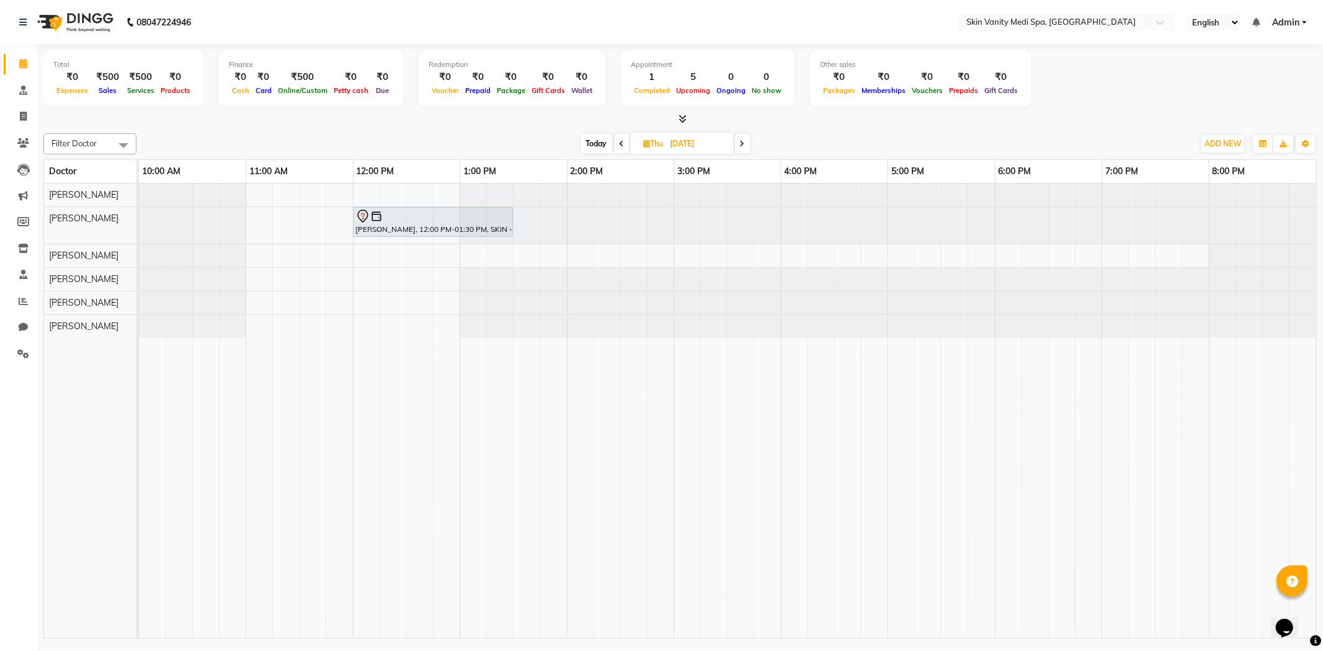
click at [644, 143] on icon at bounding box center [647, 144] width 7 height 8
select select "9"
select select "2025"
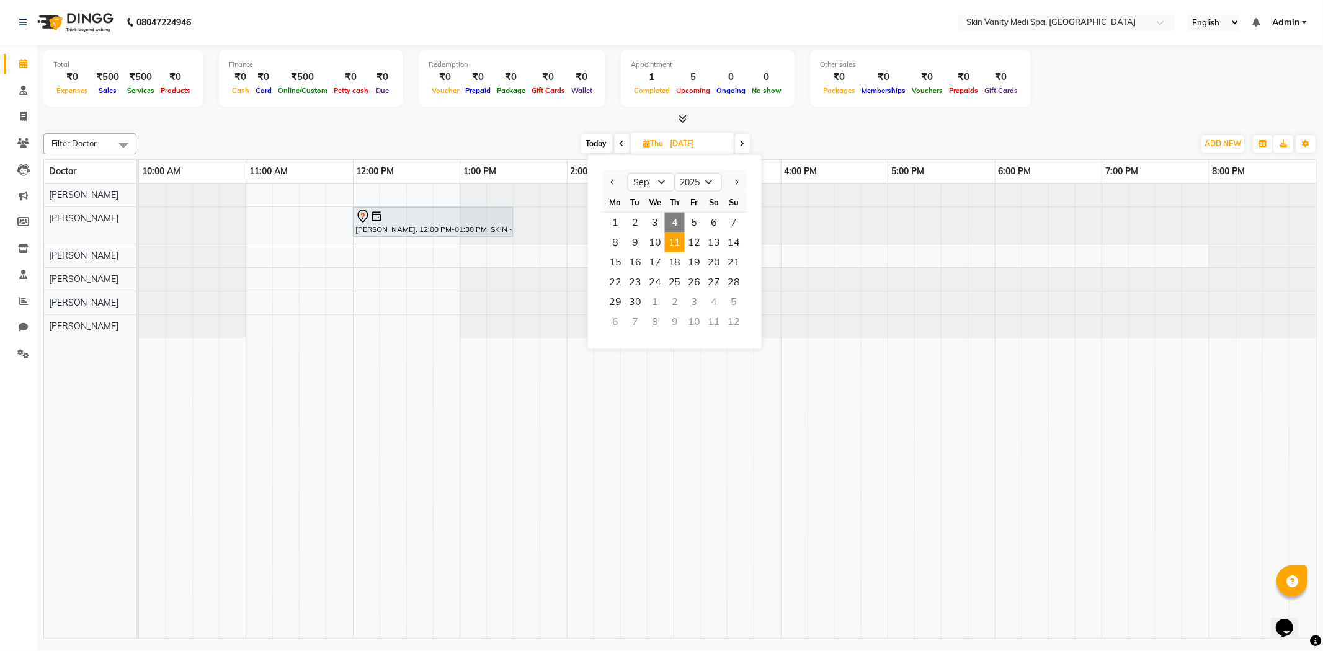
click at [675, 238] on span "11" at bounding box center [675, 243] width 20 height 20
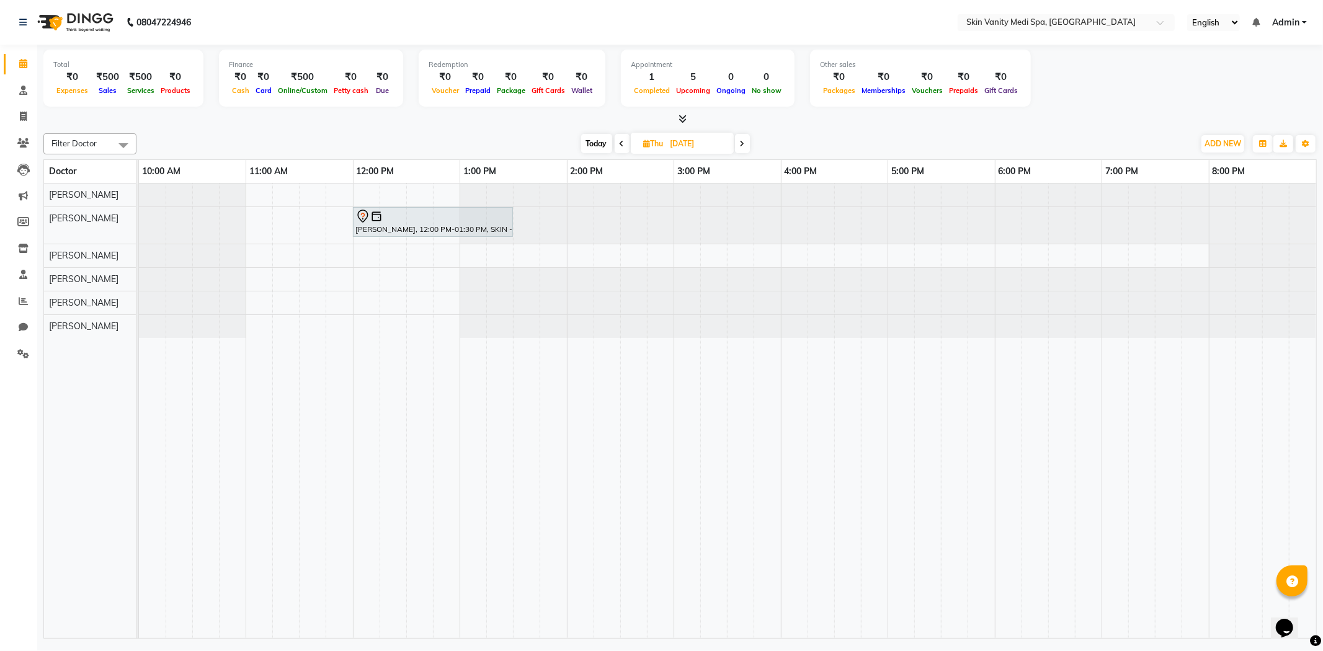
click at [646, 146] on icon at bounding box center [647, 144] width 7 height 8
select select "9"
select select "2025"
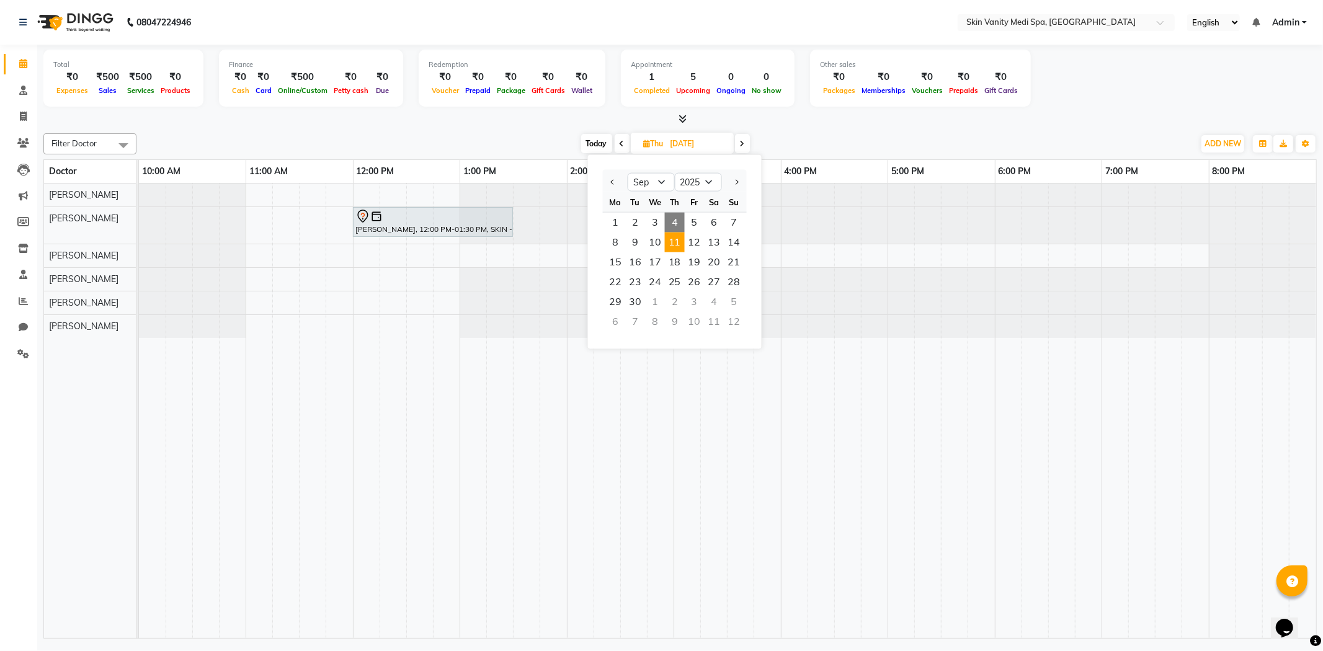
click at [673, 219] on span "4" at bounding box center [675, 223] width 20 height 20
type input "[DATE]"
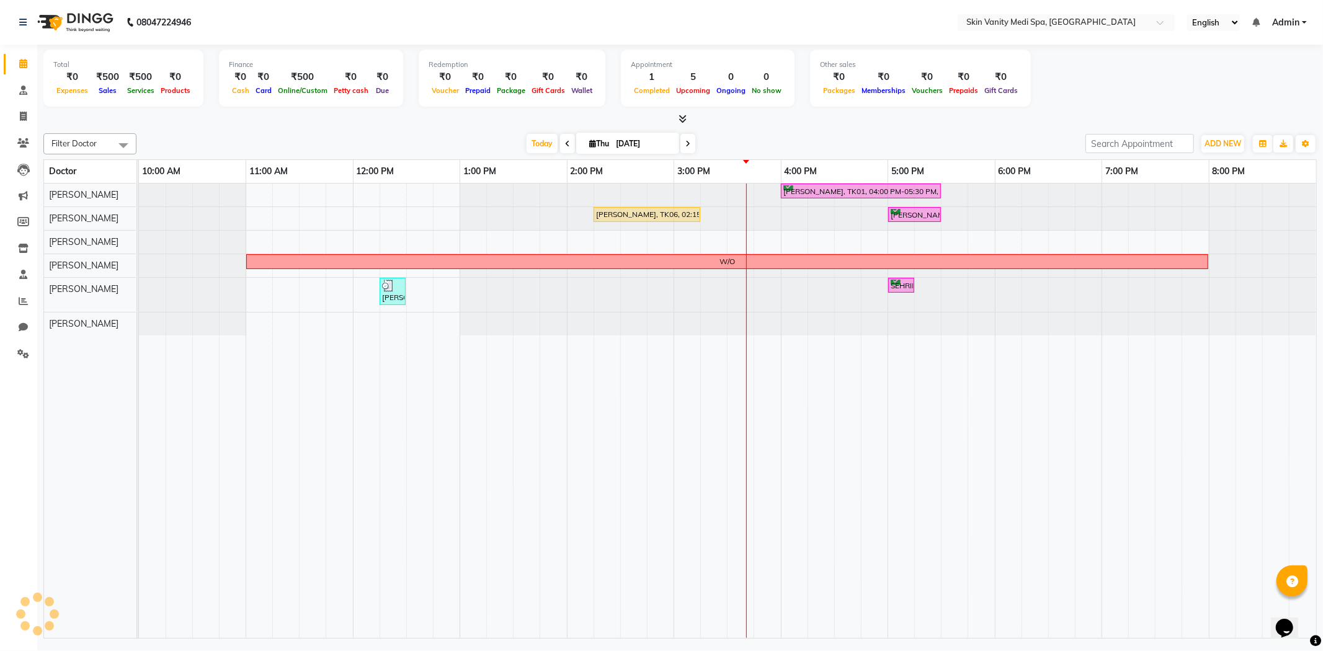
click at [614, 143] on input "[DATE]" at bounding box center [643, 144] width 62 height 19
select select "9"
select select "2025"
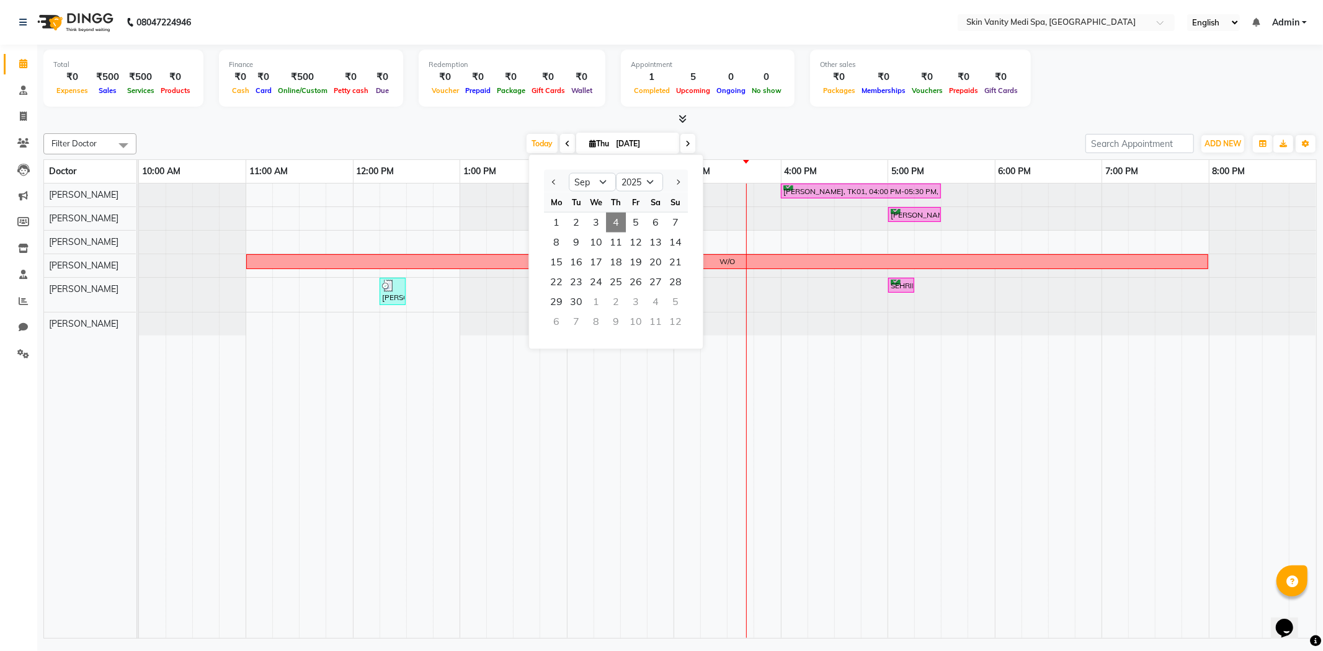
click at [565, 146] on icon at bounding box center [567, 143] width 5 height 7
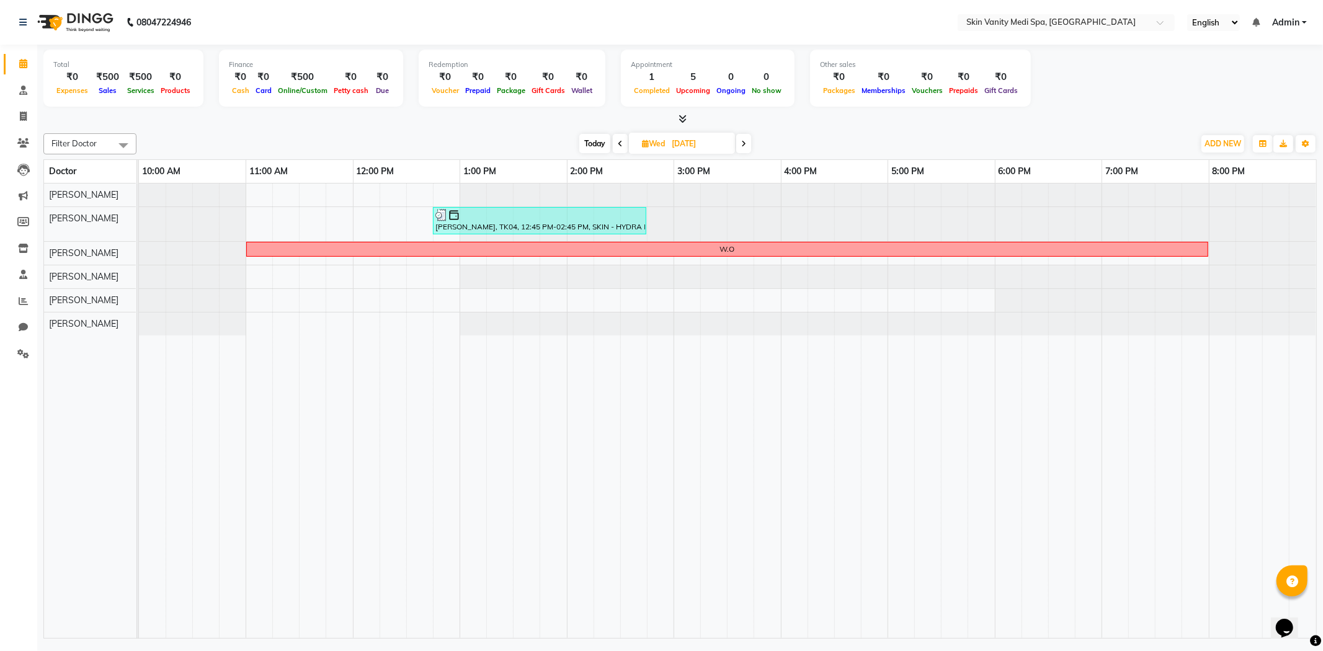
click at [619, 145] on icon at bounding box center [620, 143] width 5 height 7
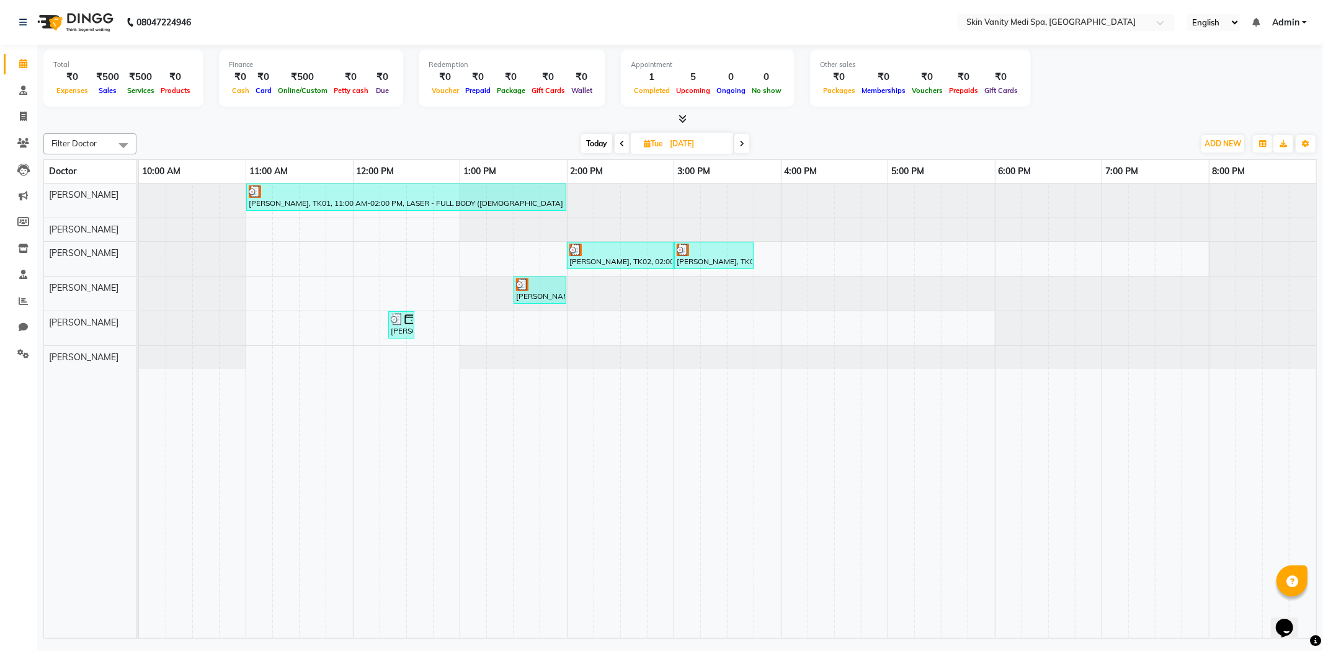
click at [746, 145] on span at bounding box center [741, 143] width 15 height 19
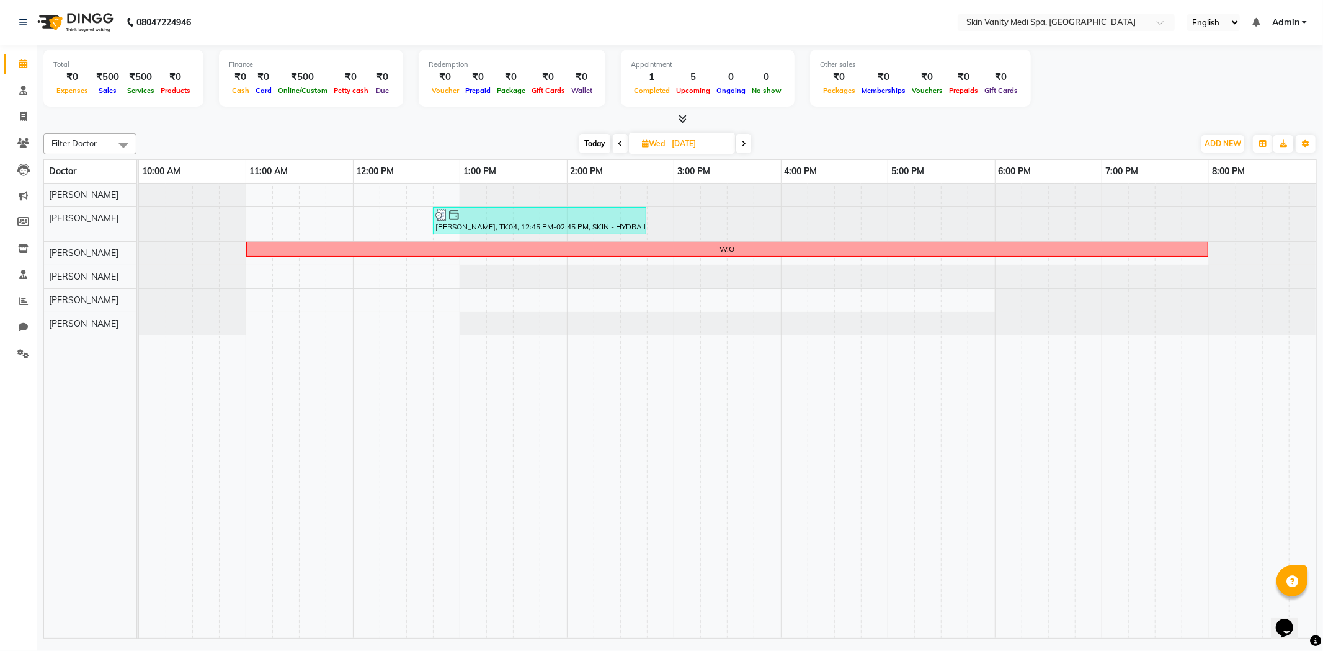
click at [743, 143] on icon at bounding box center [743, 143] width 5 height 7
type input "[DATE]"
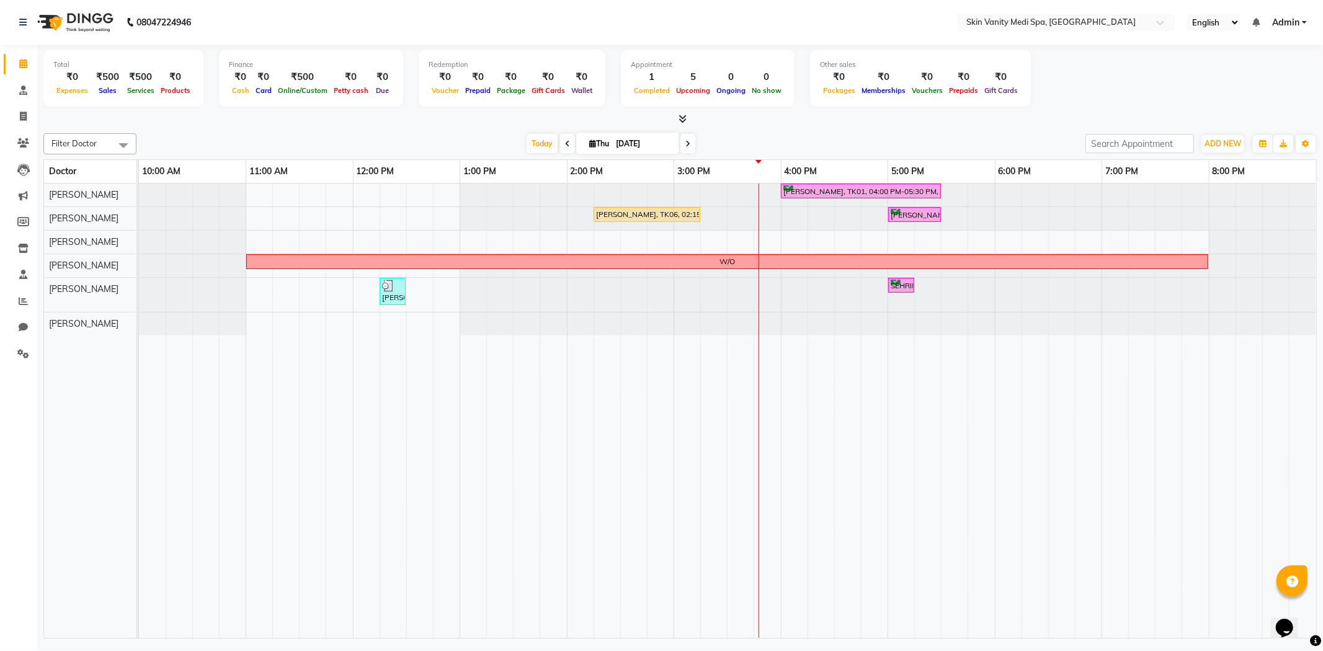
click at [637, 148] on input "[DATE]" at bounding box center [643, 144] width 62 height 19
select select "9"
select select "2025"
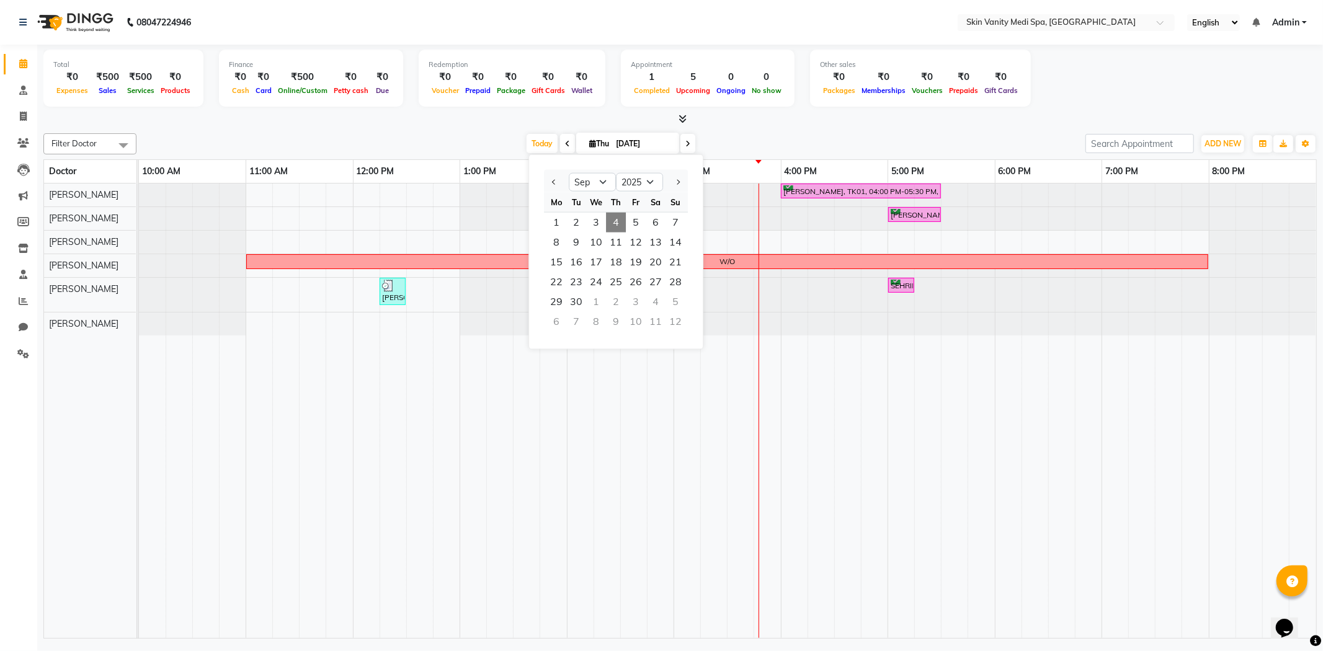
click at [486, 141] on div "[DATE] [DATE] Jan Feb Mar Apr May Jun [DATE] Aug Sep Oct Nov [DATE] 2016 2017 2…" at bounding box center [611, 144] width 937 height 19
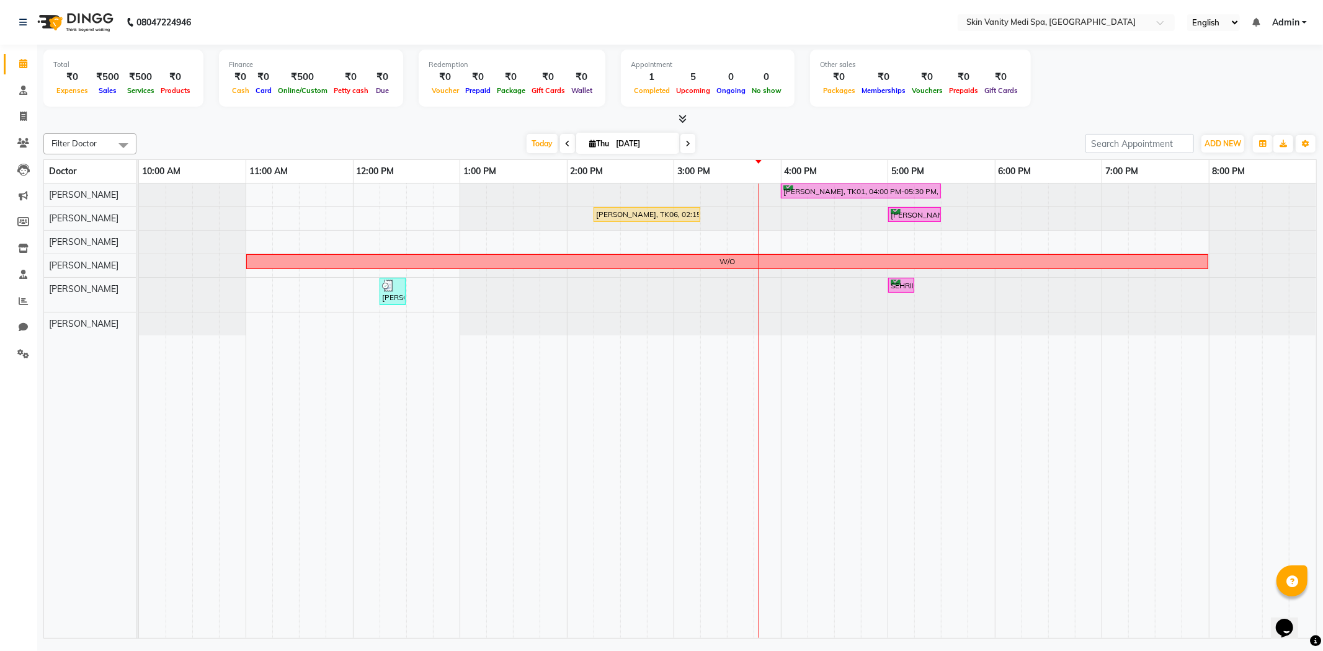
click at [608, 139] on span "Thu" at bounding box center [599, 143] width 26 height 9
select select "9"
select select "2025"
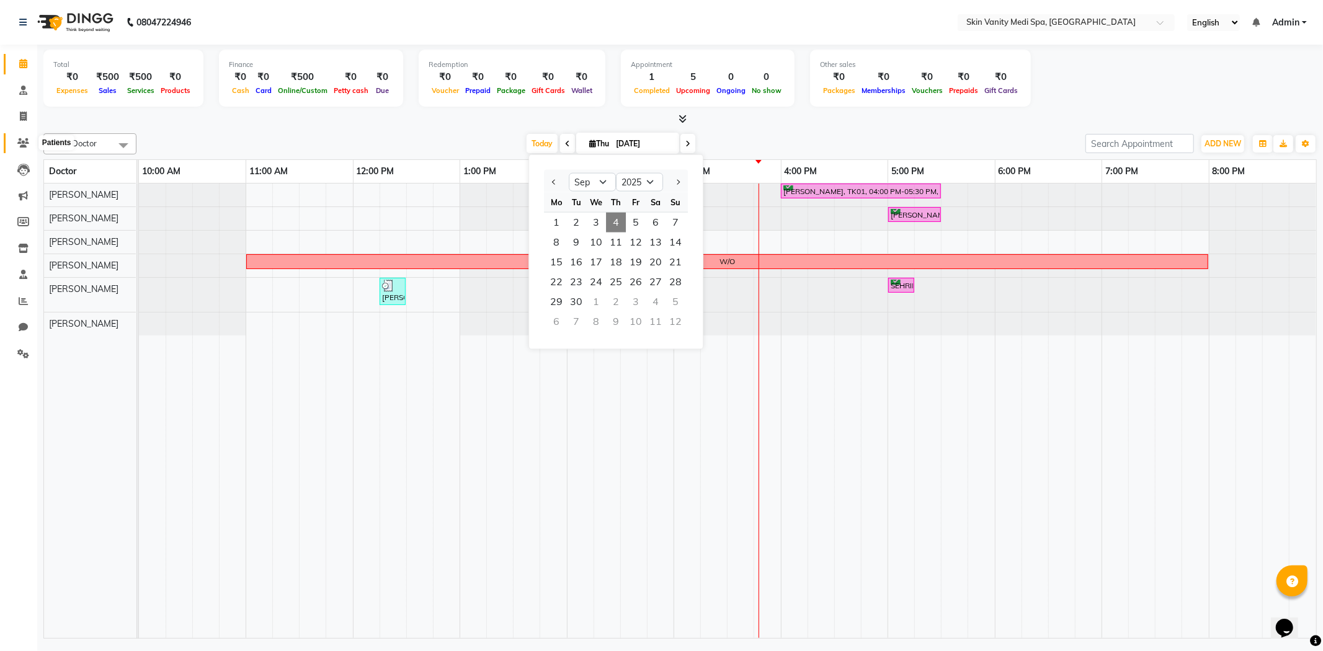
click at [23, 143] on icon at bounding box center [23, 142] width 12 height 9
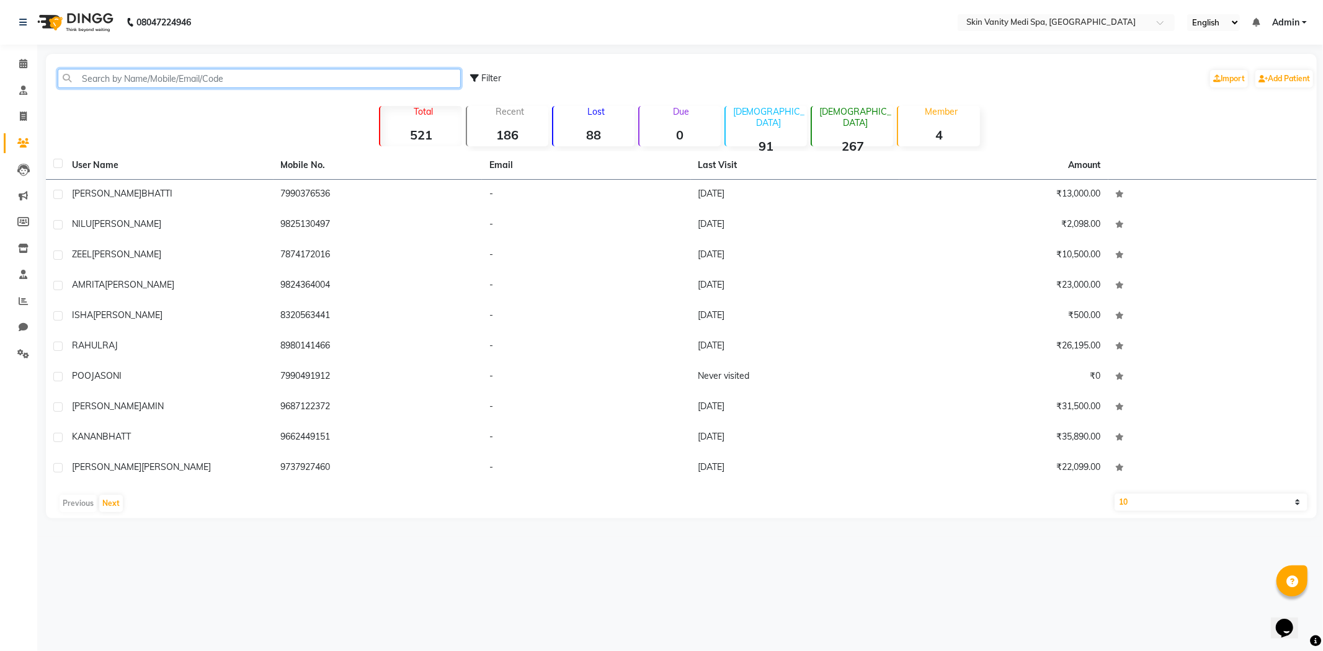
click at [174, 79] on input "text" at bounding box center [259, 78] width 403 height 19
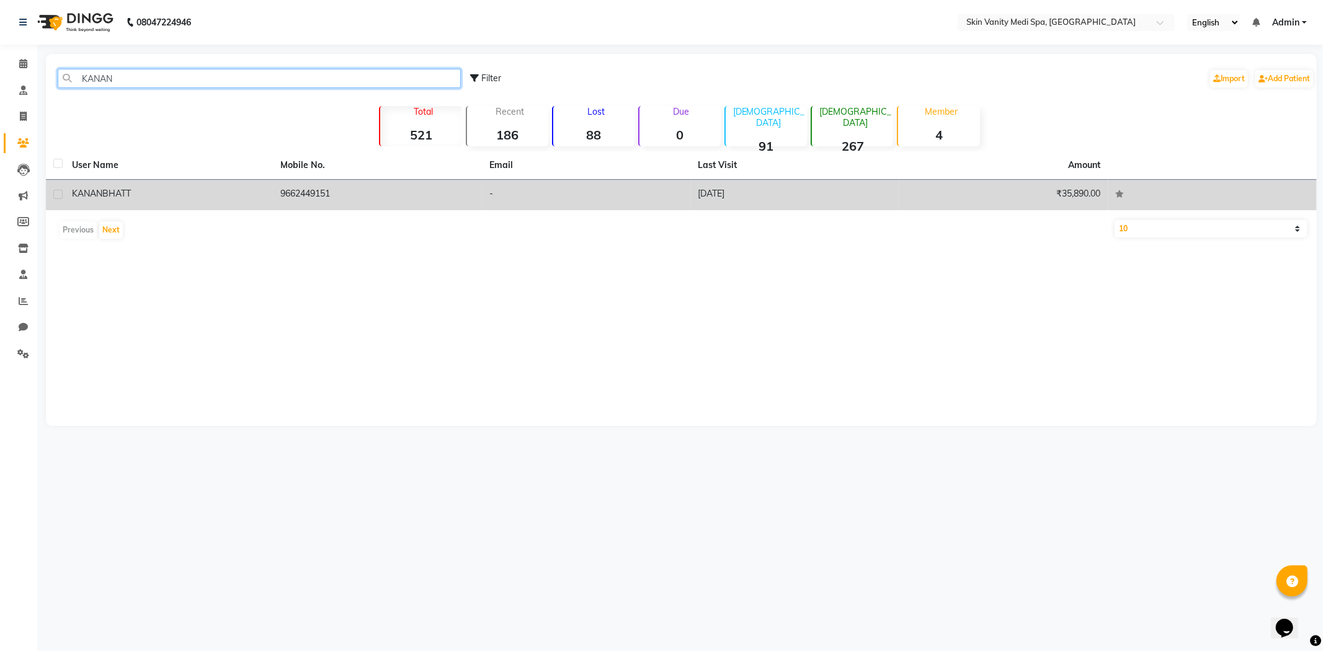
type input "KANAN"
click at [318, 190] on td "9662449151" at bounding box center [378, 195] width 209 height 30
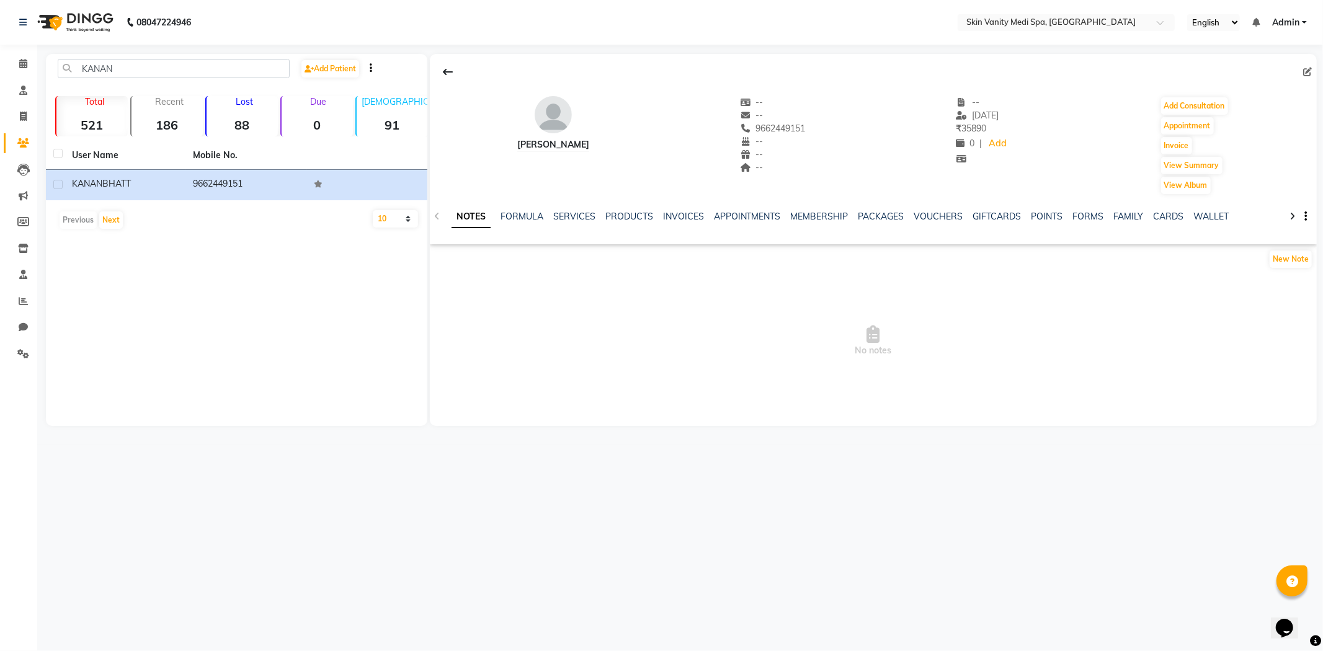
click at [726, 210] on div "APPOINTMENTS" at bounding box center [747, 216] width 67 height 13
click at [723, 217] on link "APPOINTMENTS" at bounding box center [747, 216] width 67 height 11
click at [20, 63] on icon at bounding box center [23, 63] width 8 height 9
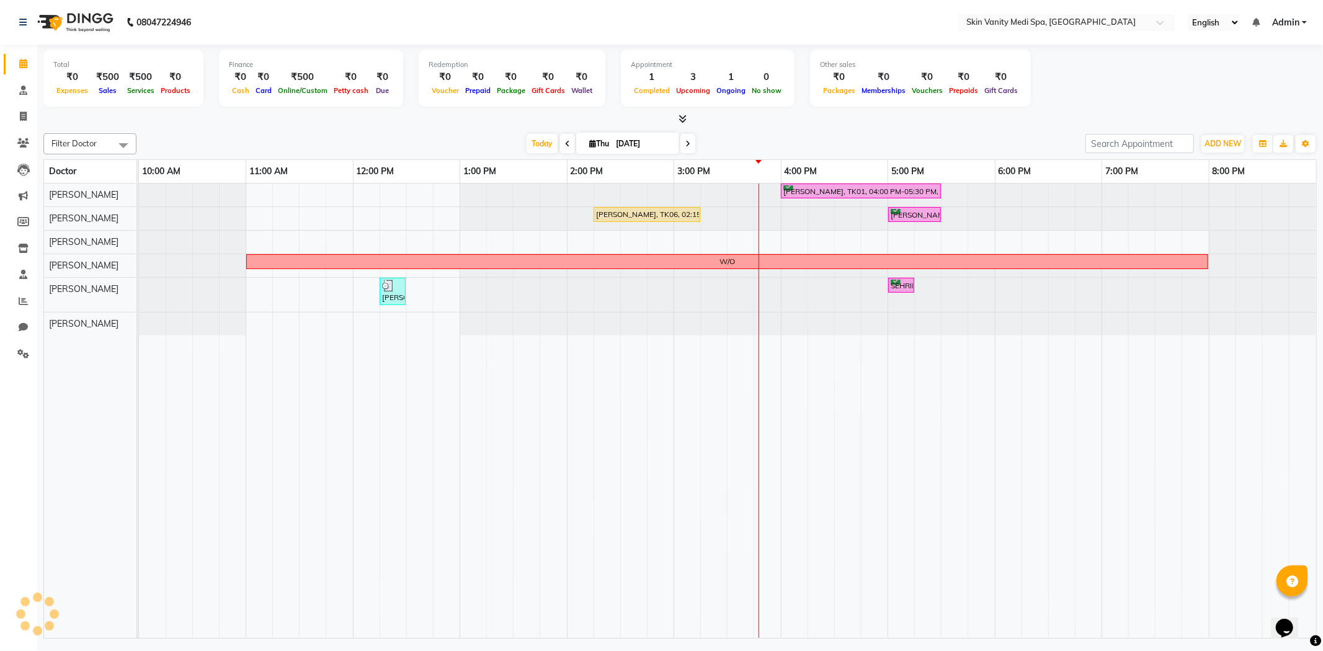
click at [615, 137] on input "[DATE]" at bounding box center [643, 144] width 62 height 19
select select "9"
select select "2025"
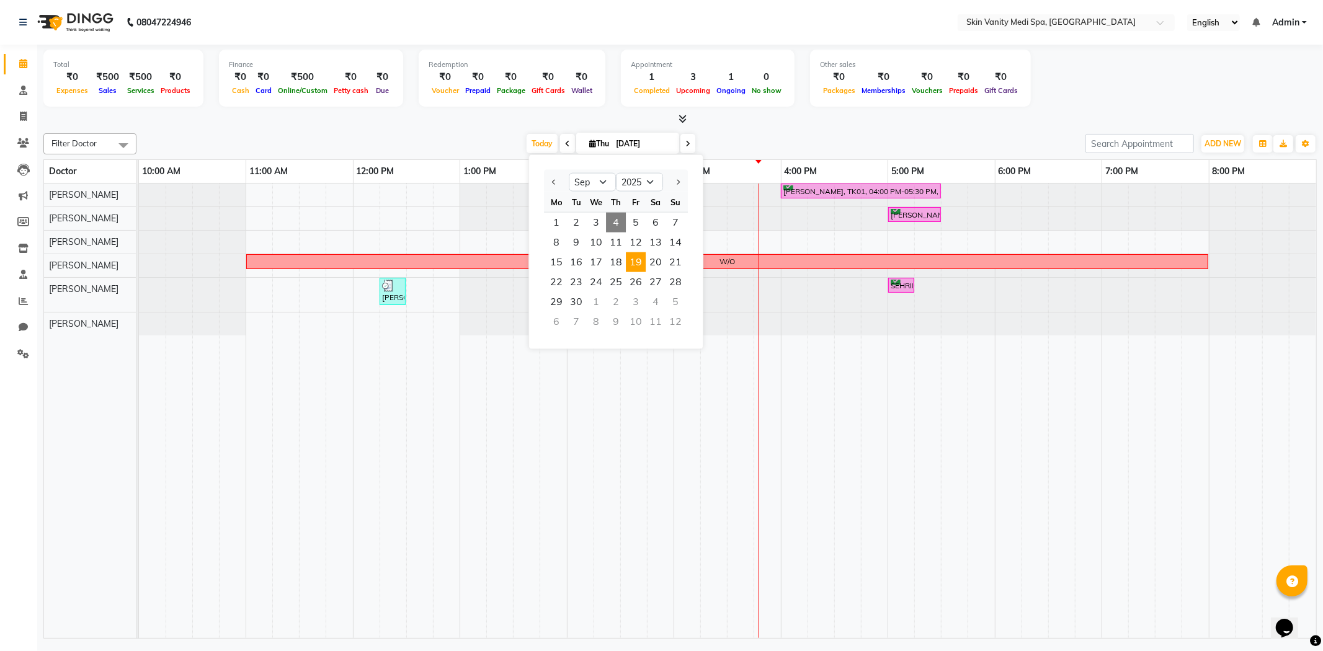
click at [631, 258] on span "19" at bounding box center [636, 262] width 20 height 20
type input "[DATE]"
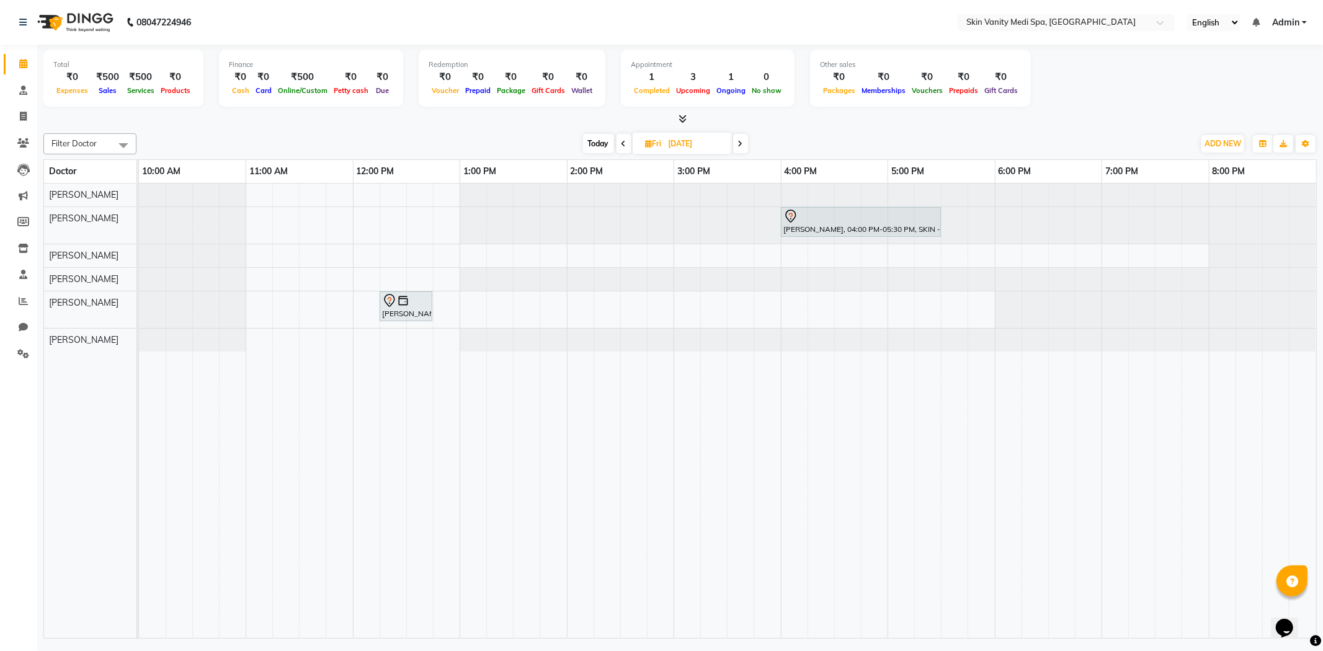
click at [258, 195] on div "[PERSON_NAME], 04:00 PM-05:30 PM, SKIN - HYDRA DELUXE TREATMENT JOSHANA GAJORA,…" at bounding box center [727, 411] width 1177 height 455
select select "70346"
select select "660"
select select "tentative"
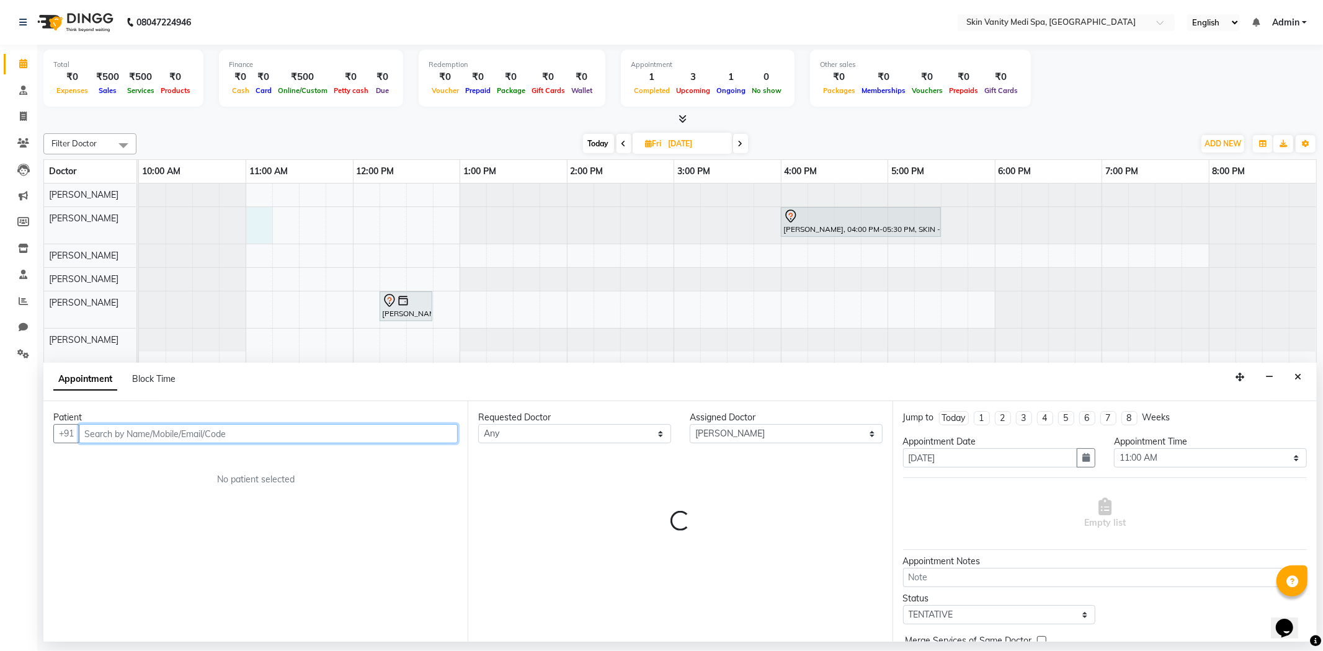
click at [259, 213] on div "[PERSON_NAME], 04:00 PM-05:30 PM, SKIN - HYDRA DELUXE TREATMENT JOSHANA GAJORA,…" at bounding box center [727, 411] width 1177 height 455
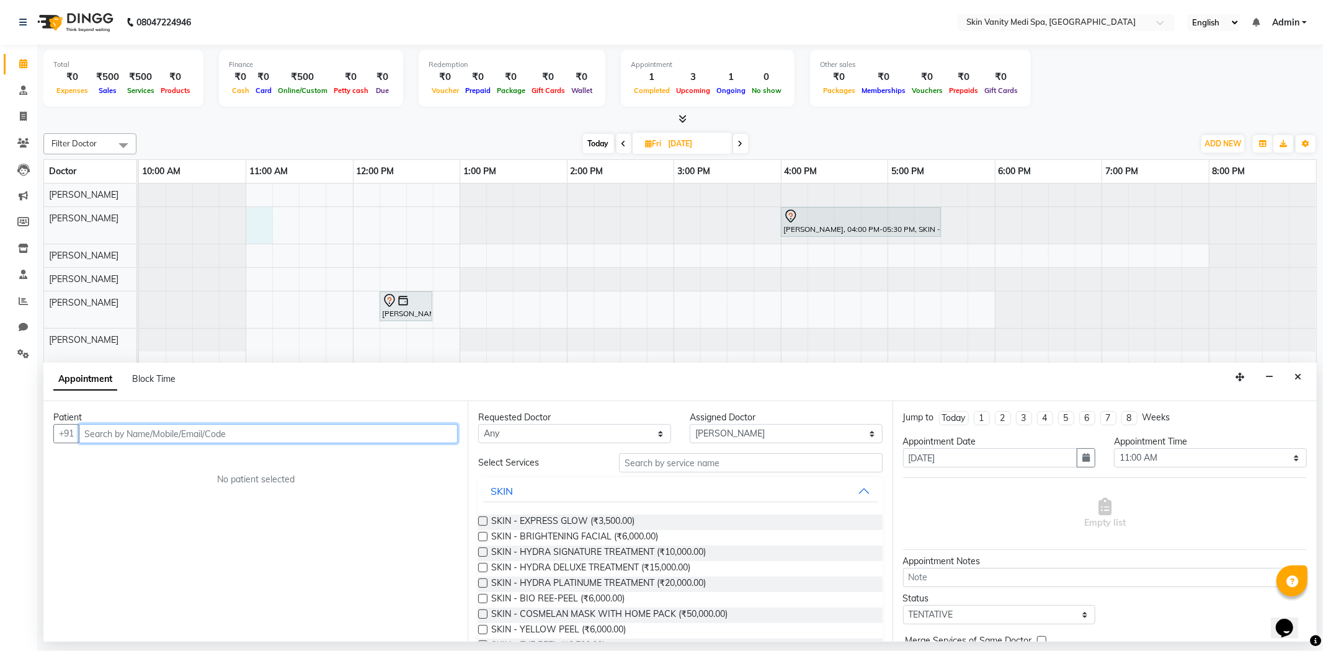
click at [107, 437] on input "text" at bounding box center [268, 433] width 379 height 19
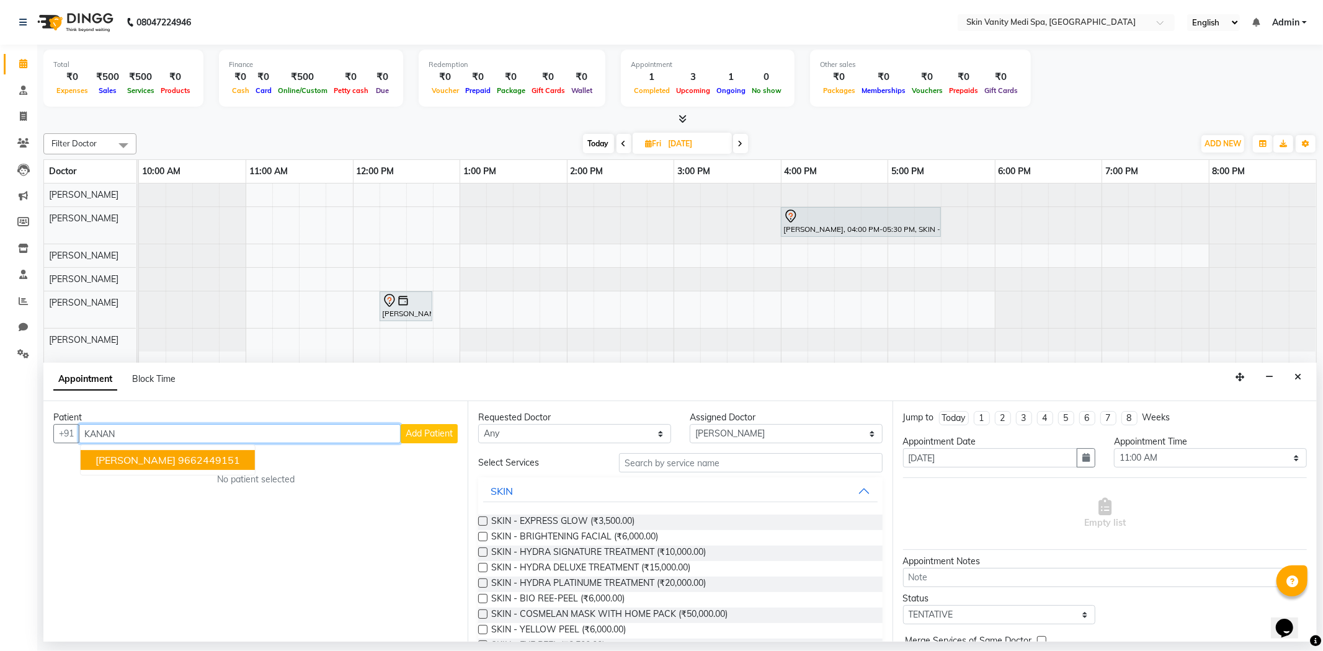
click at [129, 463] on span "[PERSON_NAME]" at bounding box center [136, 460] width 80 height 12
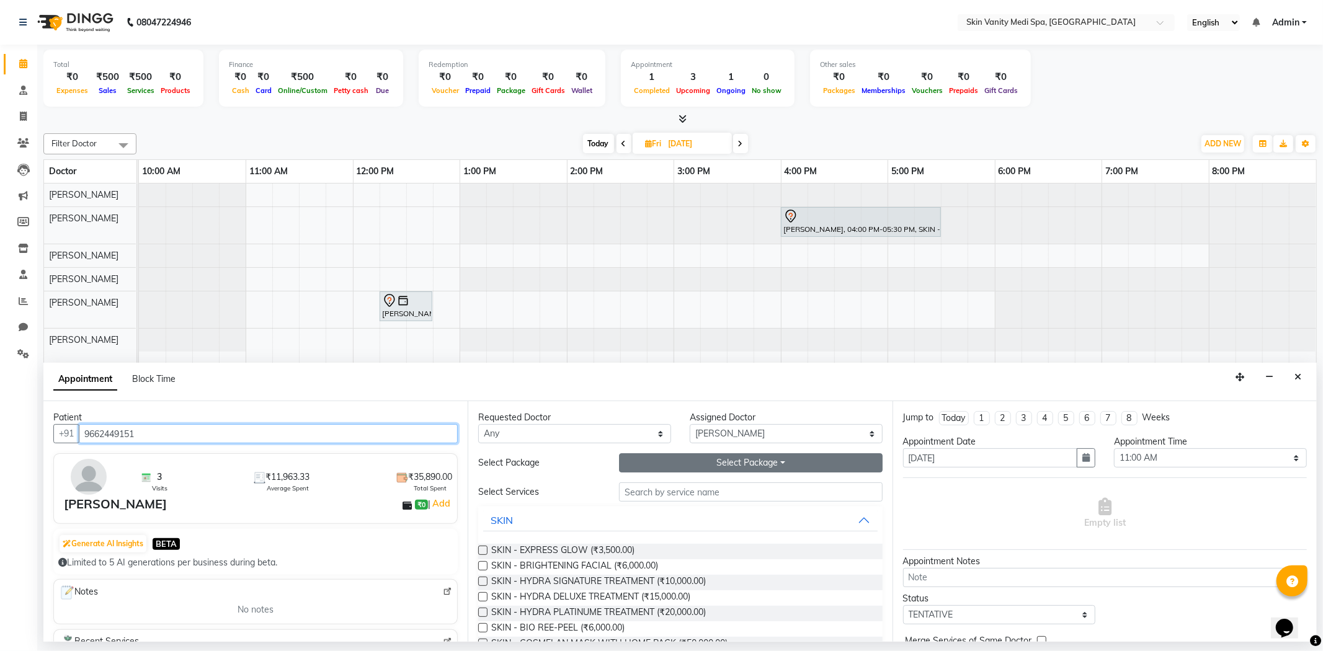
type input "9662449151"
click at [642, 460] on button "Select Package Toggle Dropdown" at bounding box center [750, 462] width 263 height 19
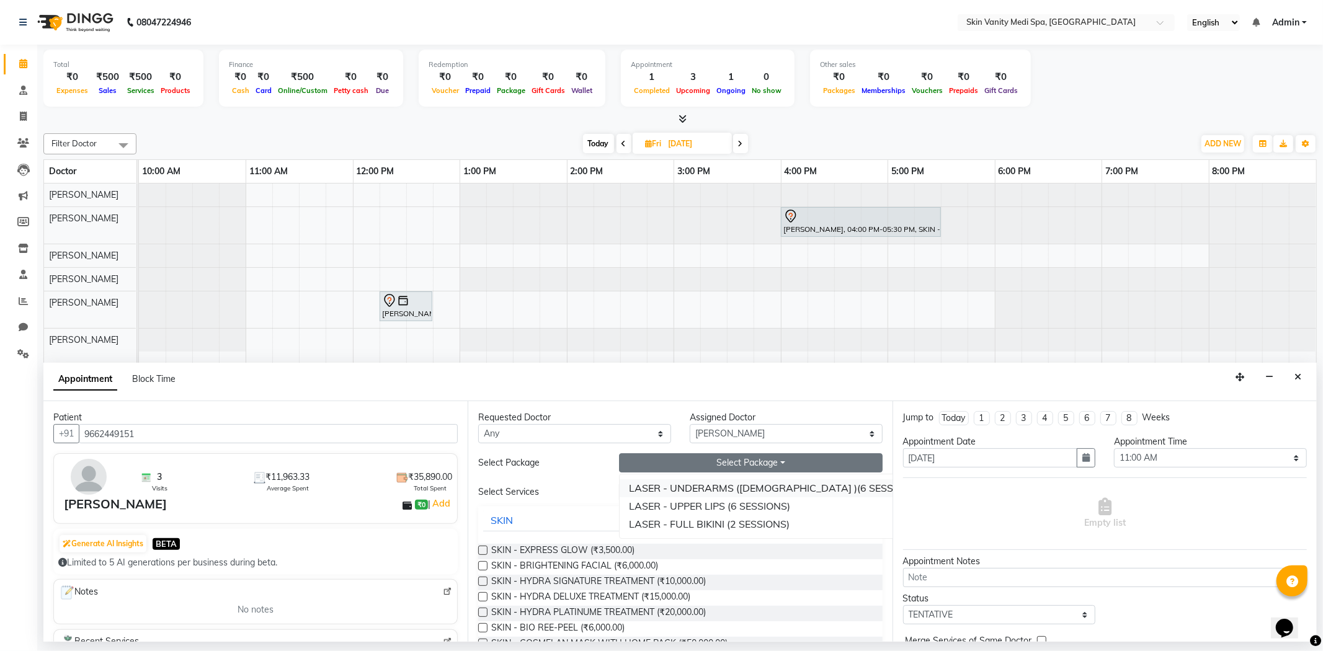
click at [633, 487] on li "LASER - UNDERARMS ([DEMOGRAPHIC_DATA] )(6 SESSIONS)" at bounding box center [775, 489] width 310 height 18
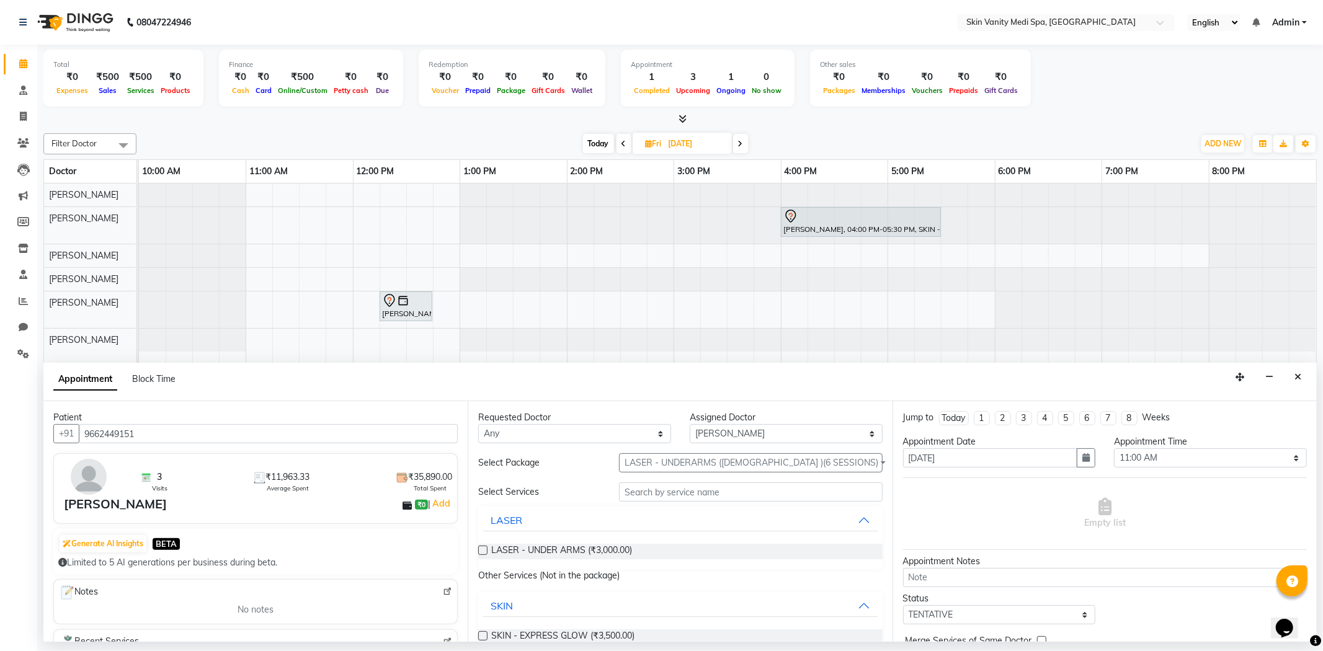
click at [482, 550] on label at bounding box center [482, 550] width 9 height 9
click at [482, 550] on input "checkbox" at bounding box center [482, 552] width 8 height 8
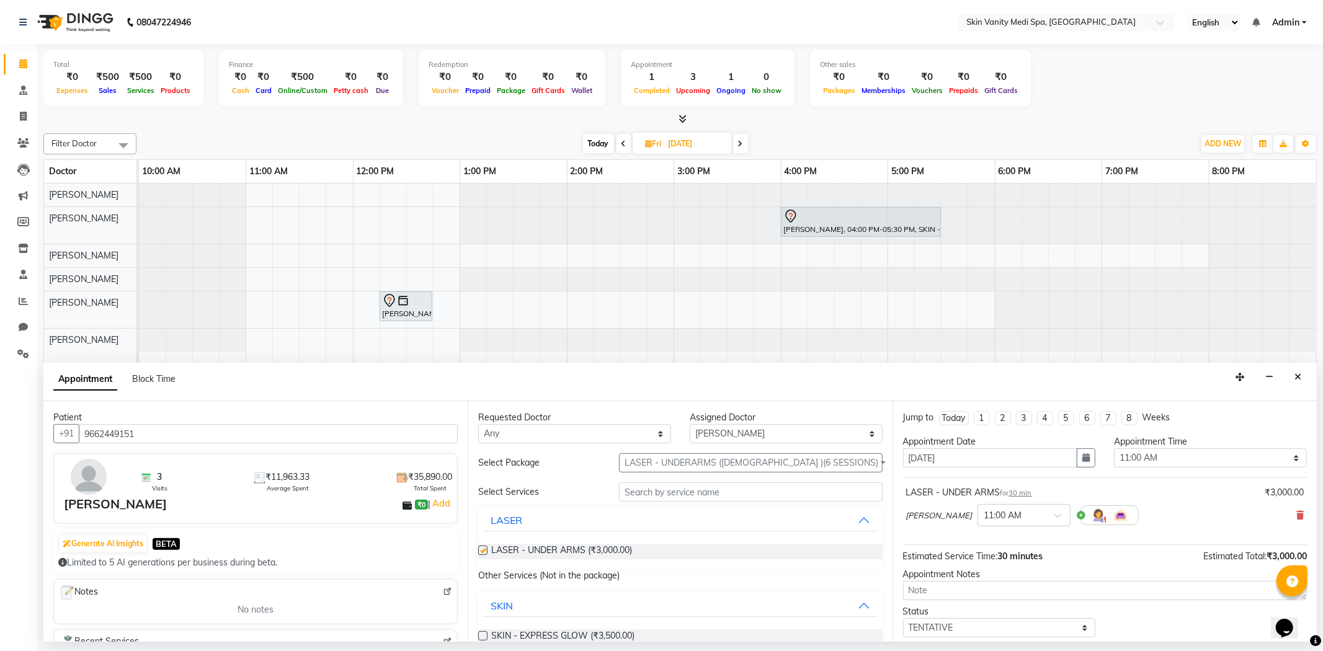
checkbox input "false"
click at [643, 468] on button "LASER - UNDERARMS ([DEMOGRAPHIC_DATA] )(6 SESSIONS)" at bounding box center [750, 462] width 263 height 19
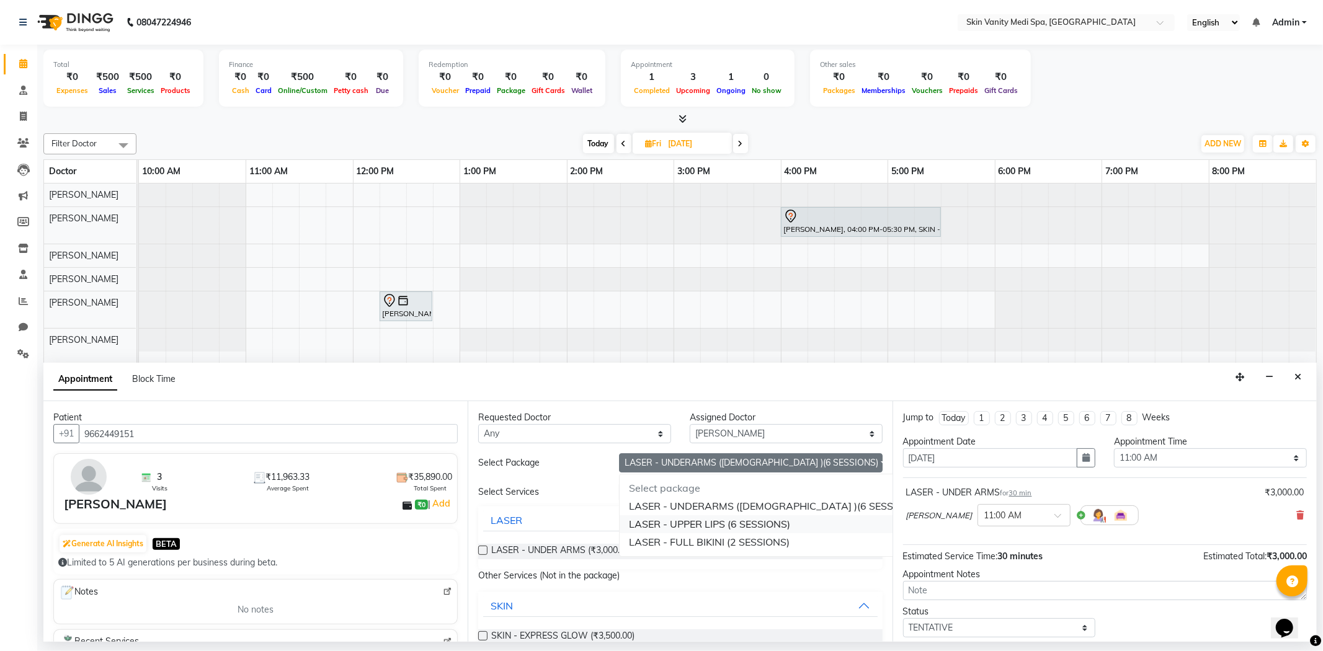
click at [663, 530] on li "LASER - UPPER LIPS (6 SESSIONS)" at bounding box center [775, 524] width 310 height 18
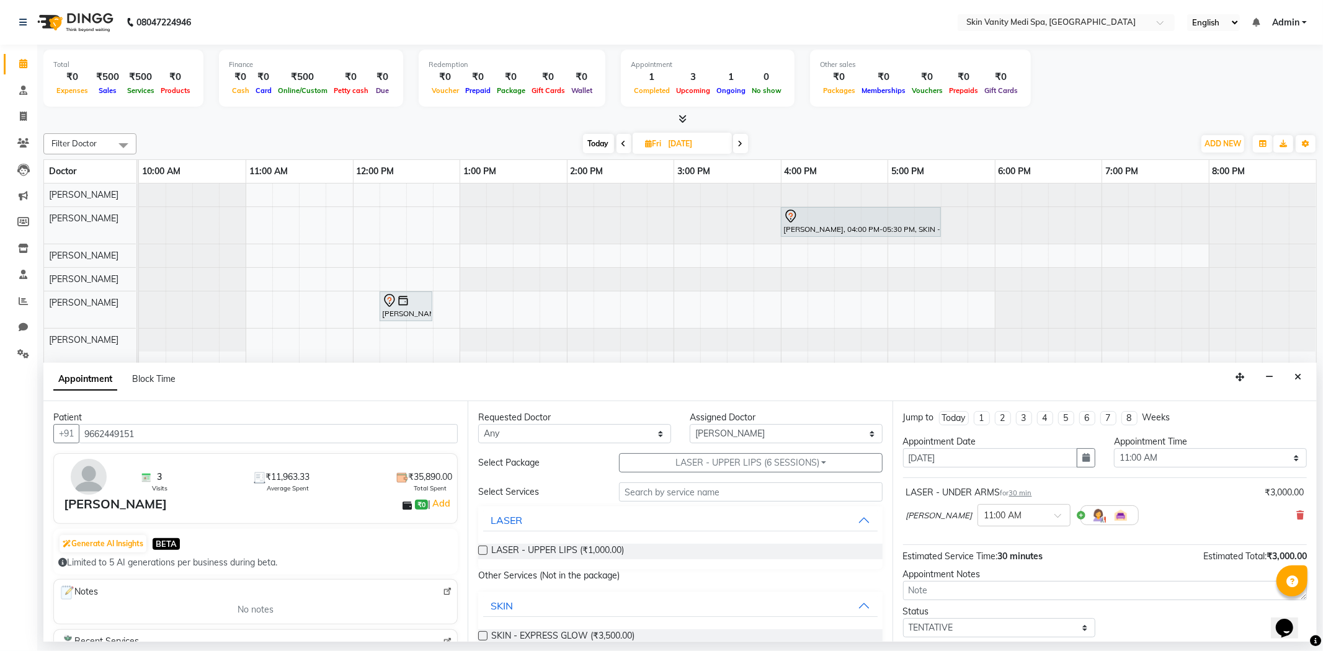
click at [482, 550] on label at bounding box center [482, 550] width 9 height 9
click at [482, 550] on input "checkbox" at bounding box center [482, 552] width 8 height 8
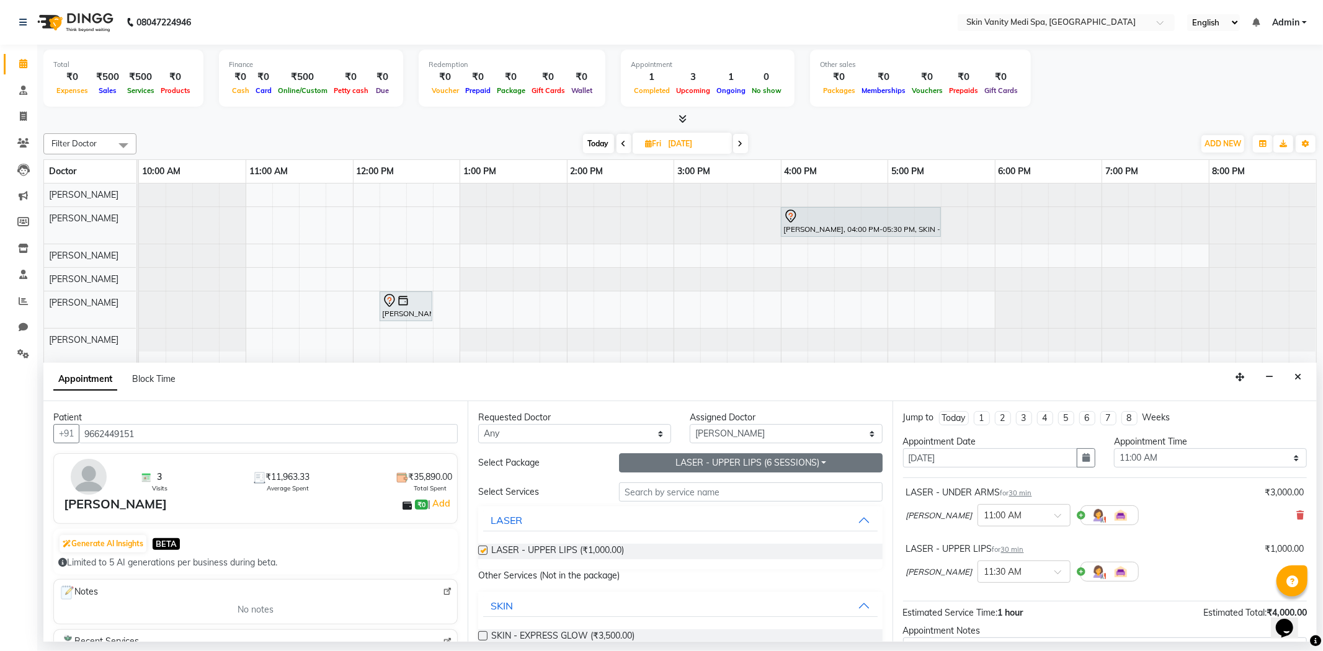
checkbox input "false"
click at [654, 457] on button "LASER - UPPER LIPS (6 SESSIONS)" at bounding box center [750, 462] width 263 height 19
click at [666, 538] on li "LASER - FULL BIKINI (2 SESSIONS)" at bounding box center [775, 542] width 310 height 18
click at [484, 550] on label at bounding box center [482, 550] width 9 height 9
click at [484, 550] on input "checkbox" at bounding box center [482, 552] width 8 height 8
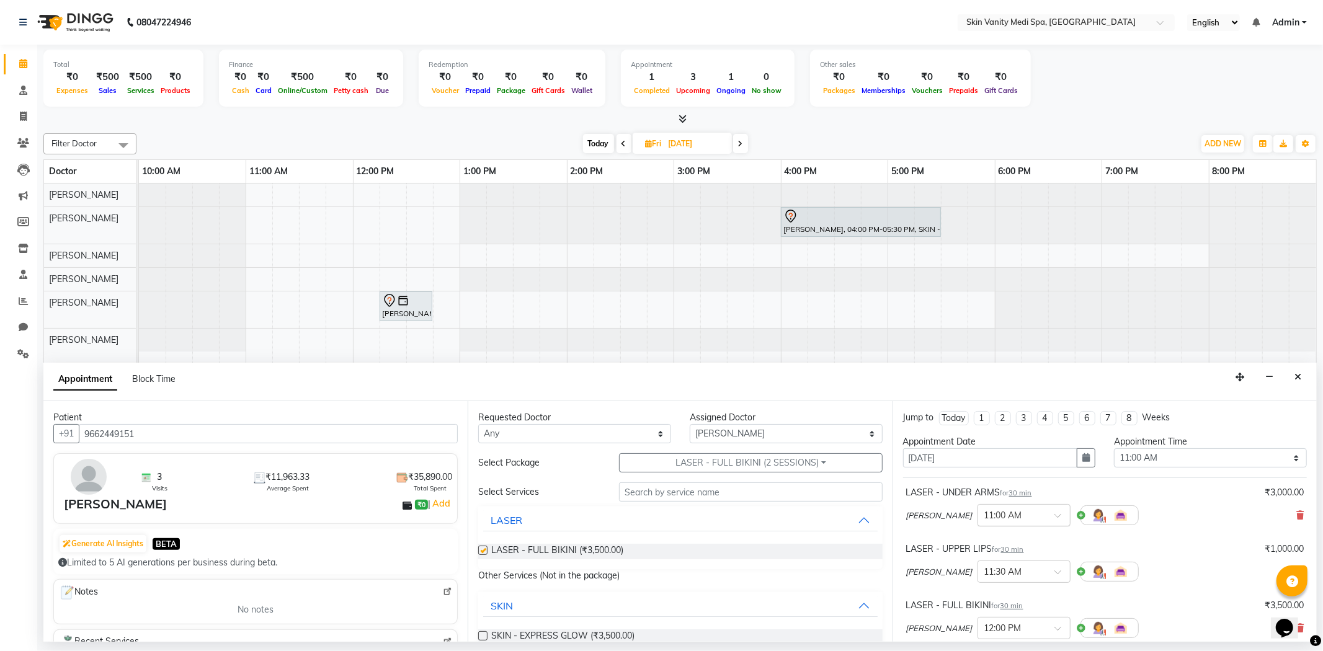
checkbox input "false"
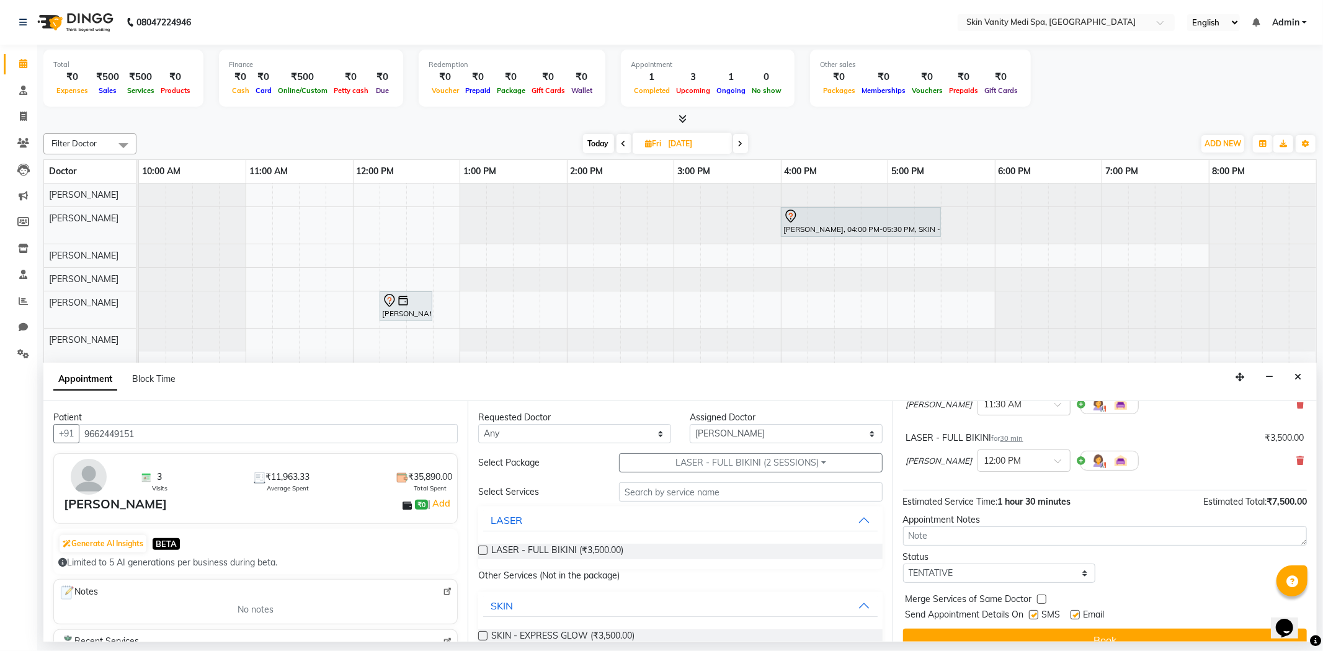
scroll to position [187, 0]
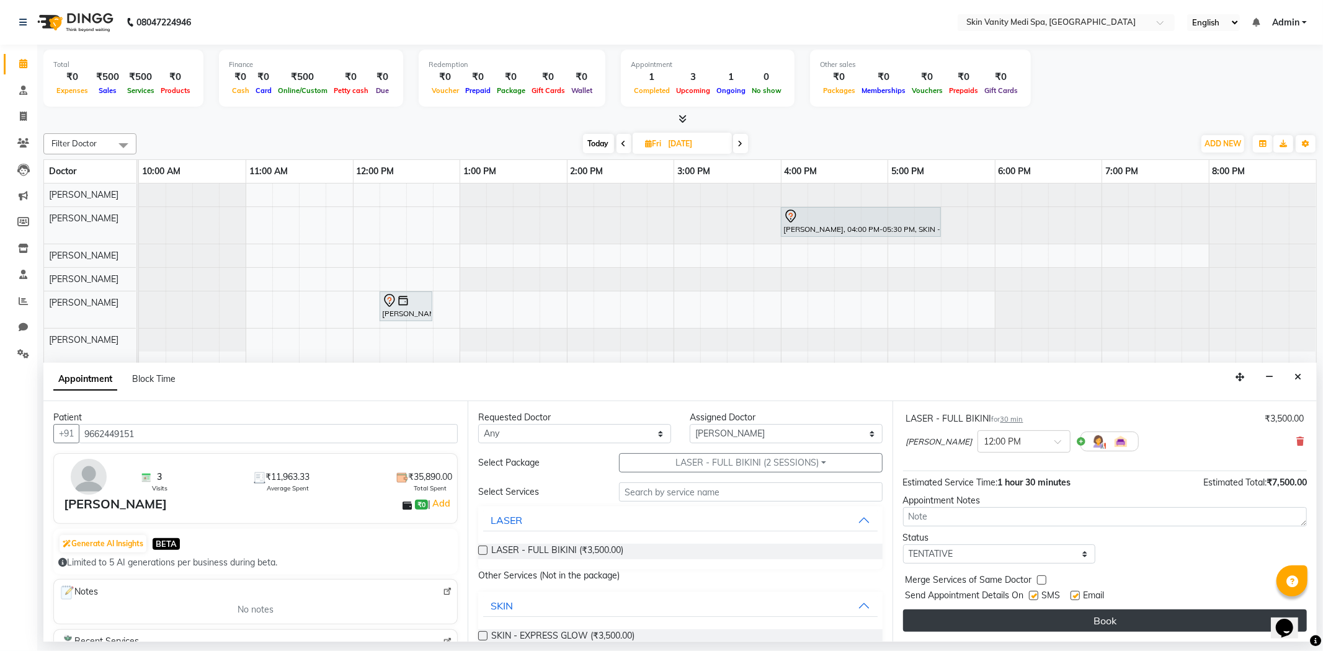
click at [984, 623] on button "Book" at bounding box center [1105, 621] width 404 height 22
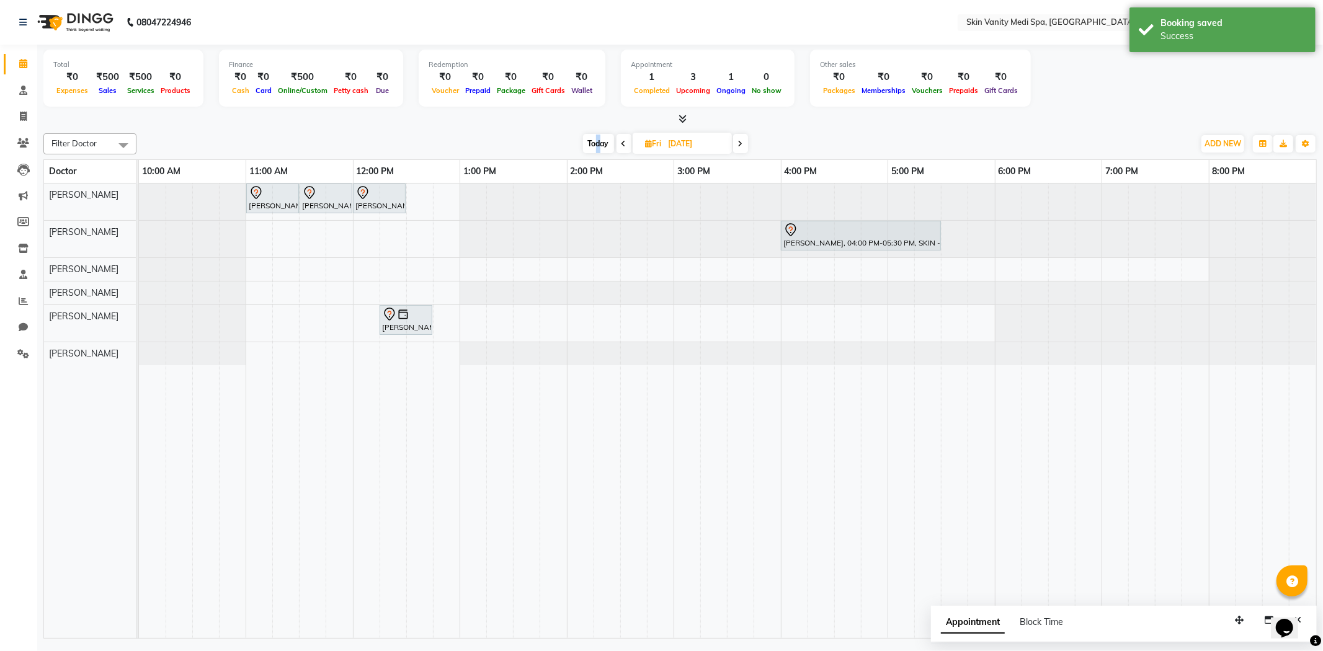
click at [597, 144] on span "Today" at bounding box center [598, 143] width 31 height 19
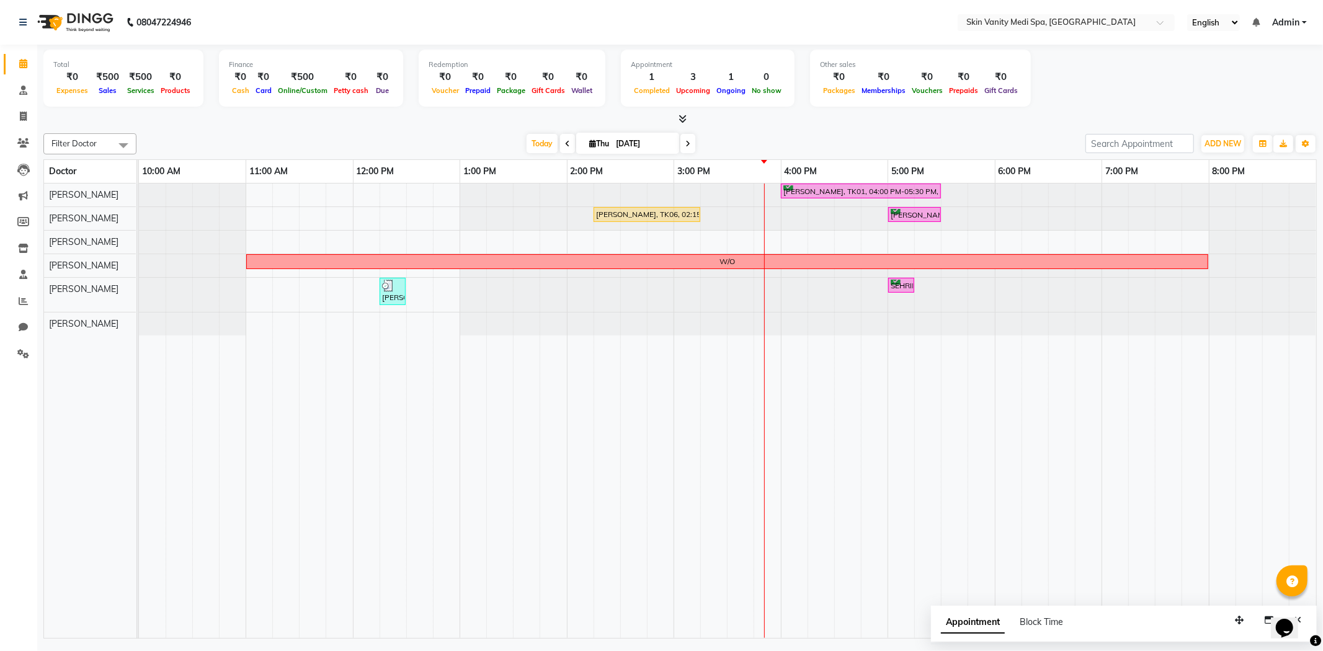
click at [685, 145] on icon at bounding box center [687, 143] width 5 height 7
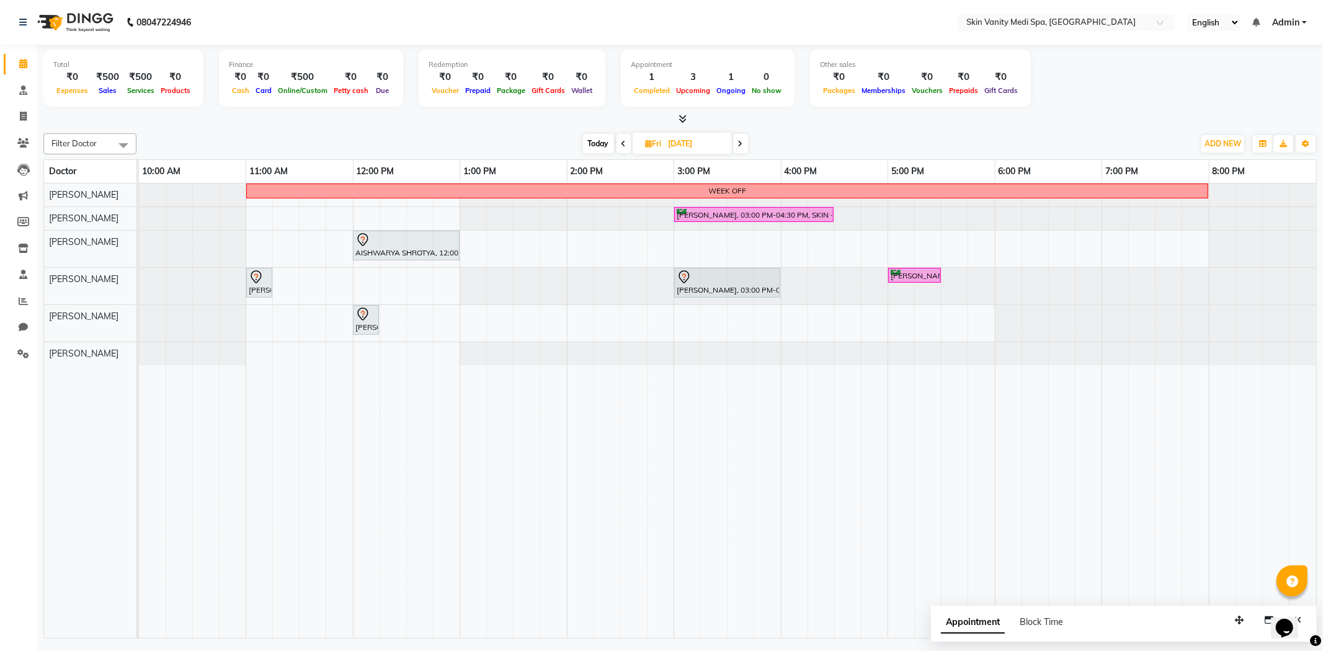
click at [591, 141] on span "Today" at bounding box center [598, 143] width 31 height 19
type input "[DATE]"
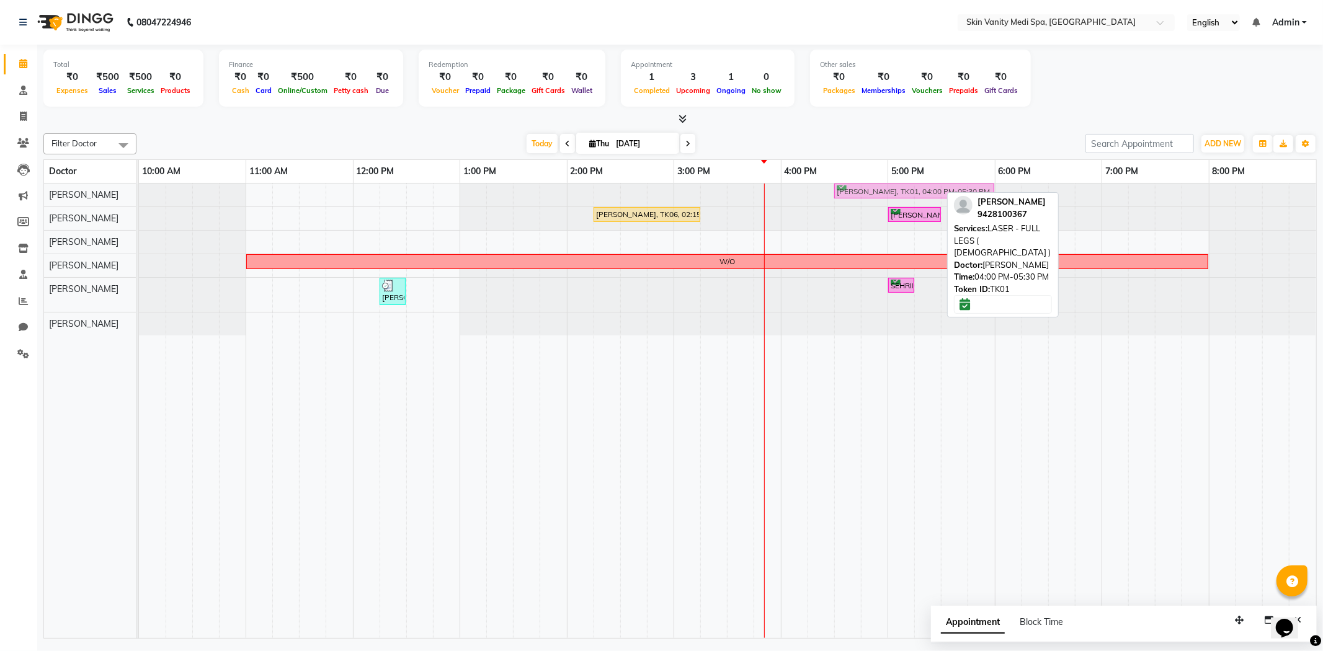
drag, startPoint x: 847, startPoint y: 190, endPoint x: 913, endPoint y: 188, distance: 66.4
click at [139, 188] on div "[PERSON_NAME], TK01, 04:00 PM-05:30 PM, LASER - FULL LEGS ( [DEMOGRAPHIC_DATA] …" at bounding box center [139, 195] width 0 height 22
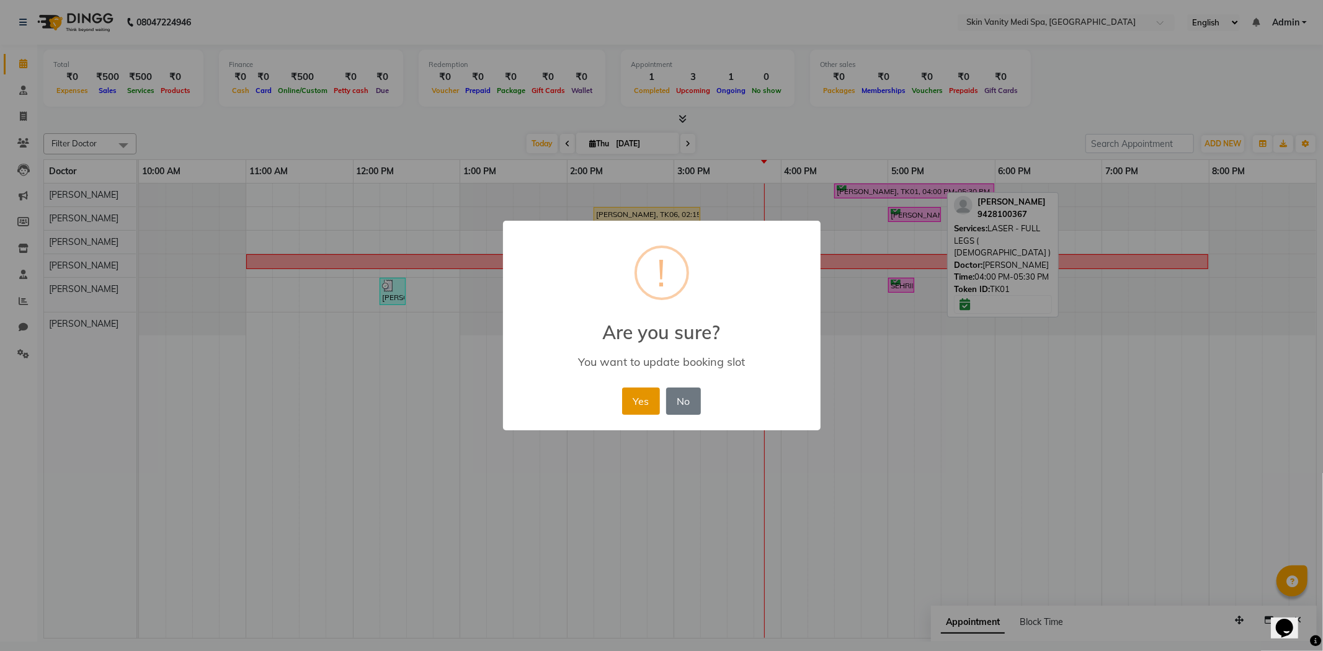
click at [635, 400] on button "Yes" at bounding box center [641, 401] width 38 height 27
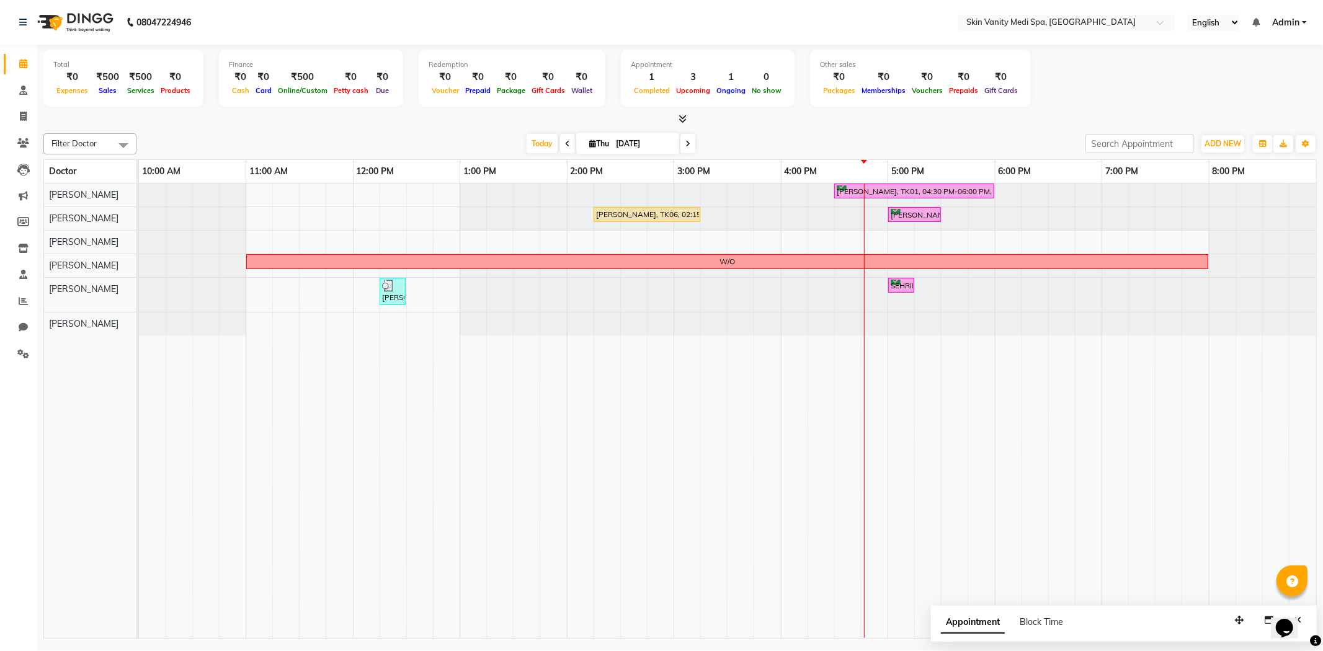
click at [589, 140] on icon at bounding box center [592, 144] width 7 height 8
select select "9"
select select "2025"
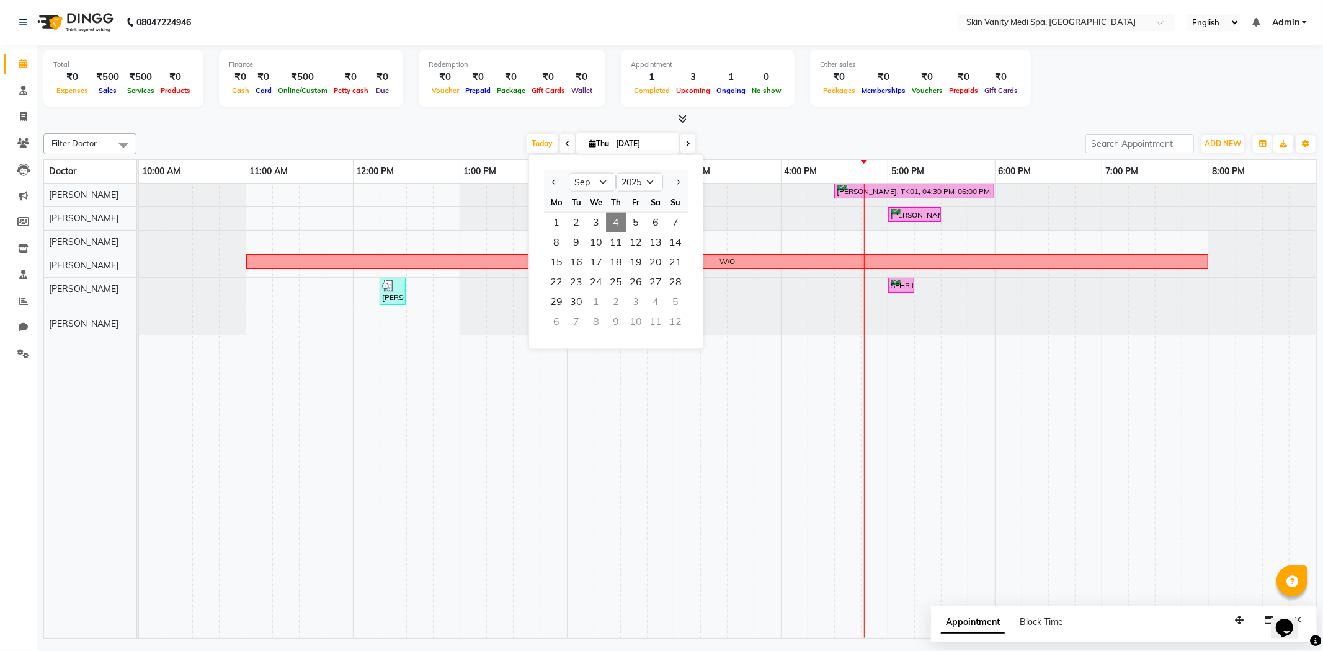
click at [615, 226] on span "4" at bounding box center [616, 223] width 20 height 20
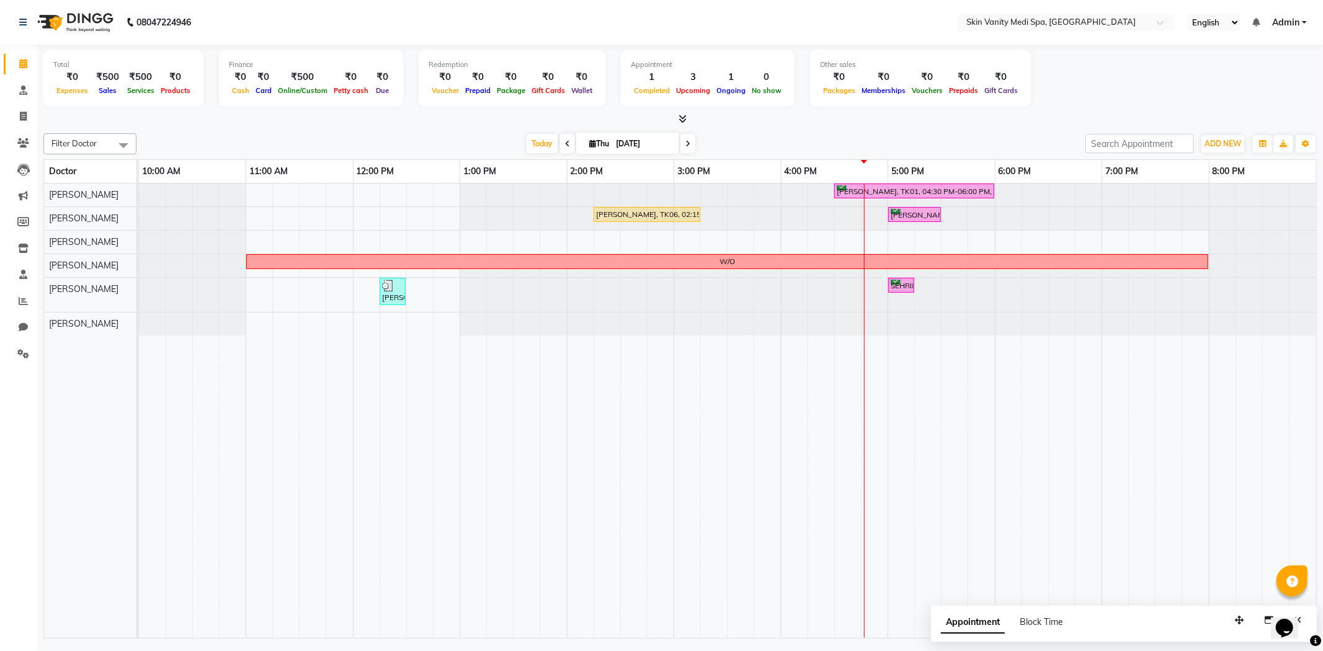
click at [684, 138] on span at bounding box center [688, 143] width 15 height 19
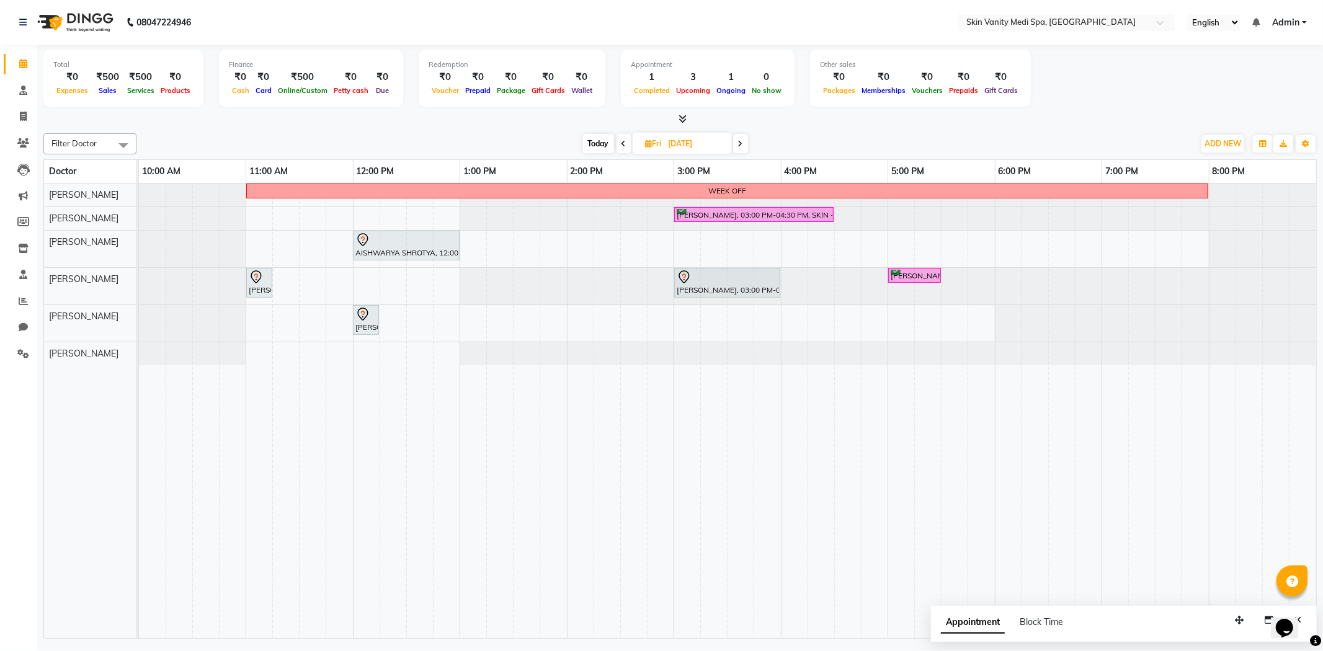
click at [739, 147] on span at bounding box center [740, 143] width 15 height 19
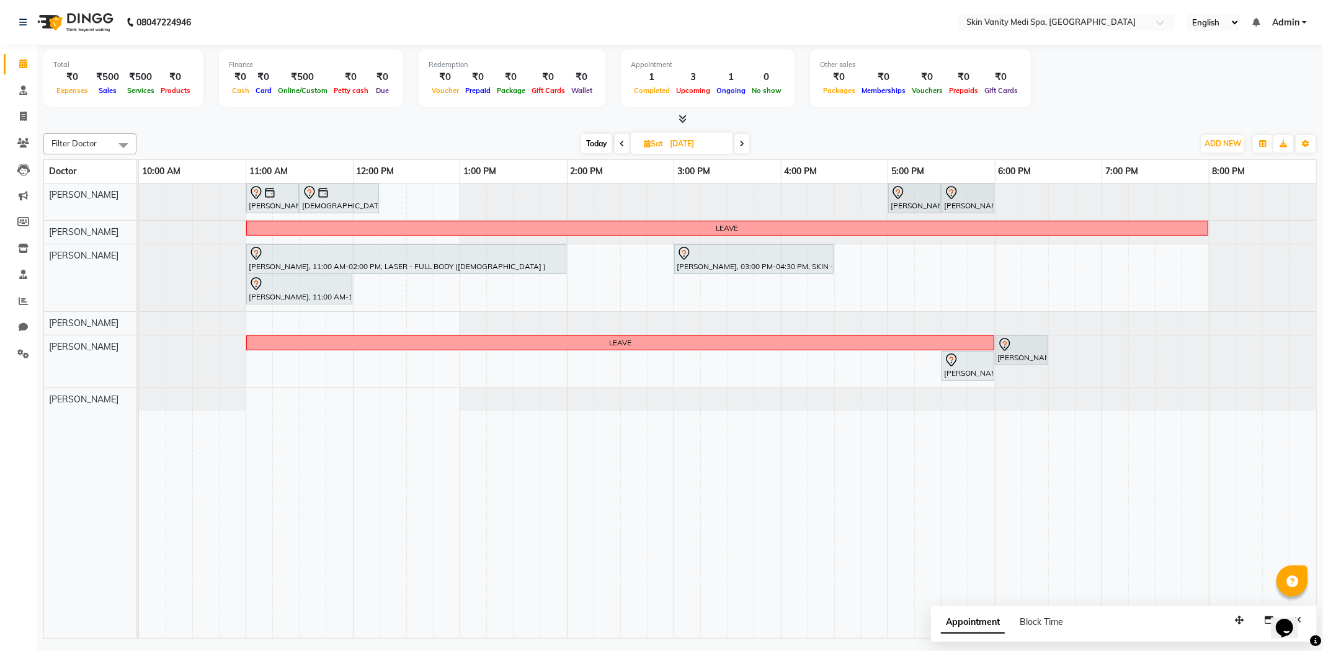
click at [739, 145] on span at bounding box center [741, 143] width 15 height 19
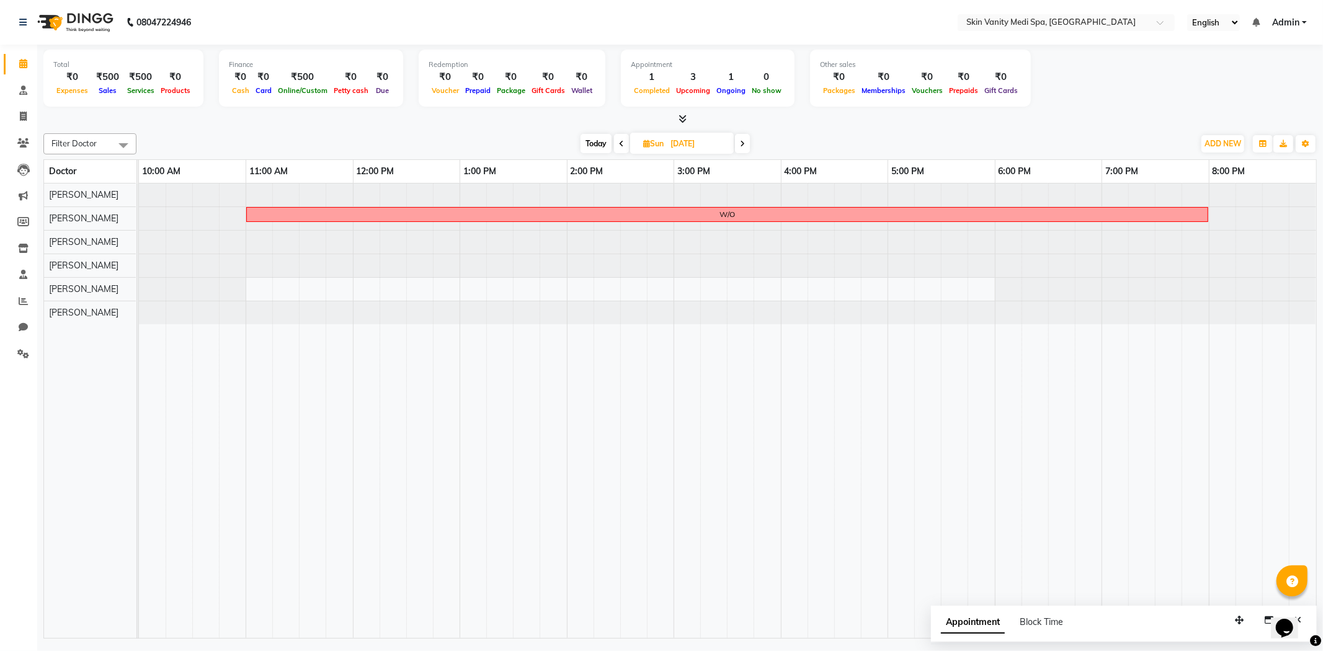
click at [619, 145] on icon at bounding box center [621, 143] width 5 height 7
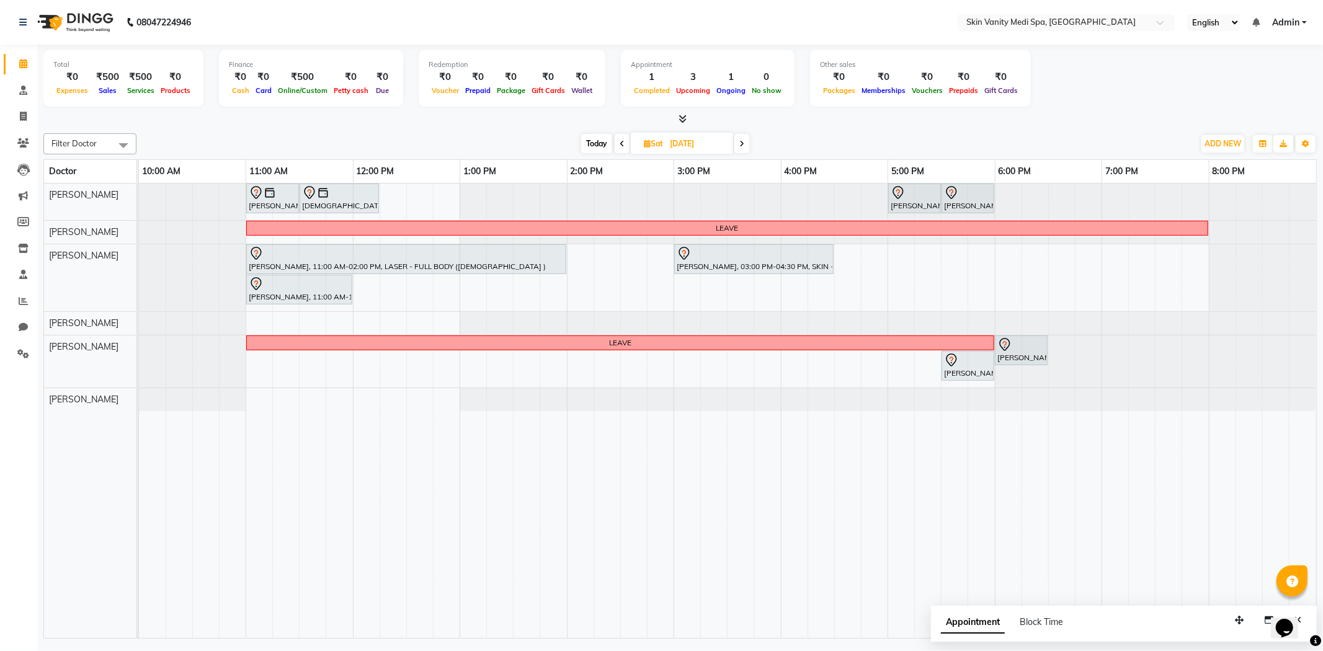
click at [741, 140] on icon at bounding box center [741, 143] width 5 height 7
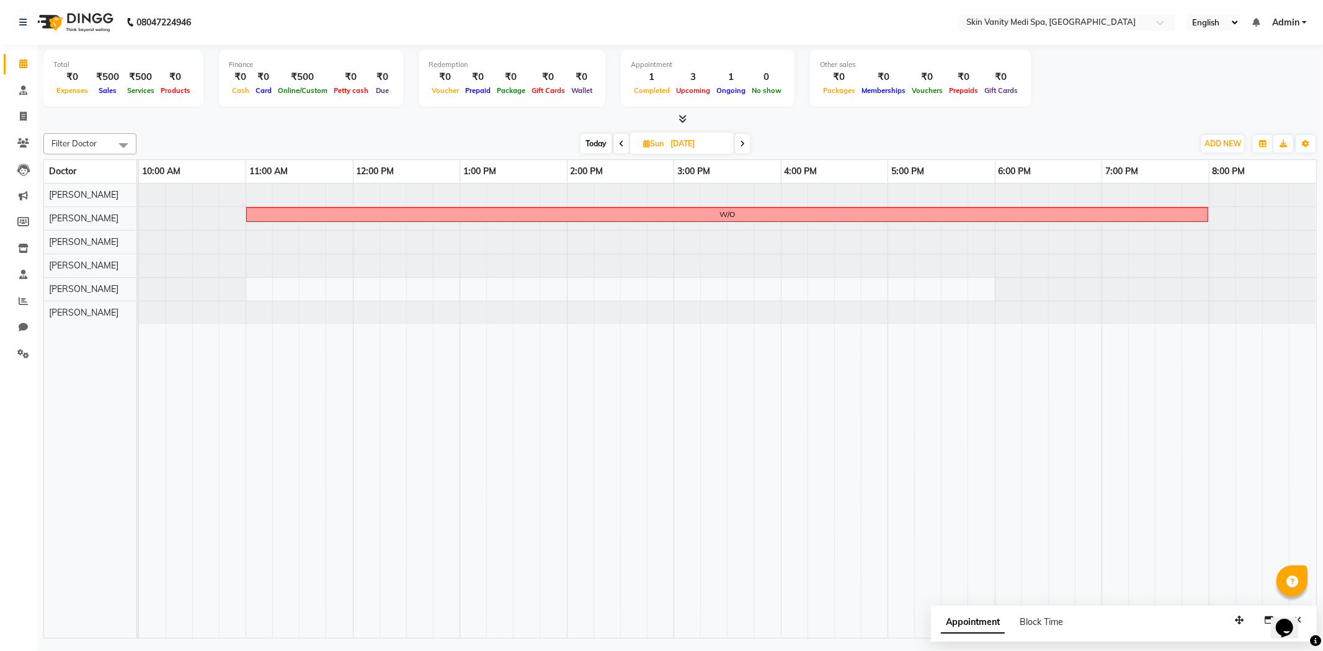
click at [741, 140] on icon at bounding box center [742, 143] width 5 height 7
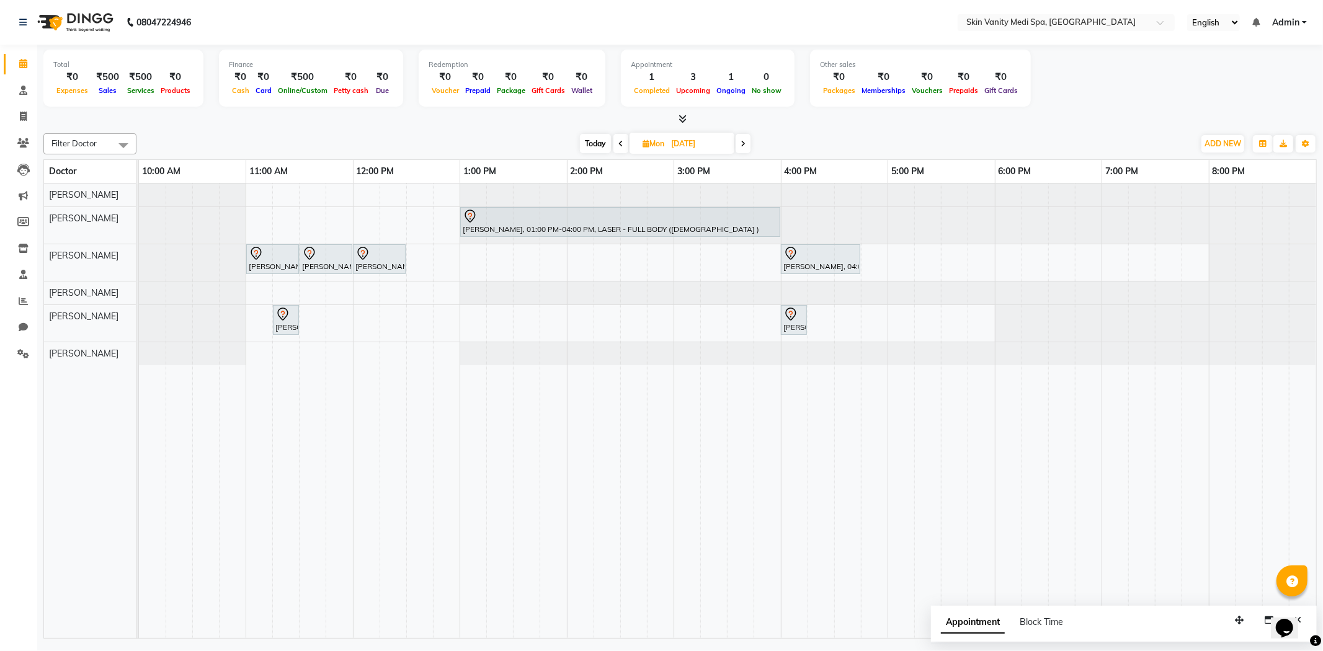
click at [745, 145] on icon at bounding box center [743, 143] width 5 height 7
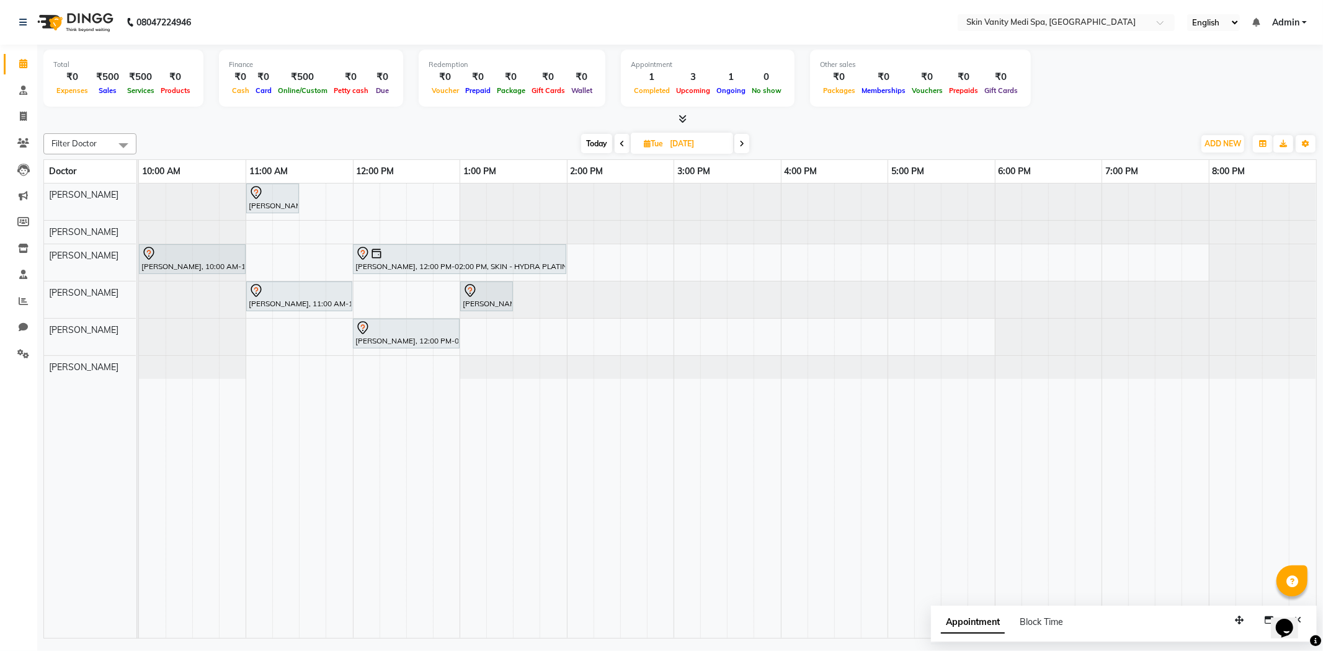
click at [745, 145] on span at bounding box center [741, 143] width 15 height 19
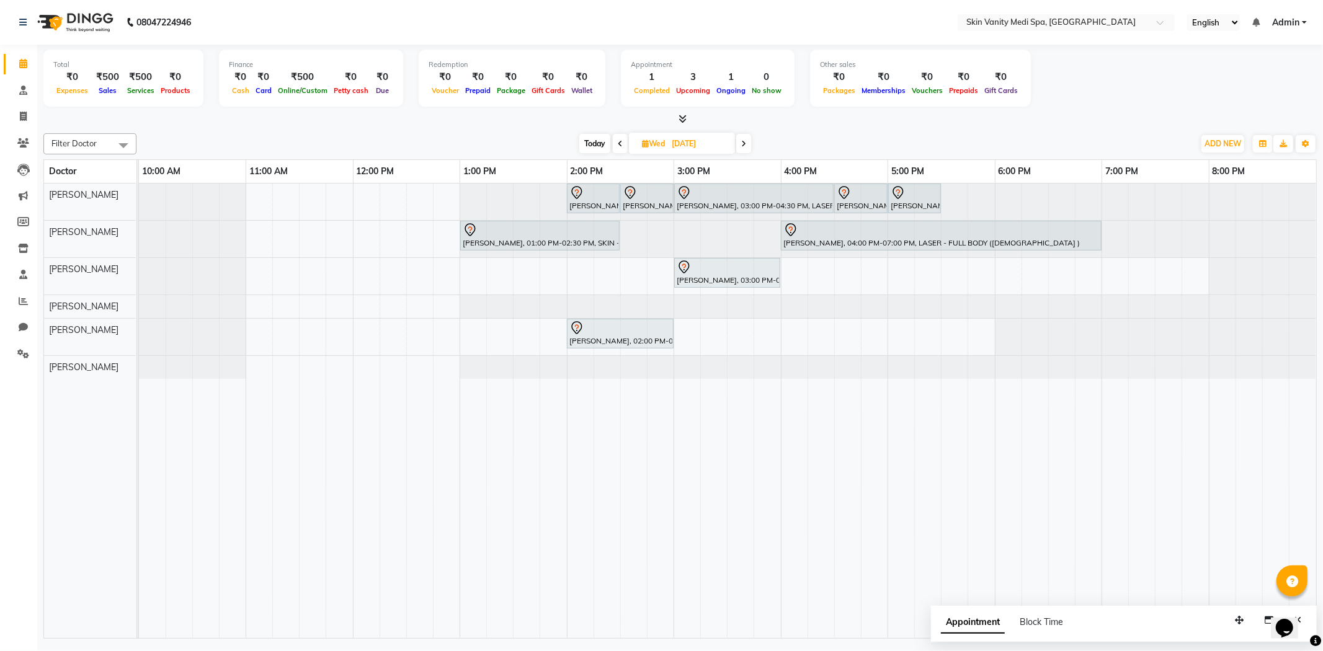
click at [741, 138] on span at bounding box center [743, 143] width 15 height 19
type input "[DATE]"
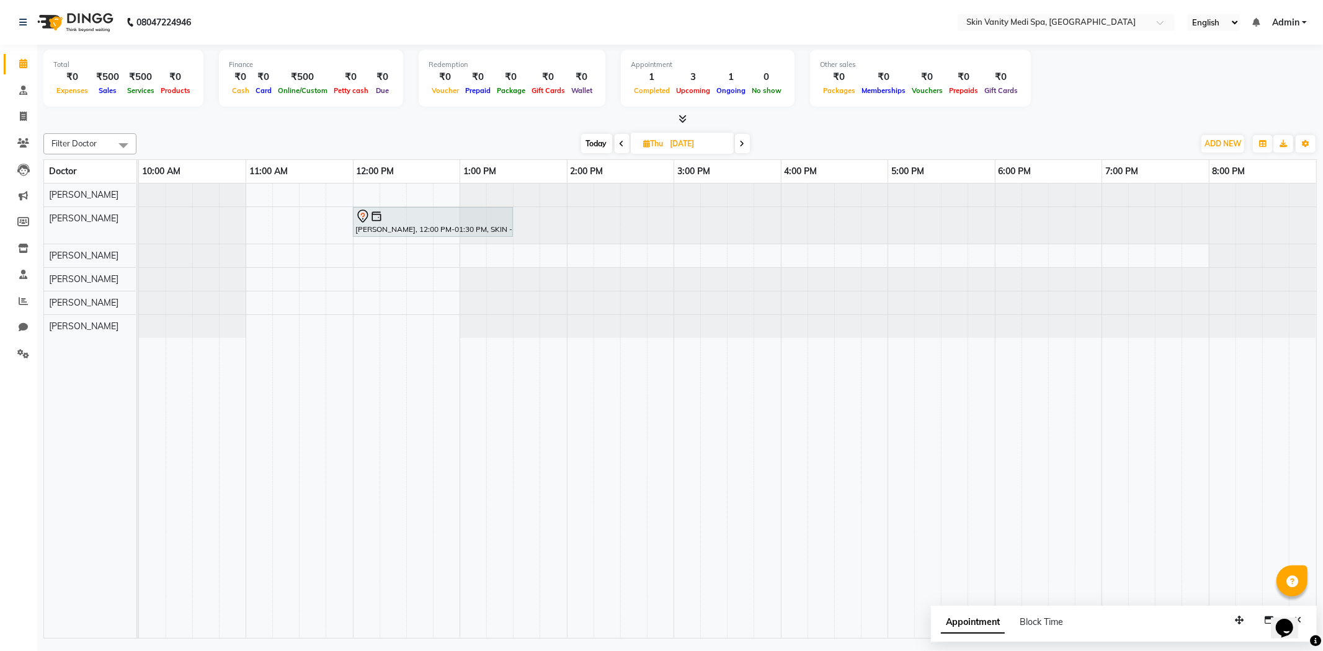
click at [647, 141] on icon at bounding box center [647, 144] width 7 height 8
select select "9"
select select "2025"
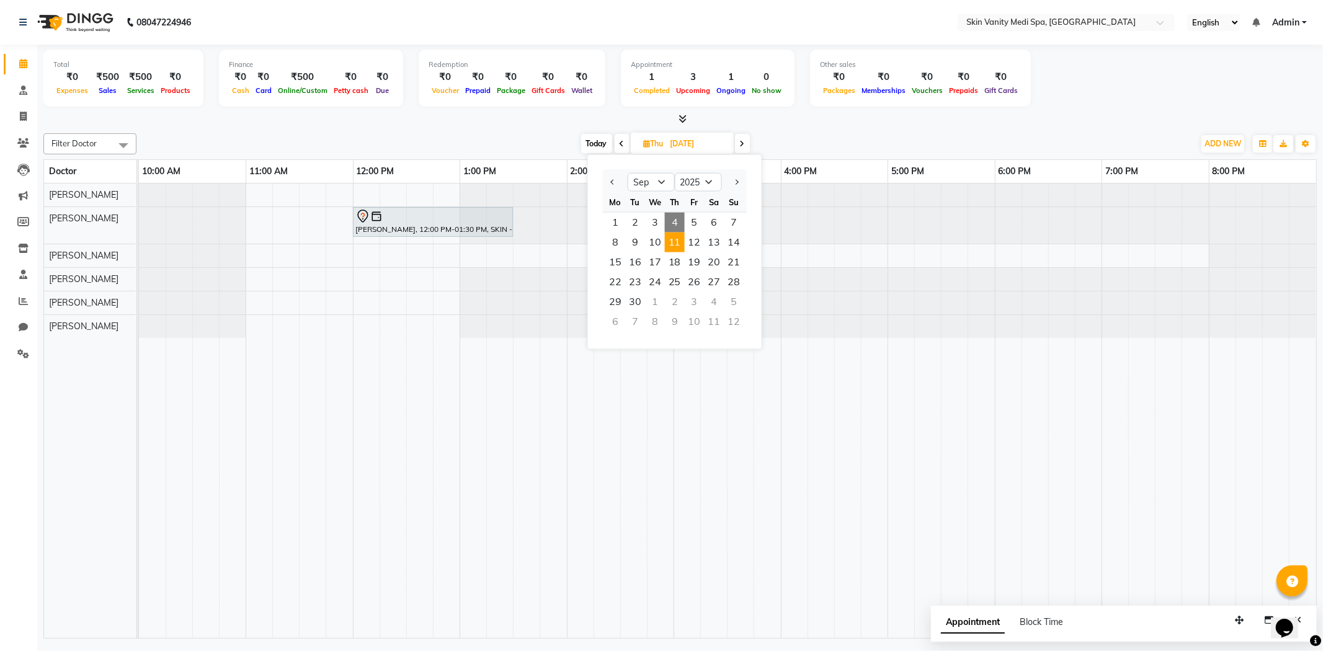
click at [679, 227] on span "4" at bounding box center [675, 223] width 20 height 20
type input "[DATE]"
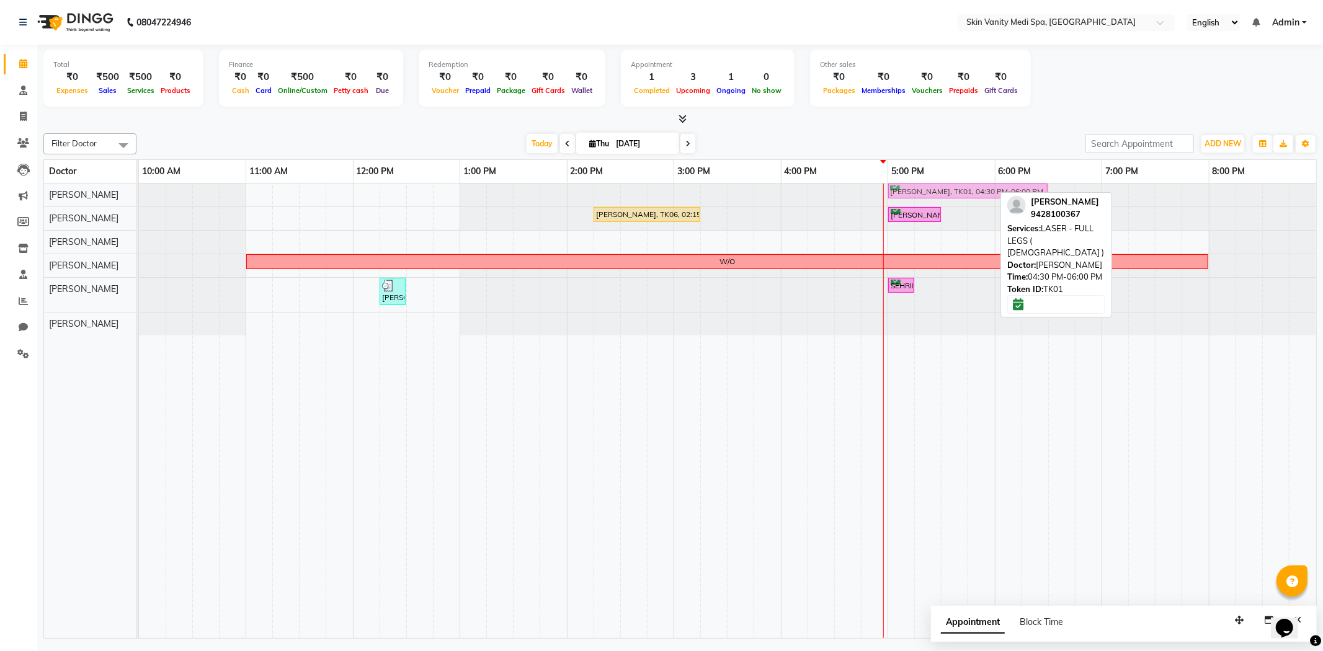
drag, startPoint x: 909, startPoint y: 188, endPoint x: 971, endPoint y: 203, distance: 63.3
click at [971, 203] on div "[PERSON_NAME], TK01, 04:30 PM-06:00 PM, LASER - FULL LEGS ( [DEMOGRAPHIC_DATA] …" at bounding box center [727, 195] width 1177 height 23
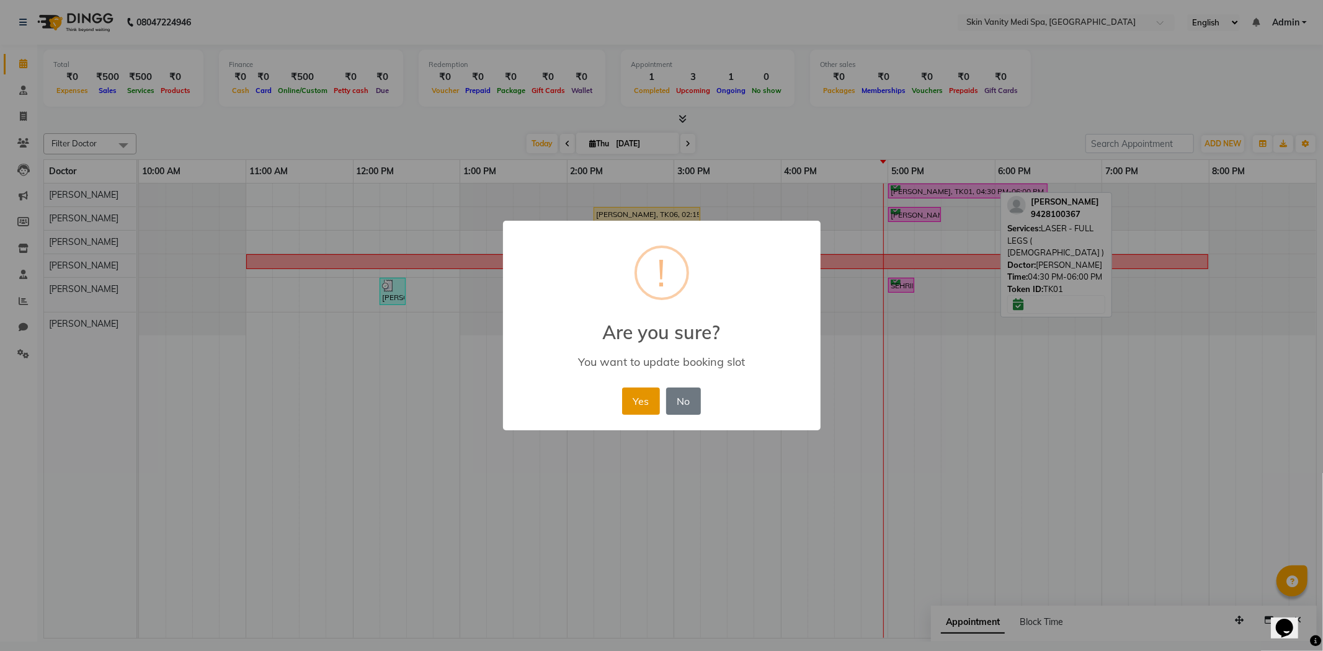
click at [637, 402] on button "Yes" at bounding box center [641, 401] width 38 height 27
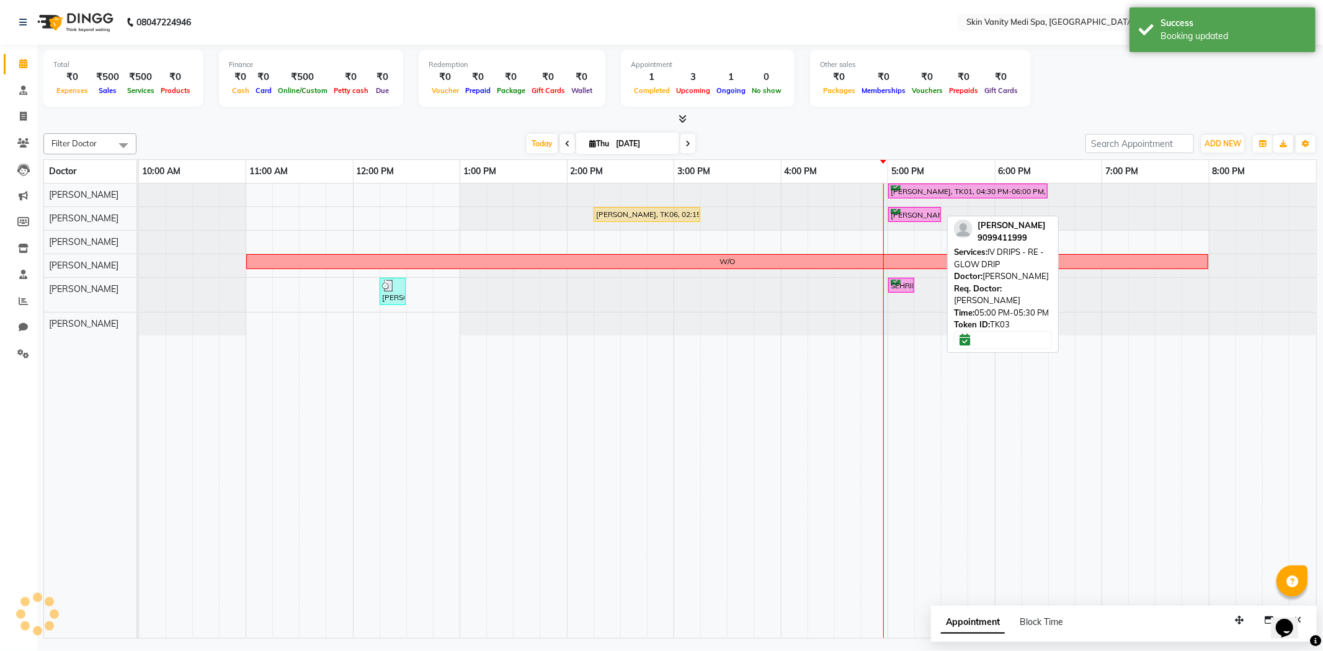
click at [926, 212] on div "[PERSON_NAME], TK03, 05:00 PM-05:30 PM, IV DRIPS - RE - GLOW DRIP" at bounding box center [915, 215] width 50 height 12
click at [921, 218] on div "[PERSON_NAME], TK03, 05:00 PM-05:30 PM, IV DRIPS - RE - GLOW DRIP" at bounding box center [915, 215] width 50 height 12
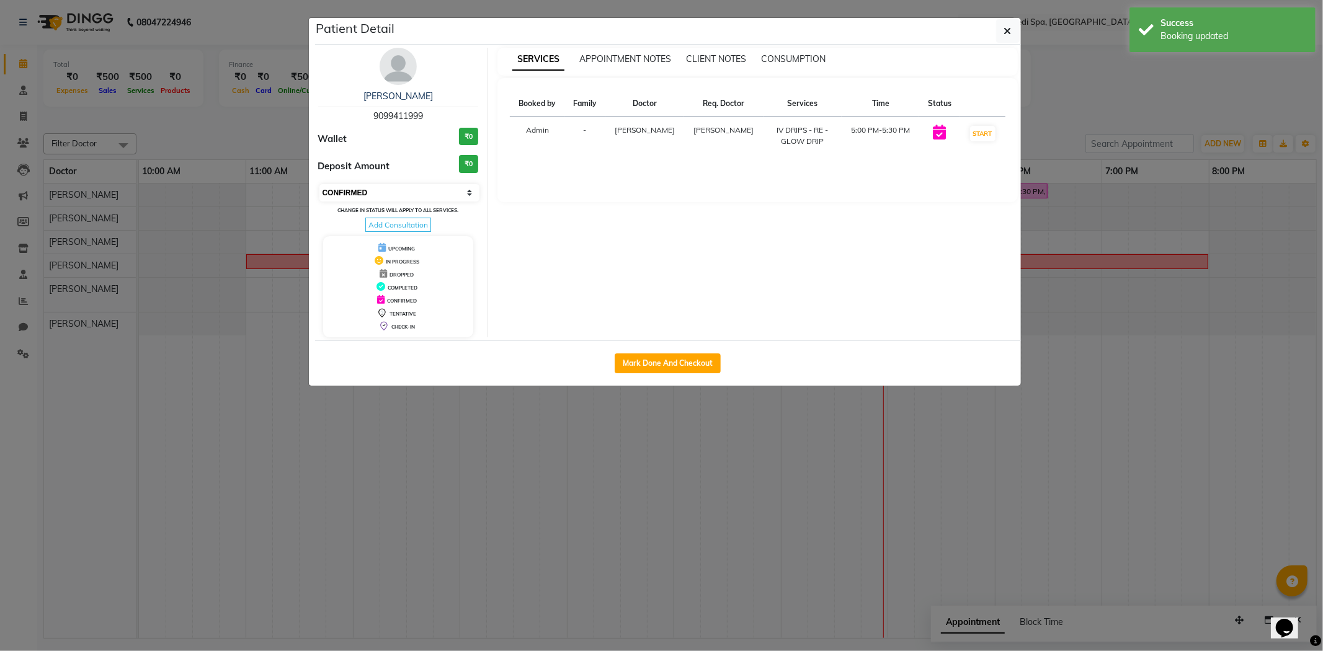
click at [464, 190] on select "Select IN SERVICE CONFIRMED TENTATIVE CHECK IN MARK DONE DROPPED UPCOMING" at bounding box center [399, 192] width 161 height 17
select select "1"
click at [319, 184] on select "Select IN SERVICE CONFIRMED TENTATIVE CHECK IN MARK DONE DROPPED UPCOMING" at bounding box center [399, 192] width 161 height 17
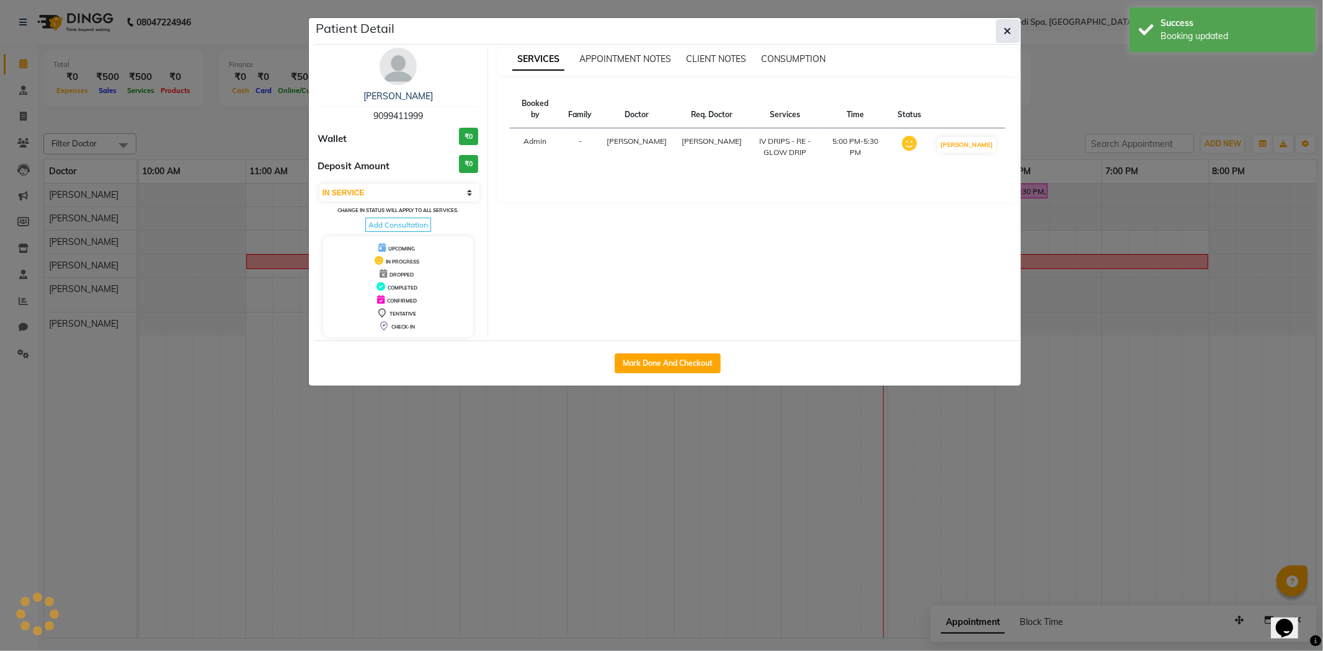
click at [1015, 26] on button "button" at bounding box center [1008, 31] width 24 height 24
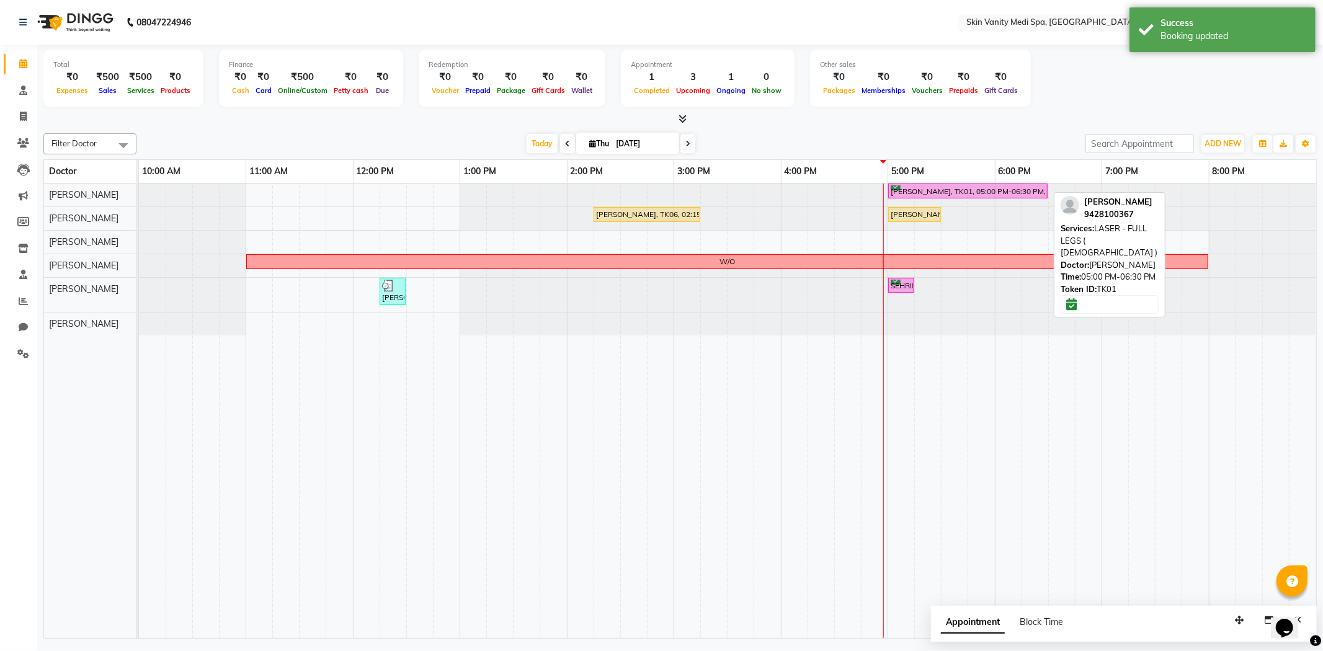
click at [929, 194] on div "[PERSON_NAME], TK01, 05:00 PM-06:30 PM, LASER - FULL LEGS ( [DEMOGRAPHIC_DATA] )" at bounding box center [968, 191] width 157 height 12
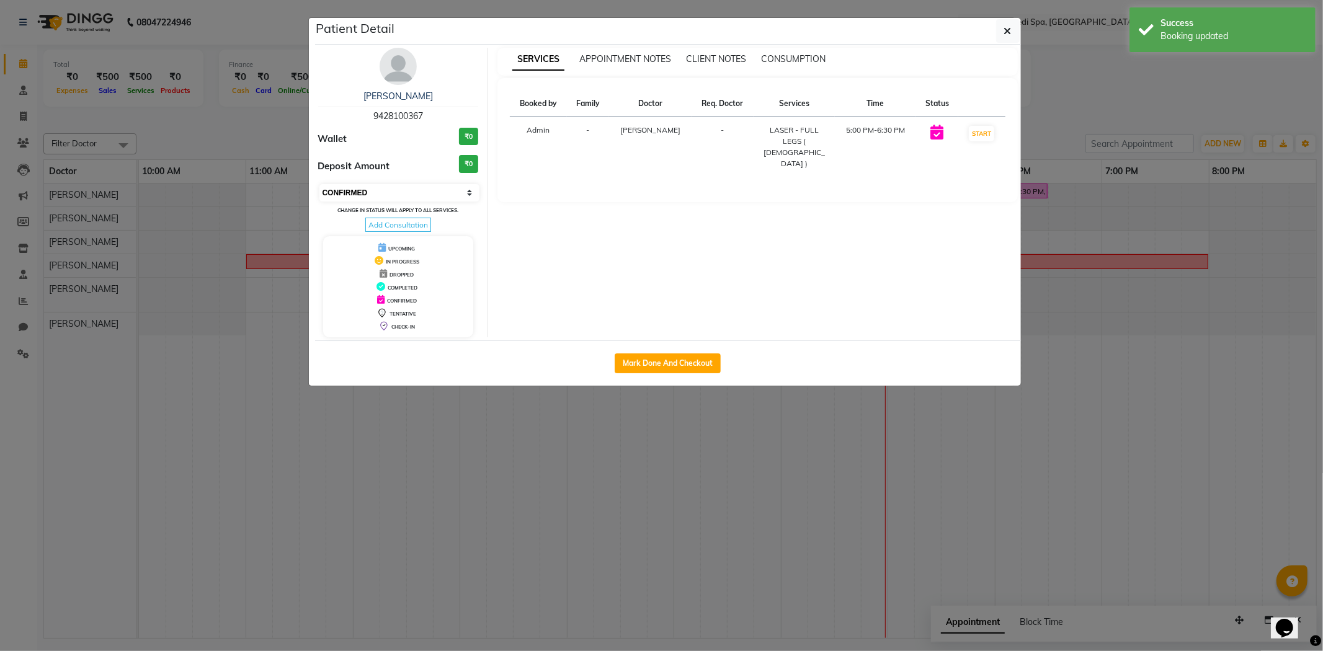
click at [404, 191] on select "Select IN SERVICE CONFIRMED TENTATIVE CHECK IN MARK DONE DROPPED UPCOMING" at bounding box center [399, 192] width 161 height 17
select select "1"
click at [319, 184] on select "Select IN SERVICE CONFIRMED TENTATIVE CHECK IN MARK DONE DROPPED UPCOMING" at bounding box center [399, 192] width 161 height 17
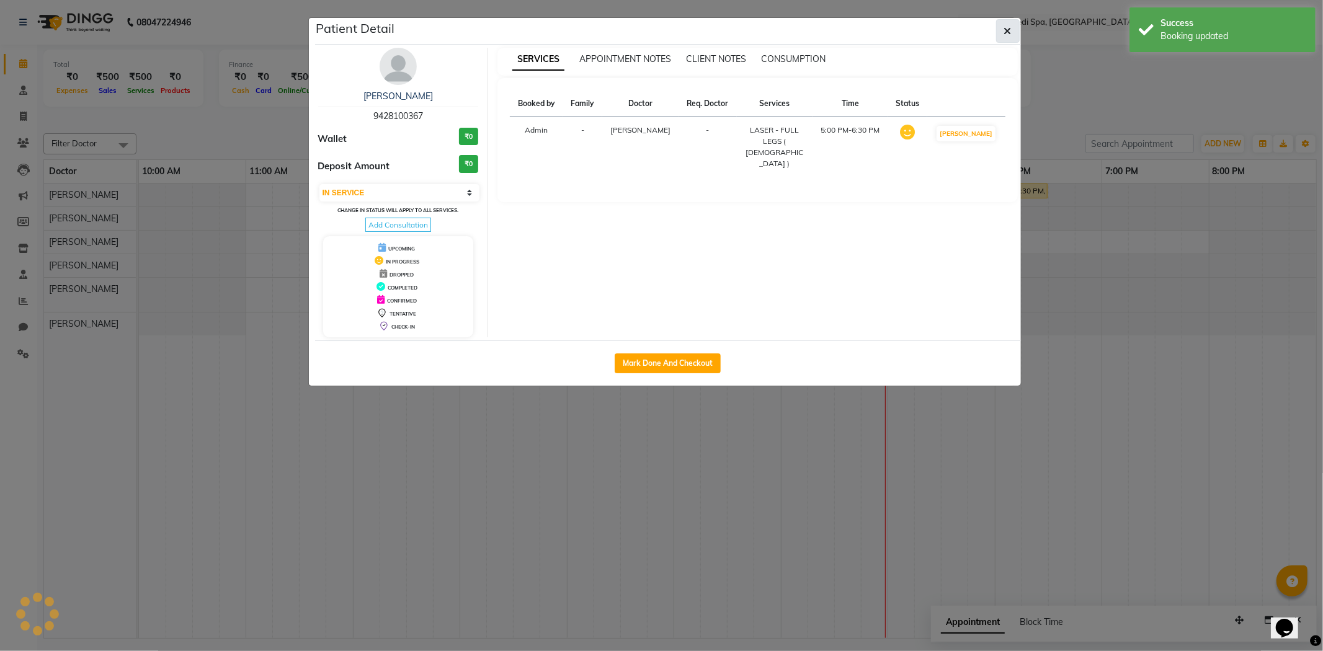
click at [1004, 26] on icon "button" at bounding box center [1007, 31] width 7 height 10
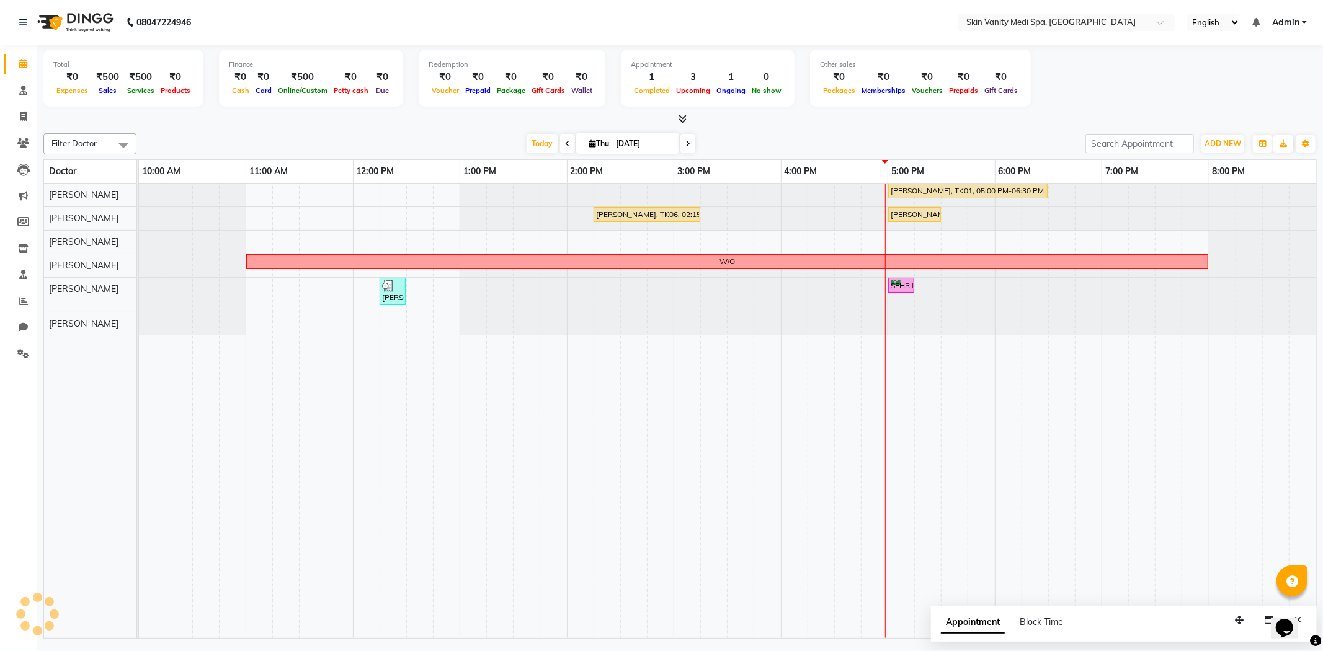
click at [691, 141] on span at bounding box center [688, 143] width 15 height 19
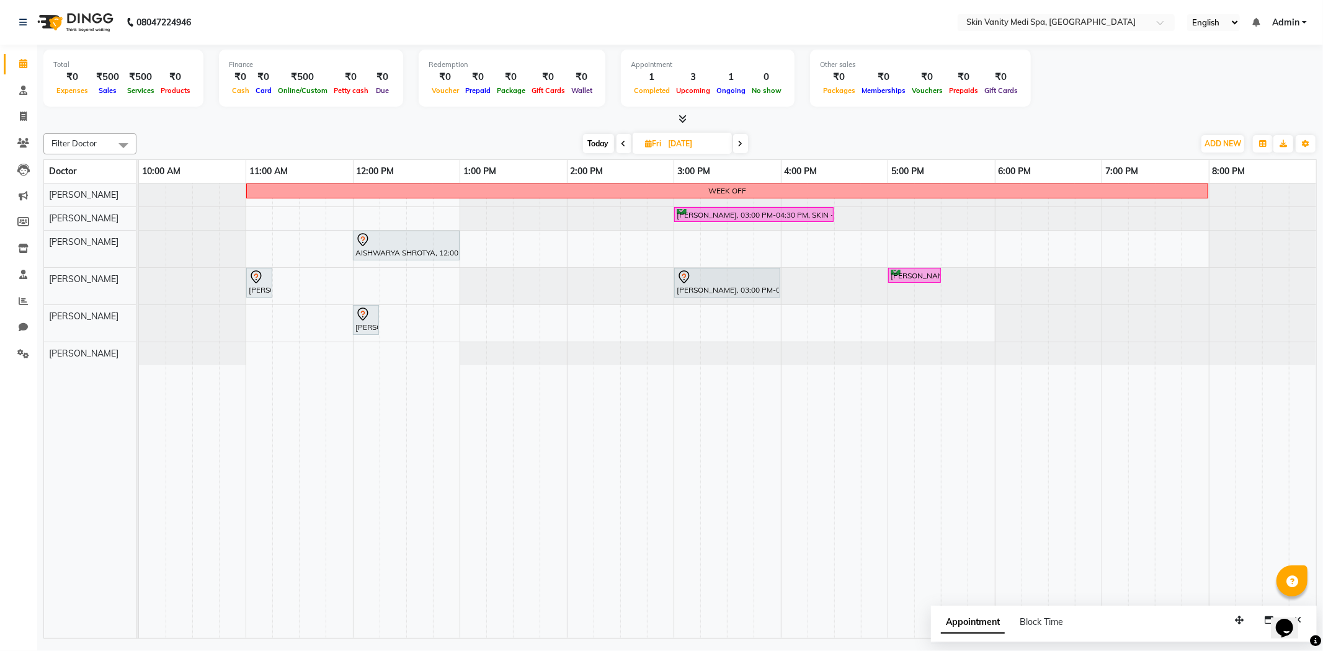
click at [591, 141] on span "Today" at bounding box center [598, 143] width 31 height 19
type input "[DATE]"
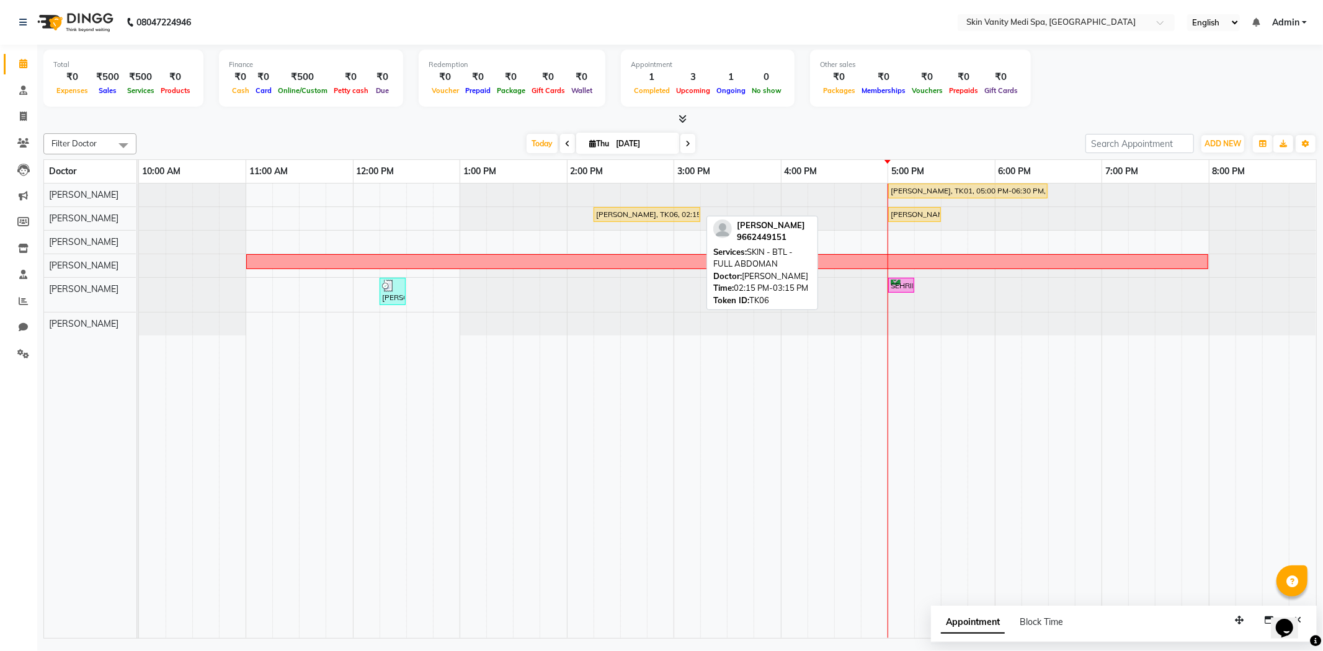
click at [640, 217] on div "[PERSON_NAME], TK06, 02:15 PM-03:15 PM, SKIN - BTL - FULL ABDOMAN" at bounding box center [647, 214] width 104 height 11
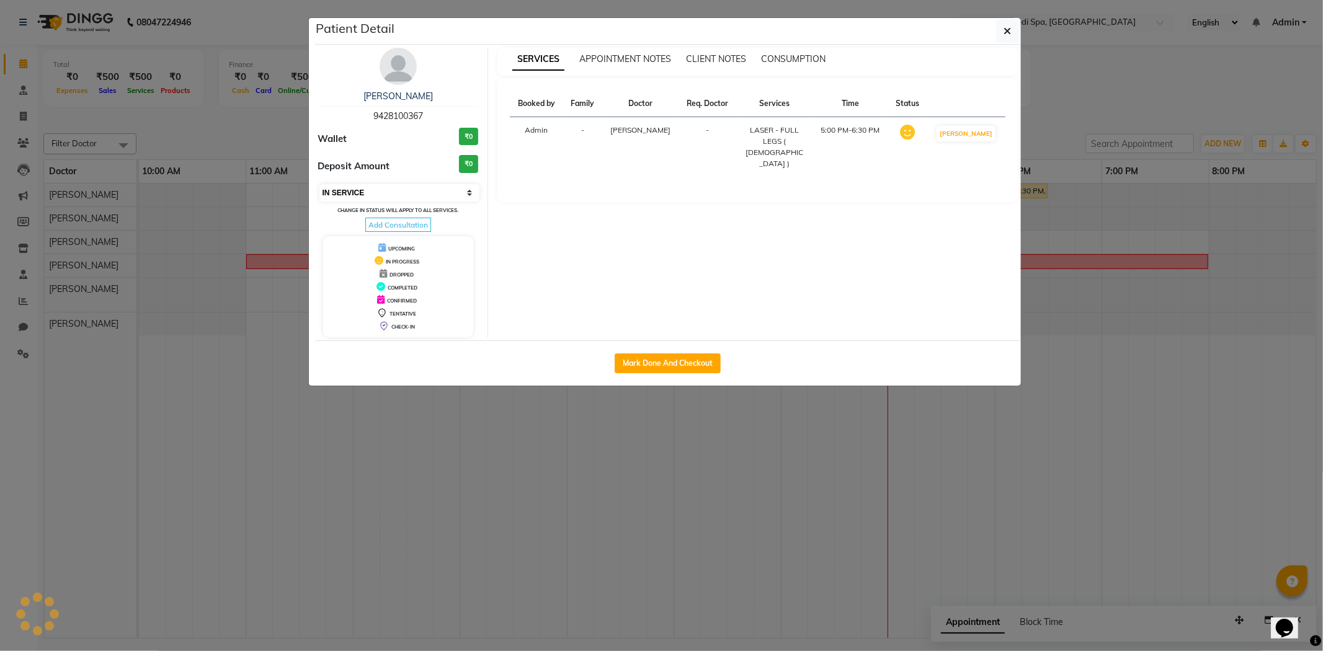
click at [393, 196] on select "Select IN SERVICE CONFIRMED TENTATIVE CHECK IN MARK DONE DROPPED UPCOMING" at bounding box center [399, 192] width 161 height 17
select select "3"
click at [319, 184] on select "Select IN SERVICE CONFIRMED TENTATIVE CHECK IN MARK DONE DROPPED UPCOMING" at bounding box center [399, 192] width 161 height 17
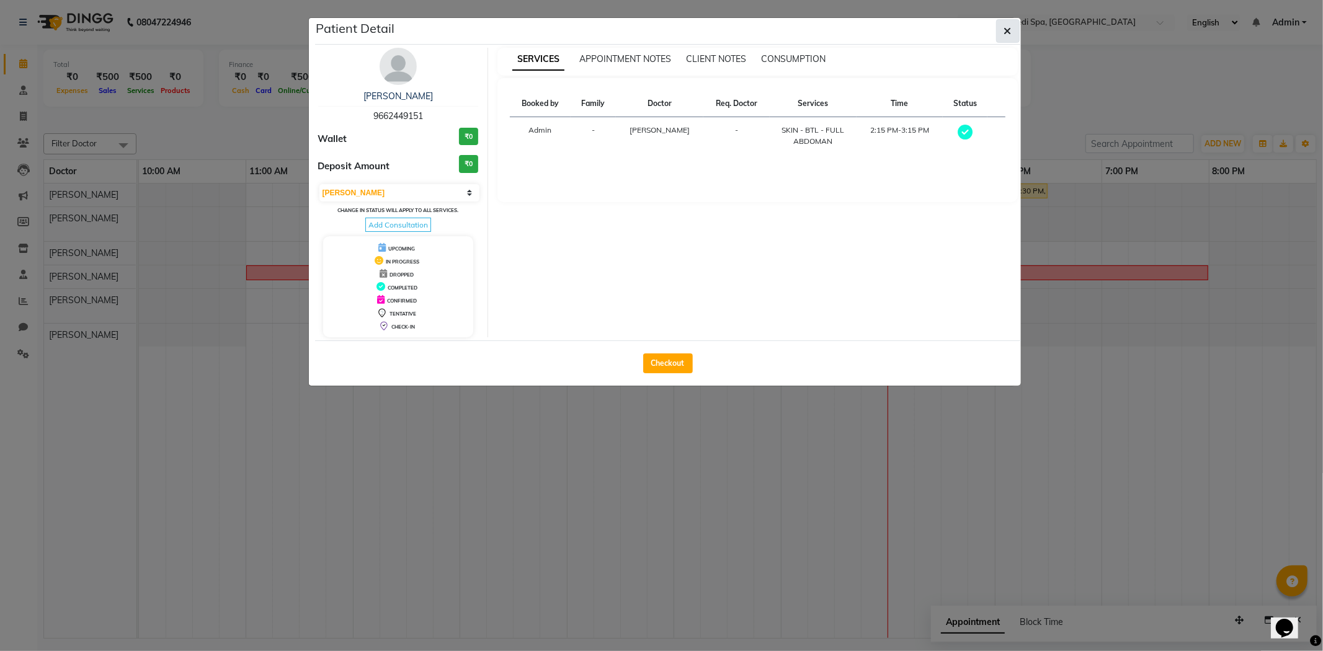
click at [1006, 31] on icon "button" at bounding box center [1007, 31] width 7 height 10
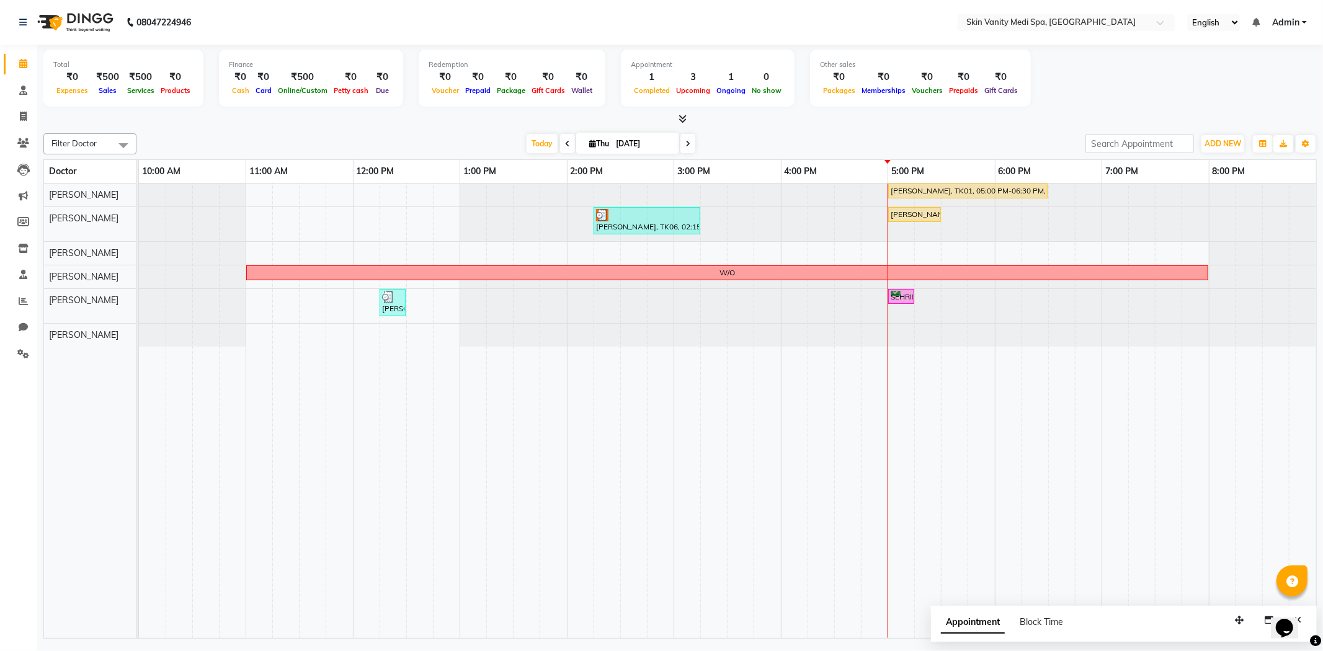
click at [685, 140] on icon at bounding box center [687, 143] width 5 height 7
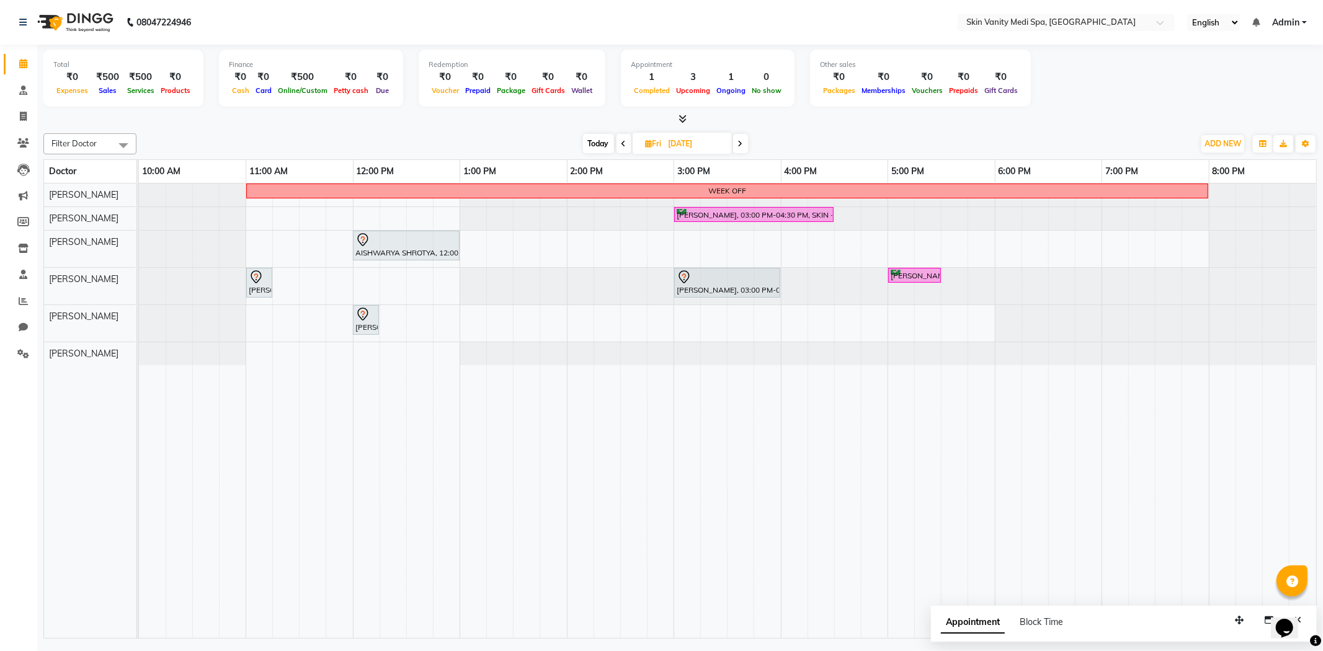
click at [736, 138] on span at bounding box center [740, 143] width 15 height 19
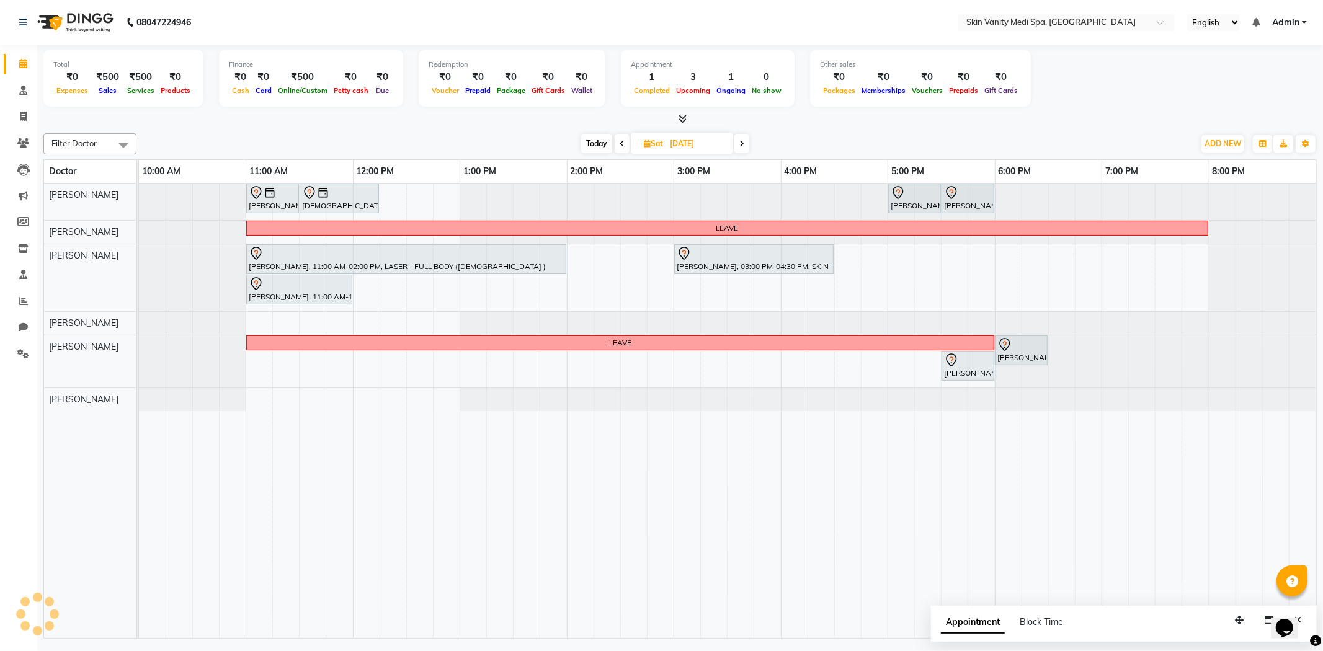
click at [625, 143] on span at bounding box center [622, 143] width 15 height 19
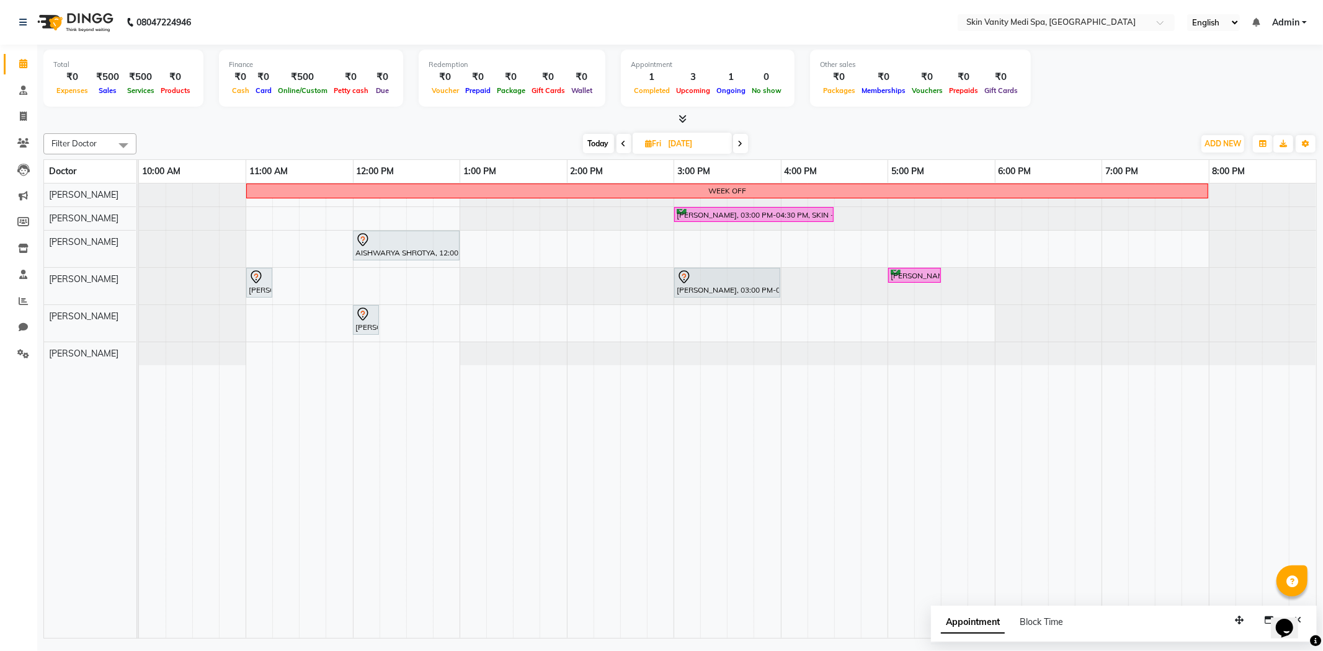
click at [734, 148] on span at bounding box center [740, 143] width 15 height 19
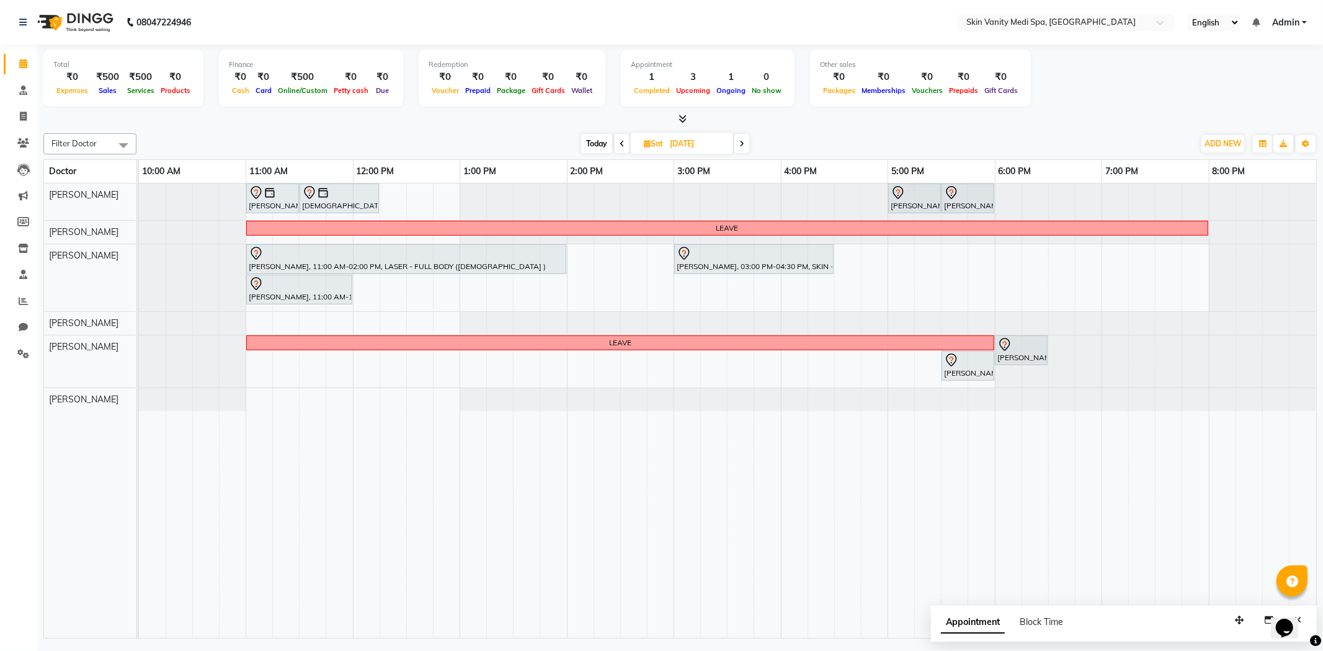
click at [741, 143] on icon at bounding box center [741, 143] width 5 height 7
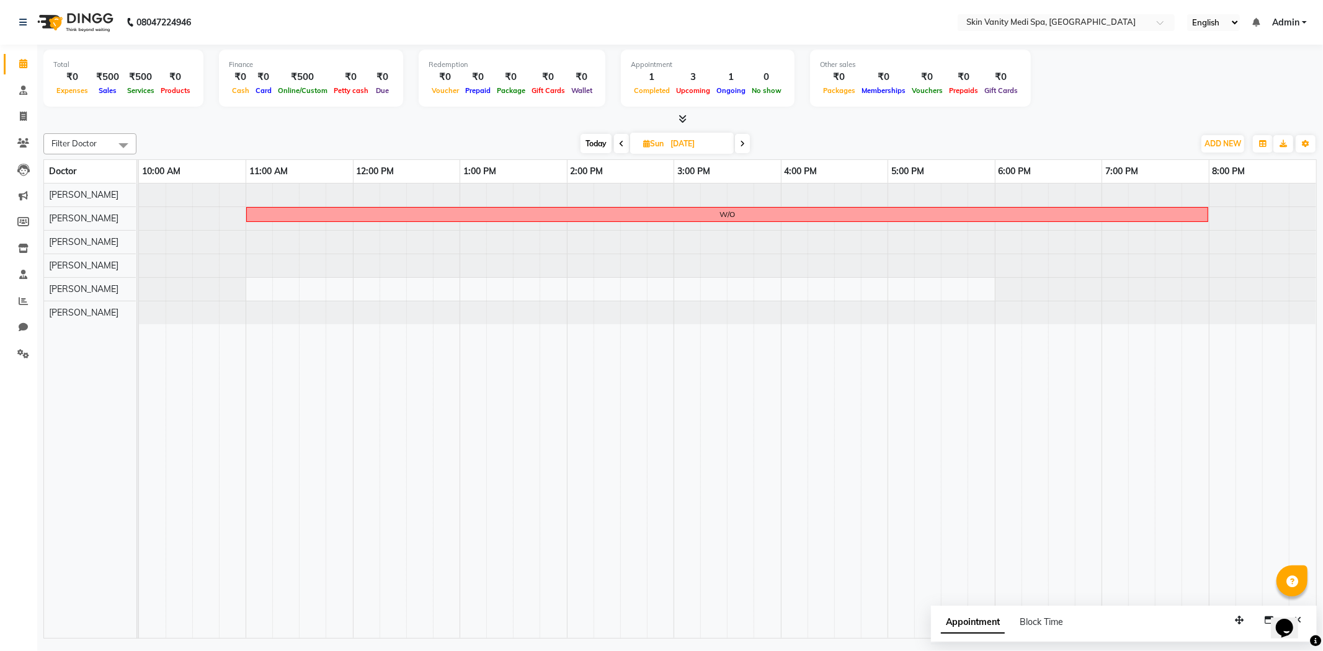
click at [599, 143] on span "Today" at bounding box center [596, 143] width 31 height 19
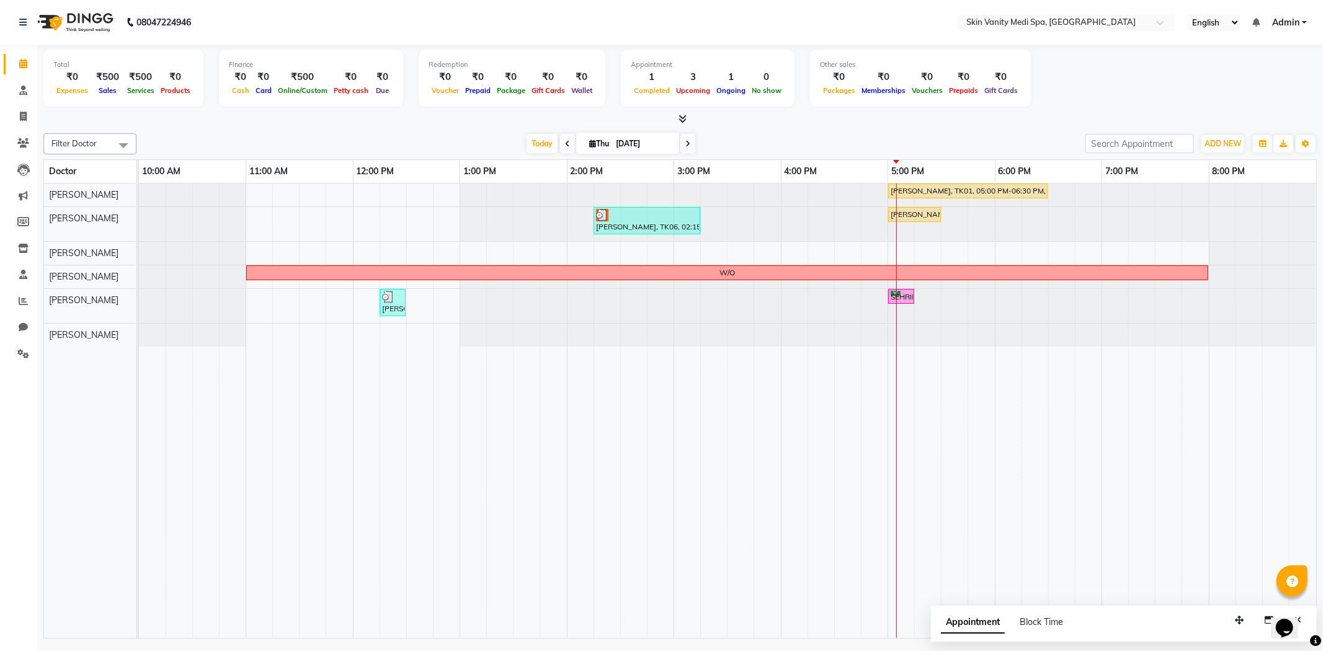
click at [681, 141] on span at bounding box center [688, 143] width 15 height 19
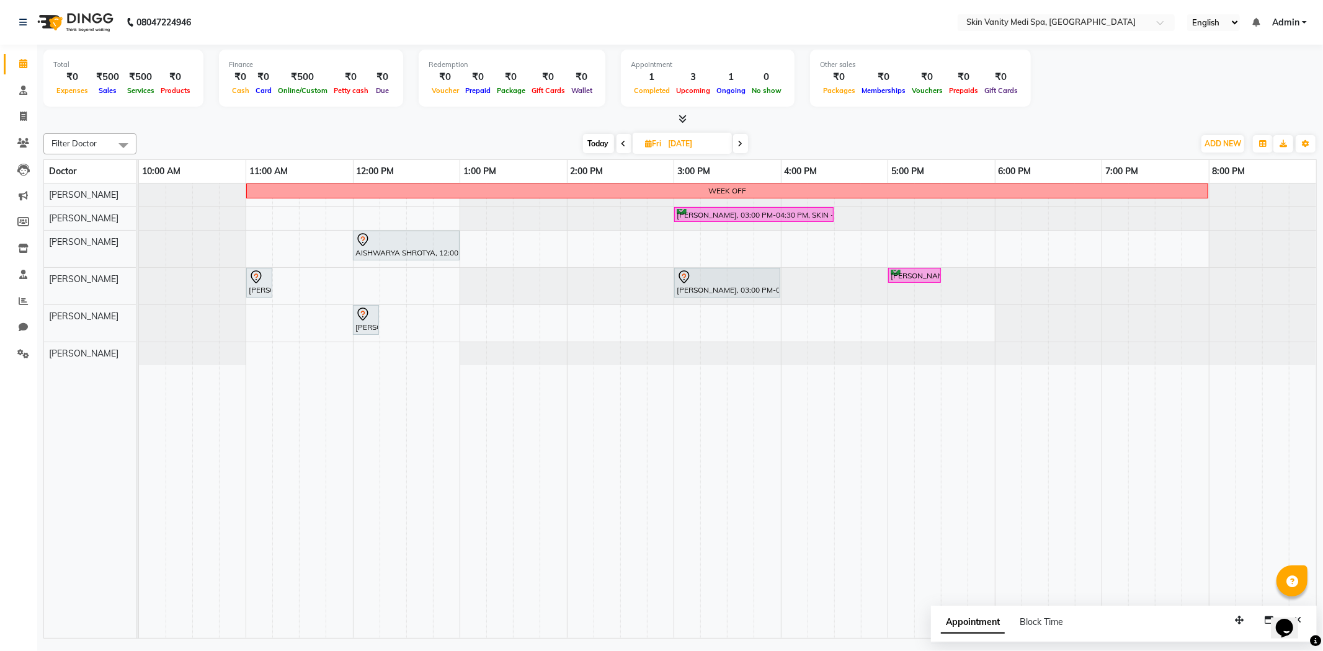
click at [605, 151] on span "Today" at bounding box center [598, 143] width 31 height 19
type input "[DATE]"
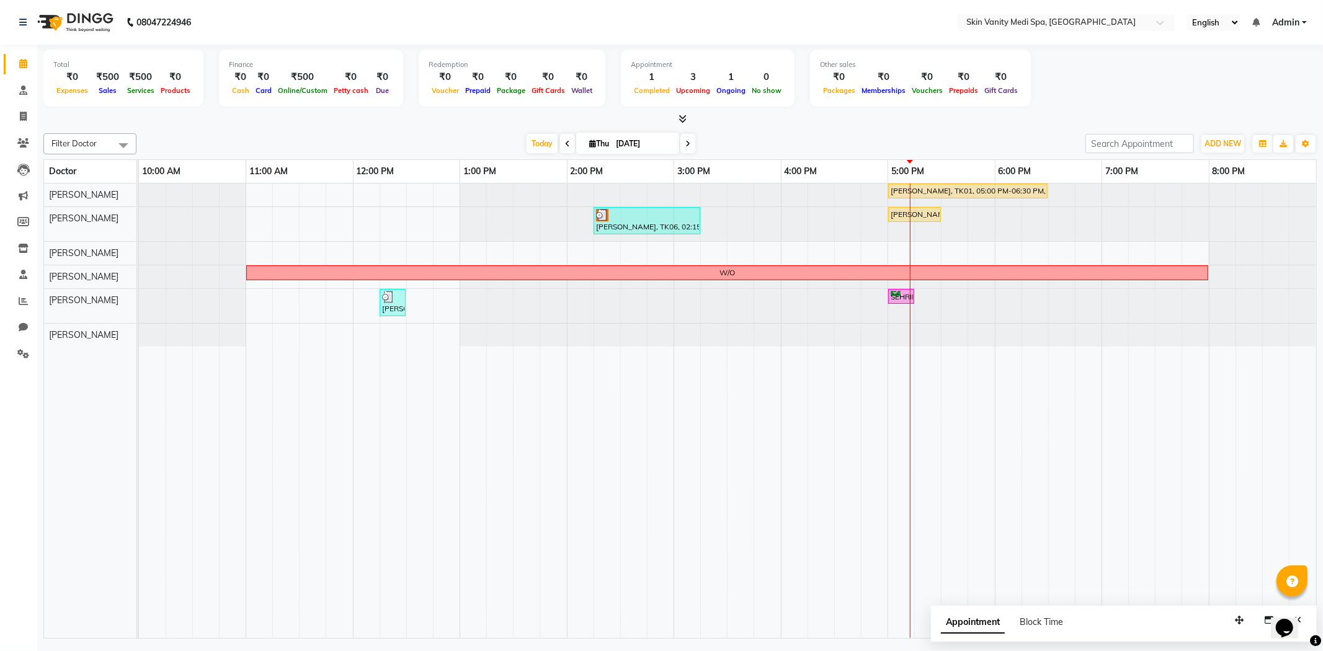
click at [658, 144] on input "[DATE]" at bounding box center [643, 144] width 62 height 19
select select "9"
select select "2025"
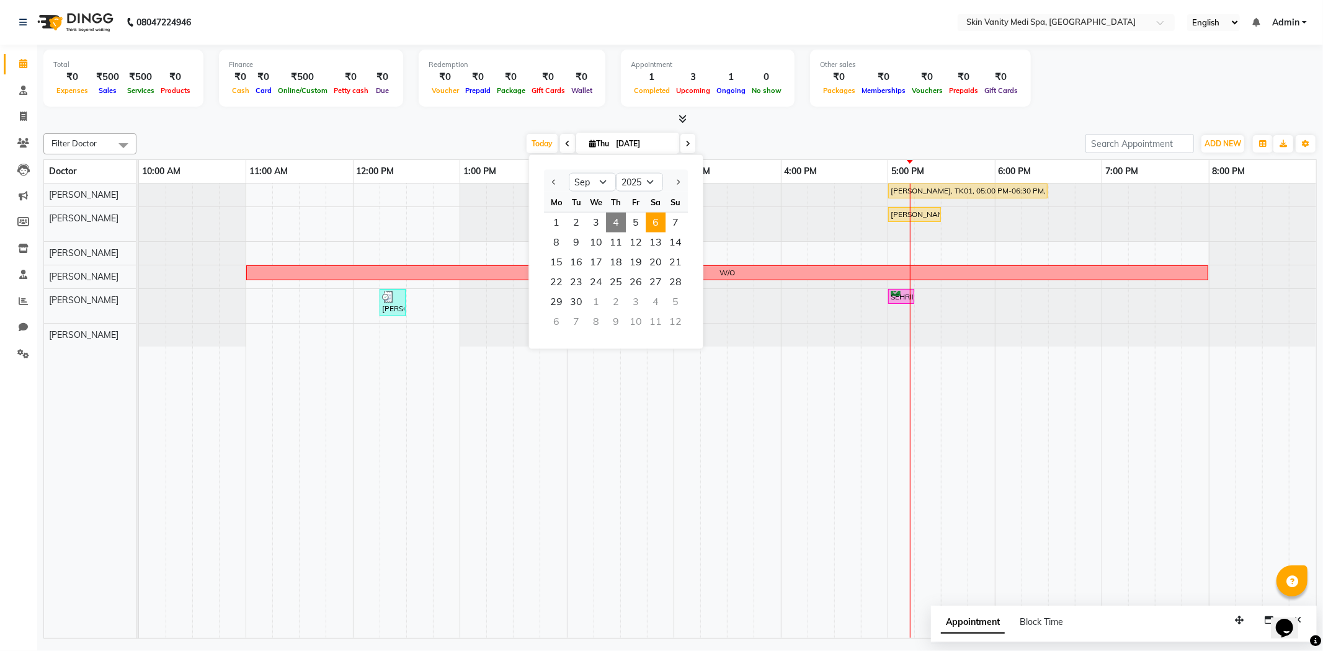
click at [664, 220] on span "6" at bounding box center [656, 223] width 20 height 20
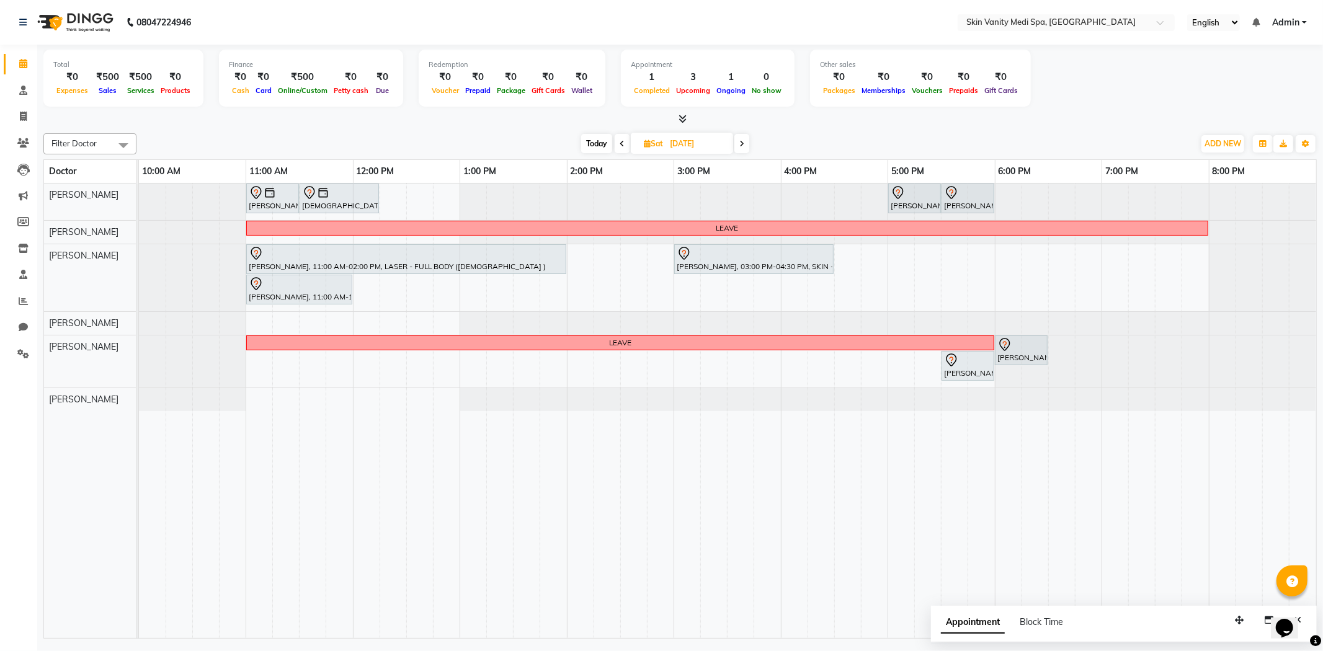
click at [743, 143] on icon at bounding box center [741, 143] width 5 height 7
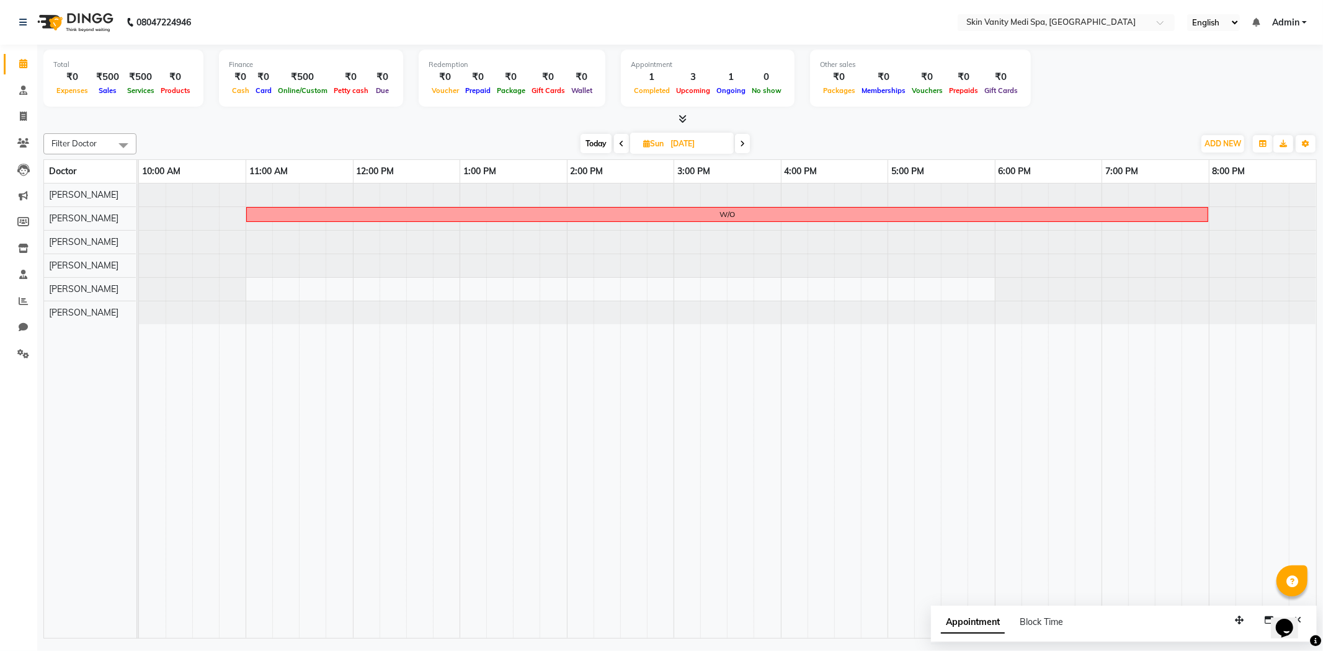
click at [598, 144] on span "Today" at bounding box center [596, 143] width 31 height 19
type input "[DATE]"
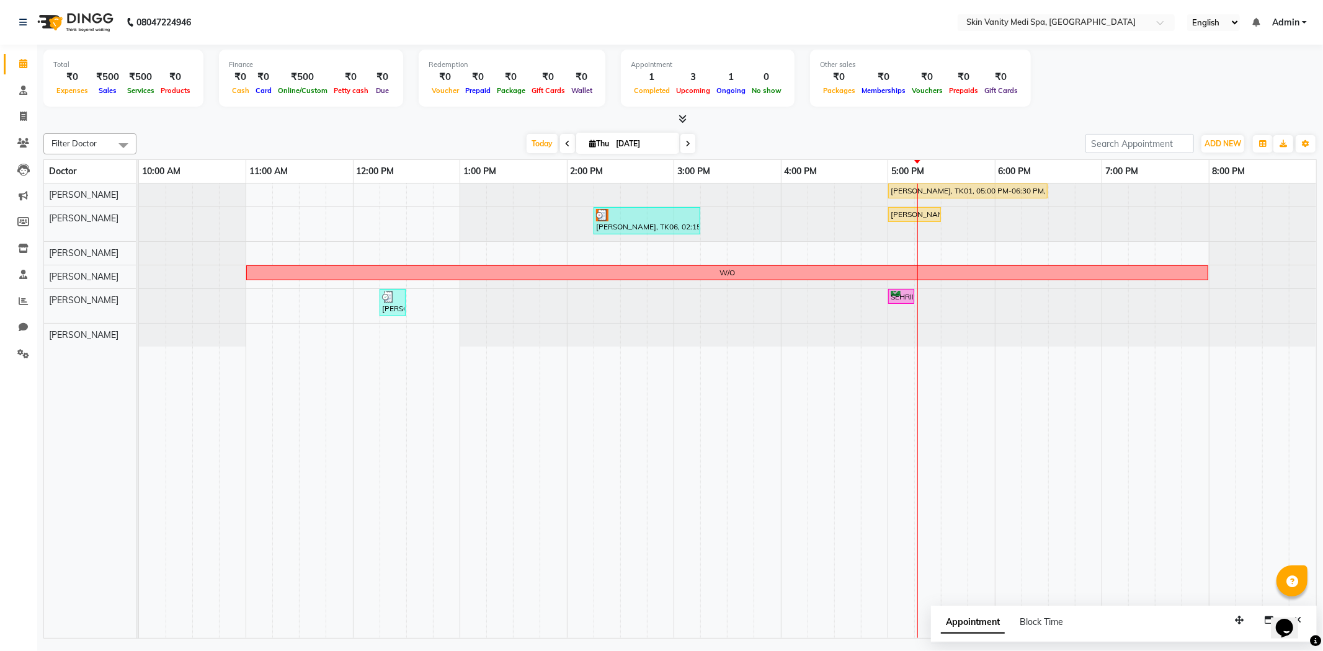
click at [649, 146] on input "[DATE]" at bounding box center [643, 144] width 62 height 19
select select "9"
select select "2025"
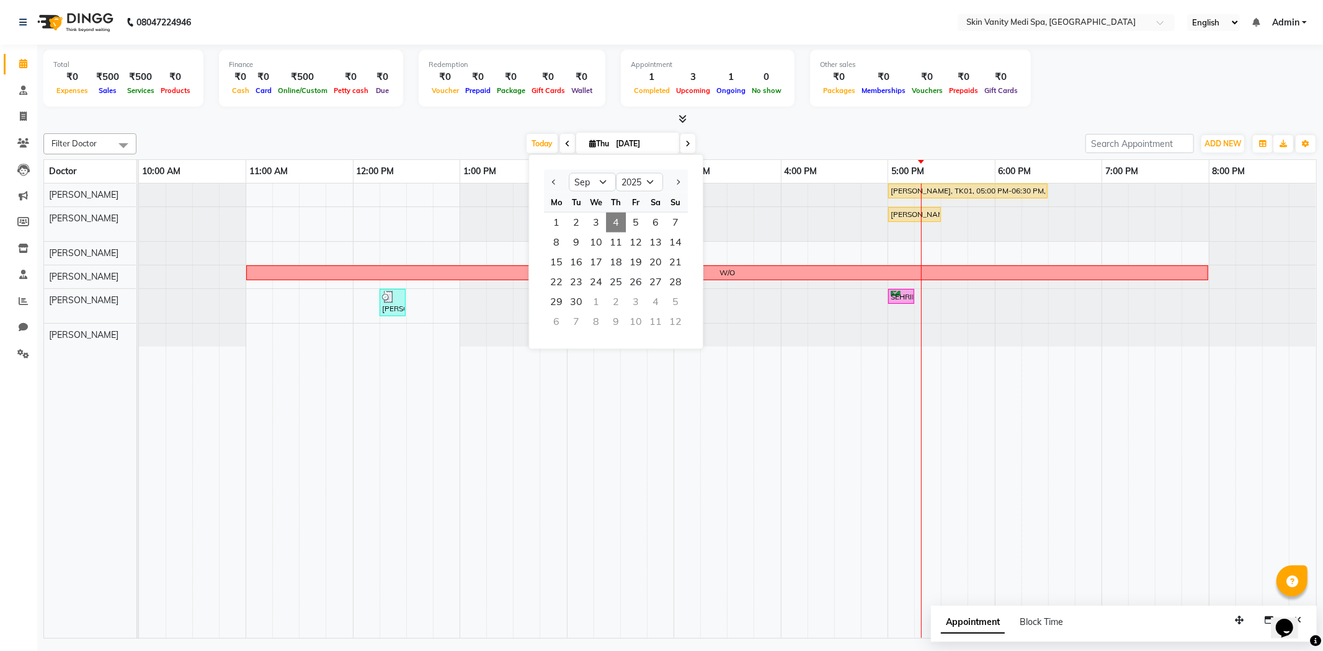
click at [479, 136] on div "[DATE] [DATE] Jan Feb Mar Apr May Jun [DATE] Aug Sep Oct Nov [DATE] 2016 2017 2…" at bounding box center [611, 144] width 937 height 19
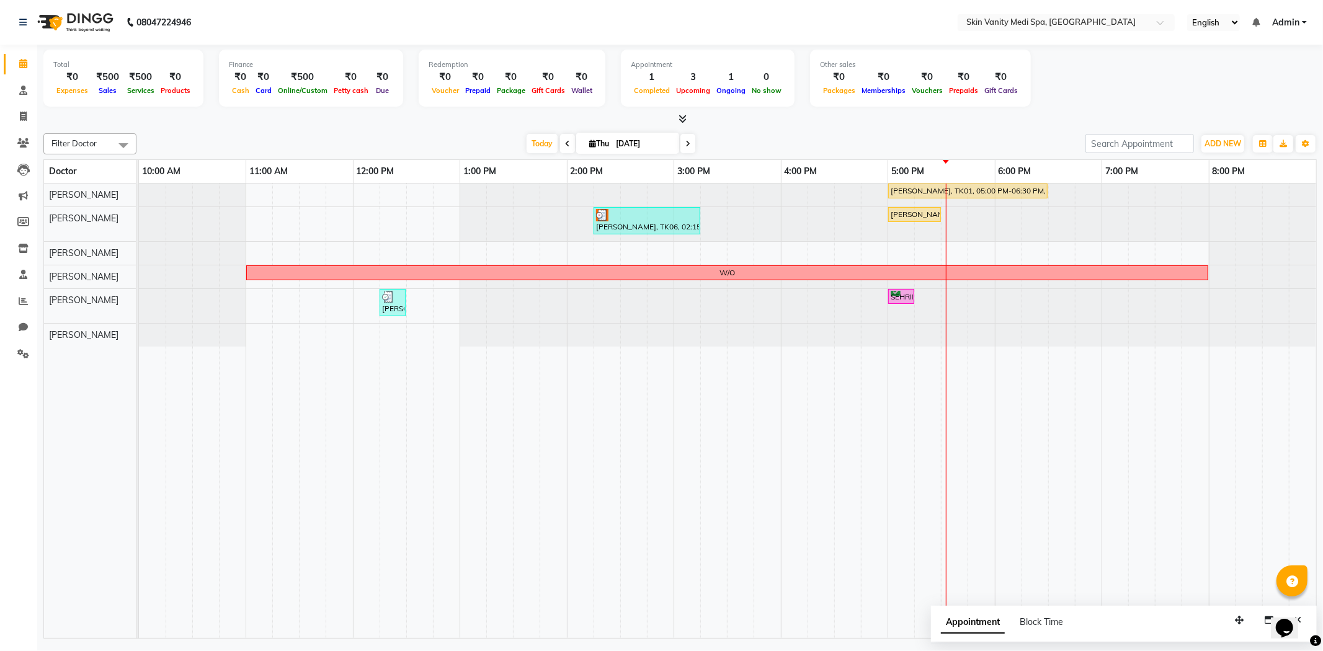
click at [681, 148] on span at bounding box center [688, 143] width 15 height 19
type input "[DATE]"
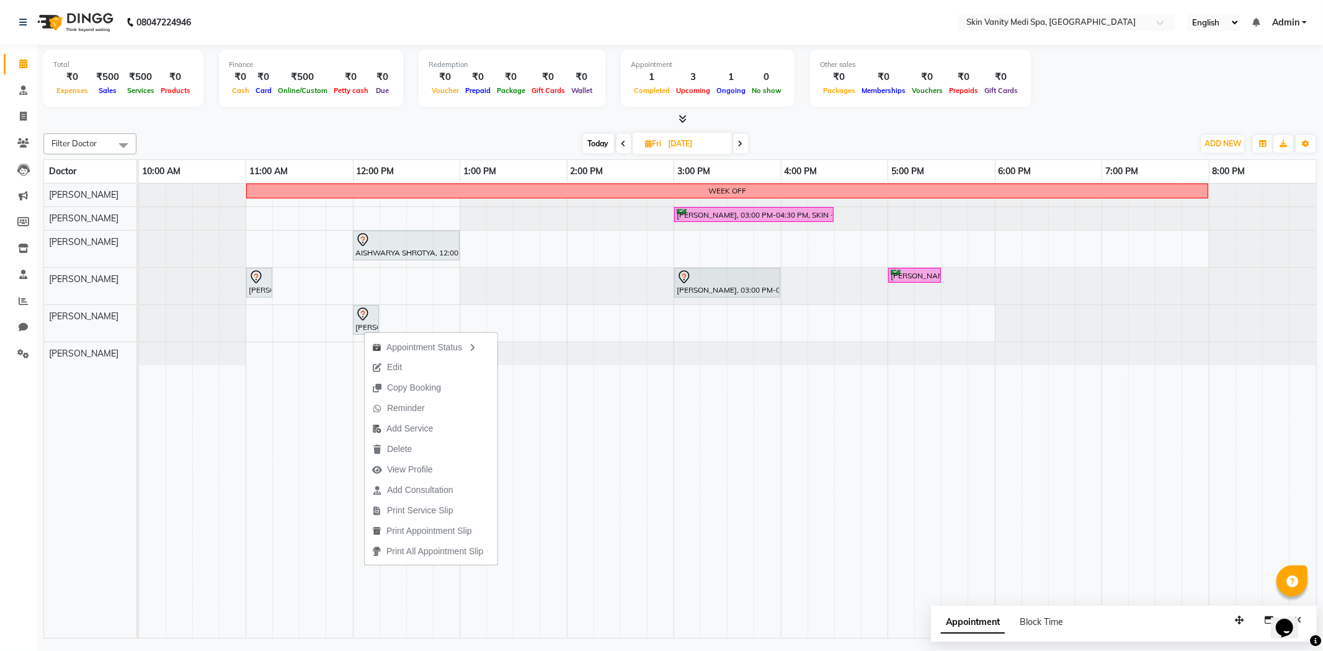
drag, startPoint x: 462, startPoint y: 140, endPoint x: 475, endPoint y: 144, distance: 13.7
click at [465, 140] on div "[DATE] [DATE]" at bounding box center [665, 144] width 1045 height 19
drag, startPoint x: 371, startPoint y: 319, endPoint x: 697, endPoint y: 333, distance: 326.6
click at [139, 333] on div "[PERSON_NAME], 12:00 PM-12:15 PM, CONSULTATION [PERSON_NAME], 12:00 PM-12:15 PM…" at bounding box center [139, 323] width 0 height 37
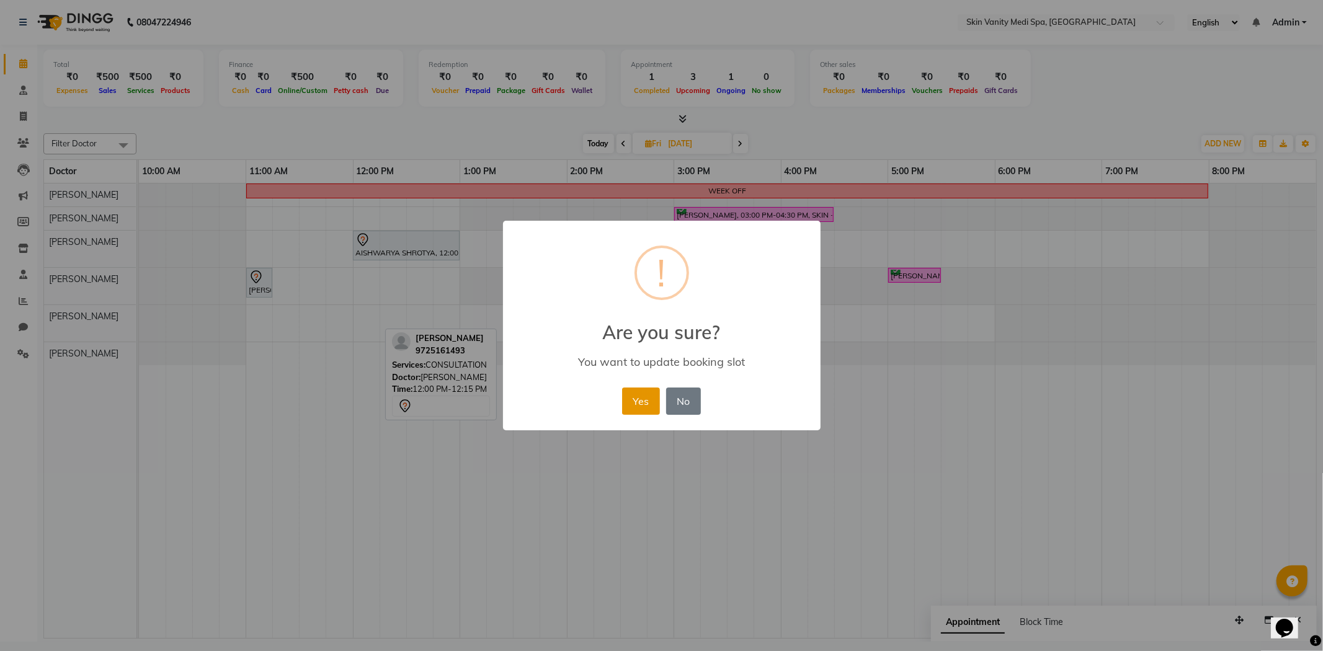
click at [643, 398] on button "Yes" at bounding box center [641, 401] width 38 height 27
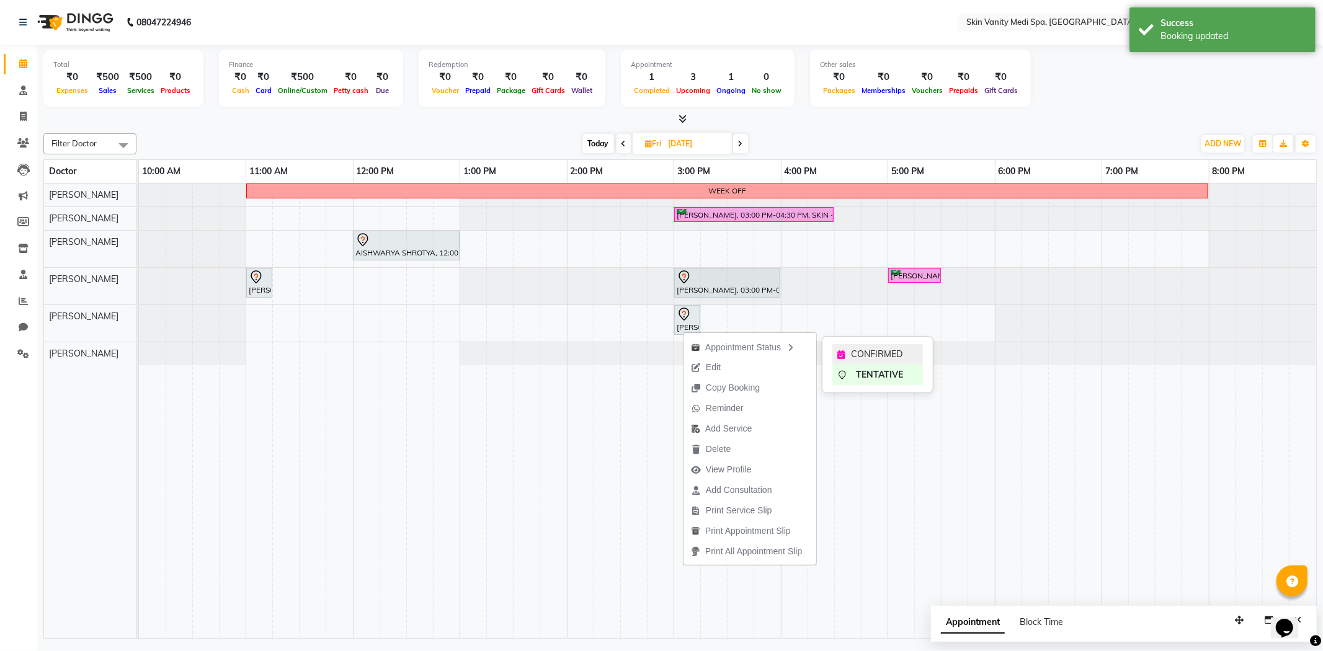
click at [845, 346] on div "CONFIRMED" at bounding box center [877, 354] width 91 height 20
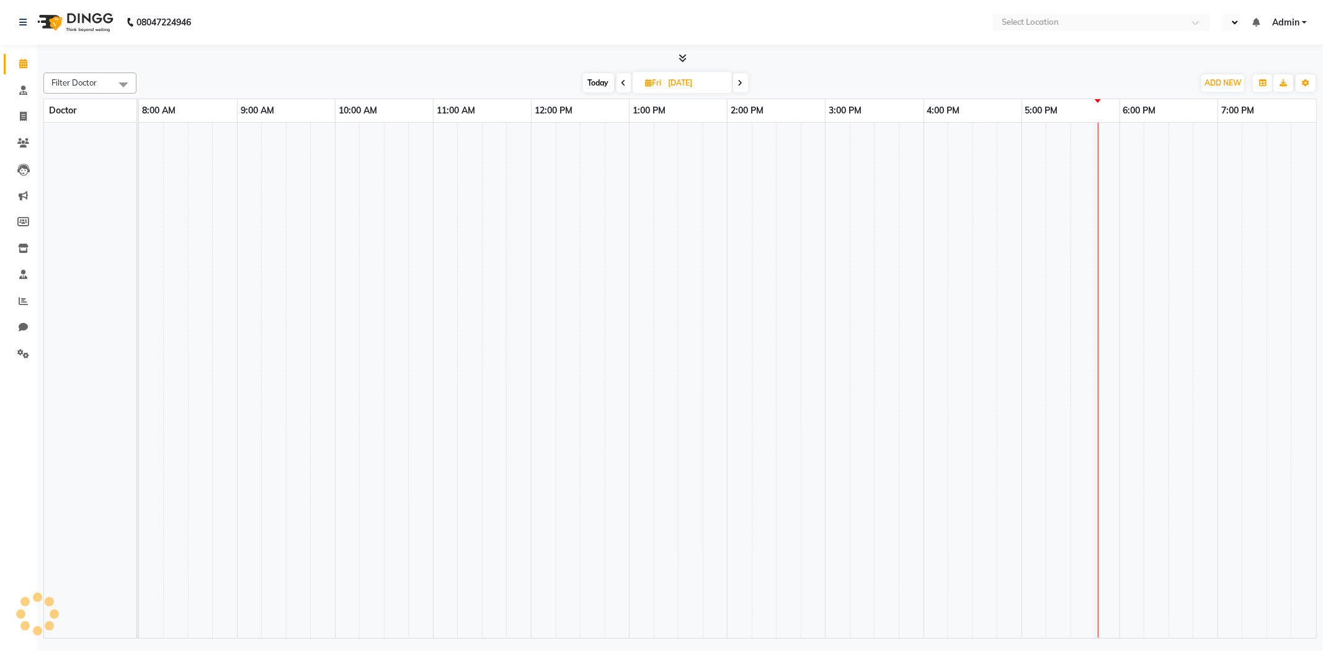
select select "en"
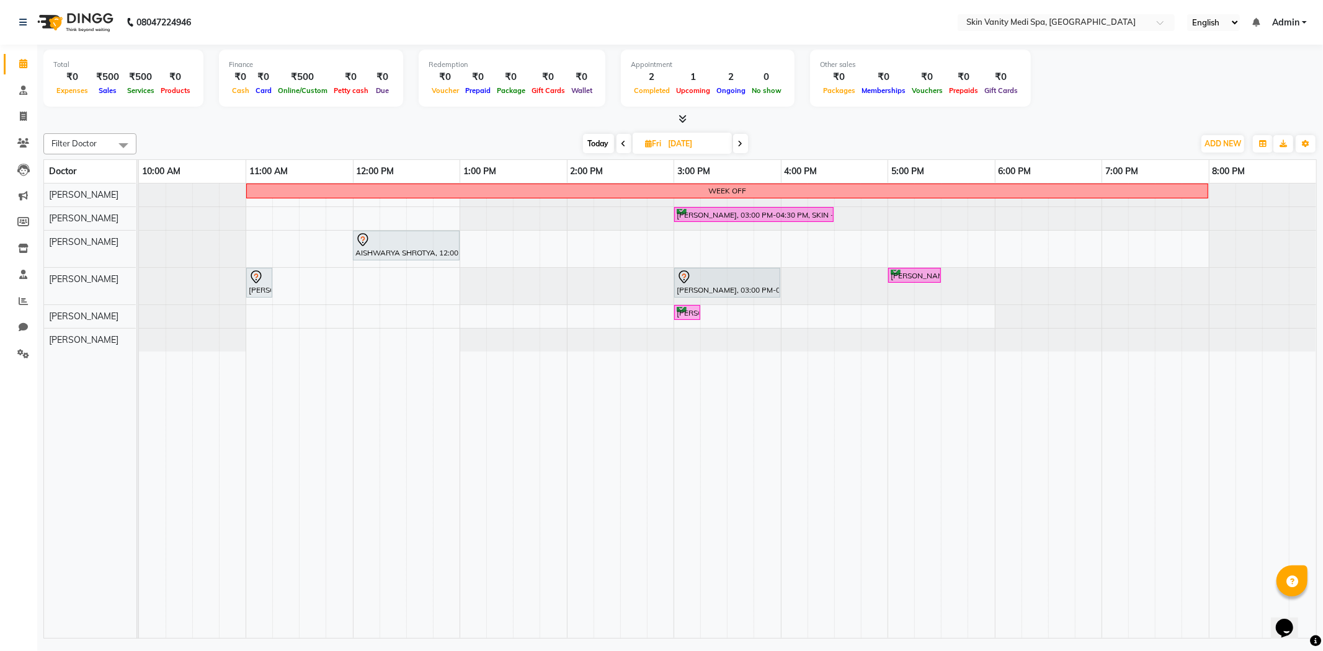
click at [605, 141] on span "Today" at bounding box center [598, 143] width 31 height 19
type input "[DATE]"
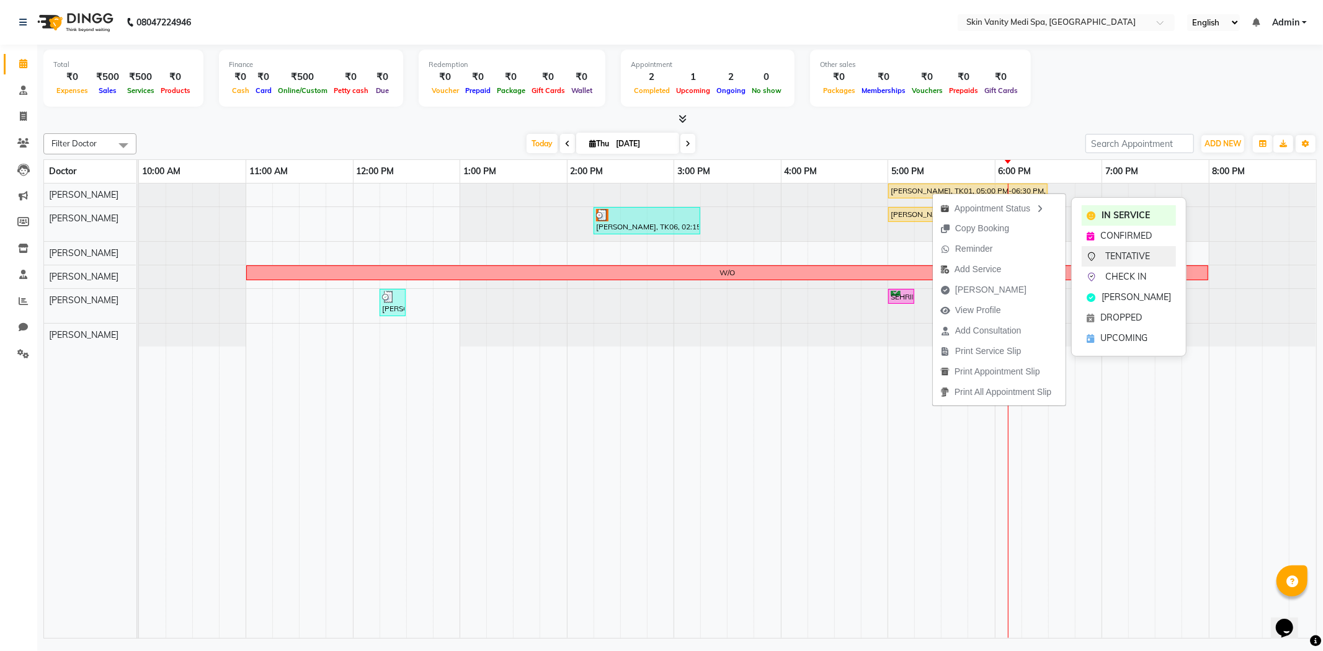
click at [1101, 234] on span "CONFIRMED" at bounding box center [1125, 236] width 51 height 13
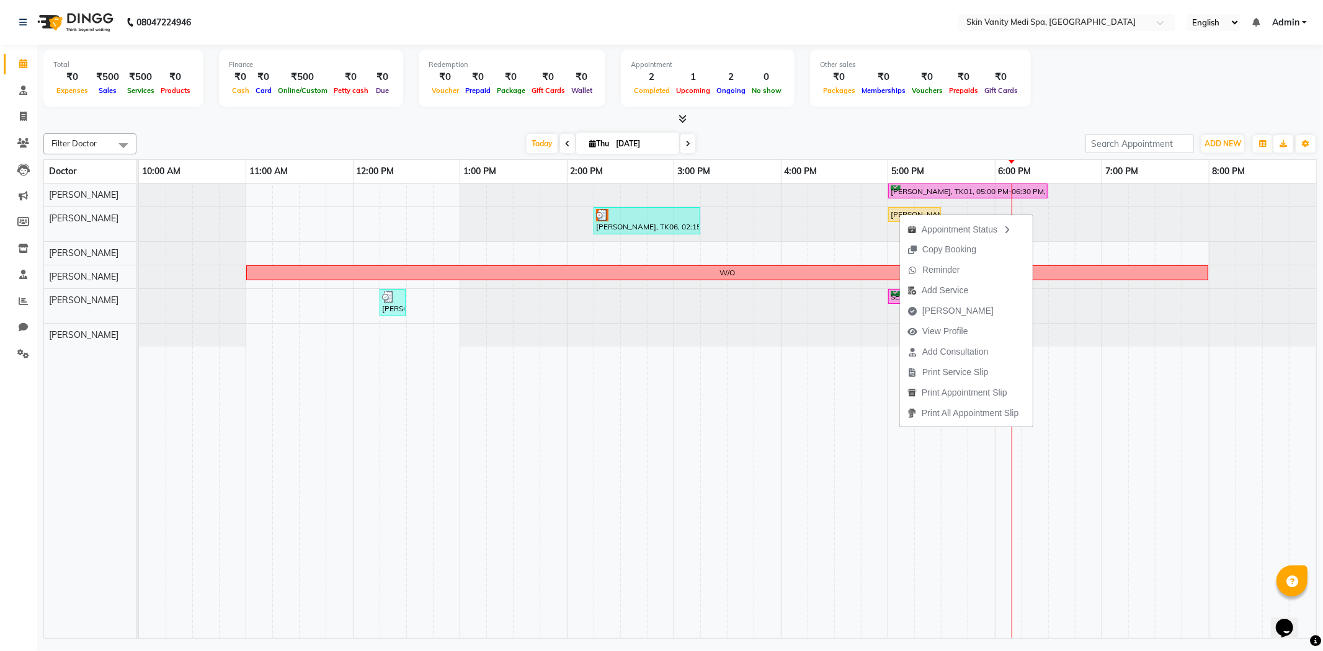
click at [847, 139] on div "[DATE] [DATE]" at bounding box center [611, 144] width 937 height 19
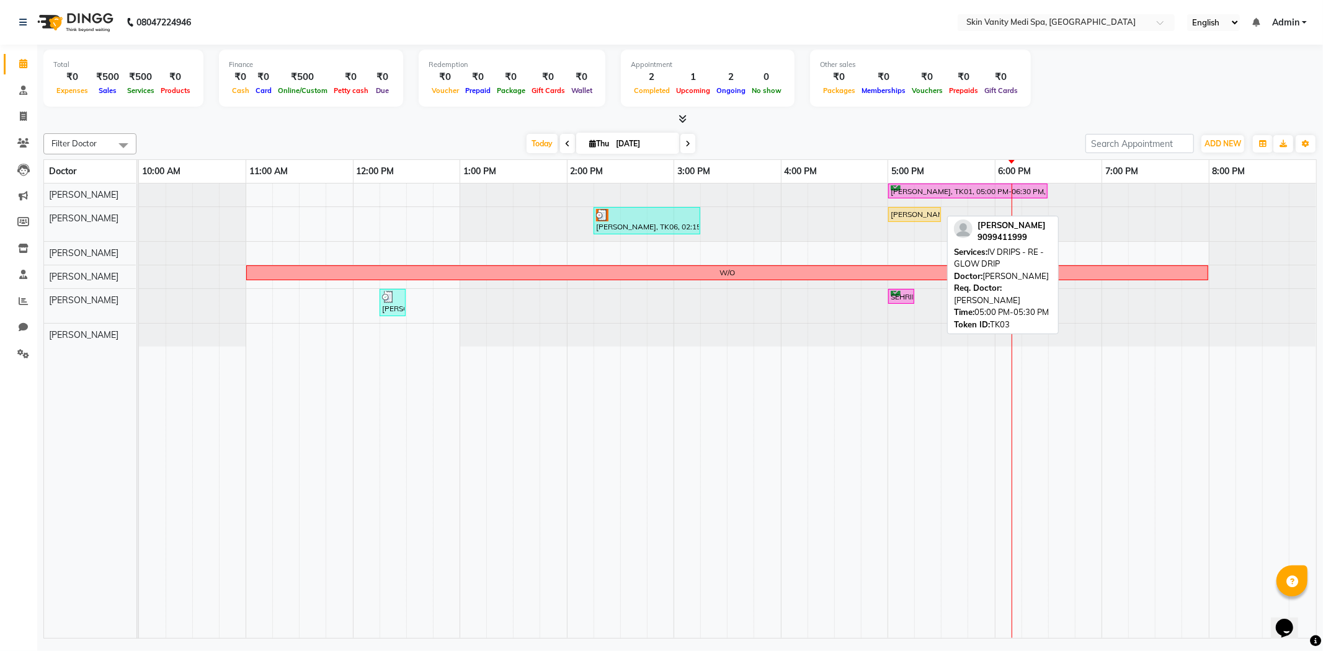
click at [904, 213] on div "[PERSON_NAME], TK03, 05:00 PM-05:30 PM, IV DRIPS - RE - GLOW DRIP" at bounding box center [915, 214] width 50 height 11
select select "1"
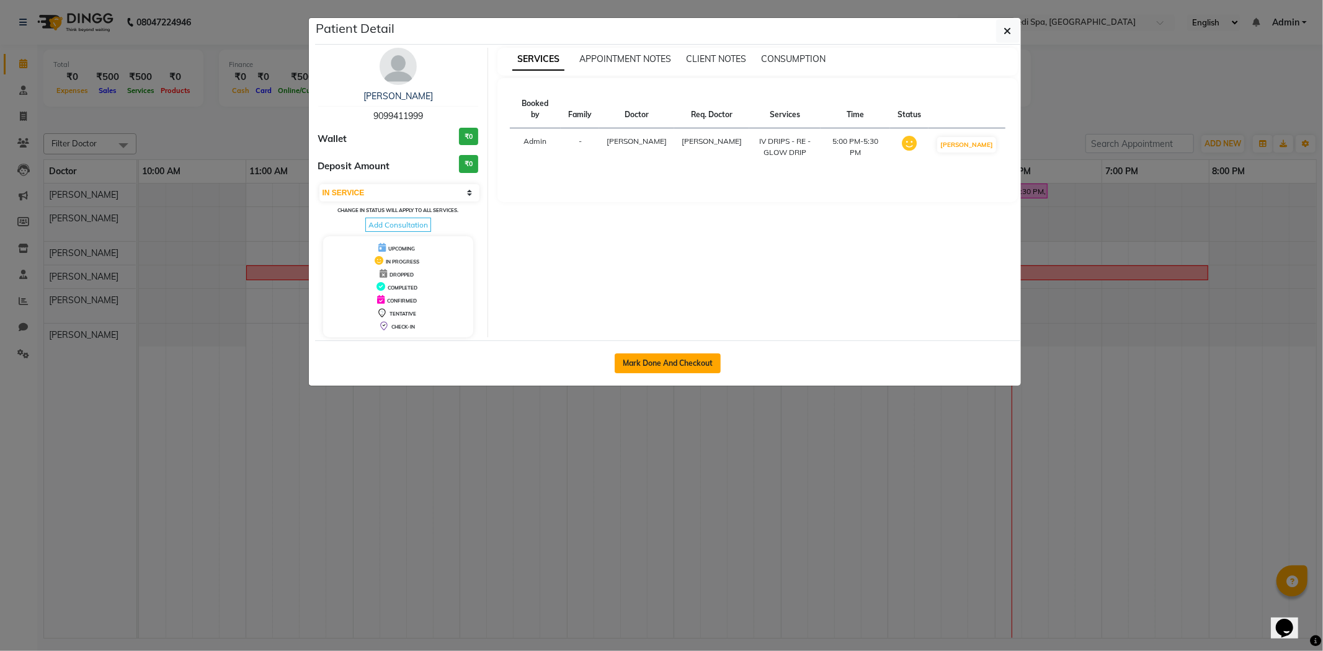
click at [704, 362] on button "Mark Done And Checkout" at bounding box center [668, 364] width 106 height 20
select select "service"
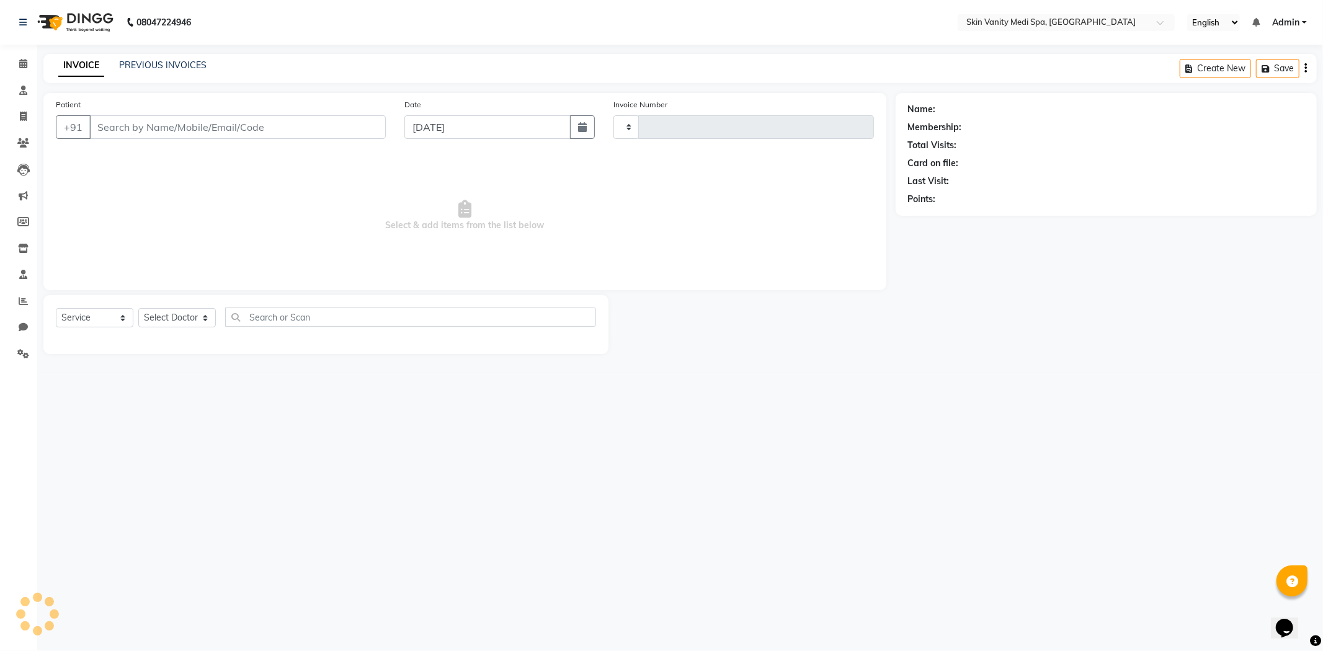
type input "0691"
select select "7826"
type input "9099411999"
select select "70347"
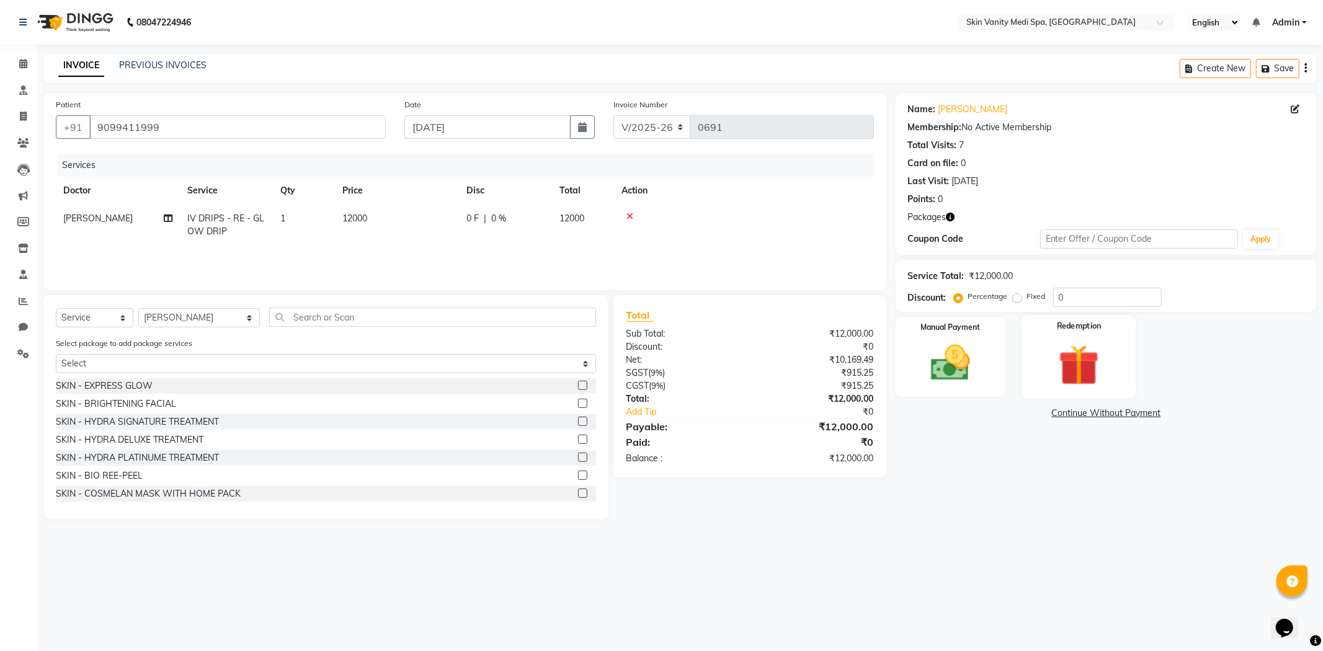
click at [1068, 363] on img at bounding box center [1079, 365] width 66 height 51
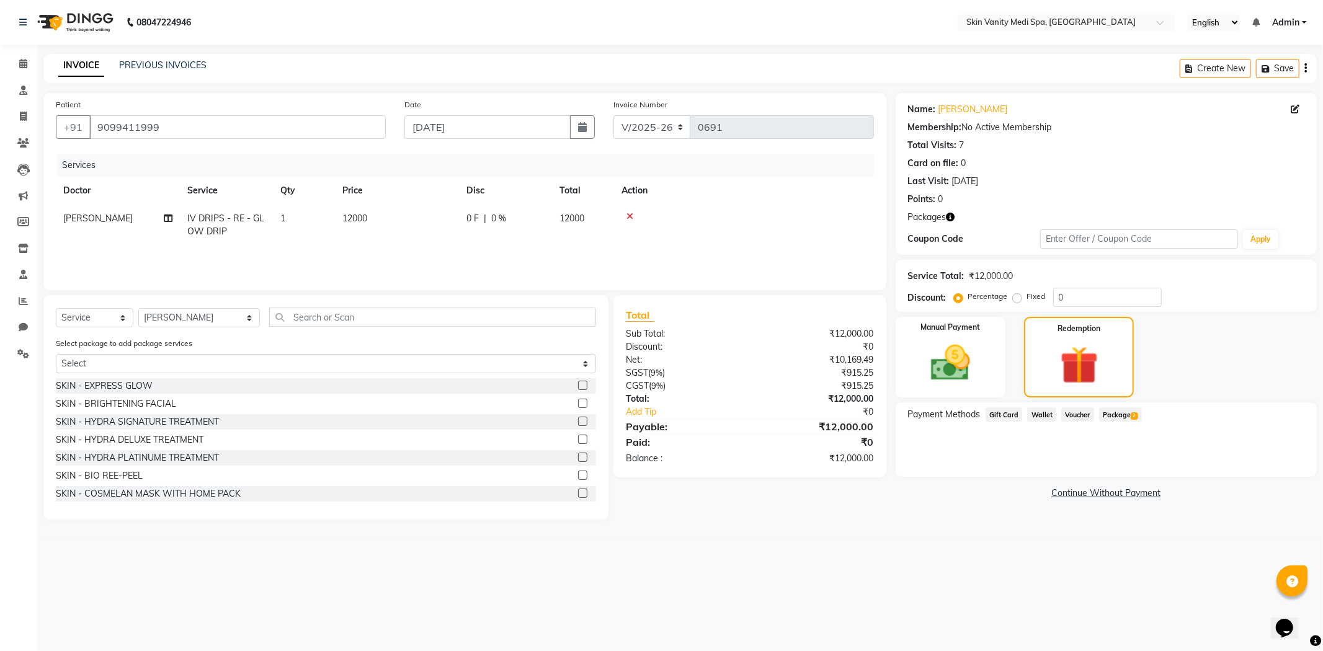
click at [1113, 409] on span "Package 2" at bounding box center [1120, 415] width 43 height 14
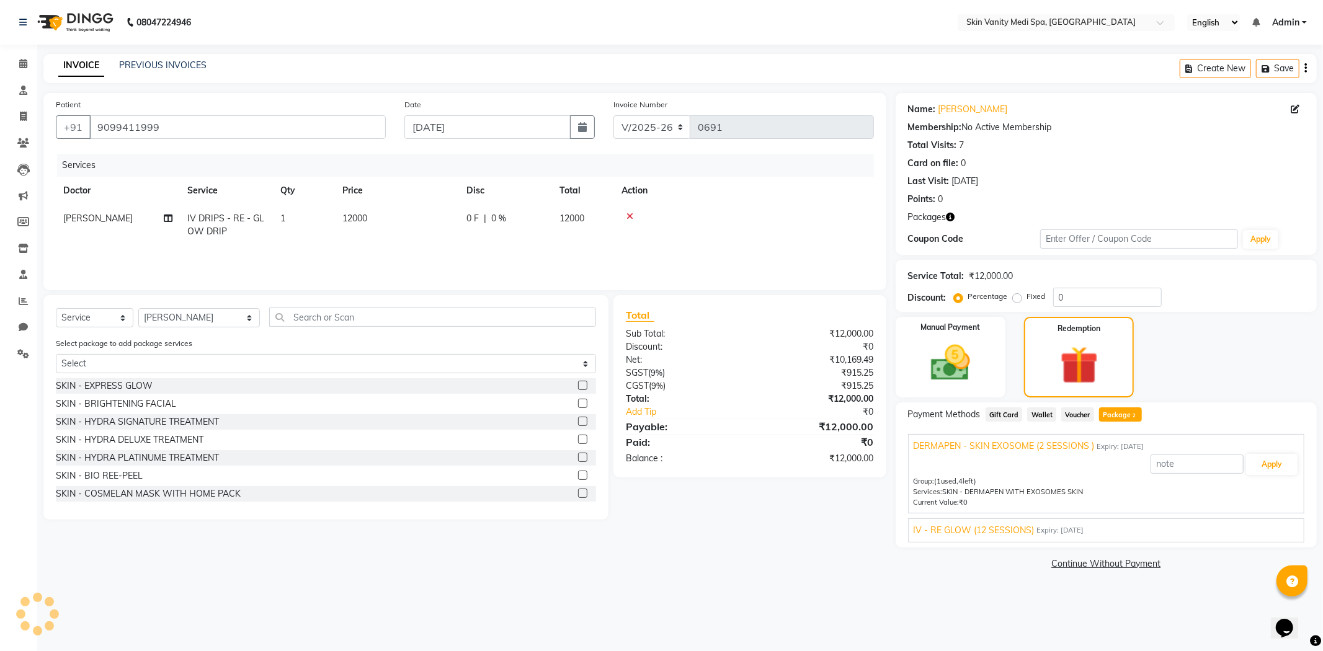
click at [1137, 529] on div "IV - RE GLOW (12 SESSIONS) Expiry: 16-06-2026" at bounding box center [1106, 530] width 385 height 13
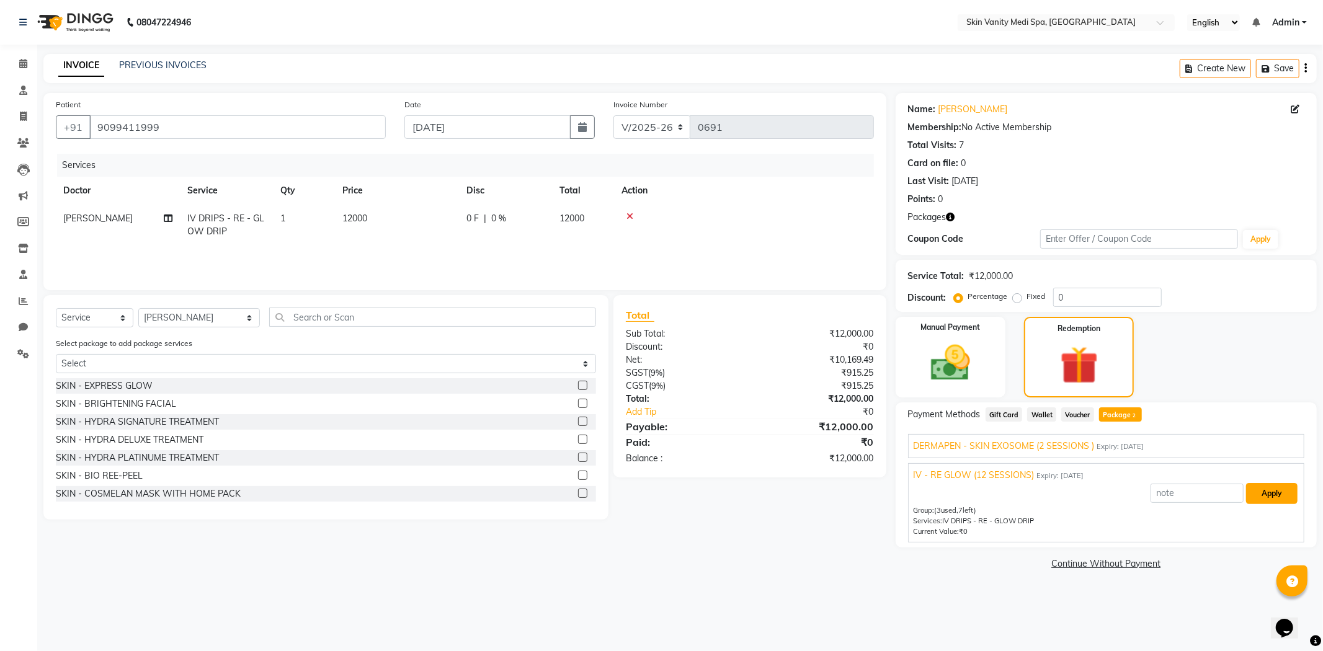
click at [1274, 494] on button "Apply" at bounding box center [1271, 493] width 51 height 21
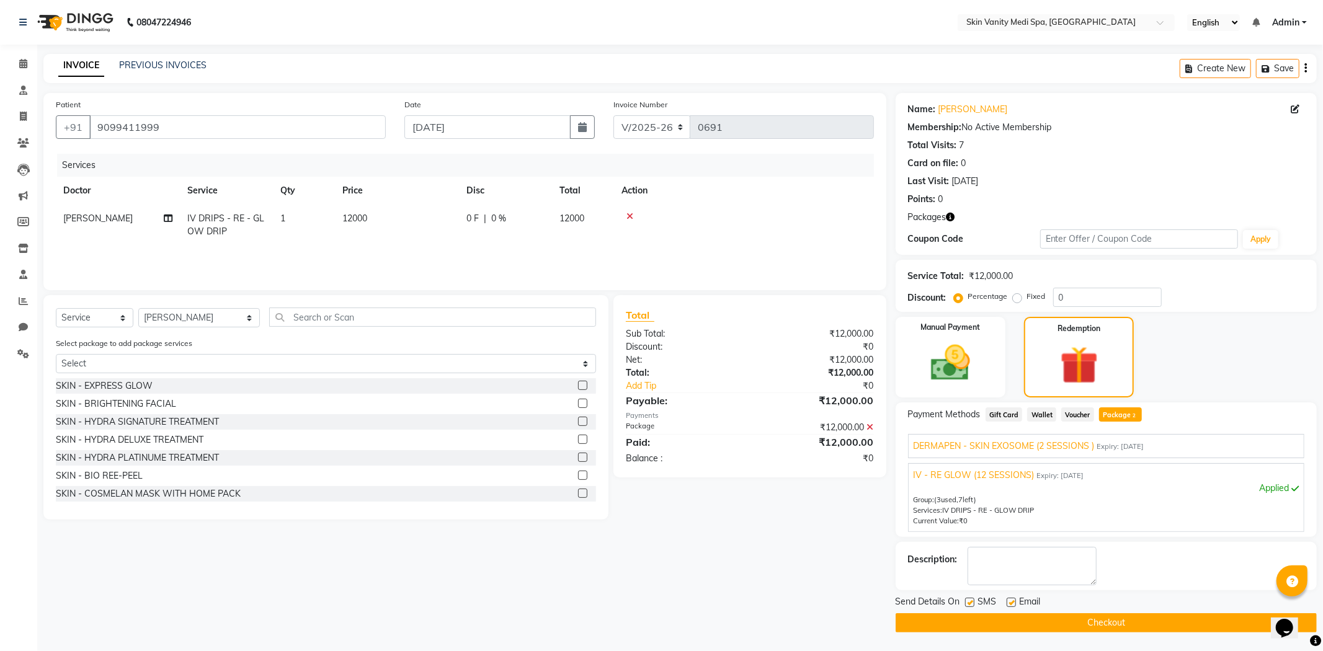
click at [1012, 627] on button "Checkout" at bounding box center [1106, 623] width 421 height 19
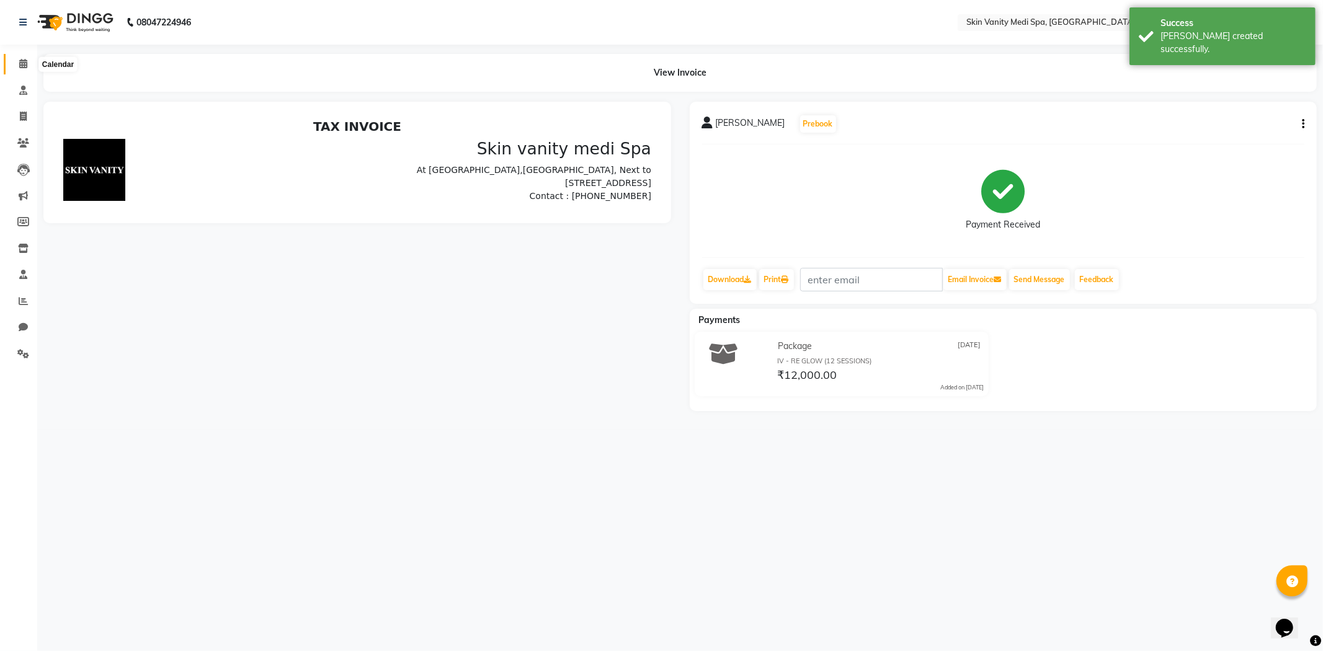
drag, startPoint x: 22, startPoint y: 60, endPoint x: 58, endPoint y: 56, distance: 36.2
click at [24, 60] on icon at bounding box center [23, 63] width 8 height 9
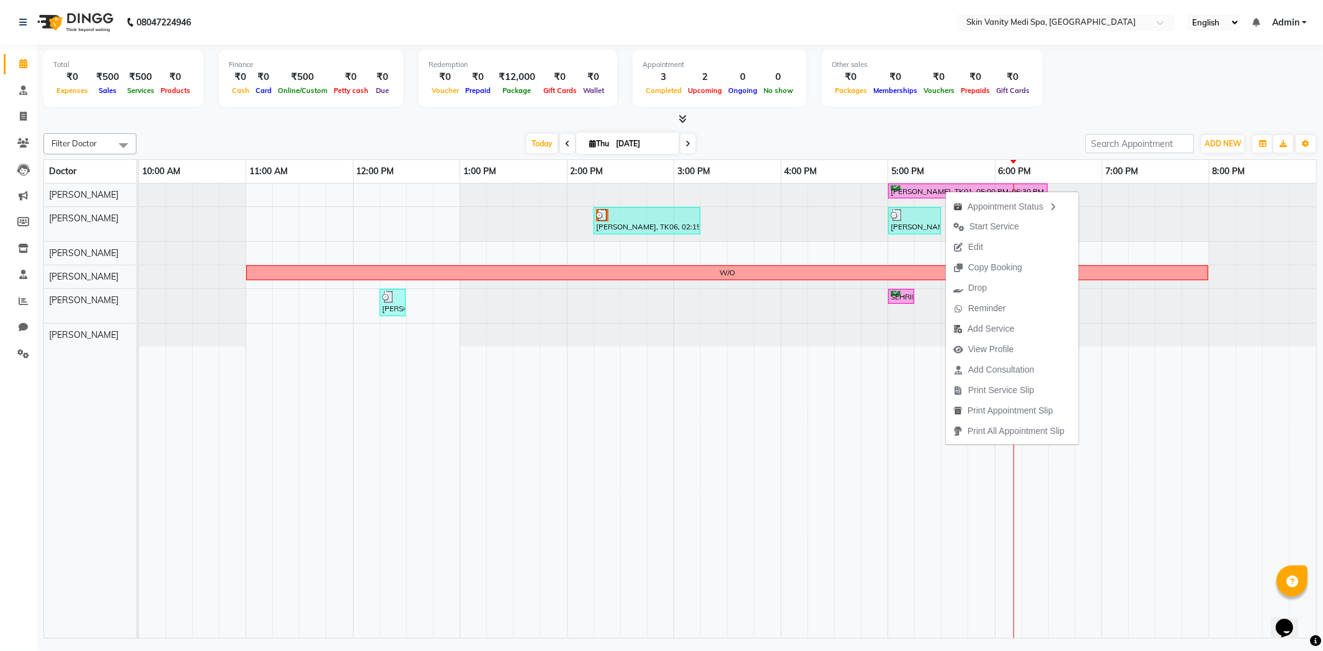
click at [964, 240] on span "Edit" at bounding box center [968, 247] width 45 height 20
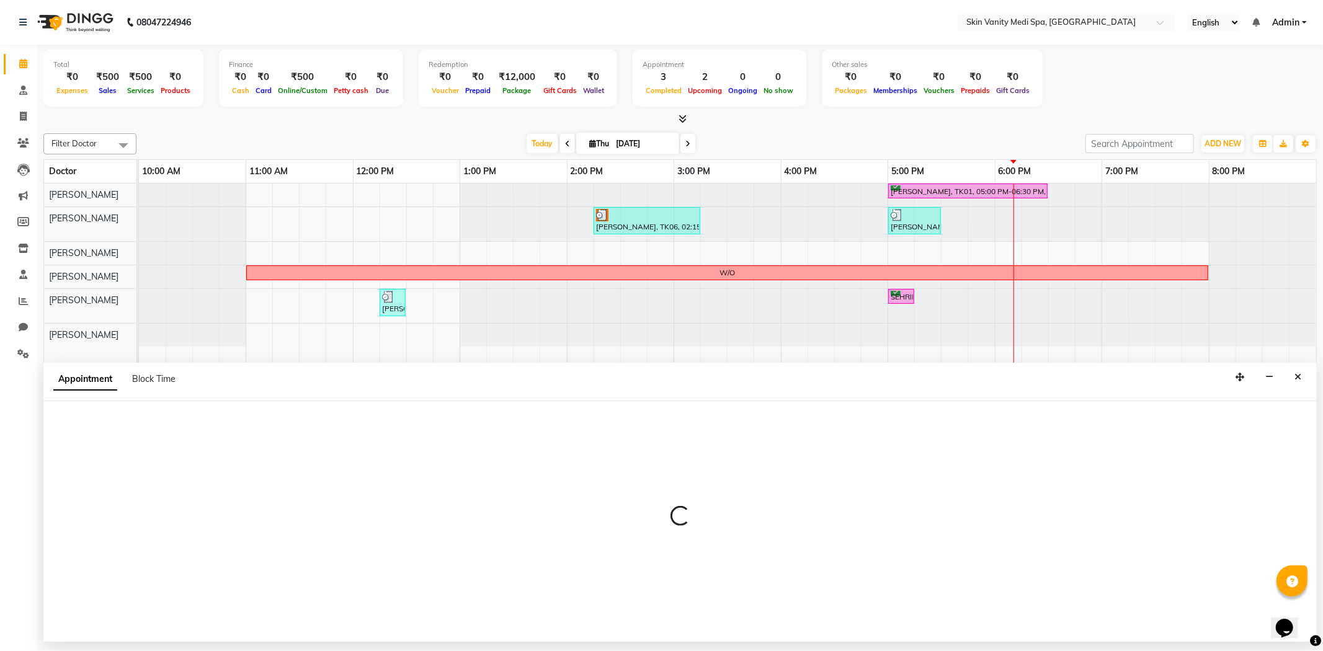
select select "tentative"
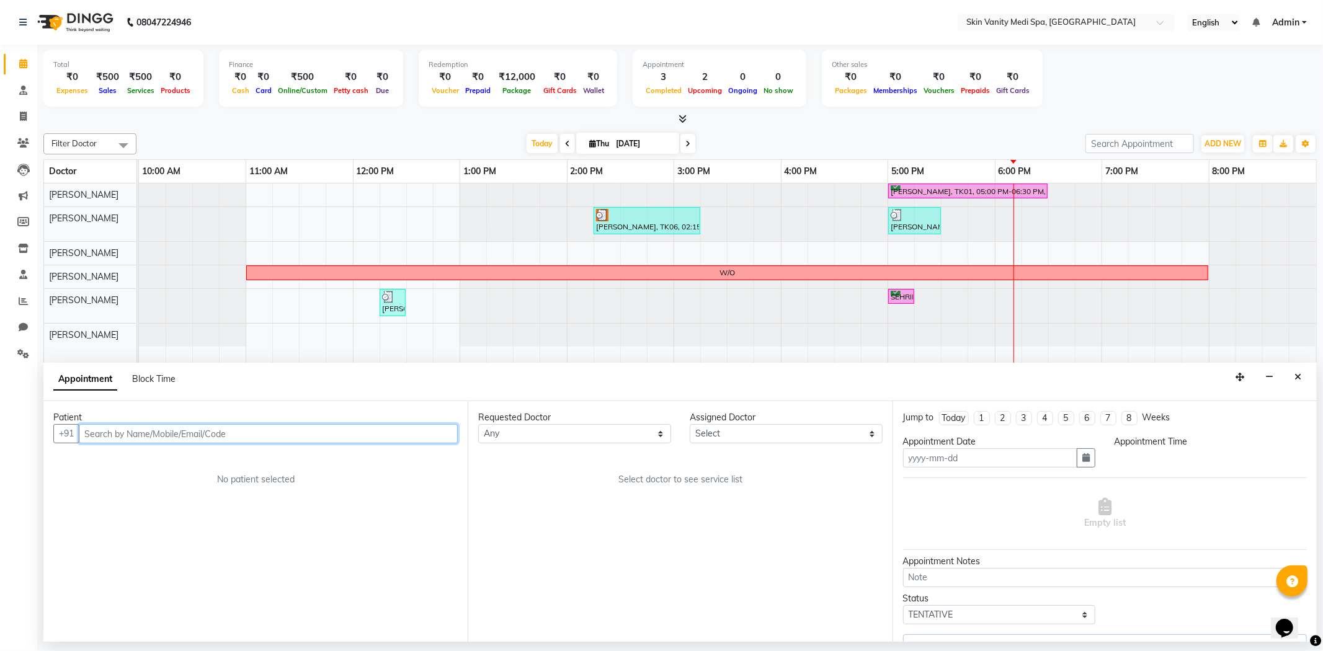
type input "[DATE]"
select select "confirm booking"
select select "70346"
select select "1020"
select select "3954"
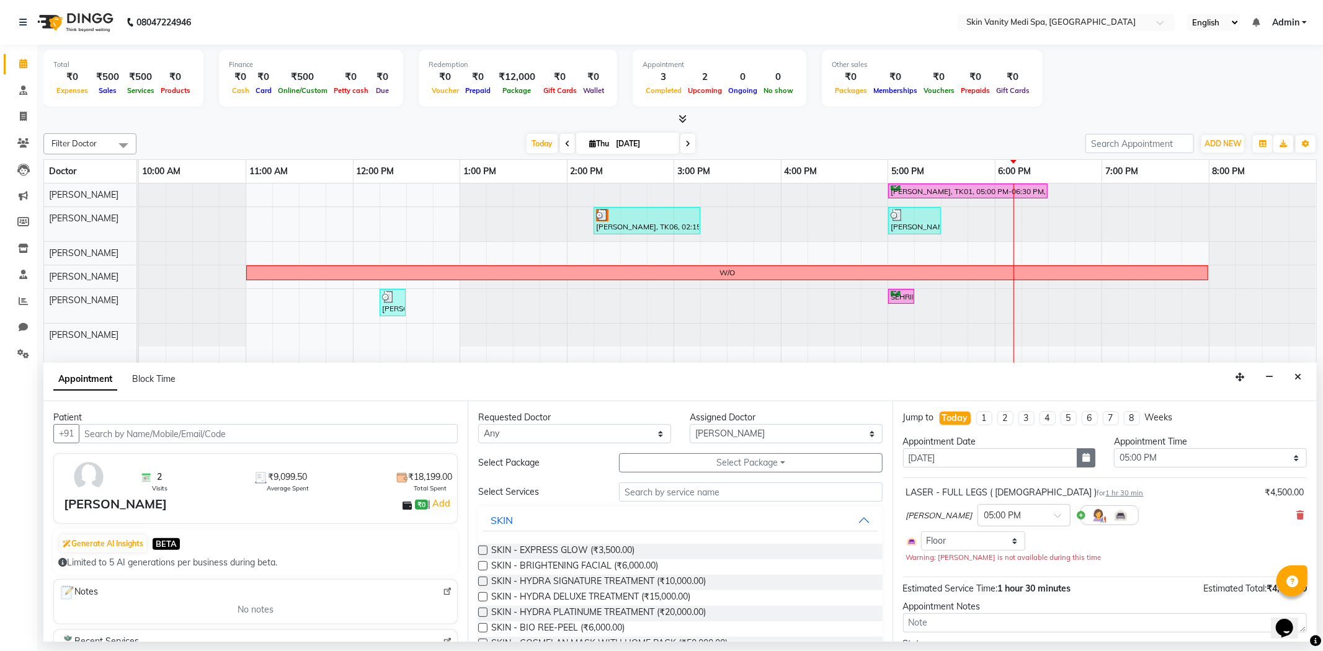
click at [1082, 461] on icon "button" at bounding box center [1085, 457] width 7 height 9
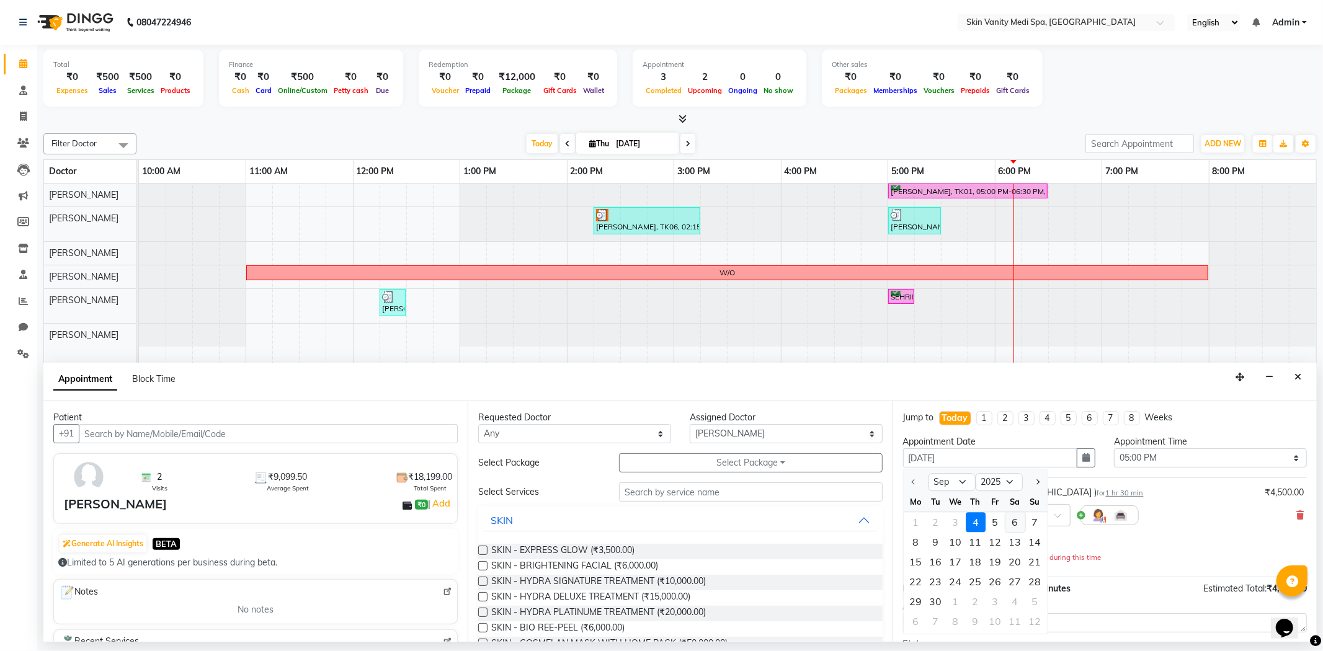
click at [1012, 524] on div "6" at bounding box center [1016, 523] width 20 height 20
type input "[DATE]"
select select "1020"
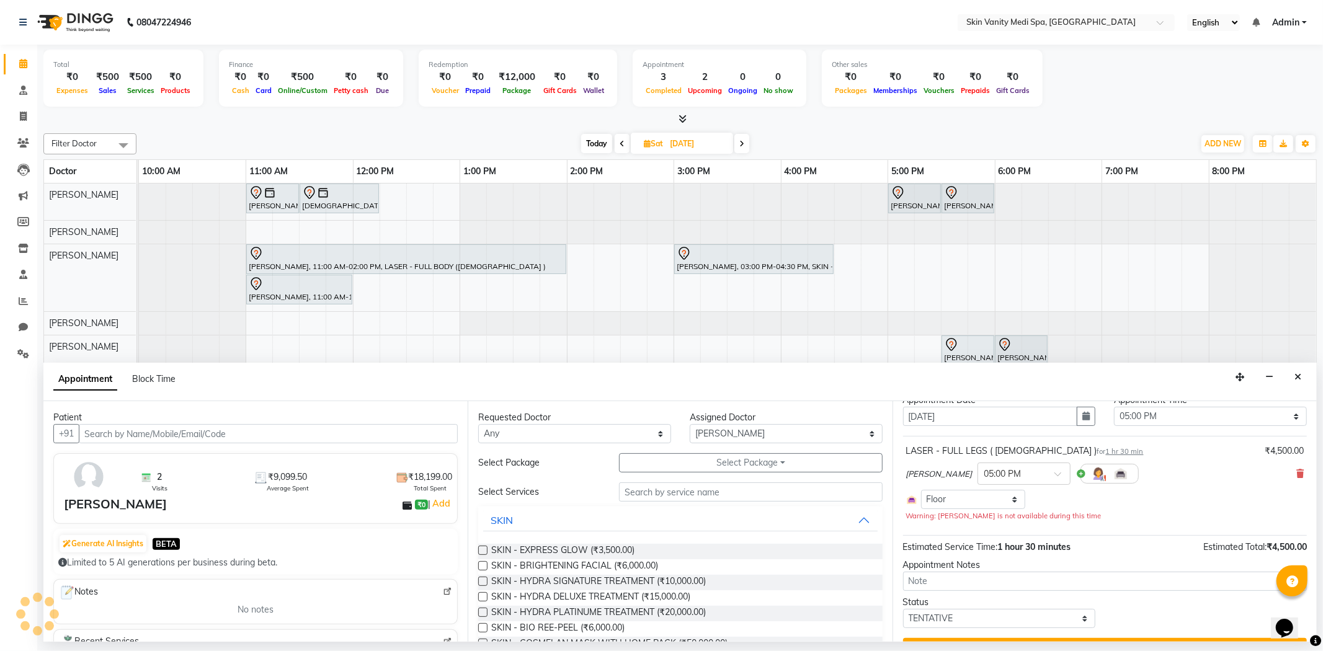
scroll to position [70, 0]
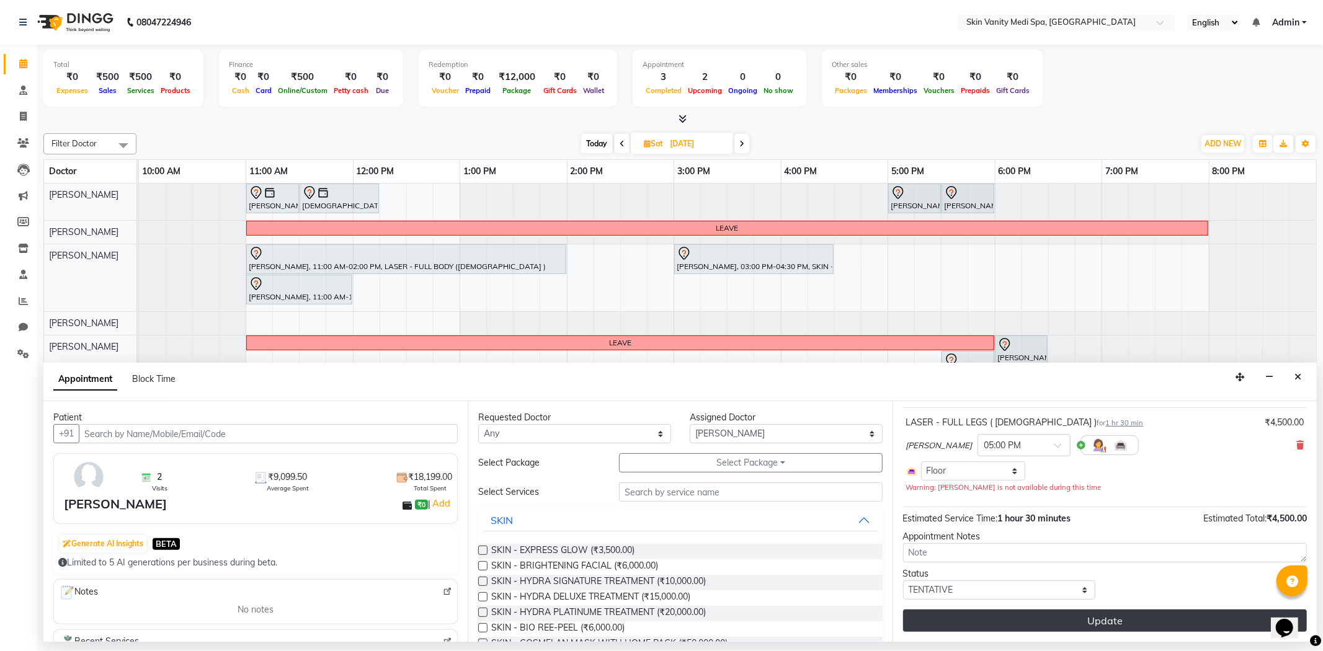
click at [1055, 620] on button "Update" at bounding box center [1105, 621] width 404 height 22
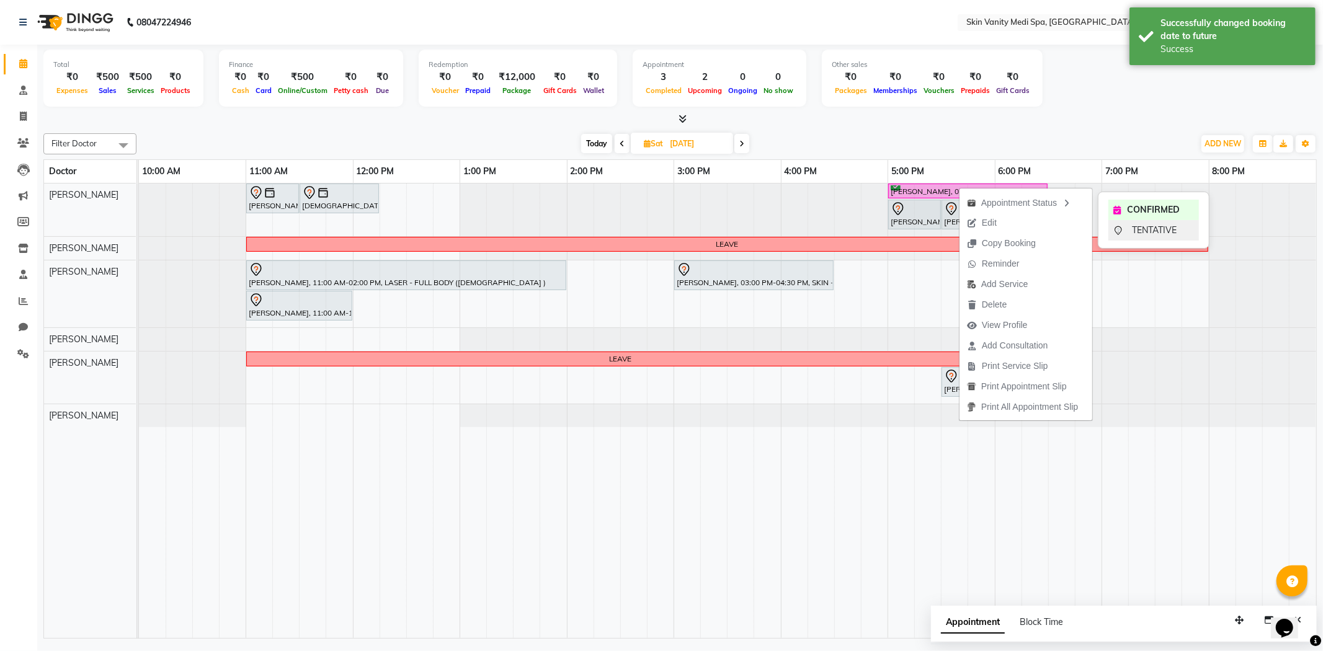
click at [1140, 234] on span "TENTATIVE" at bounding box center [1154, 230] width 45 height 13
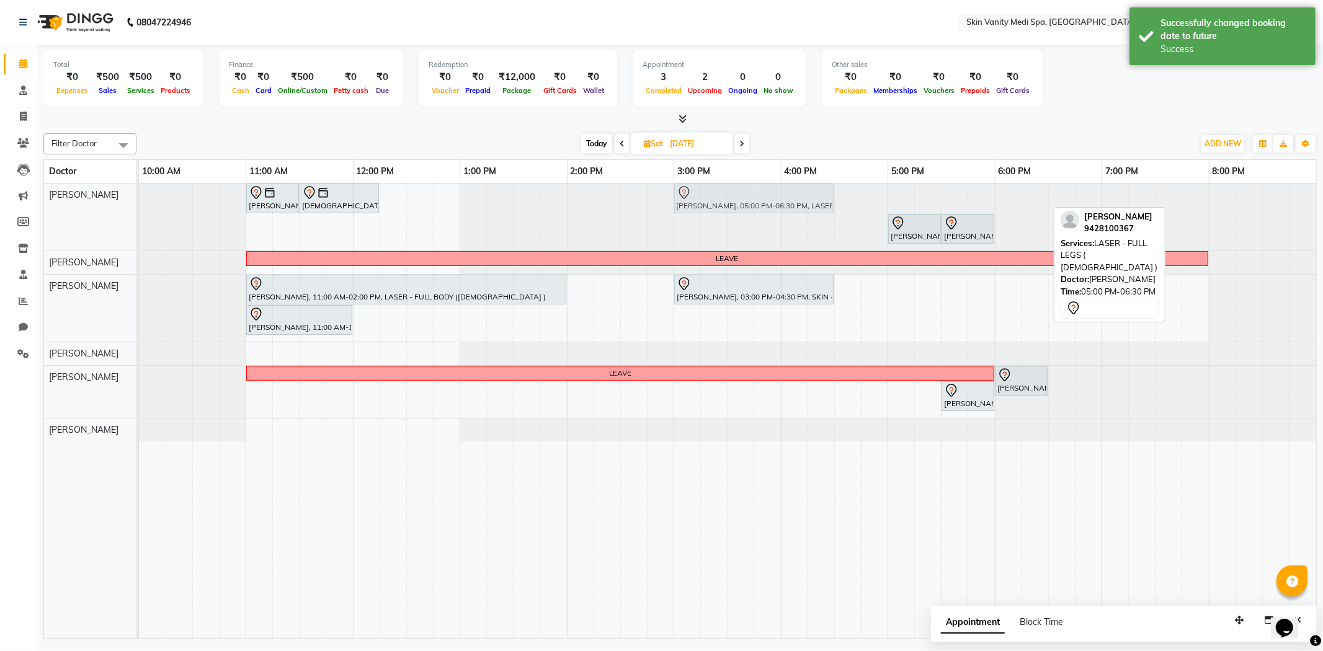
drag, startPoint x: 959, startPoint y: 195, endPoint x: 733, endPoint y: 189, distance: 225.9
click at [139, 189] on div "VEDANTI KANSARA, 11:00 AM-11:30 AM, LASER - UPPER LIPS VEDANTI KANSARA, 11:30 A…" at bounding box center [139, 217] width 0 height 67
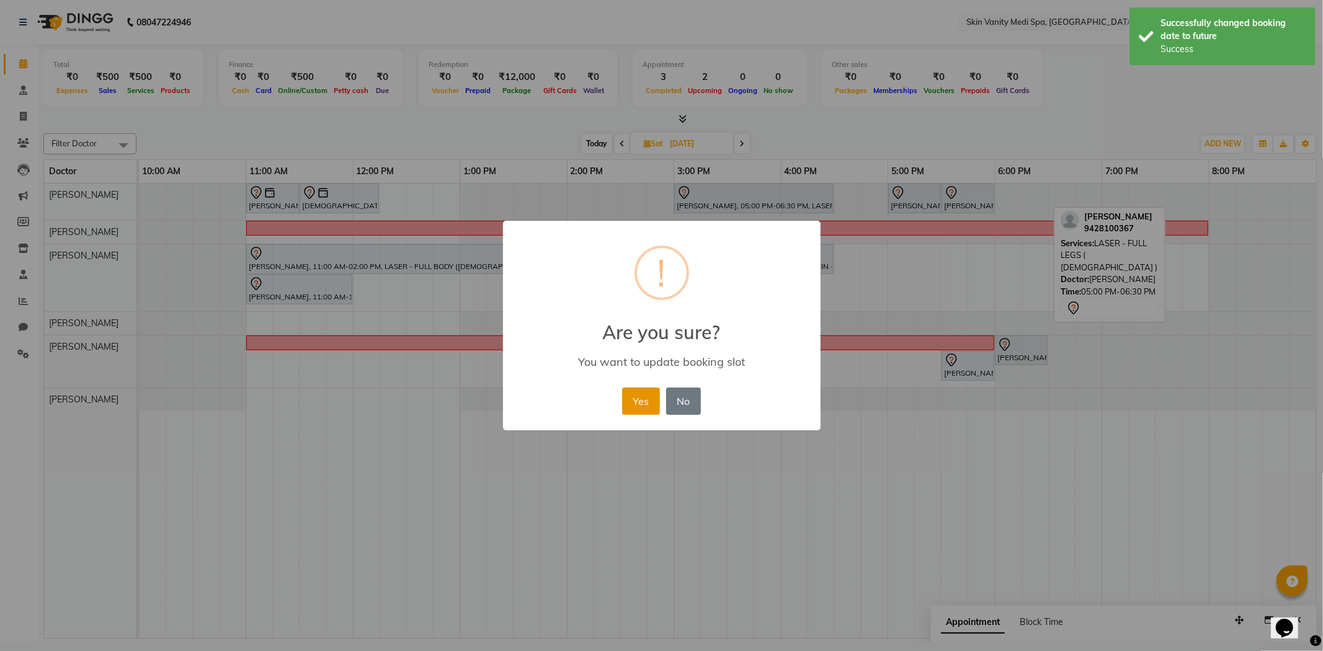
click at [648, 404] on button "Yes" at bounding box center [641, 401] width 38 height 27
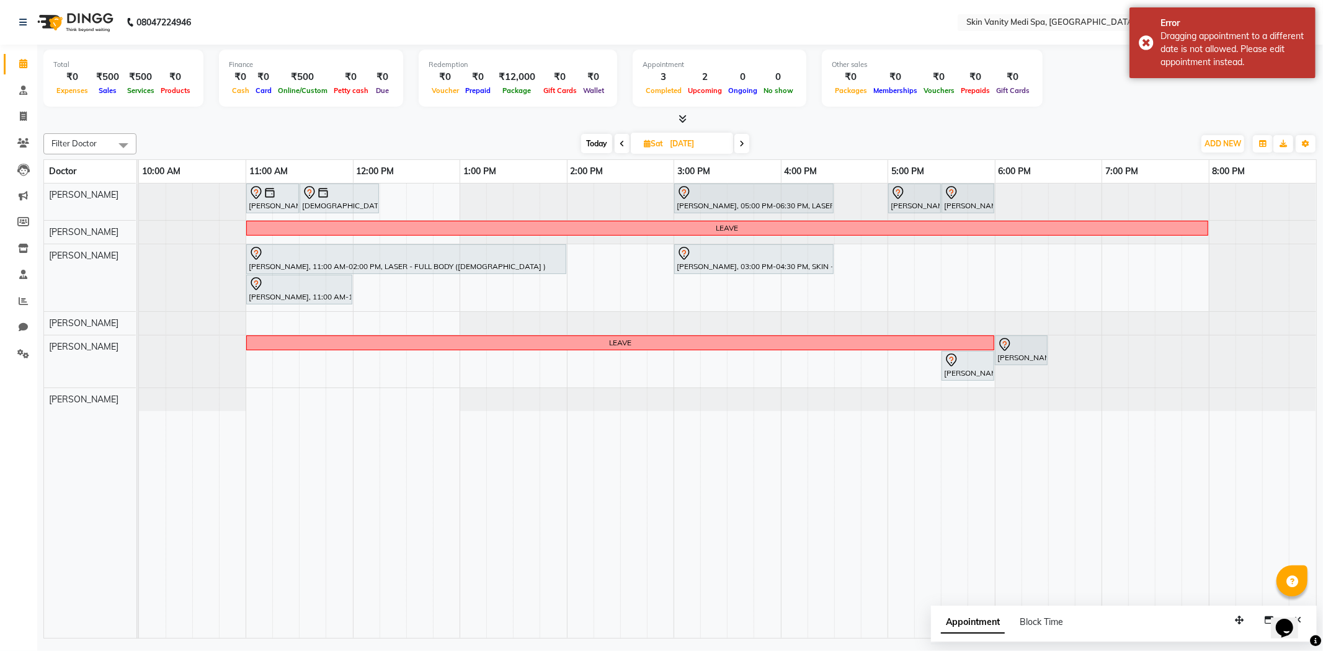
click at [599, 144] on span "Today" at bounding box center [596, 143] width 31 height 19
type input "[DATE]"
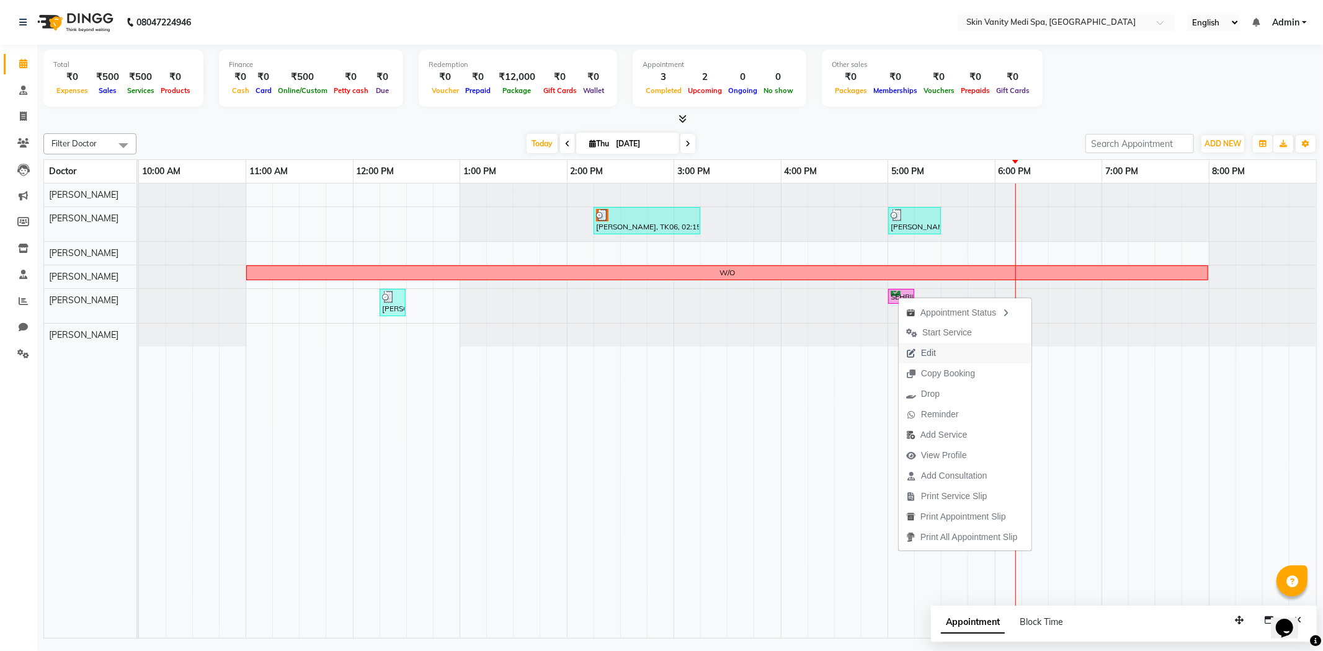
click at [937, 354] on span "Edit" at bounding box center [921, 353] width 45 height 20
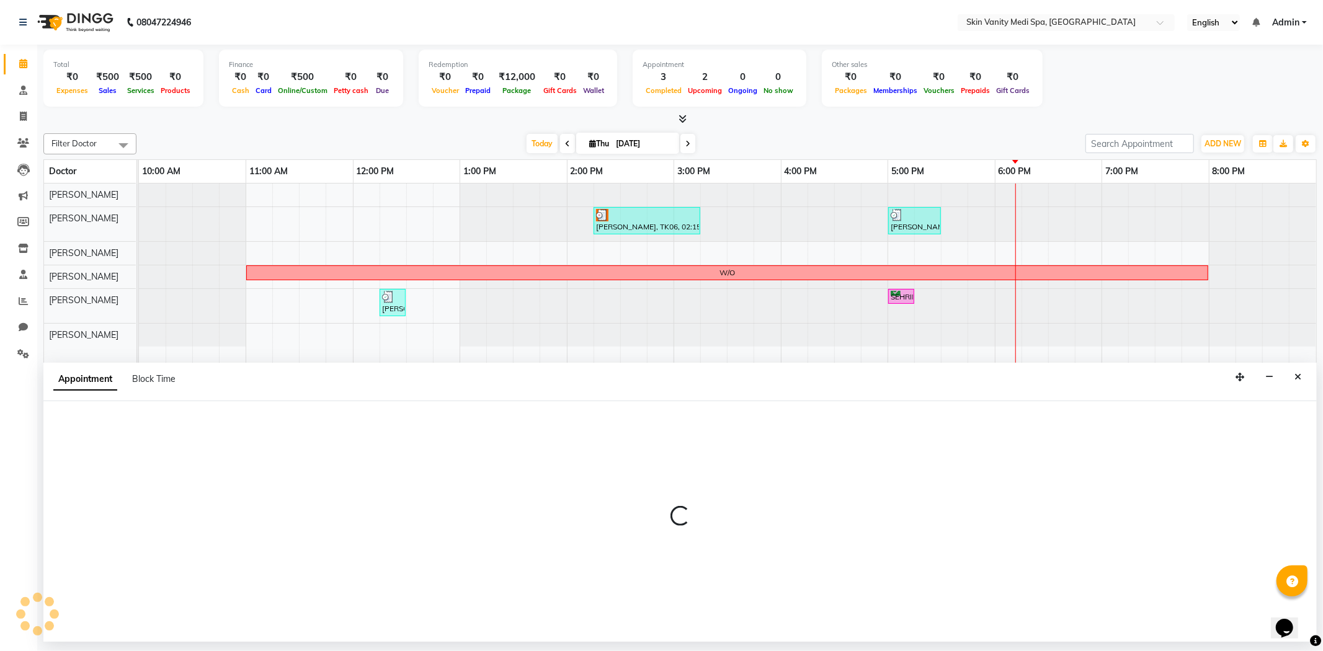
select select "tentative"
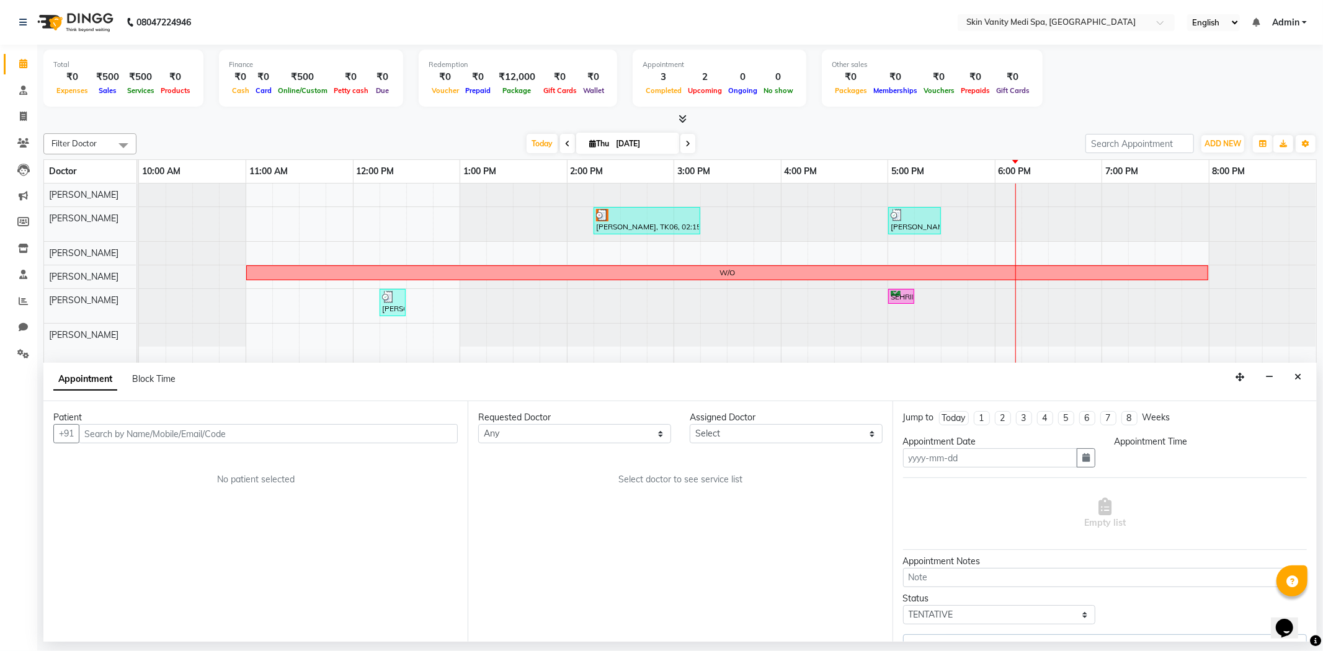
type input "[DATE]"
select select "confirm booking"
select select "70351"
select select "1020"
select select "3954"
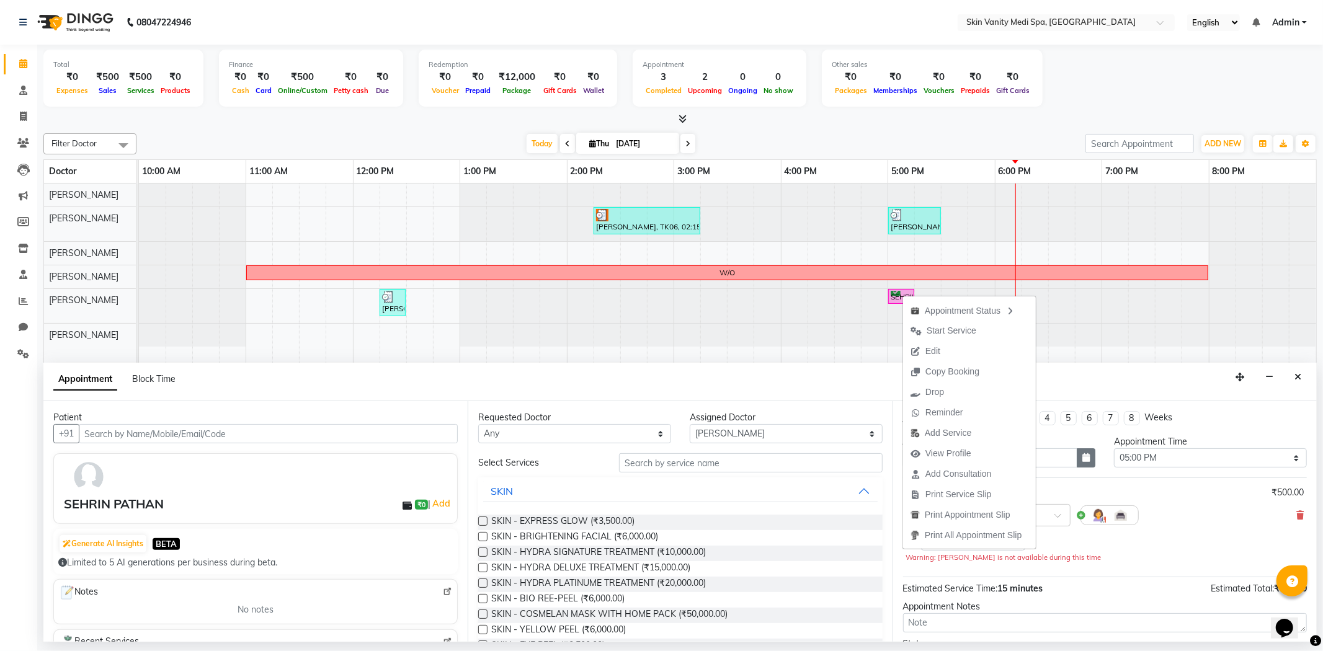
click at [1082, 455] on icon "button" at bounding box center [1085, 457] width 7 height 9
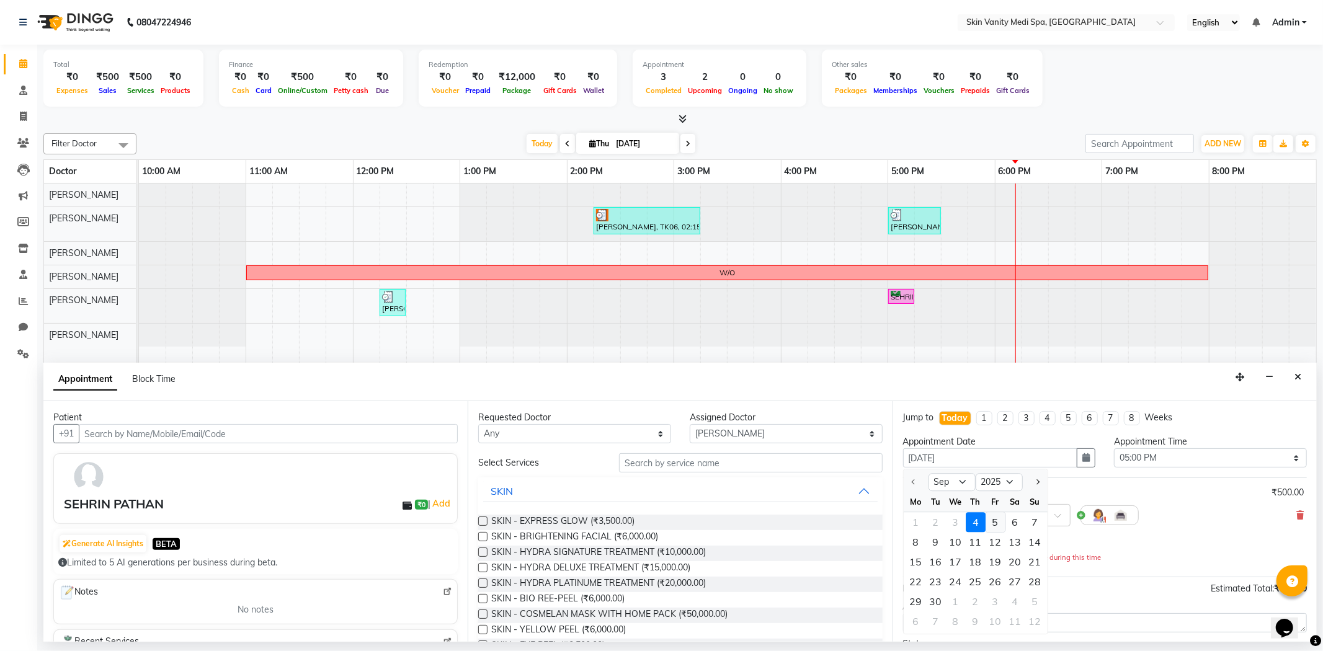
click at [995, 519] on div "5" at bounding box center [996, 523] width 20 height 20
type input "[DATE]"
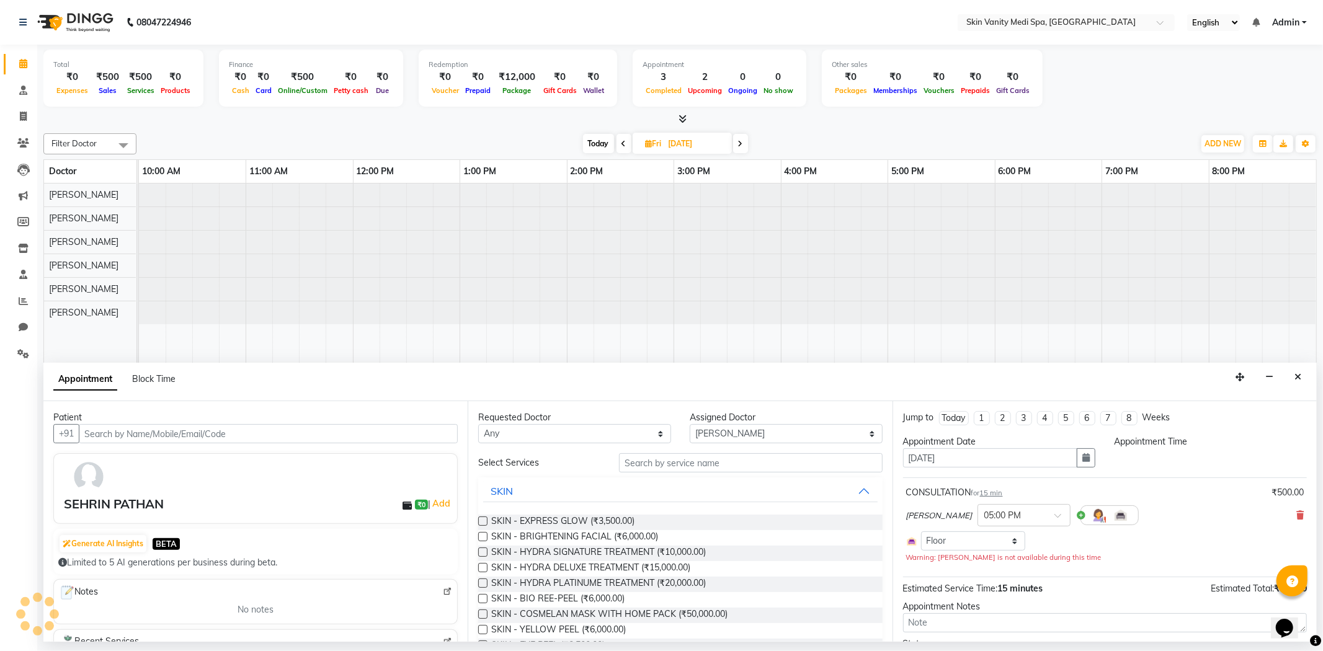
select select "1020"
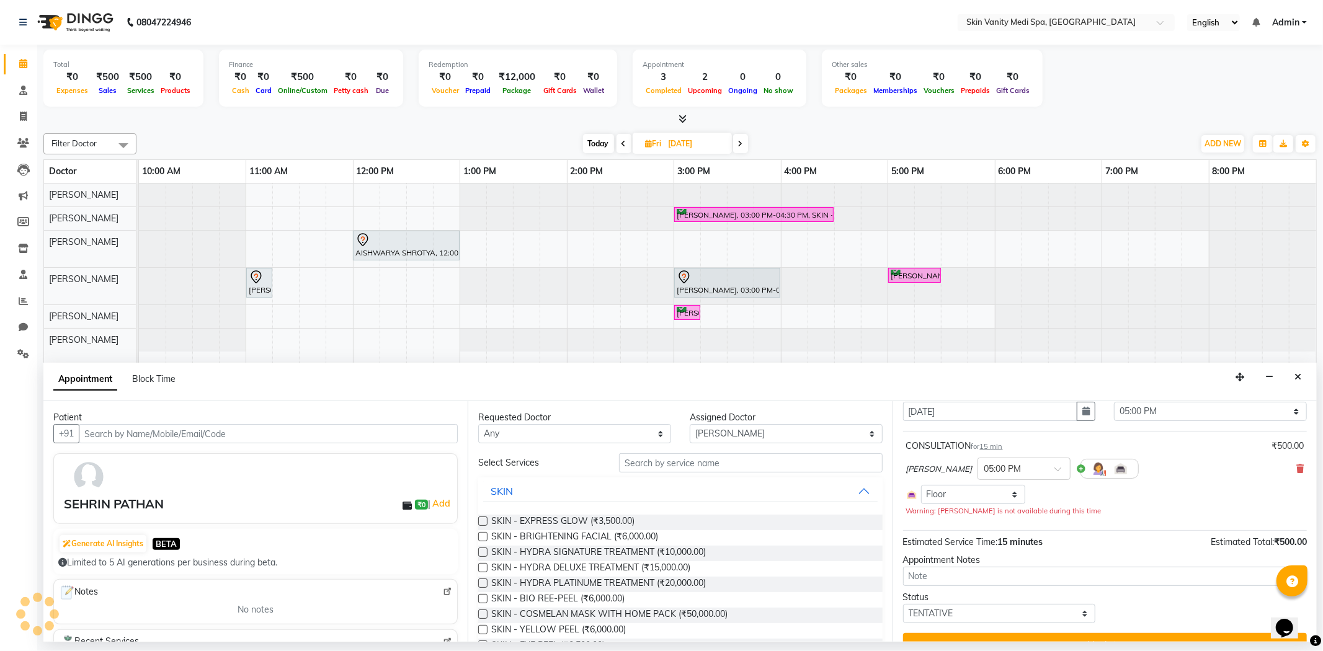
scroll to position [58, 0]
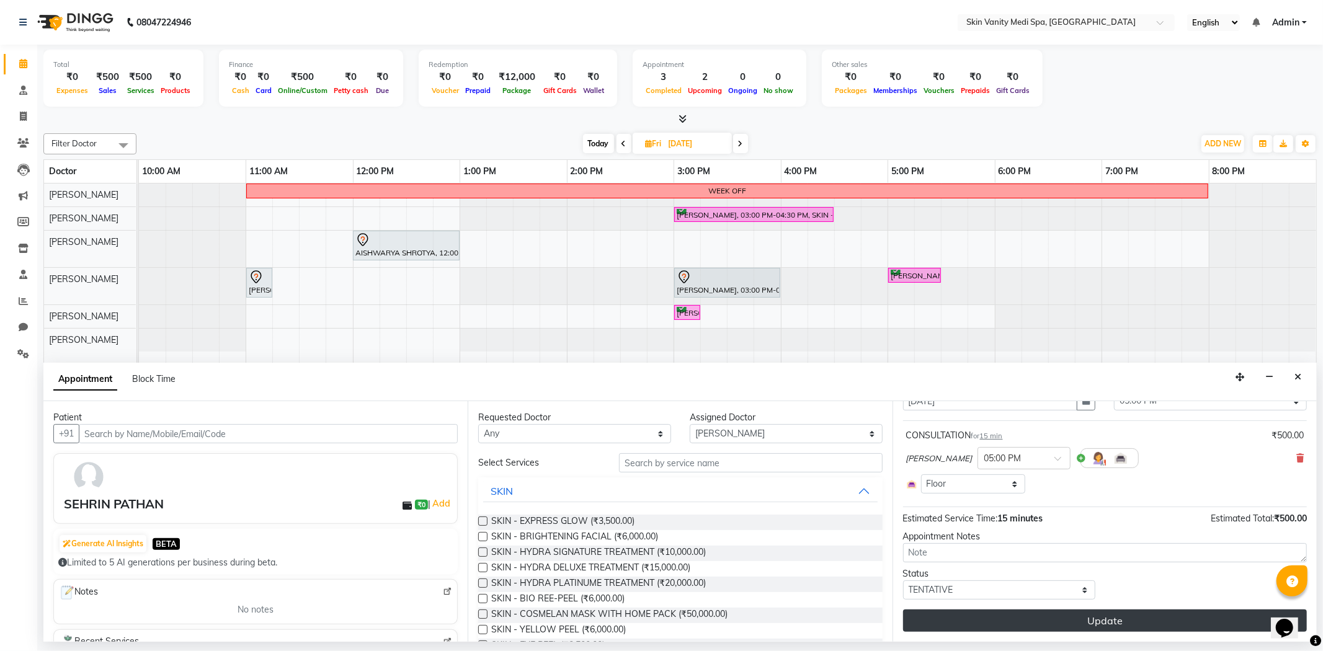
click at [1066, 615] on button "Update" at bounding box center [1105, 621] width 404 height 22
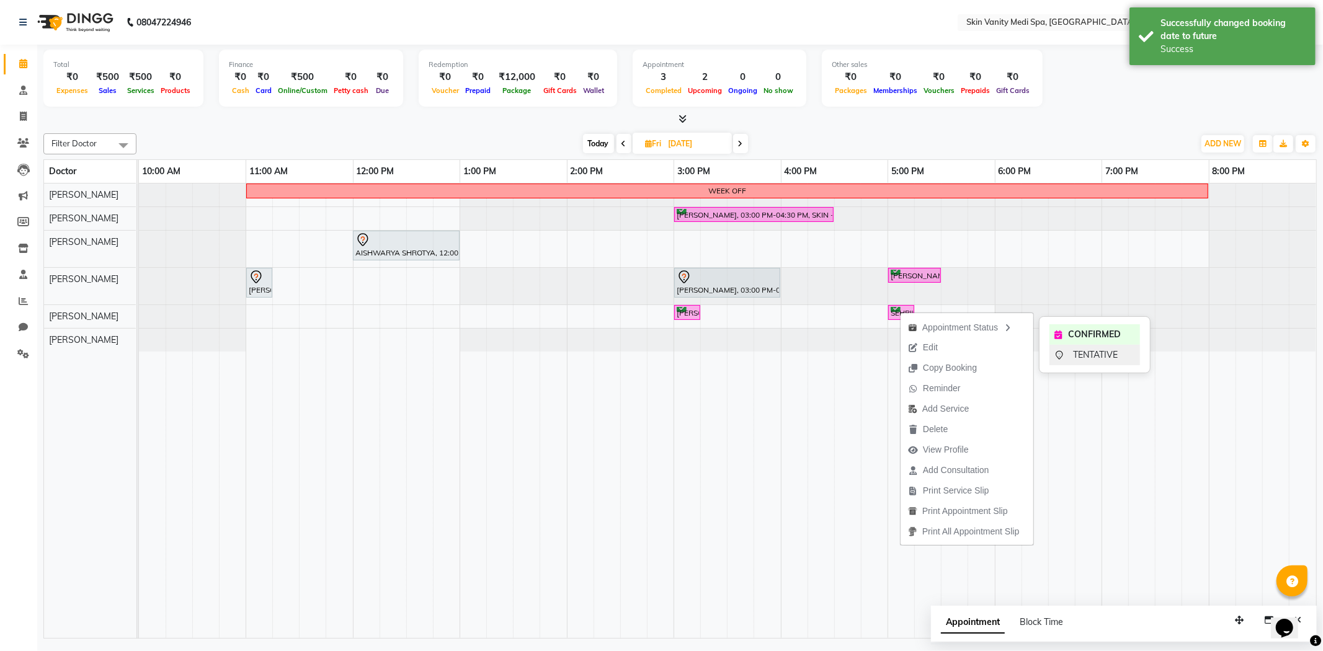
click at [1089, 352] on span "TENTATIVE" at bounding box center [1095, 355] width 45 height 13
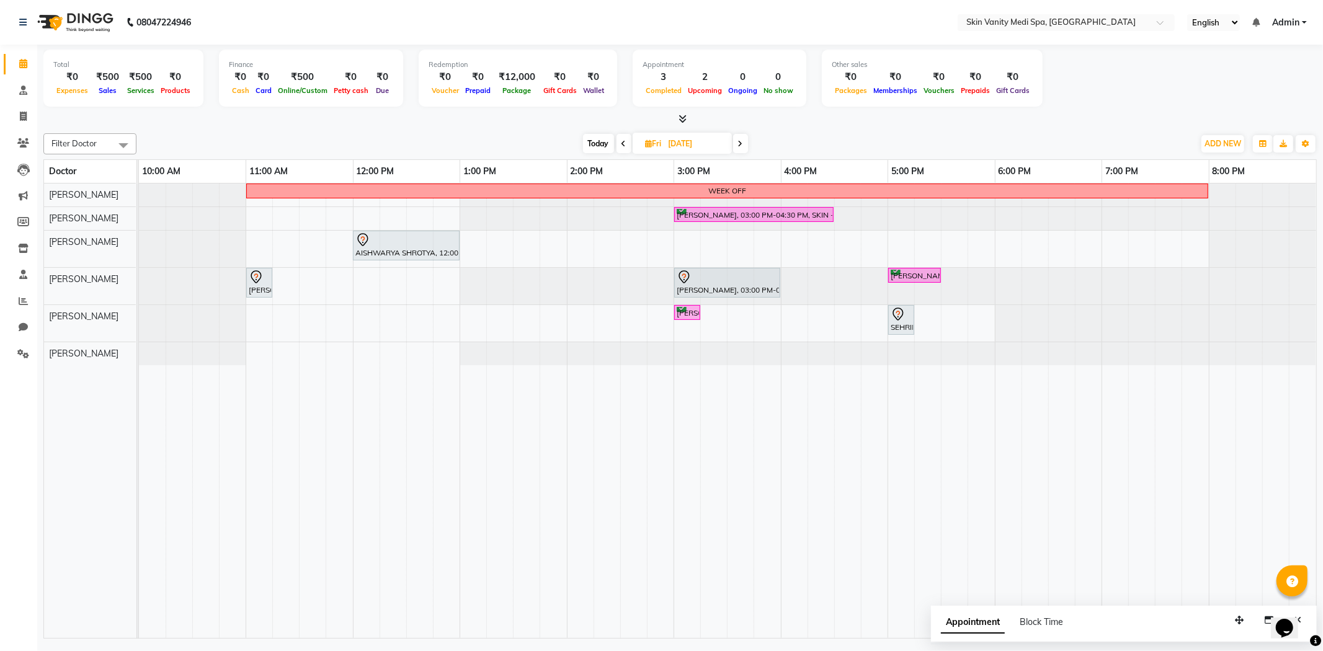
click at [597, 145] on span "Today" at bounding box center [598, 143] width 31 height 19
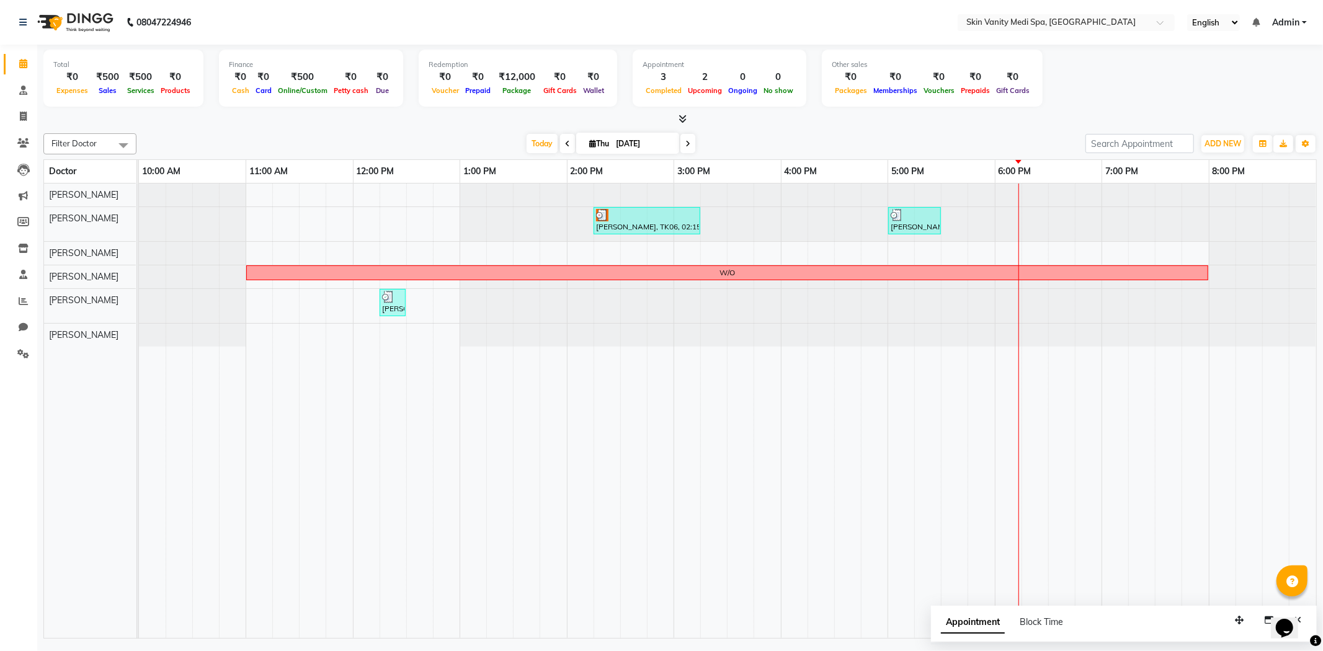
click at [681, 146] on span at bounding box center [688, 143] width 15 height 19
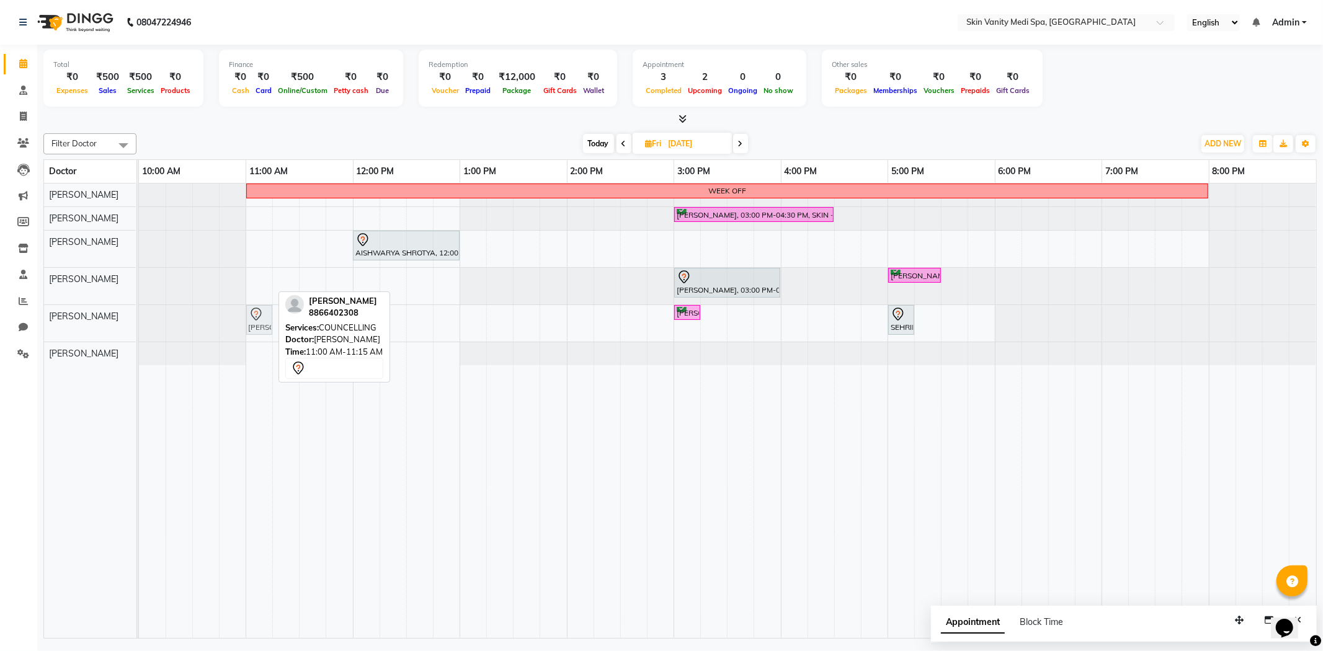
drag, startPoint x: 267, startPoint y: 288, endPoint x: 264, endPoint y: 310, distance: 22.5
click at [264, 319] on tbody "WEEK OFF JANKI PATEL, 03:00 PM-04:30 PM, SKIN - HYDRA DELUXE TREATMENT AISHWARY…" at bounding box center [727, 275] width 1177 height 182
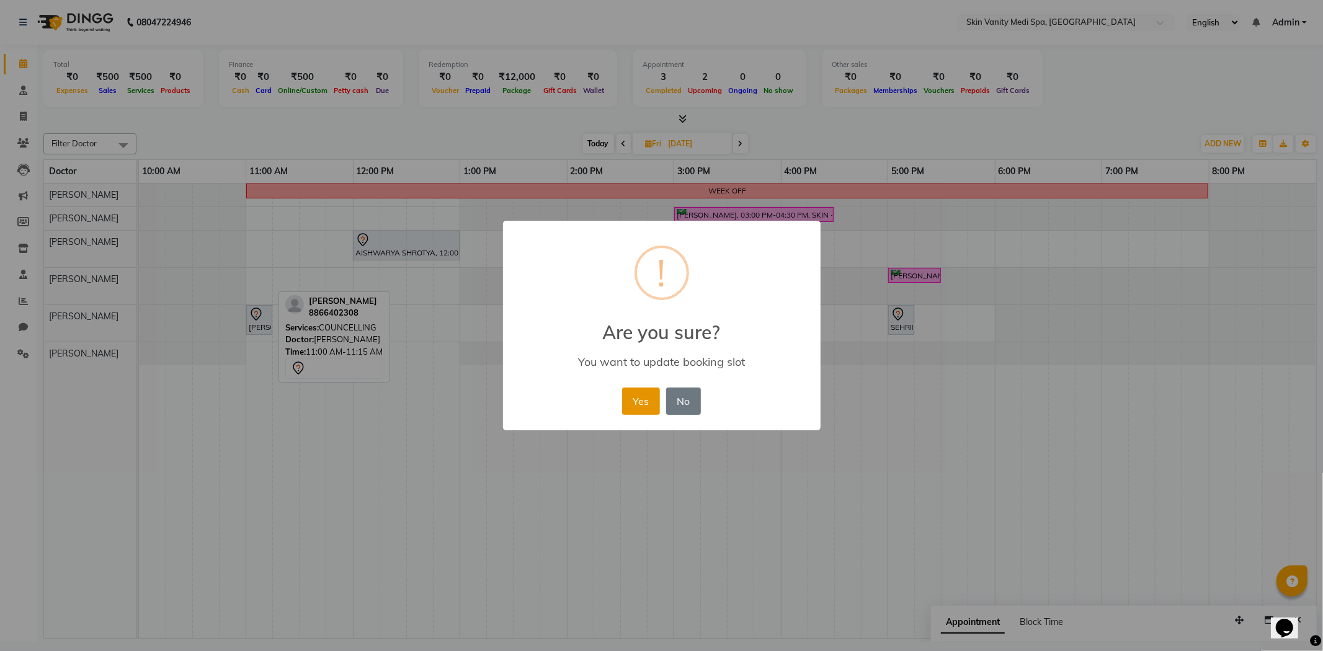
click at [641, 401] on button "Yes" at bounding box center [641, 401] width 38 height 27
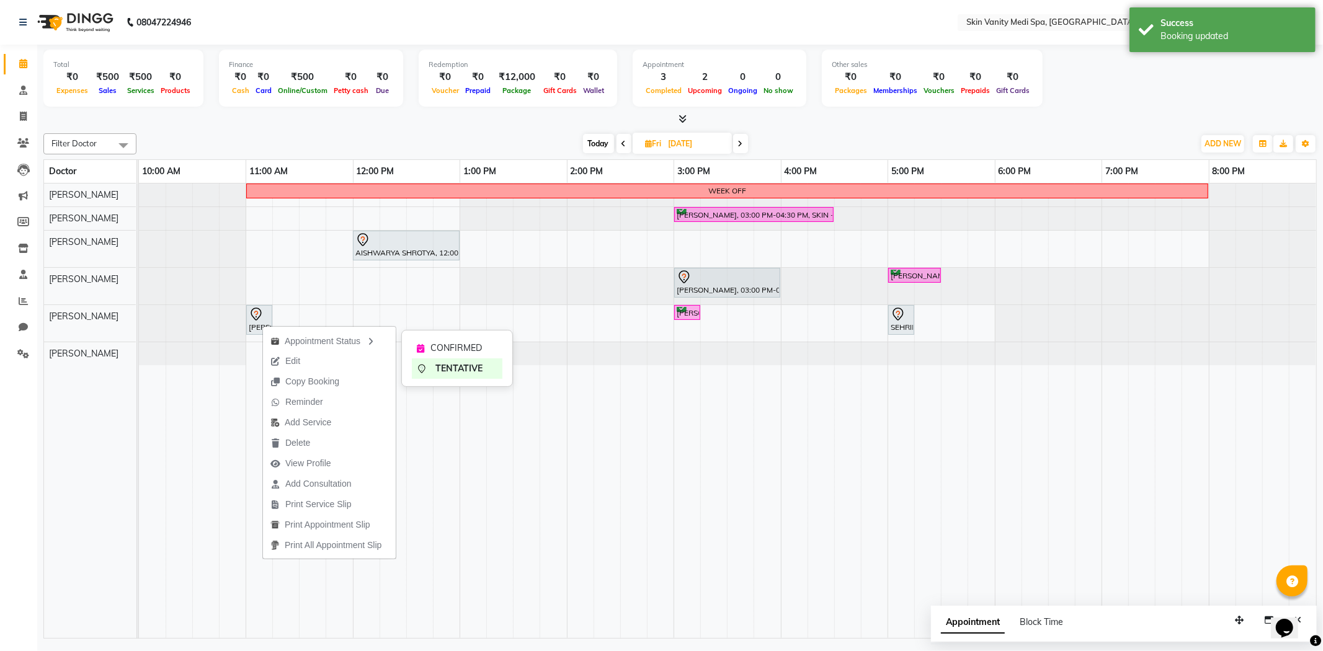
click at [454, 342] on span "CONFIRMED" at bounding box center [456, 348] width 51 height 13
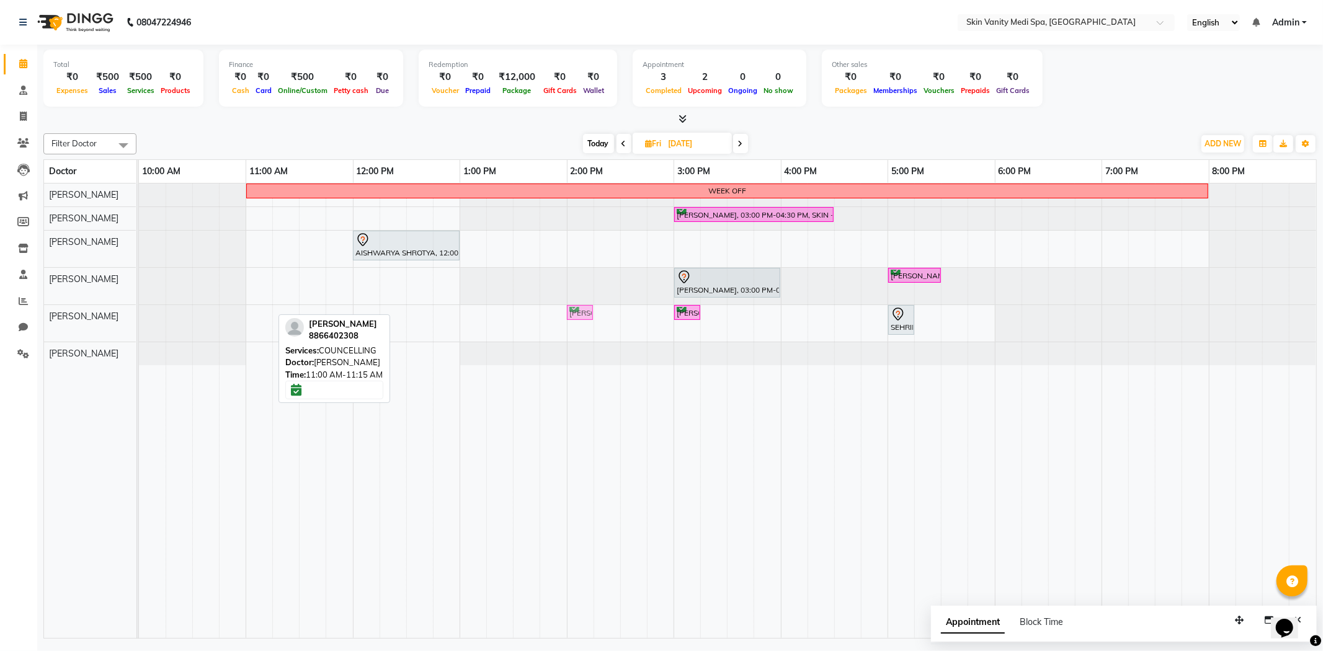
drag, startPoint x: 261, startPoint y: 314, endPoint x: 577, endPoint y: 323, distance: 315.9
click at [577, 323] on div "WEEK OFF JANKI PATEL, 03:00 PM-04:30 PM, SKIN - HYDRA DELUXE TREATMENT AISHWARY…" at bounding box center [727, 411] width 1177 height 455
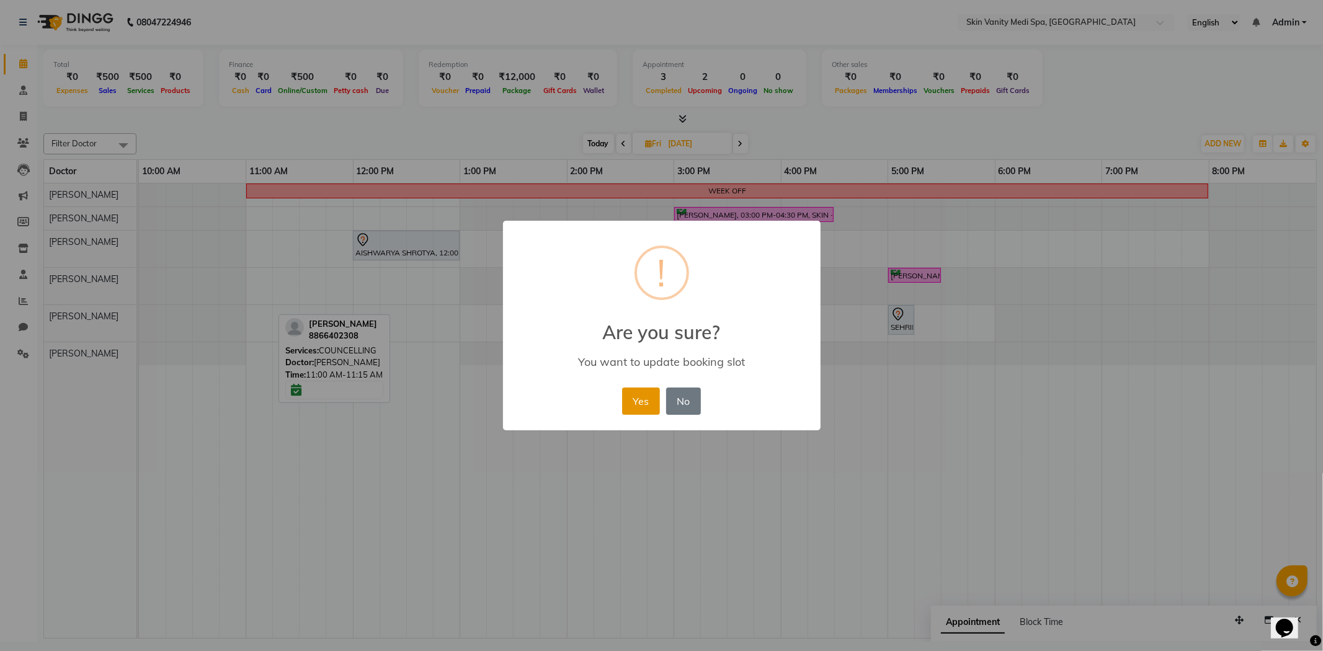
click at [646, 393] on button "Yes" at bounding box center [641, 401] width 38 height 27
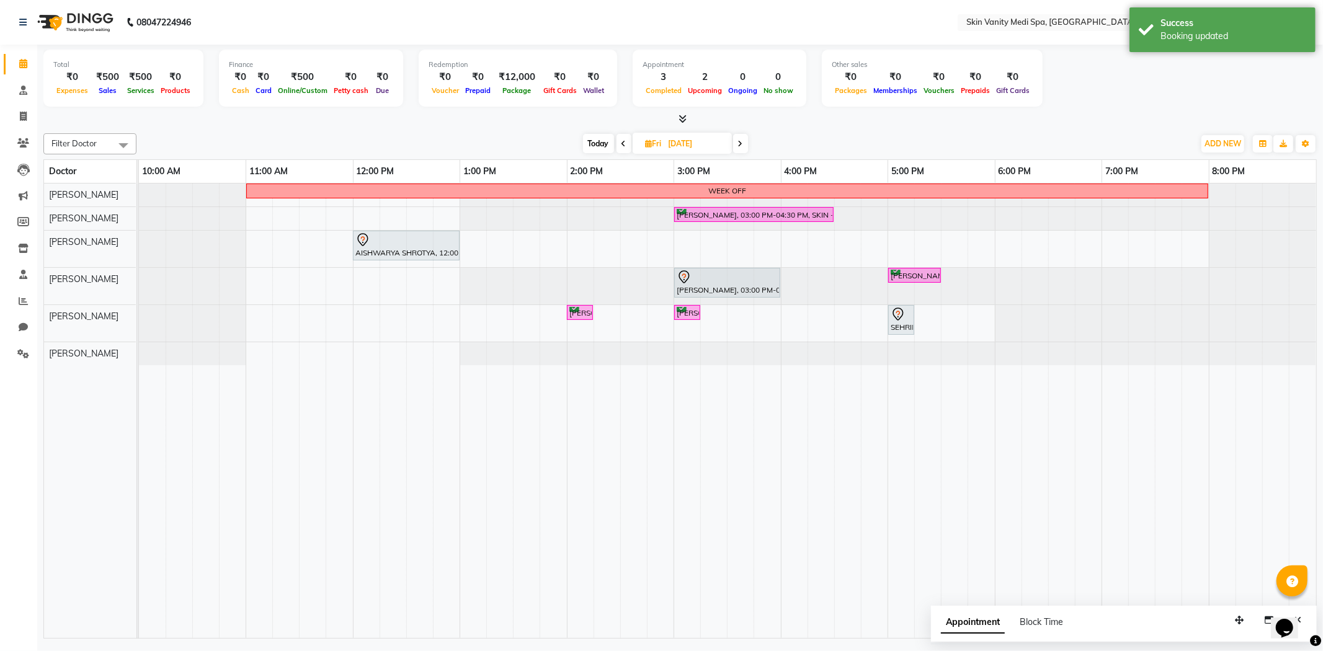
click at [597, 138] on span "Today" at bounding box center [598, 143] width 31 height 19
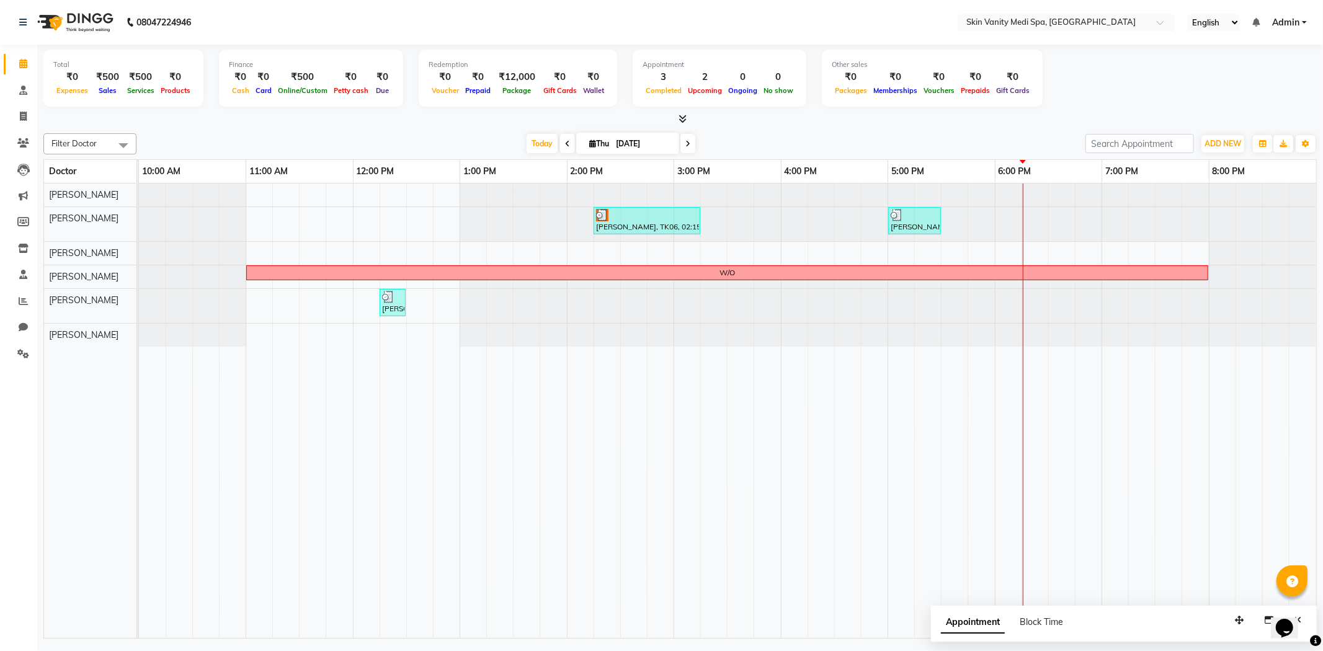
click at [687, 141] on icon at bounding box center [687, 143] width 5 height 7
type input "[DATE]"
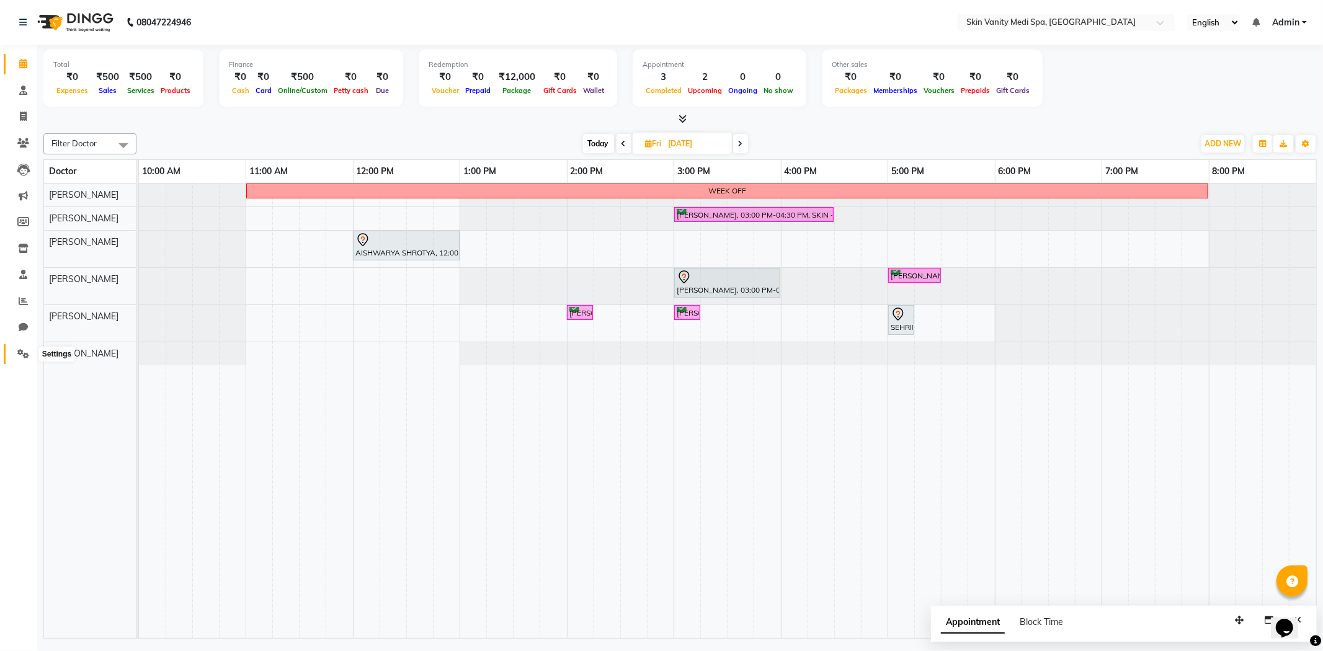
click at [19, 348] on span at bounding box center [23, 354] width 22 height 14
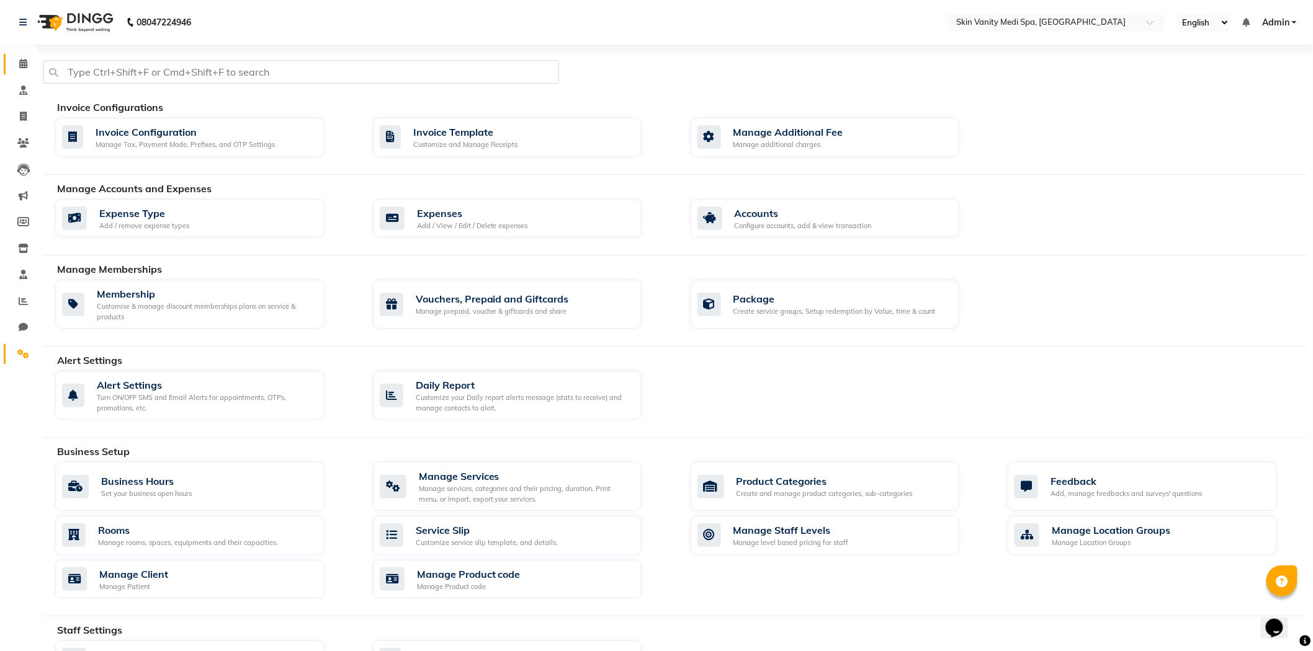
click at [25, 58] on span at bounding box center [23, 64] width 22 height 14
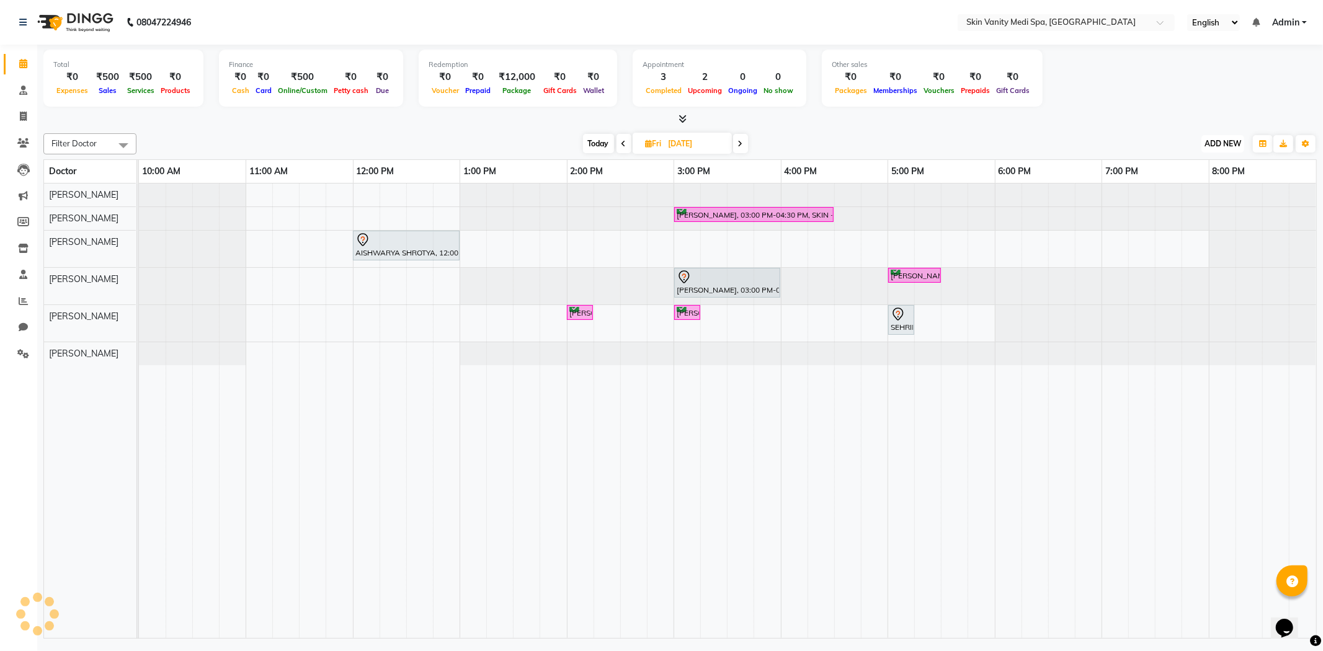
click at [1225, 140] on span "ADD NEW" at bounding box center [1223, 143] width 37 height 9
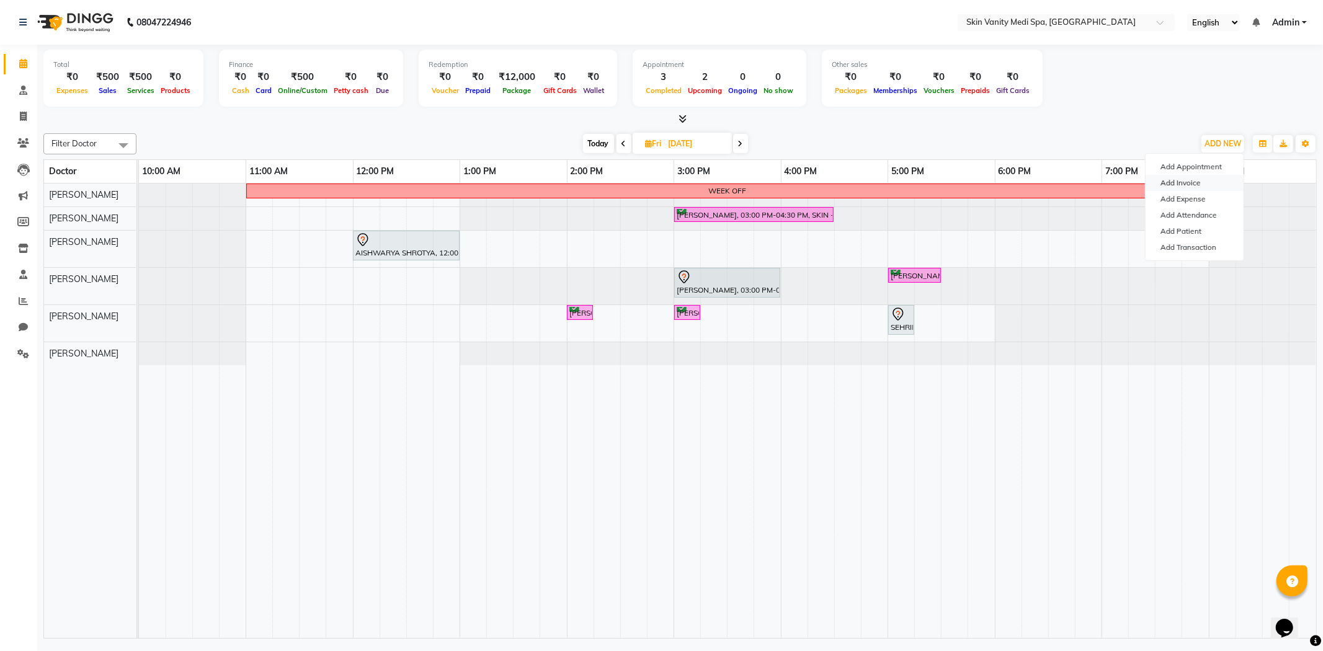
click at [1188, 183] on link "Add Invoice" at bounding box center [1195, 183] width 98 height 16
select select "service"
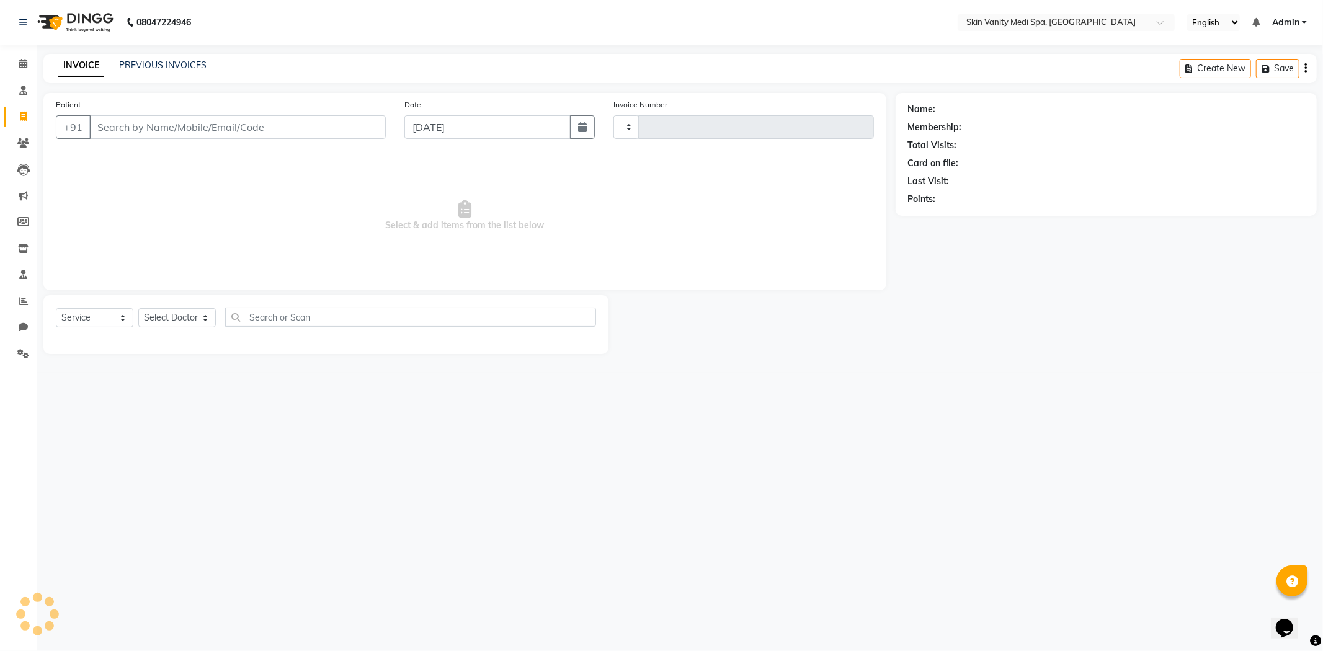
type input "0692"
select select "7826"
click at [174, 127] on input "Patient" at bounding box center [237, 127] width 297 height 24
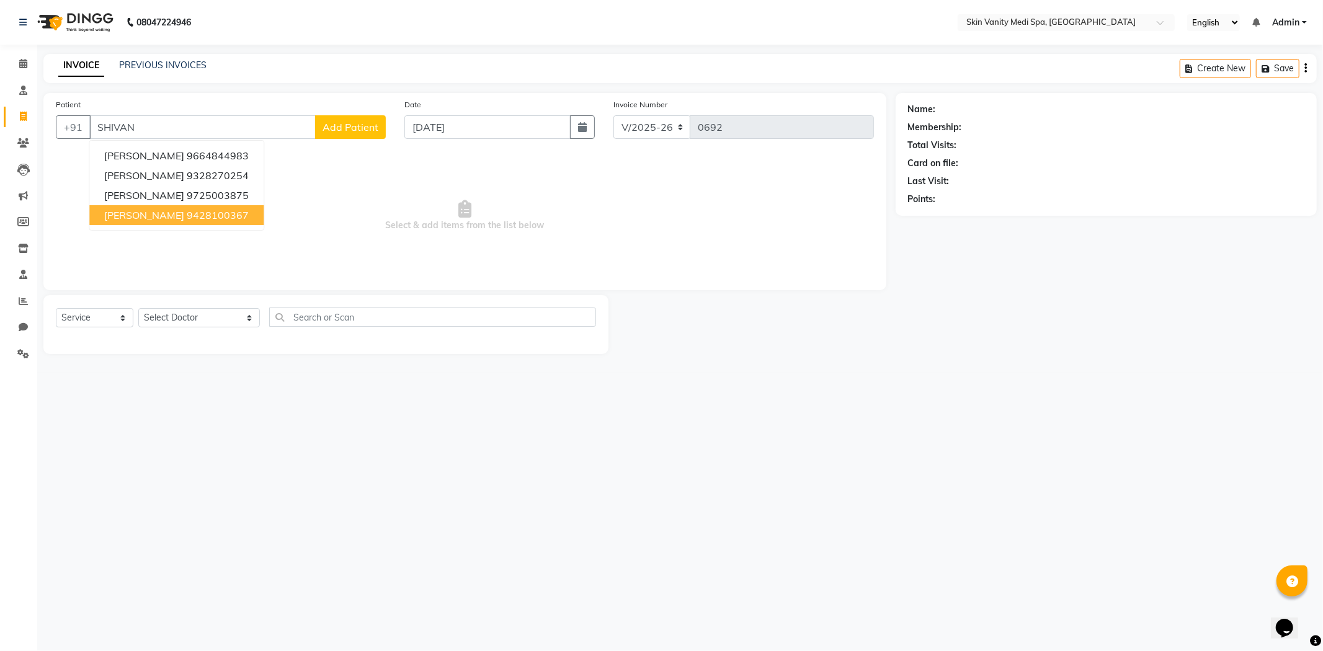
click at [177, 213] on span "[PERSON_NAME]" at bounding box center [144, 215] width 80 height 12
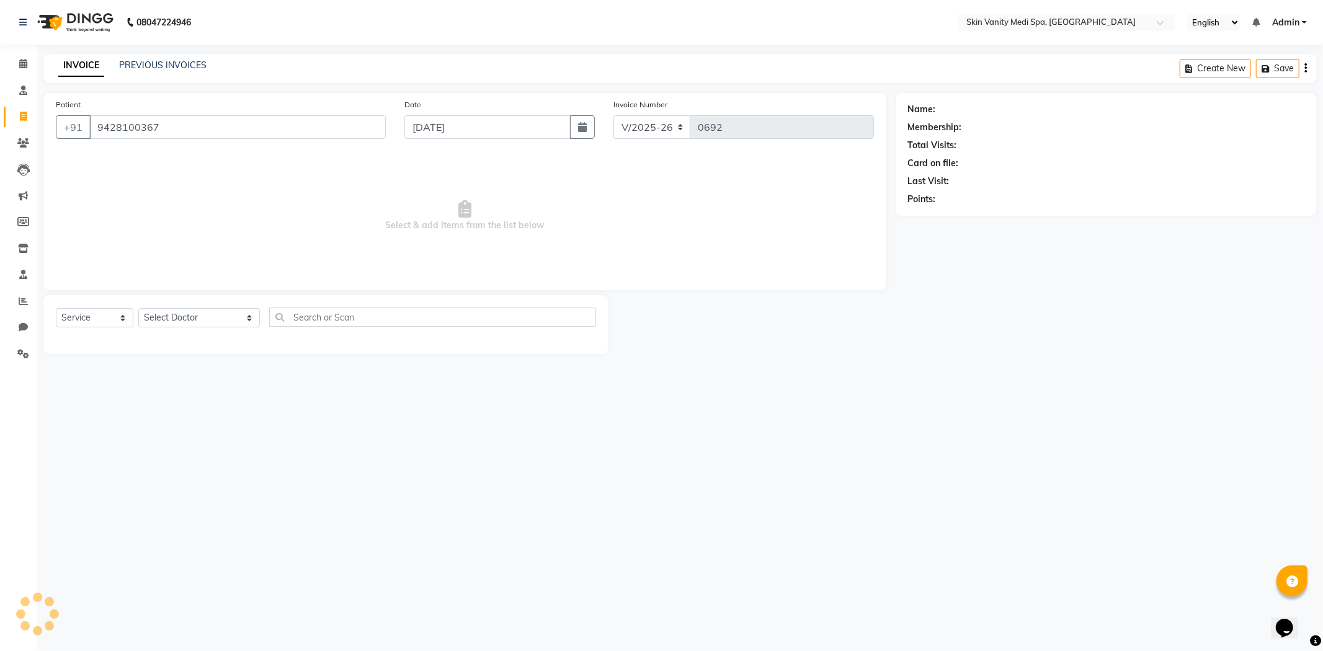
type input "9428100367"
click at [944, 112] on link "Shivani Pandya" at bounding box center [973, 109] width 69 height 13
